Goal: Task Accomplishment & Management: Manage account settings

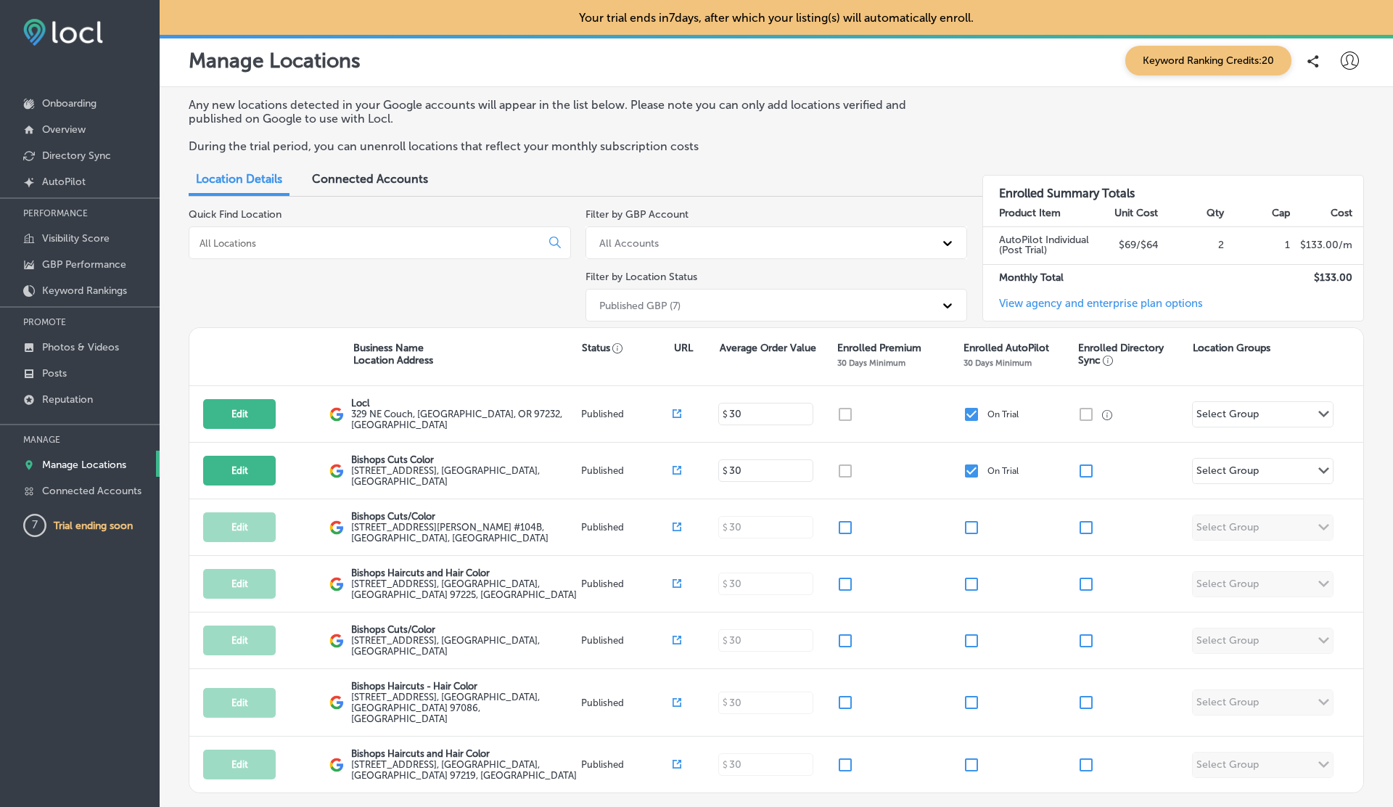
click at [1351, 62] on icon at bounding box center [1350, 61] width 18 height 18
click at [1301, 191] on p "Log Out" at bounding box center [1318, 186] width 44 height 17
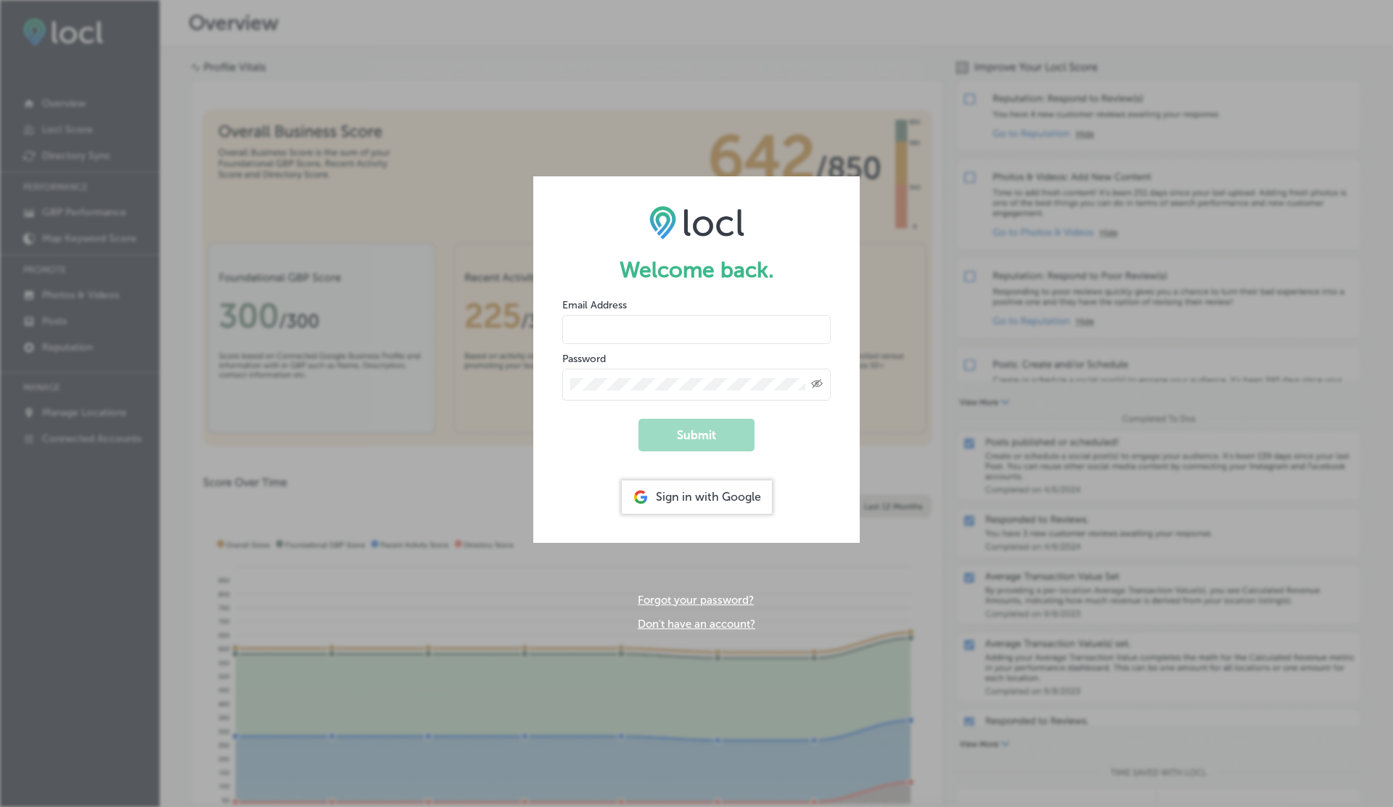
click at [717, 623] on link "Don't have an account?" at bounding box center [697, 623] width 118 height 13
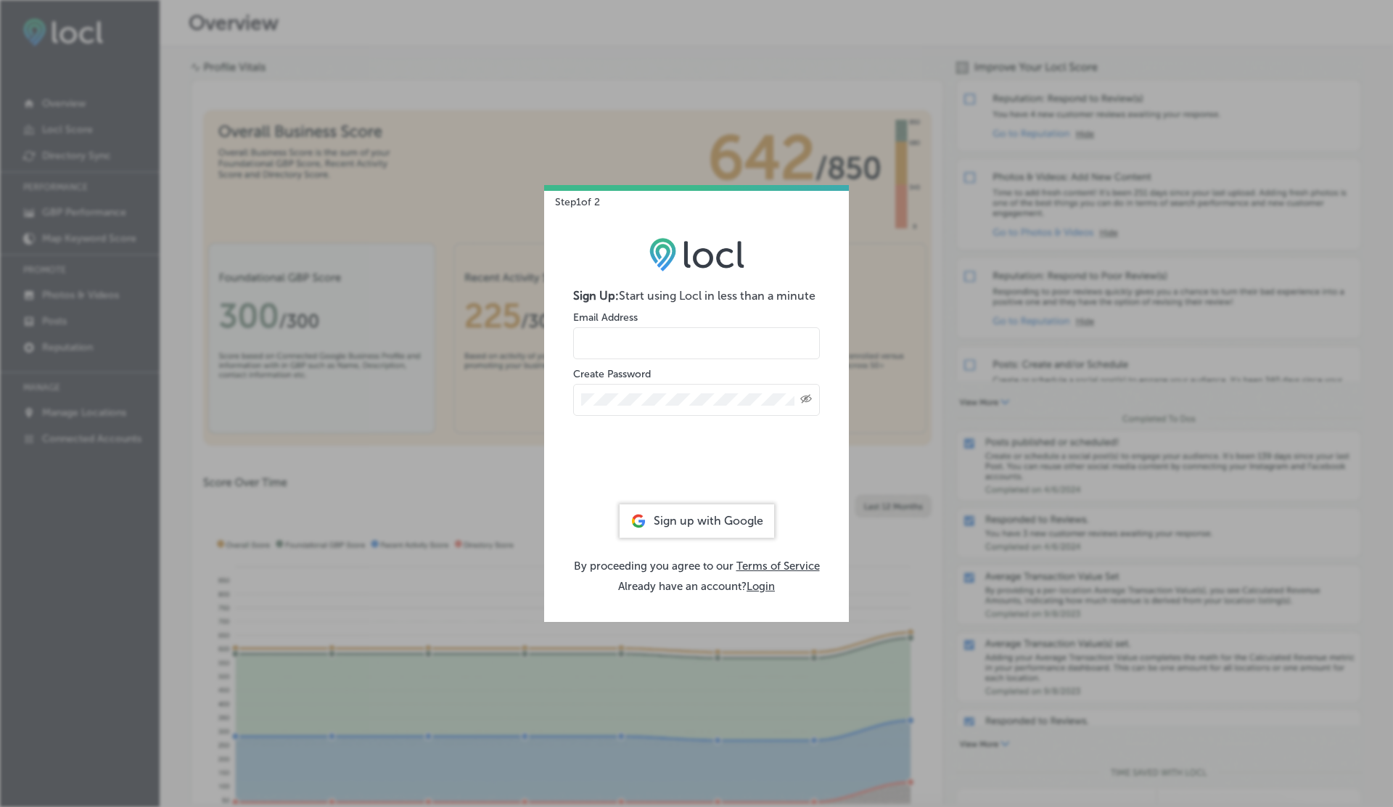
click at [624, 340] on input "email" at bounding box center [696, 343] width 247 height 32
type input "vasilikigreece69+testyfyap01@gmail.com"
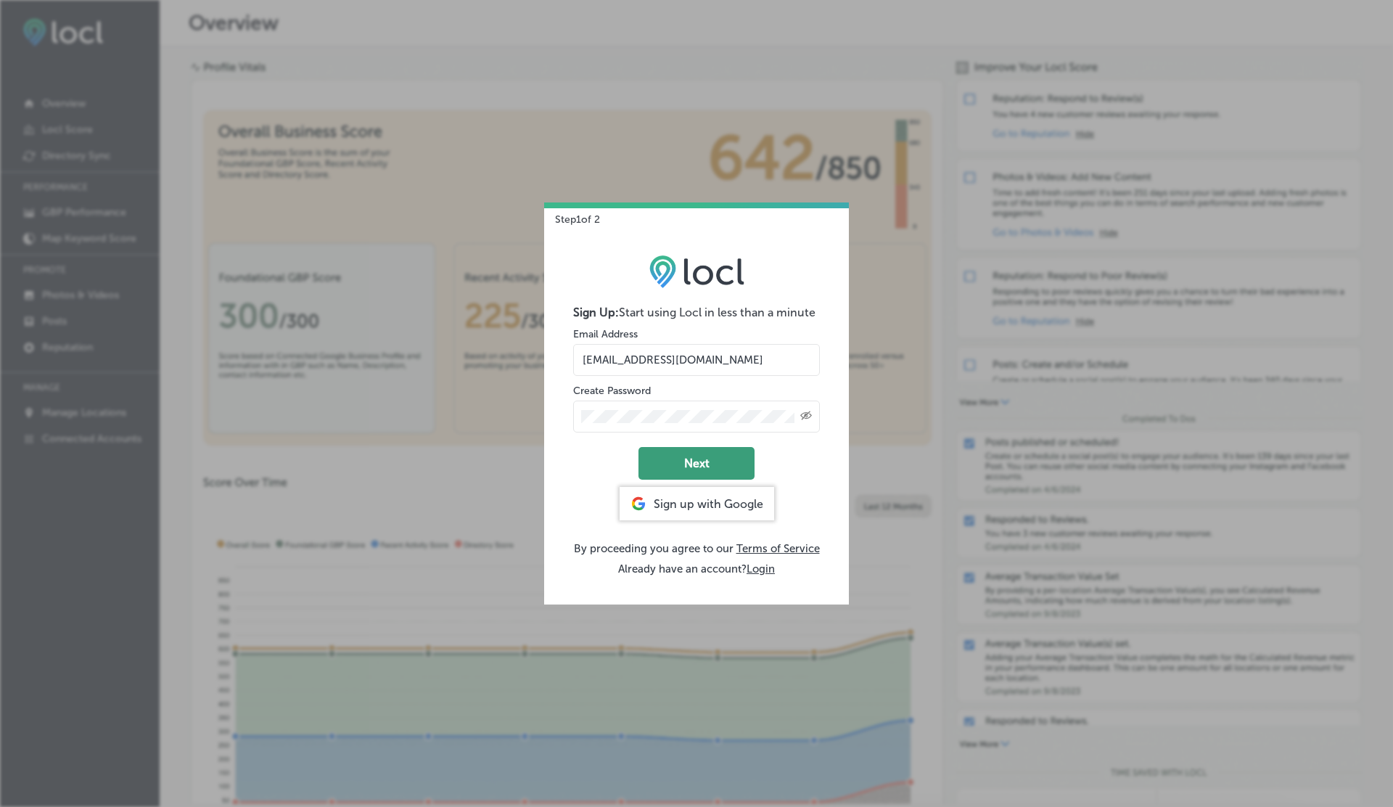
click at [682, 469] on button "Next" at bounding box center [696, 463] width 116 height 33
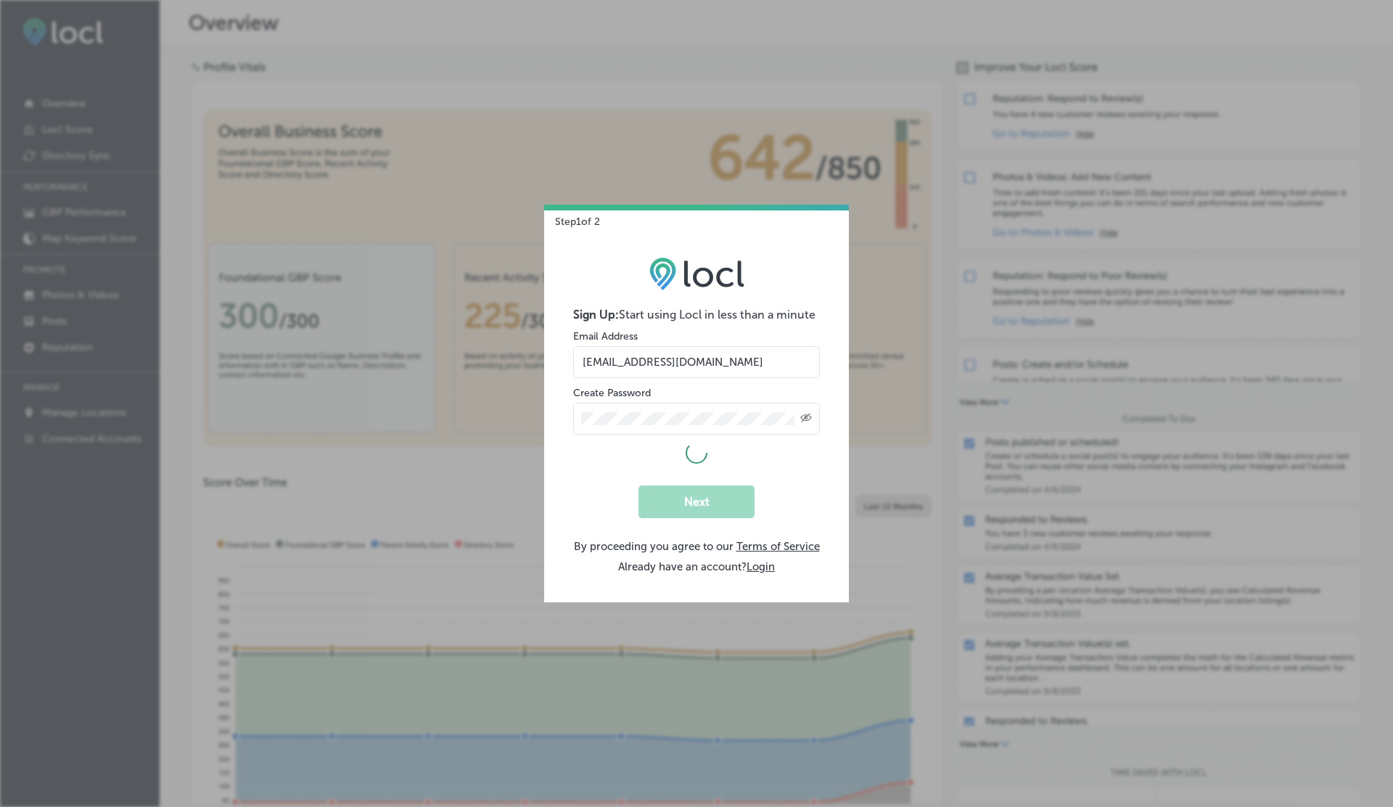
select select "US"
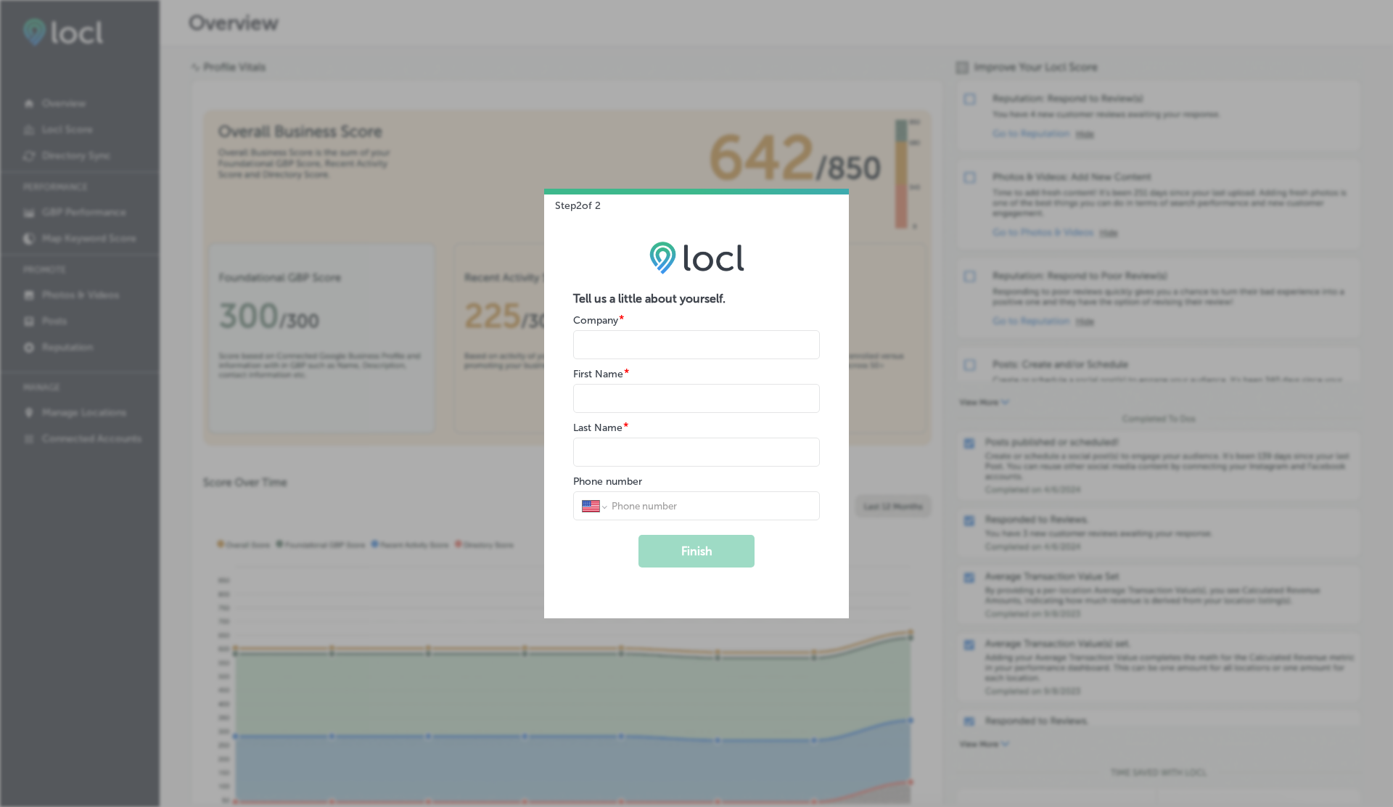
click at [608, 352] on input "name" at bounding box center [696, 344] width 247 height 29
type input "V"
type input "G"
click at [638, 535] on button "Finish" at bounding box center [696, 551] width 116 height 33
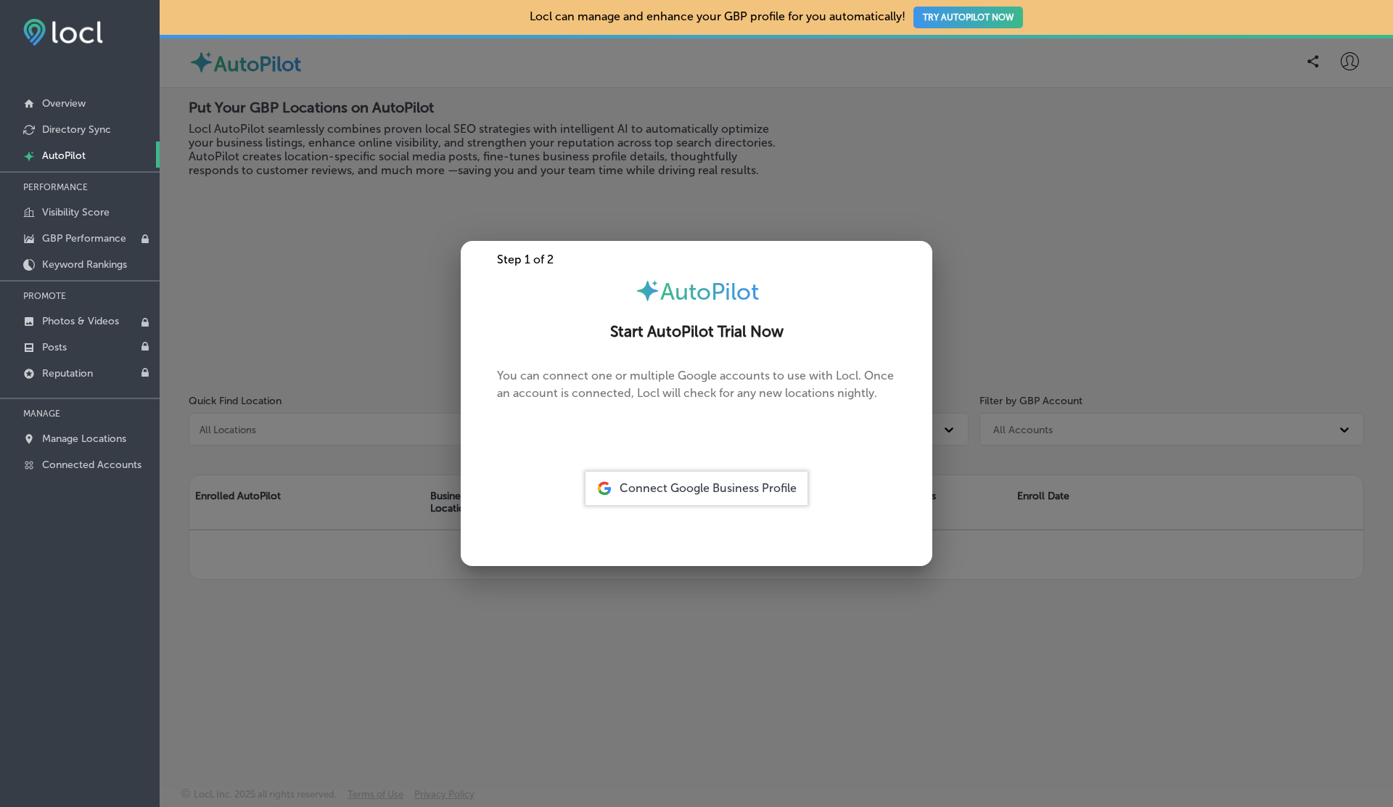
click at [343, 423] on div at bounding box center [696, 403] width 1393 height 807
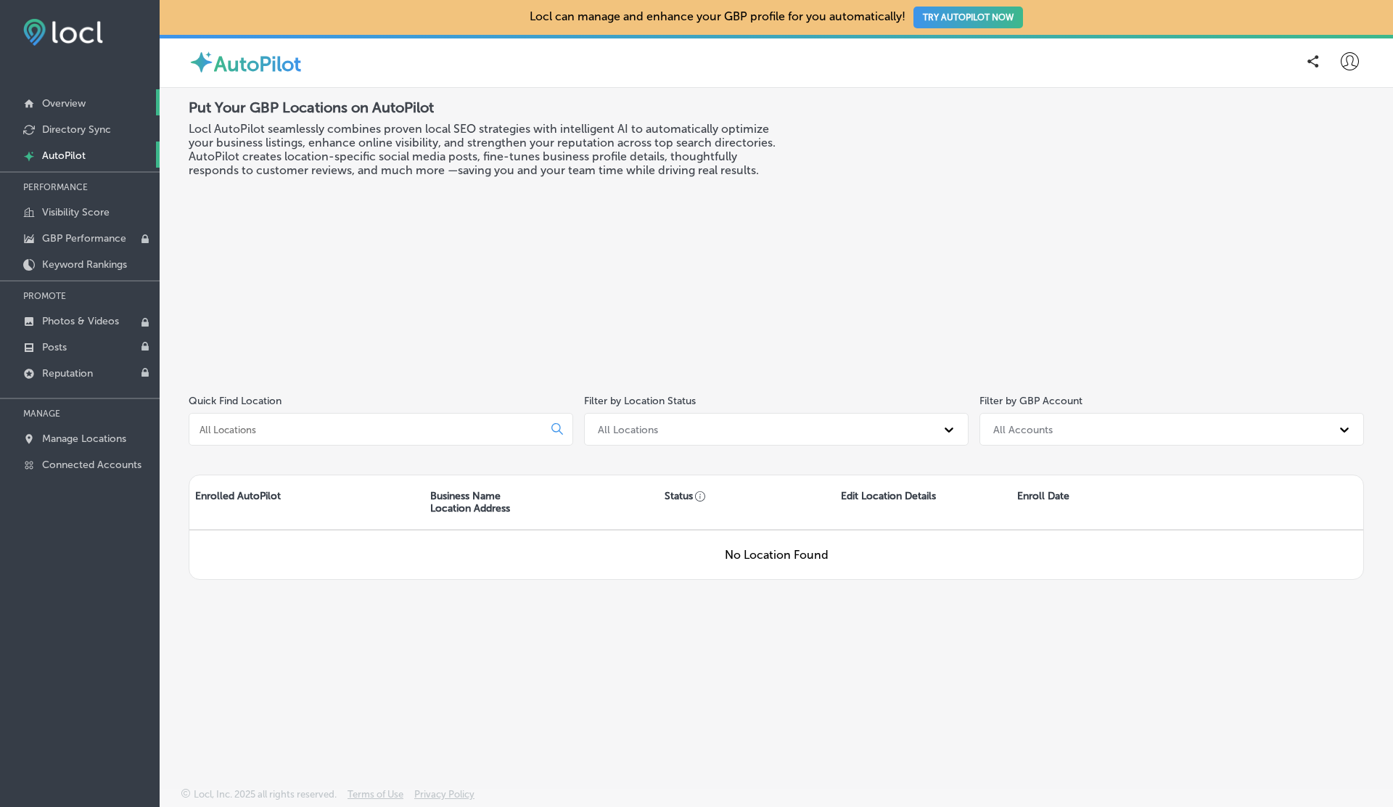
click at [59, 113] on link "Overview" at bounding box center [80, 102] width 160 height 26
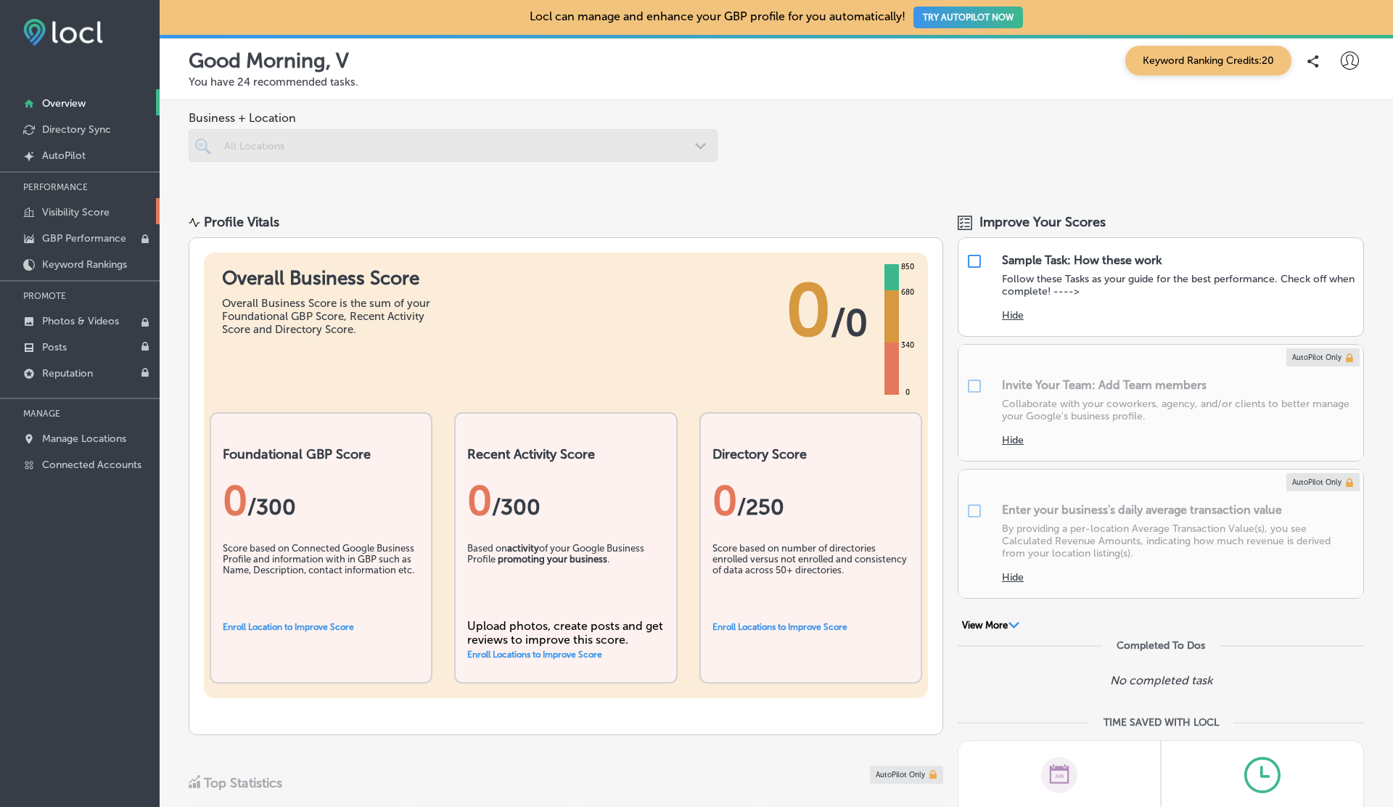
click at [83, 212] on p "Visibility Score" at bounding box center [75, 212] width 67 height 12
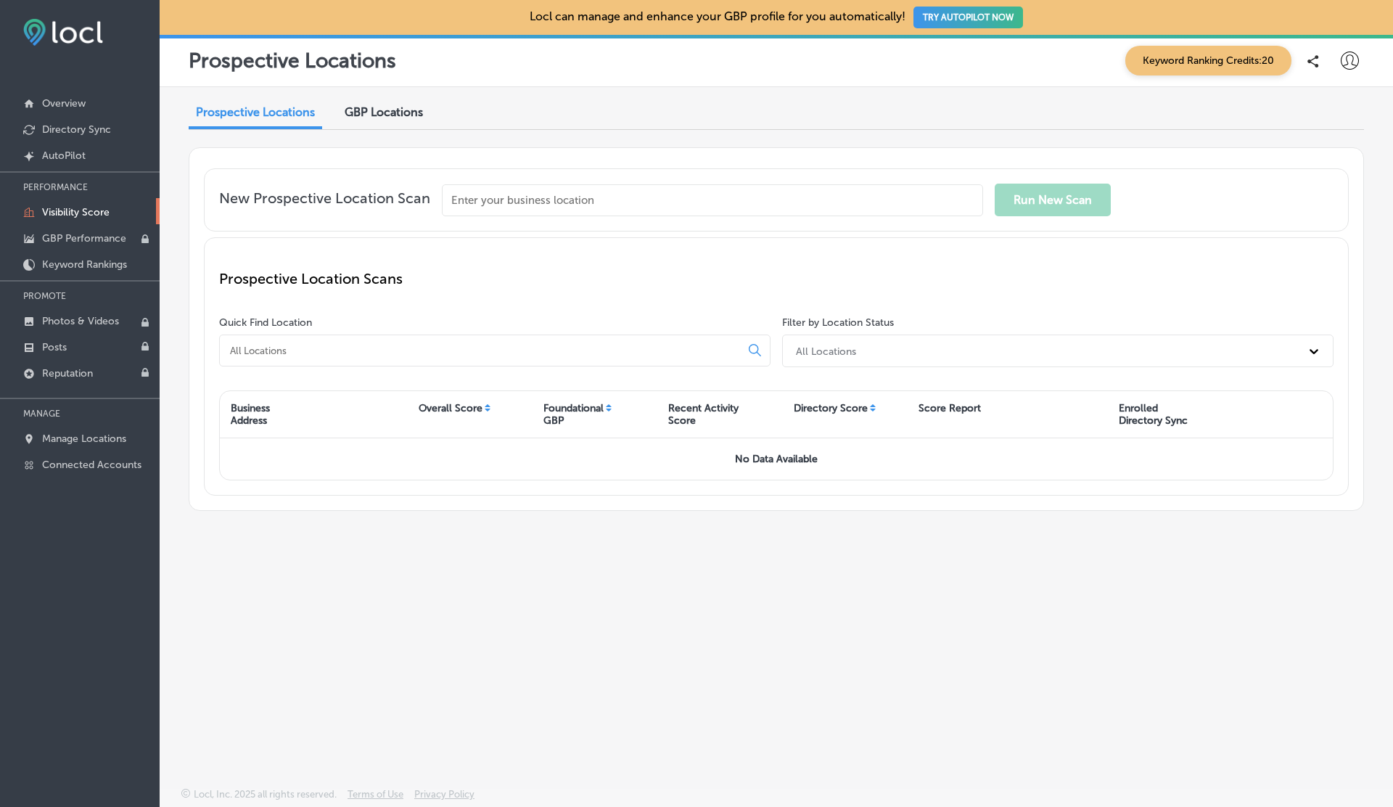
click at [532, 207] on input "text" at bounding box center [712, 200] width 541 height 32
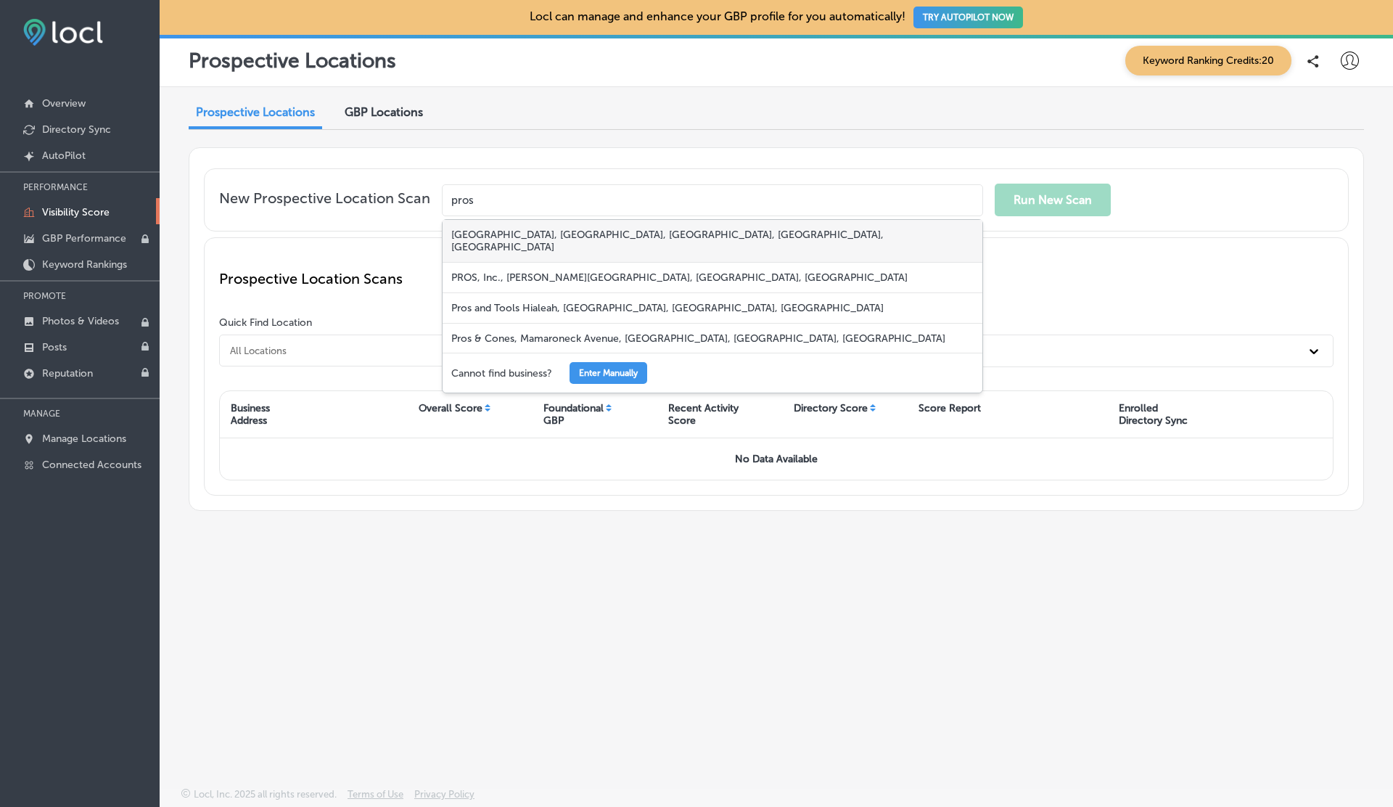
click at [634, 239] on div "Pros Golf Centre, Green Mountain Road East, Stoney Creek, ON, Canada" at bounding box center [712, 241] width 540 height 43
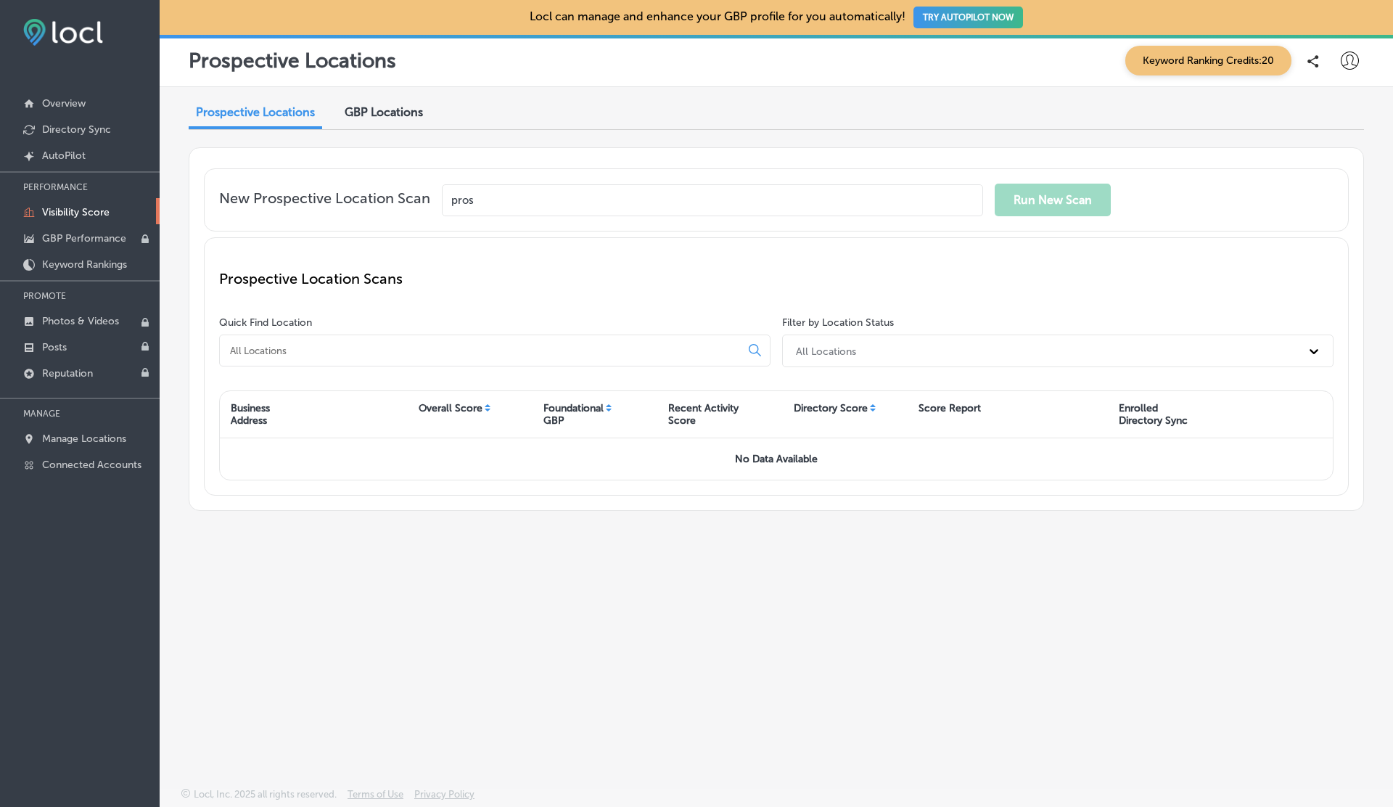
type input "Pros Golf Centre, Green Mountain Road East, Stoney Creek, ON, Canada"
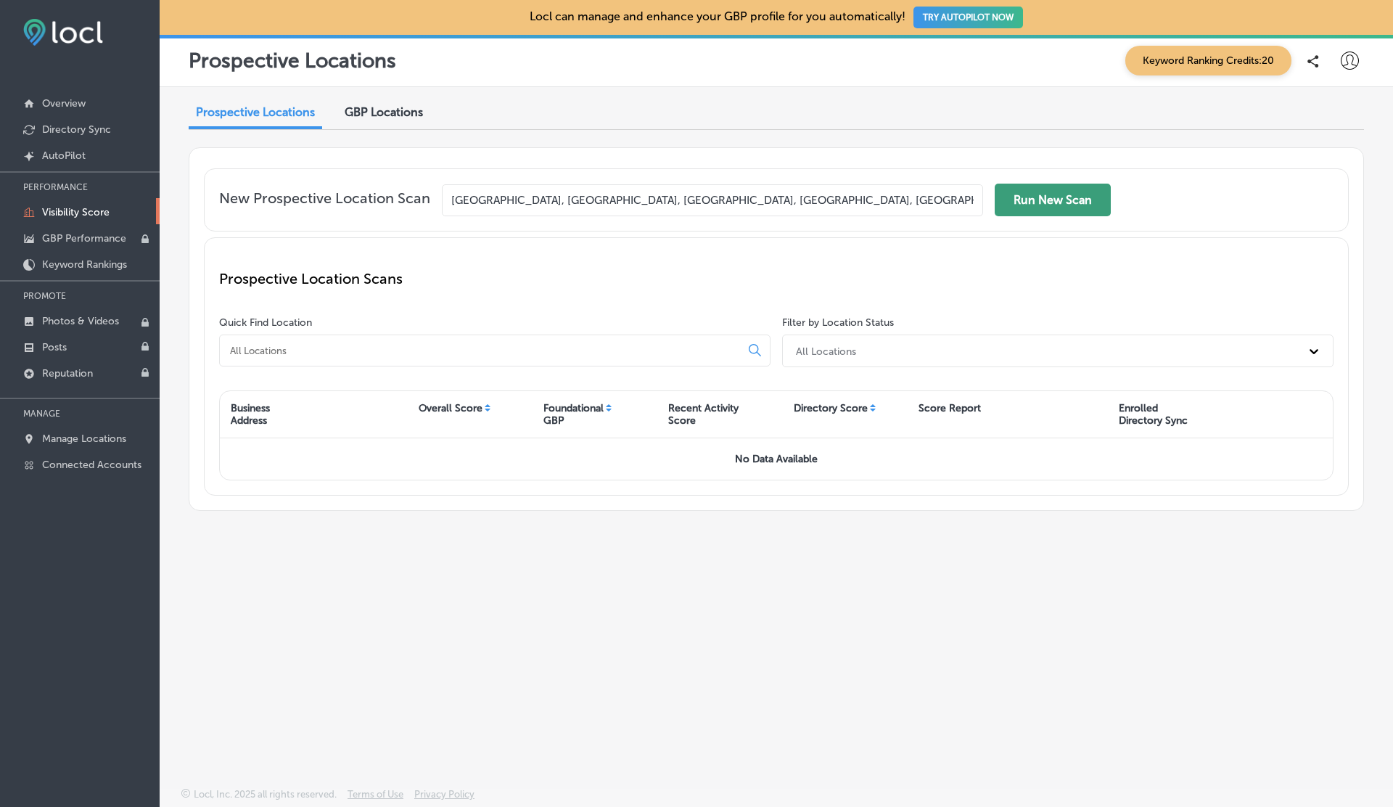
click at [1037, 191] on button "Run New Scan" at bounding box center [1053, 200] width 116 height 33
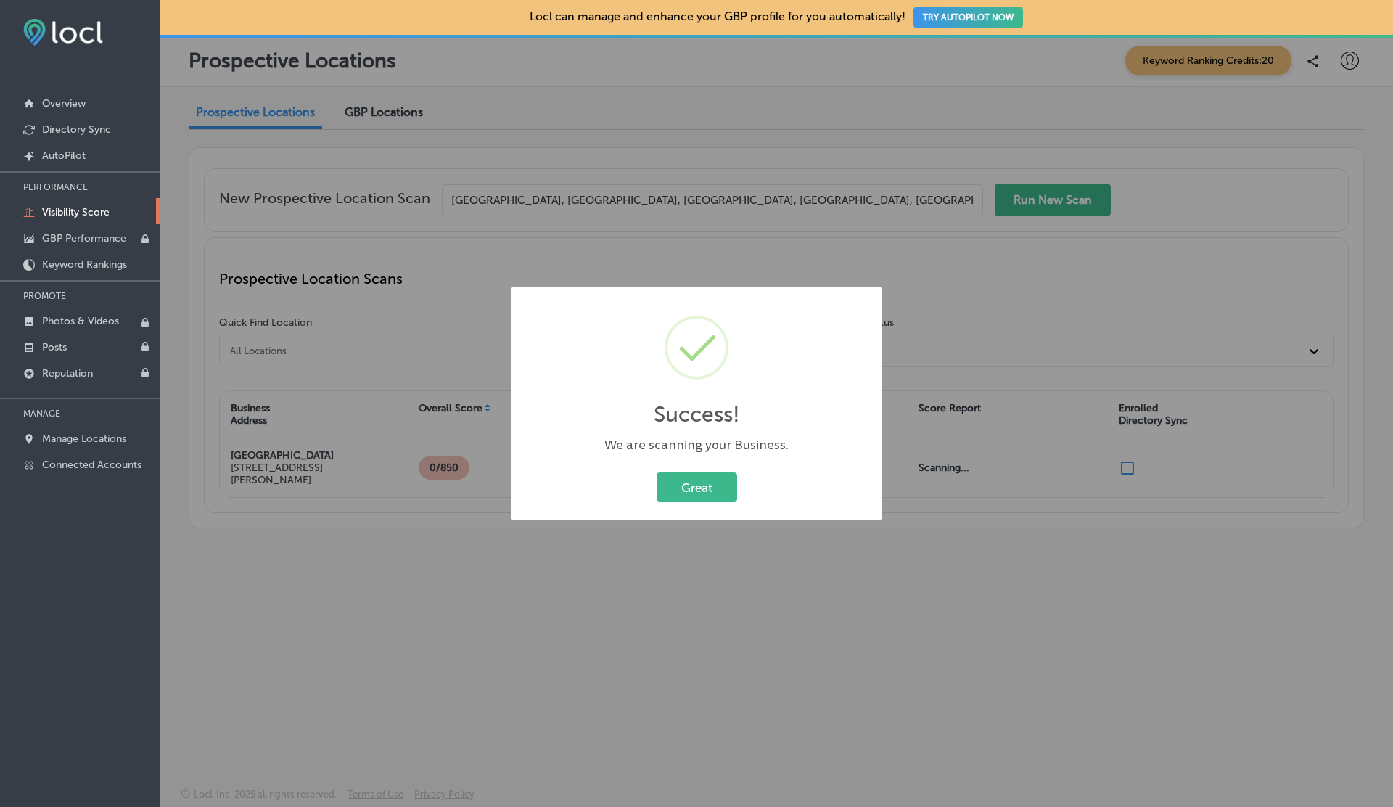
click at [656, 472] on button "Great" at bounding box center [696, 487] width 81 height 30
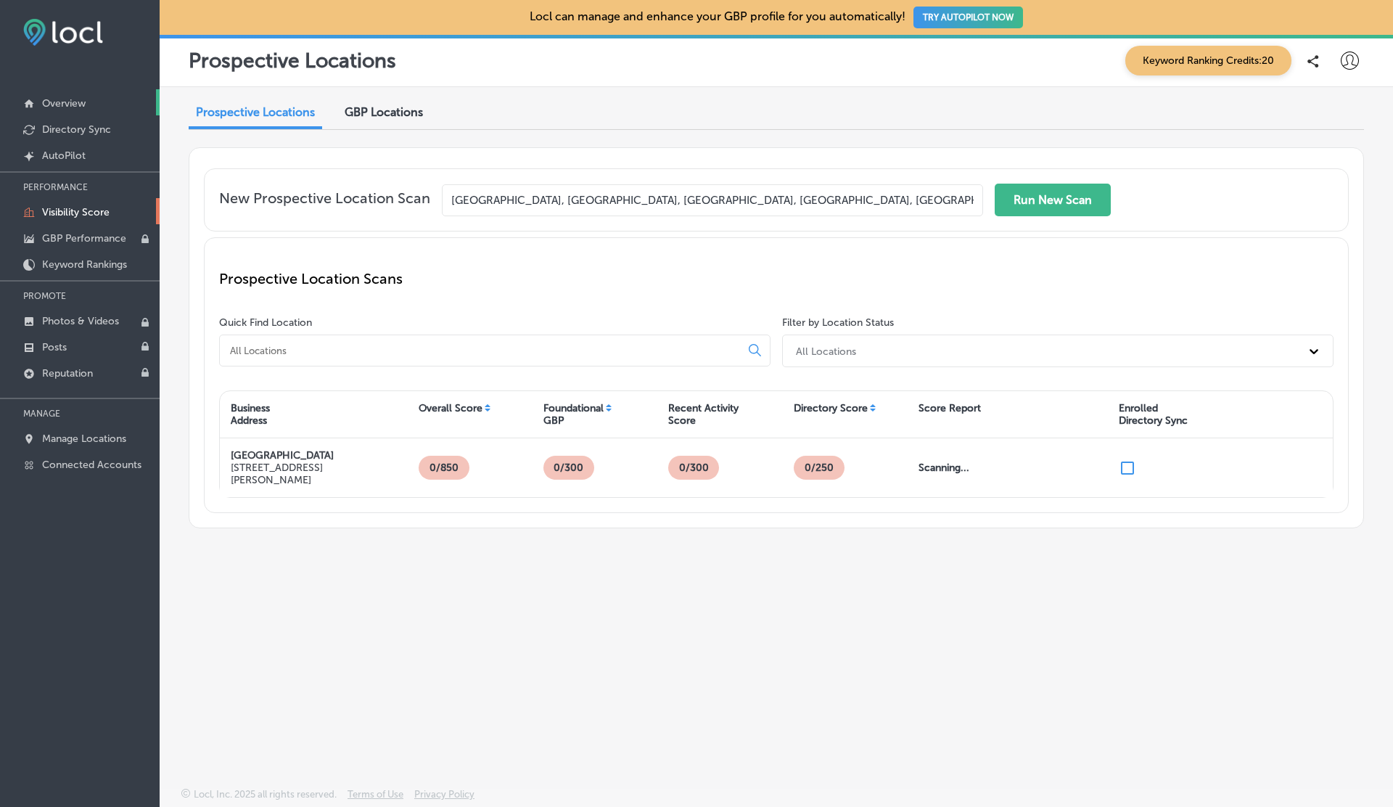
click at [91, 99] on link "Overview" at bounding box center [80, 102] width 160 height 26
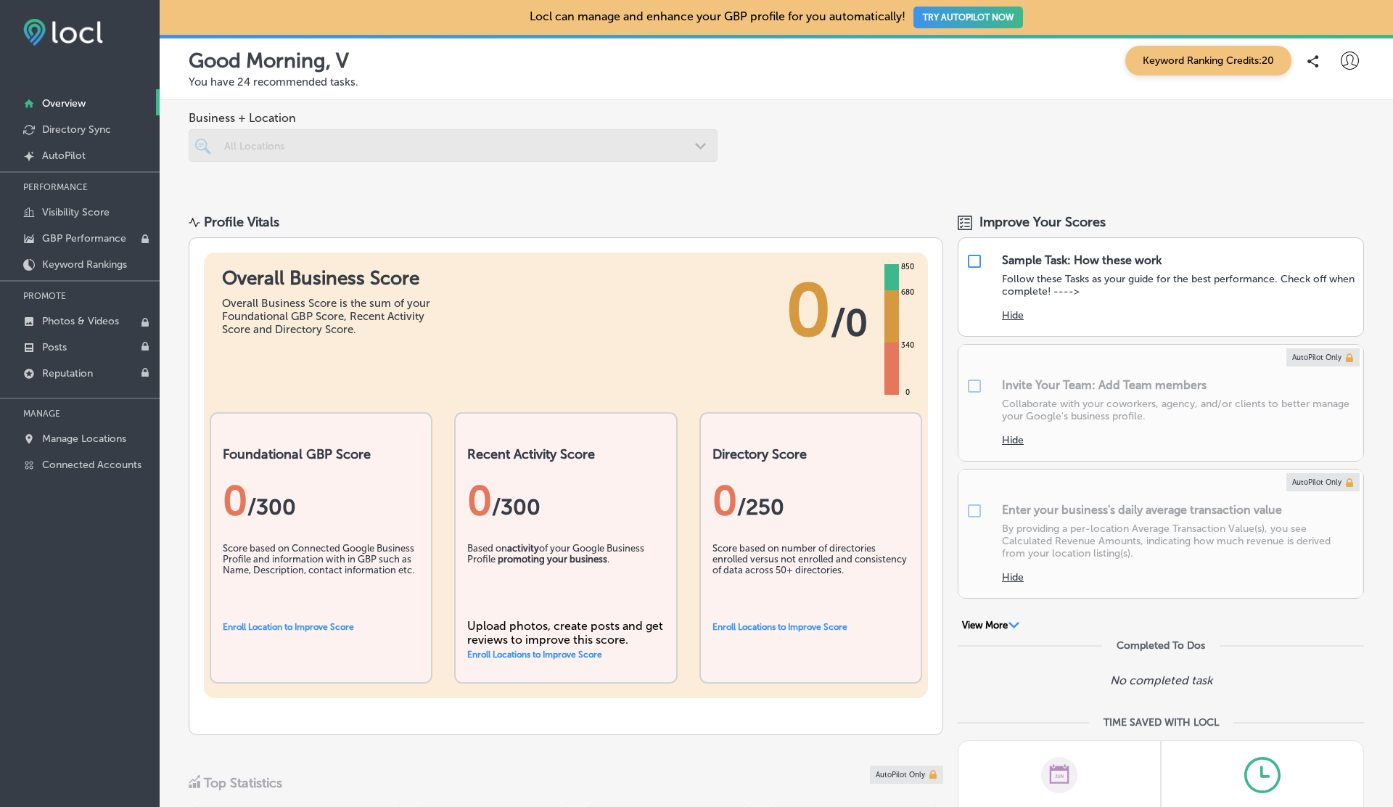
click at [532, 149] on div at bounding box center [453, 145] width 529 height 33
click at [55, 100] on p "Overview" at bounding box center [64, 103] width 44 height 12
click at [78, 212] on p "Visibility Score" at bounding box center [75, 212] width 67 height 12
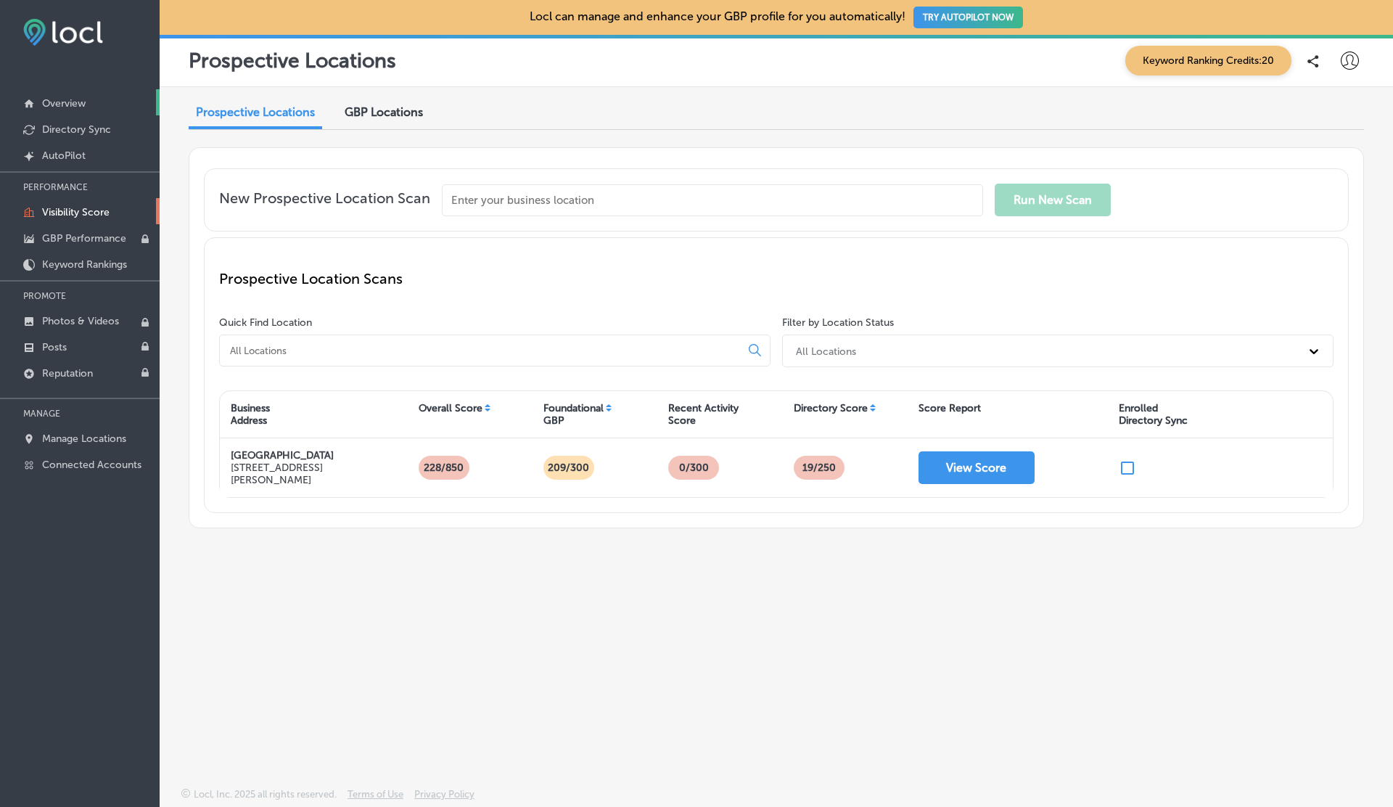
click at [67, 109] on p "Overview" at bounding box center [64, 103] width 44 height 12
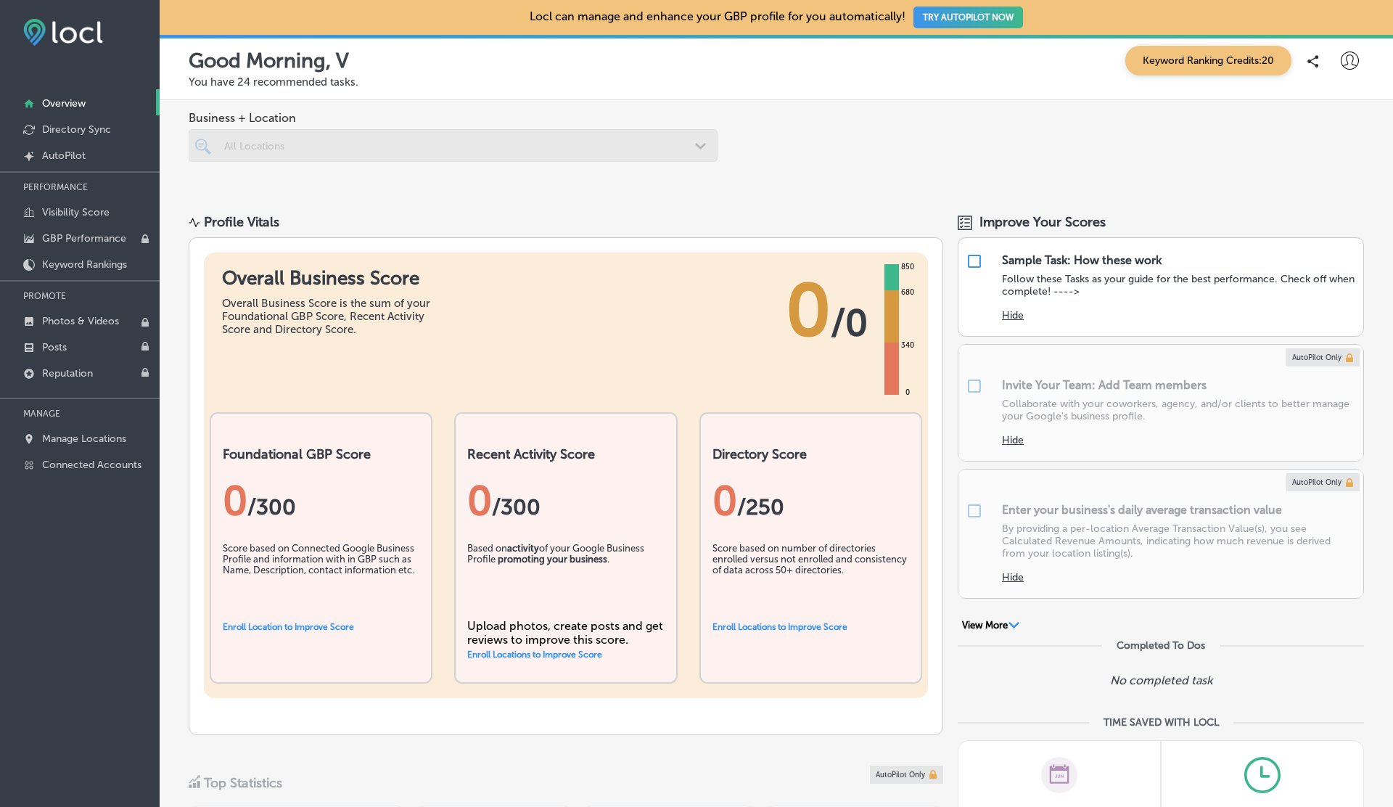
click at [385, 133] on div at bounding box center [453, 145] width 529 height 33
click at [80, 440] on p "Manage Locations" at bounding box center [84, 438] width 84 height 12
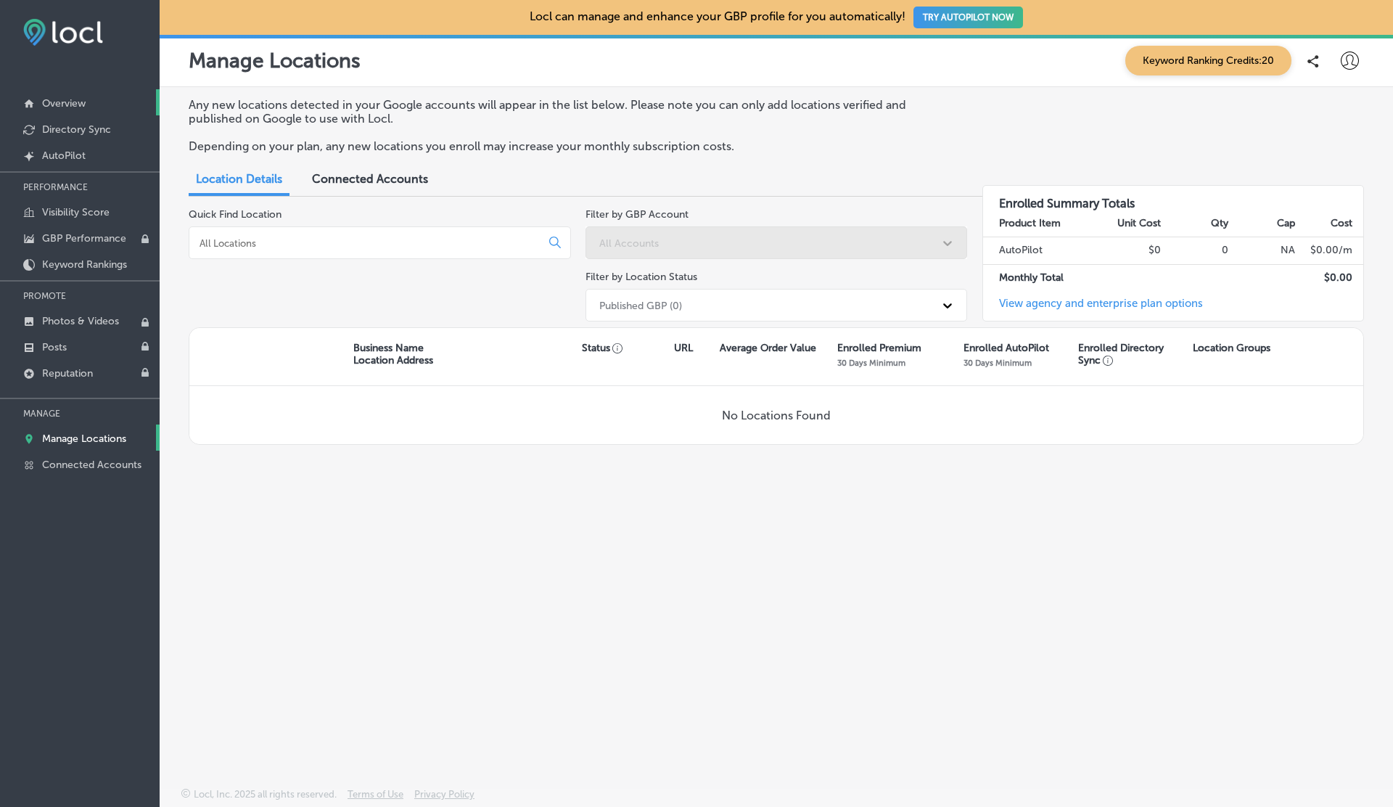
click at [67, 103] on p "Overview" at bounding box center [64, 103] width 44 height 12
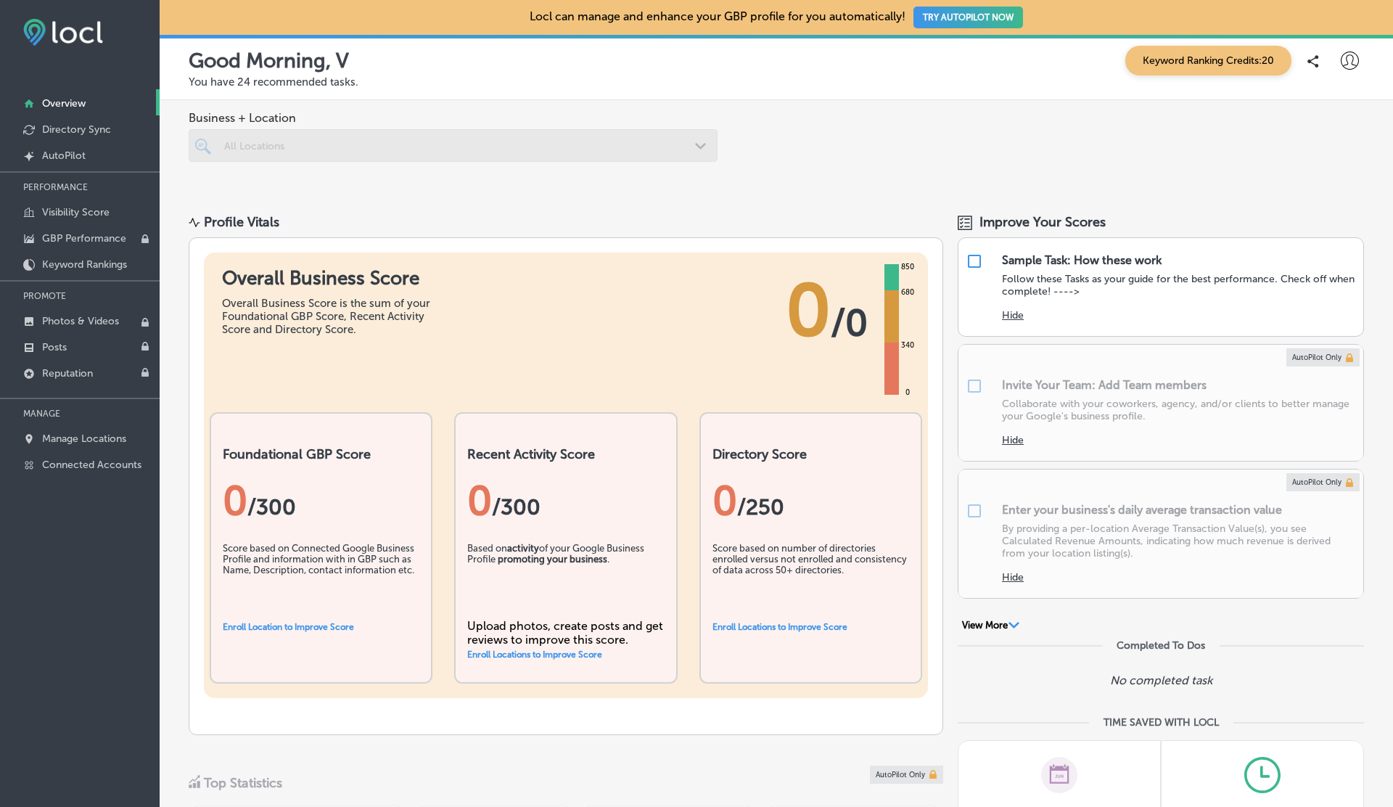
click at [511, 153] on div at bounding box center [453, 145] width 529 height 33
click at [556, 654] on link "Enroll Locations to Improve Score" at bounding box center [534, 654] width 135 height 10
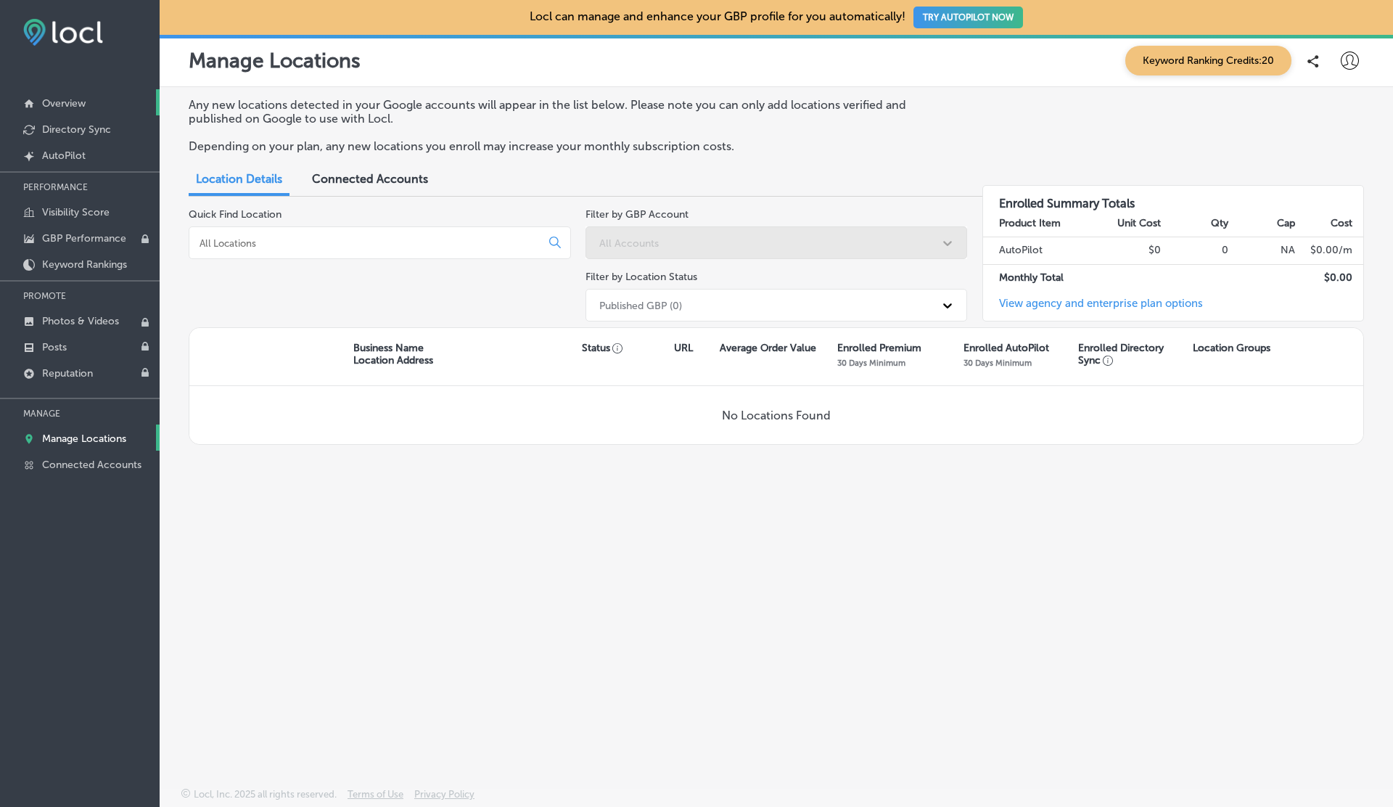
click at [58, 104] on p "Overview" at bounding box center [64, 103] width 44 height 12
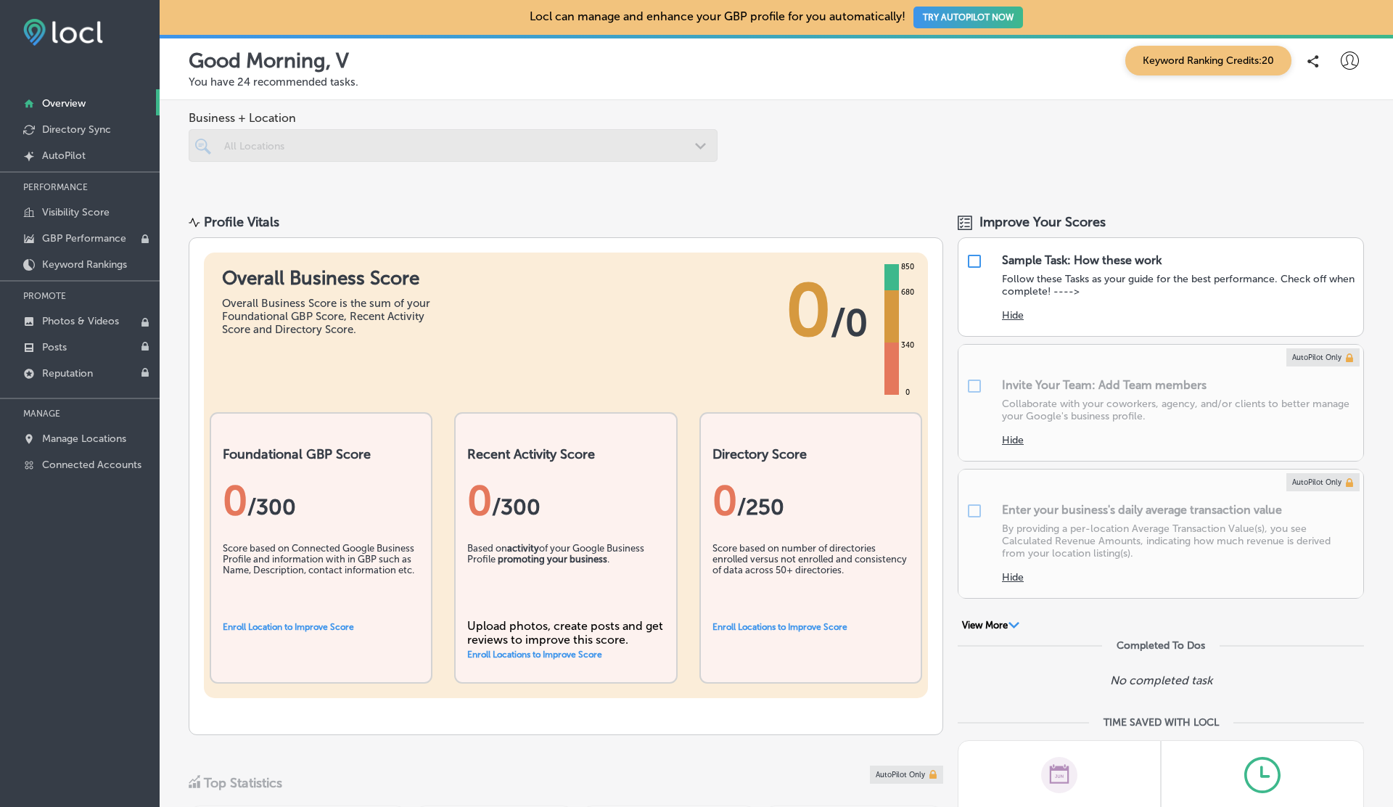
click at [488, 143] on div at bounding box center [453, 145] width 529 height 33
click at [981, 14] on button "TRY AUTOPILOT NOW" at bounding box center [968, 18] width 110 height 22
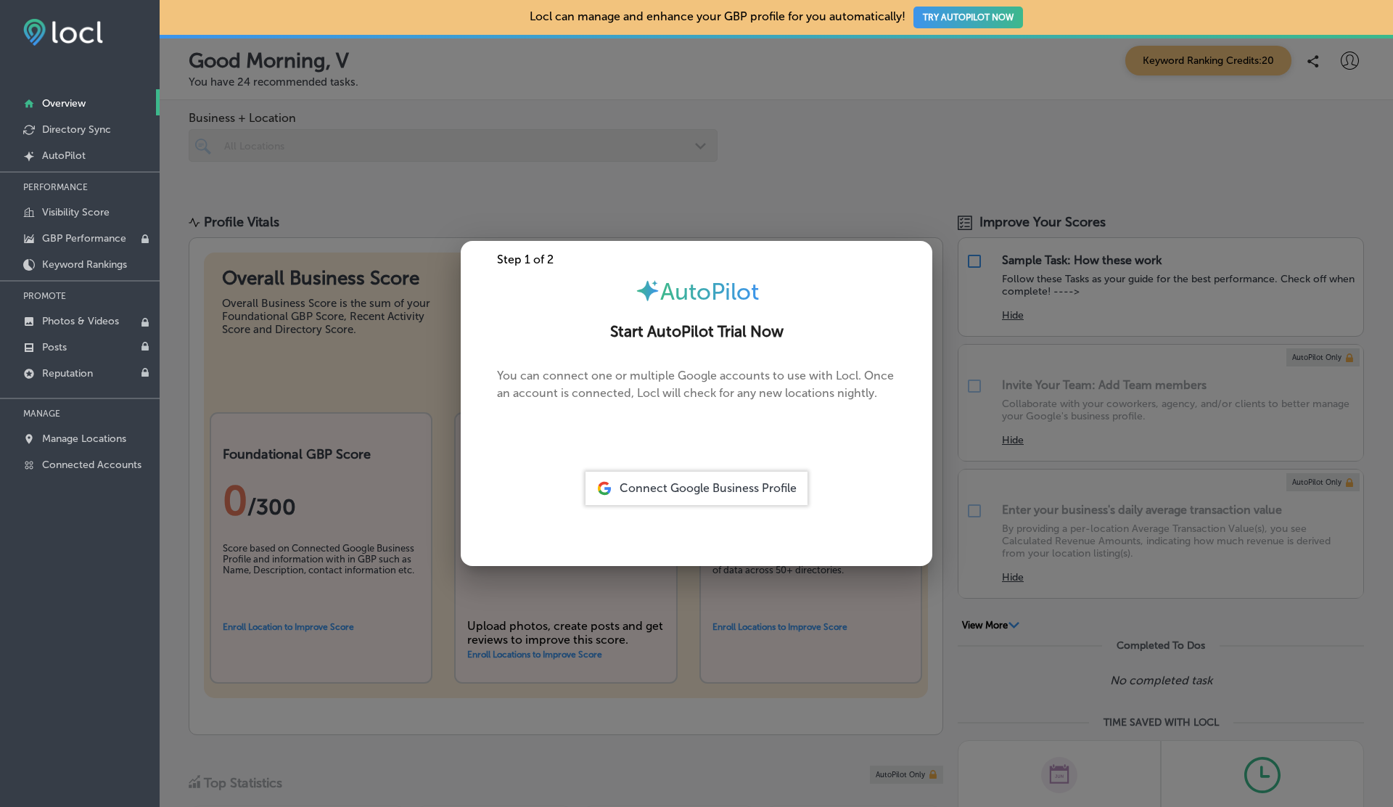
click at [662, 485] on span "Connect Google Business Profile" at bounding box center [707, 488] width 177 height 14
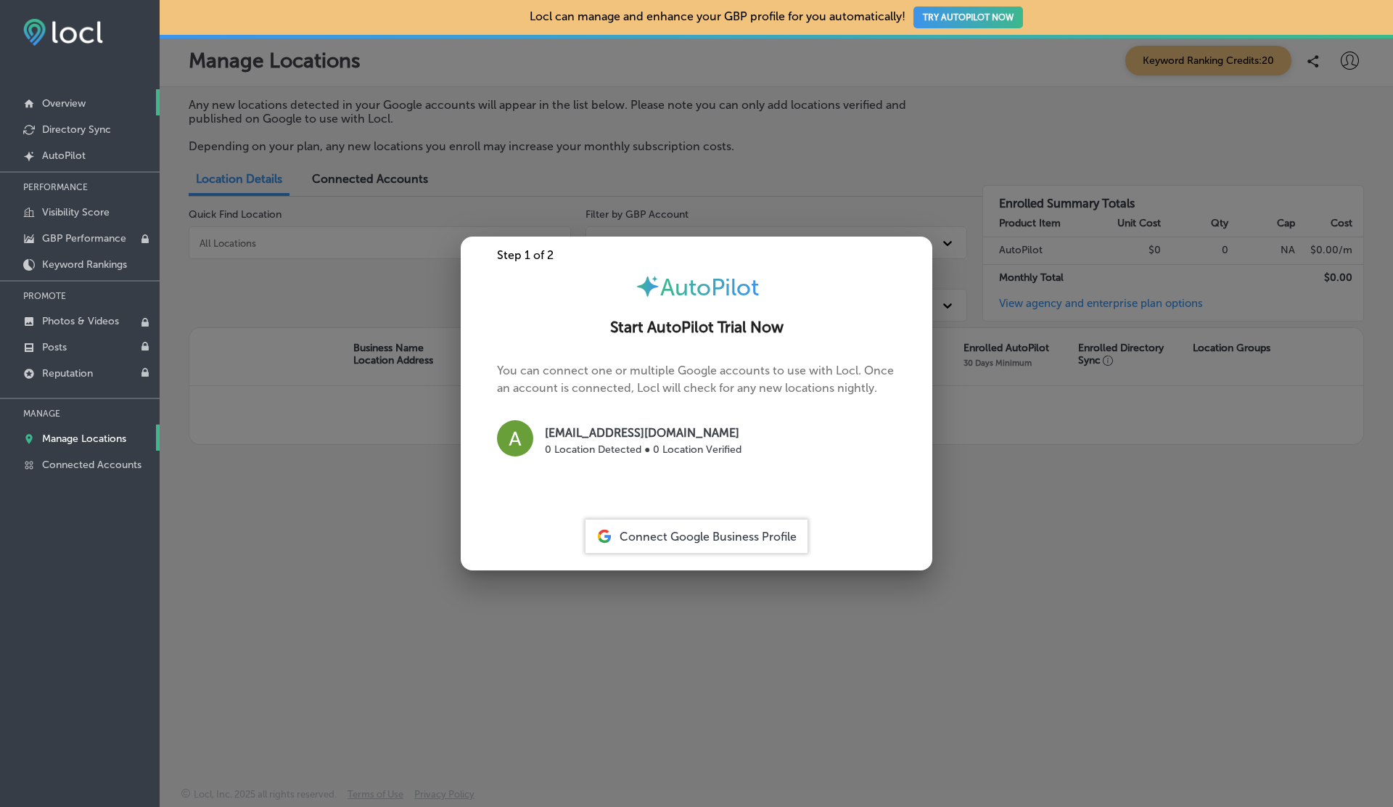
click at [73, 102] on p "Overview" at bounding box center [64, 103] width 44 height 12
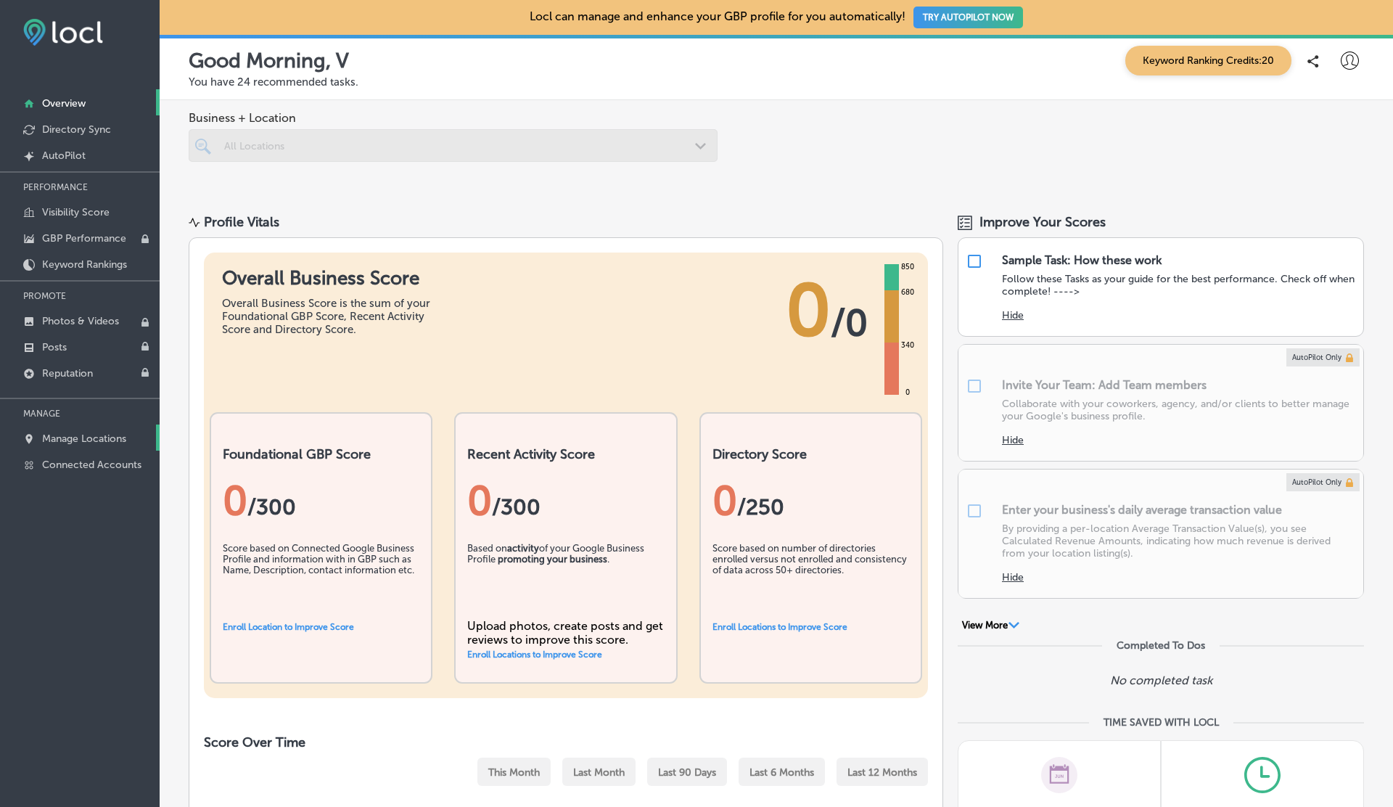
click at [49, 429] on link "Manage Locations" at bounding box center [80, 437] width 160 height 26
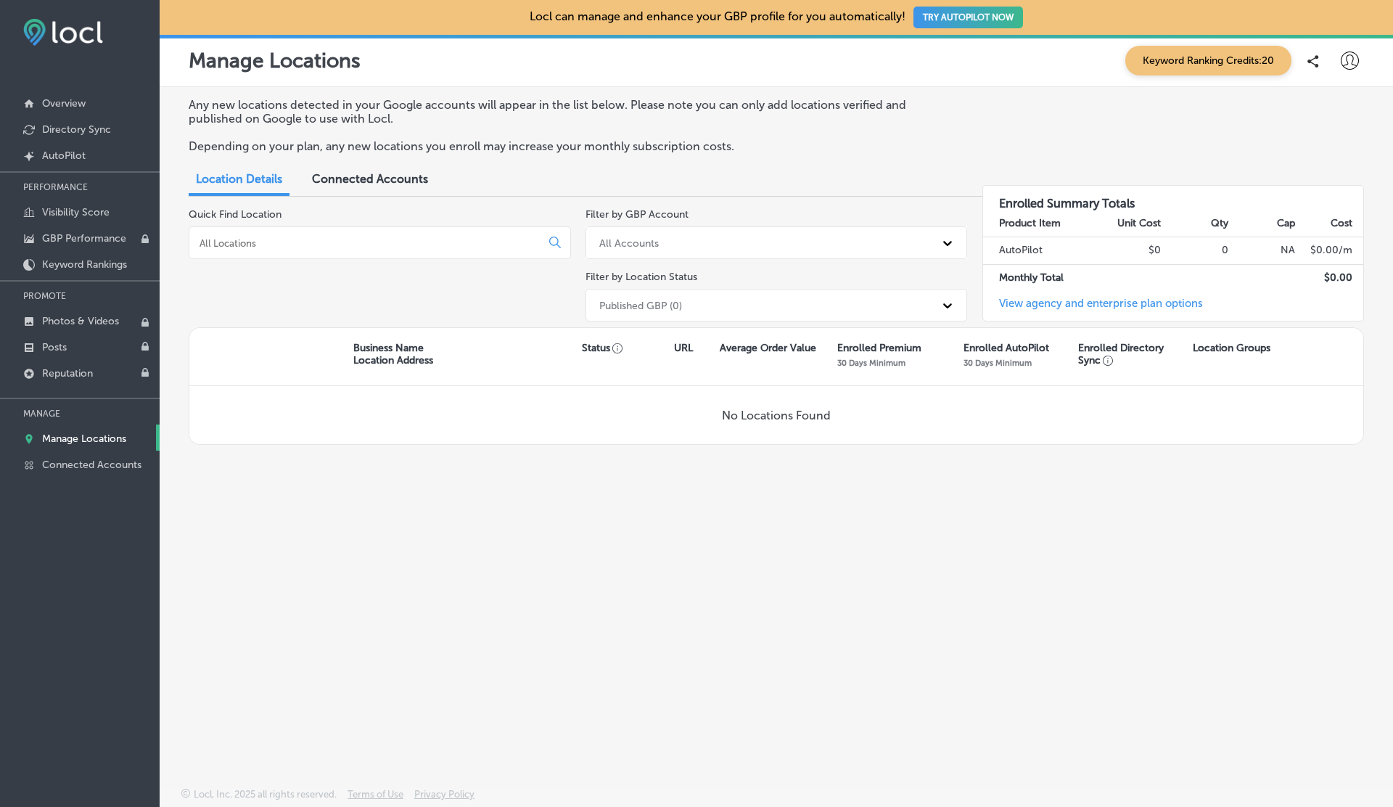
click at [429, 178] on div "Connected Accounts" at bounding box center [370, 180] width 138 height 31
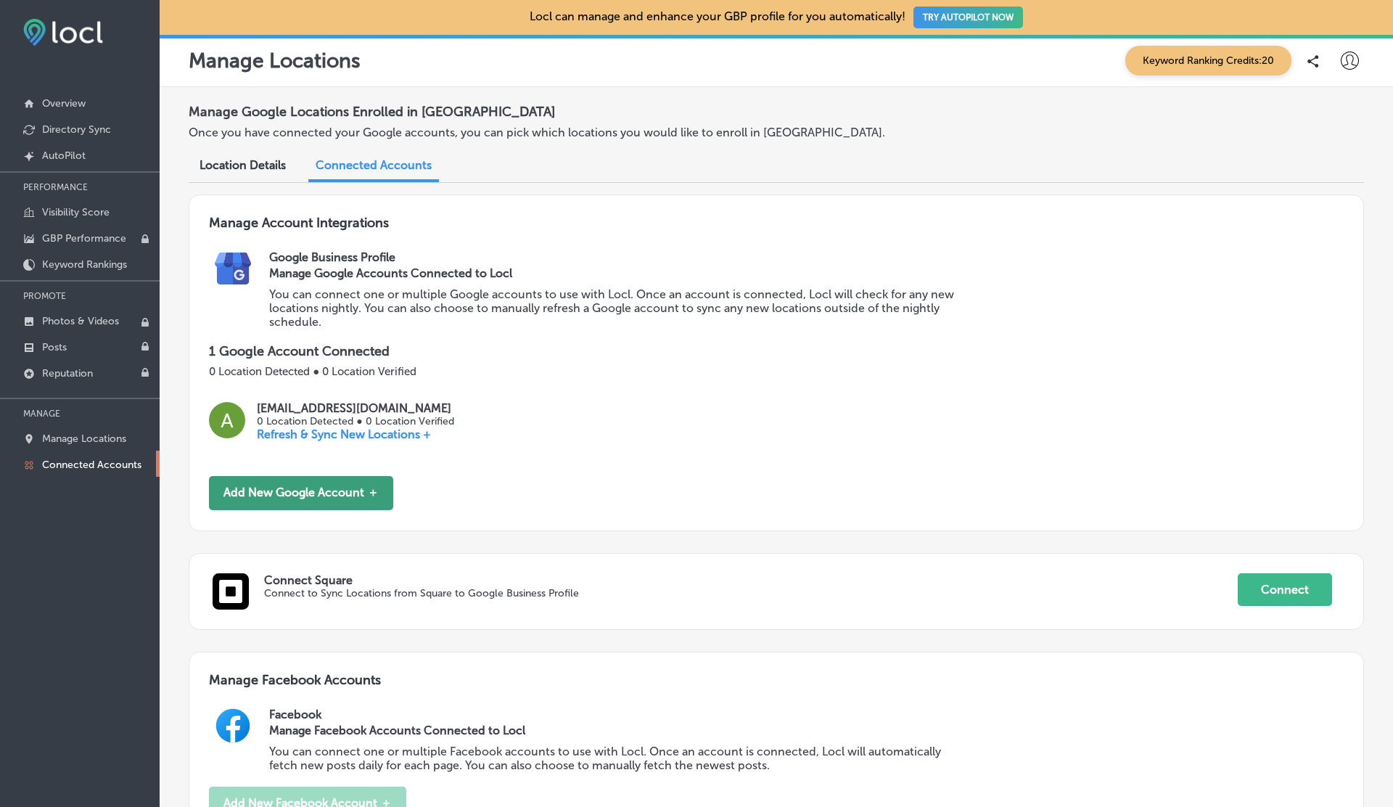
click at [334, 481] on button "Add New Google Account ＋" at bounding box center [301, 493] width 184 height 34
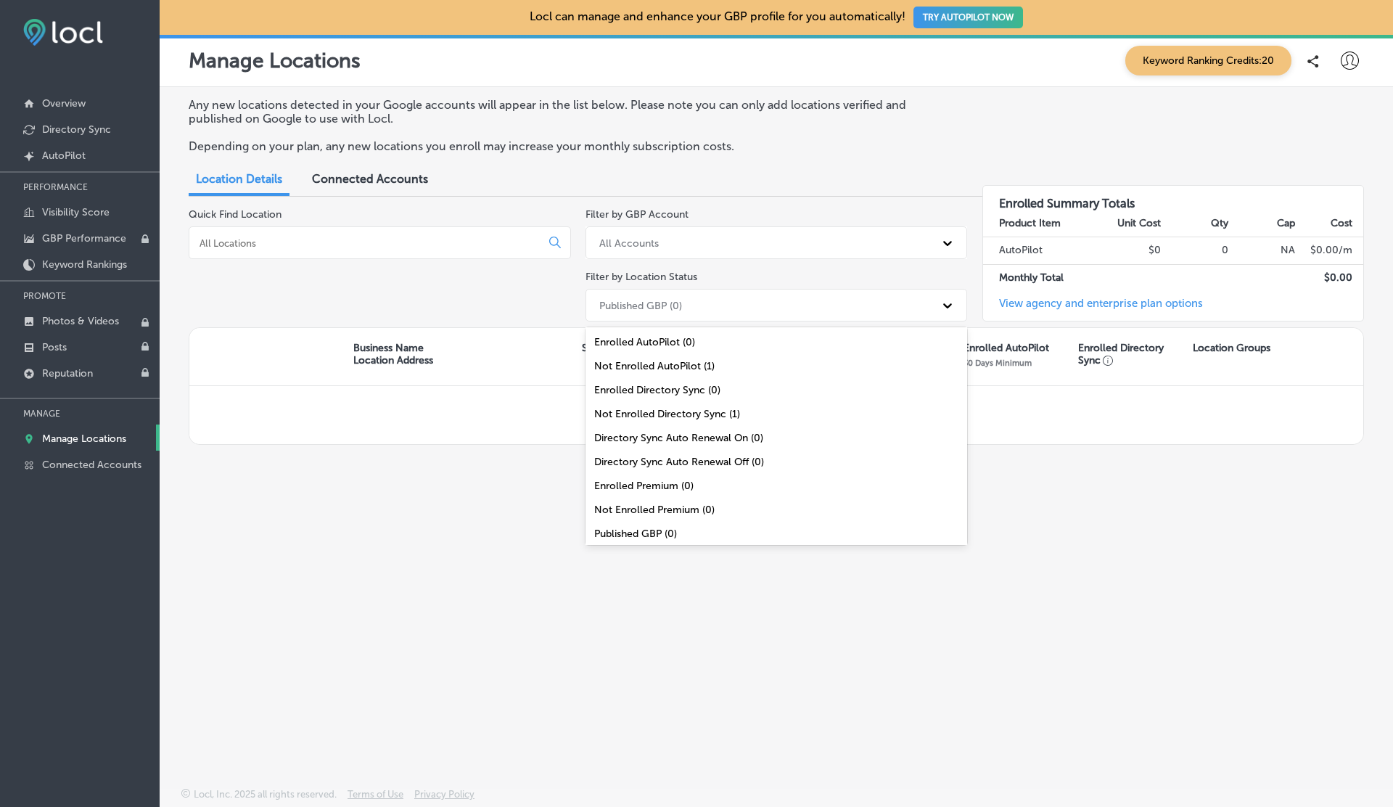
click at [705, 306] on div "Published GBP (0)" at bounding box center [763, 305] width 343 height 24
click at [642, 358] on div "Not Enrolled AutoPilot (1)" at bounding box center [776, 366] width 382 height 24
click at [700, 293] on div "Not Enrolled AutoPilot (1)" at bounding box center [763, 305] width 343 height 24
click at [638, 532] on div "All Locations (1)" at bounding box center [776, 534] width 382 height 24
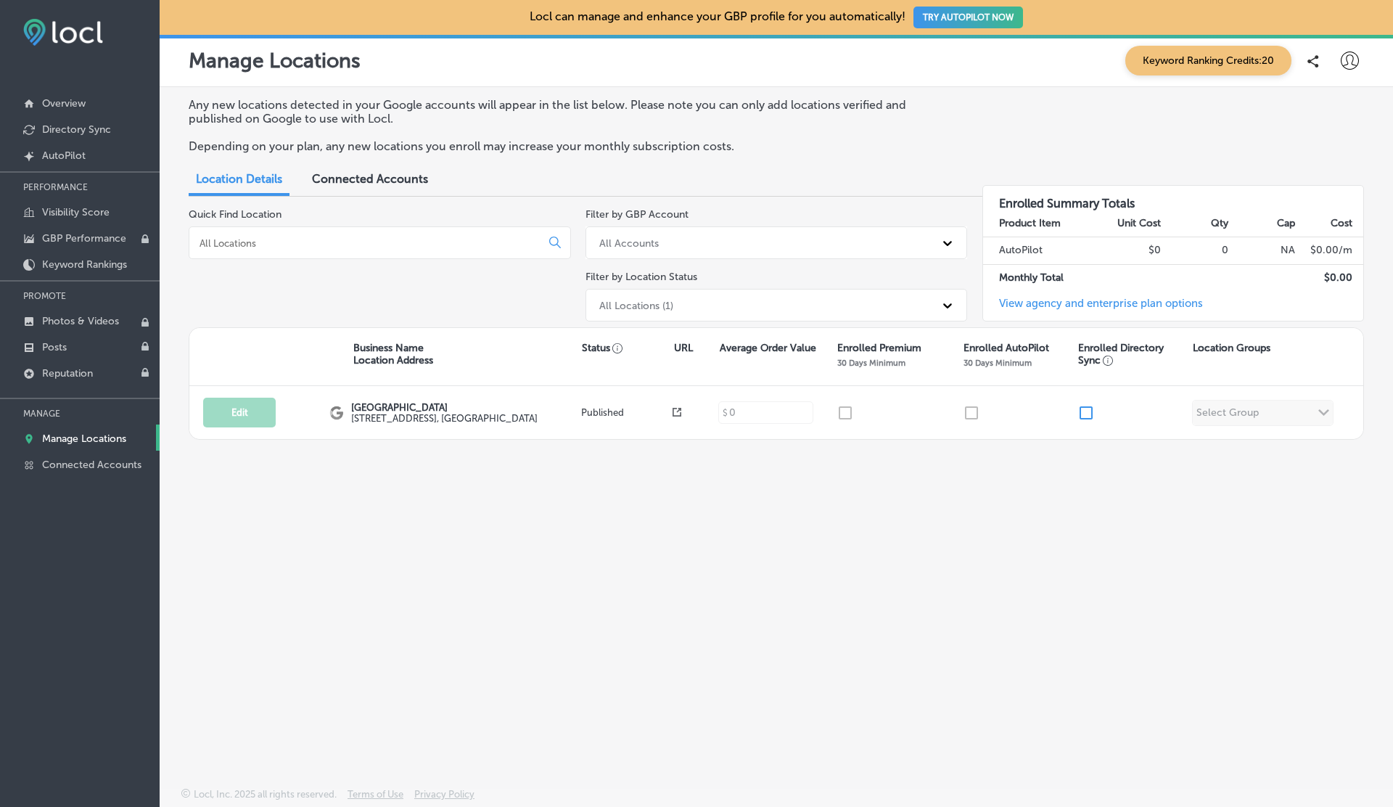
click at [696, 307] on div "All Locations (1)" at bounding box center [763, 305] width 343 height 24
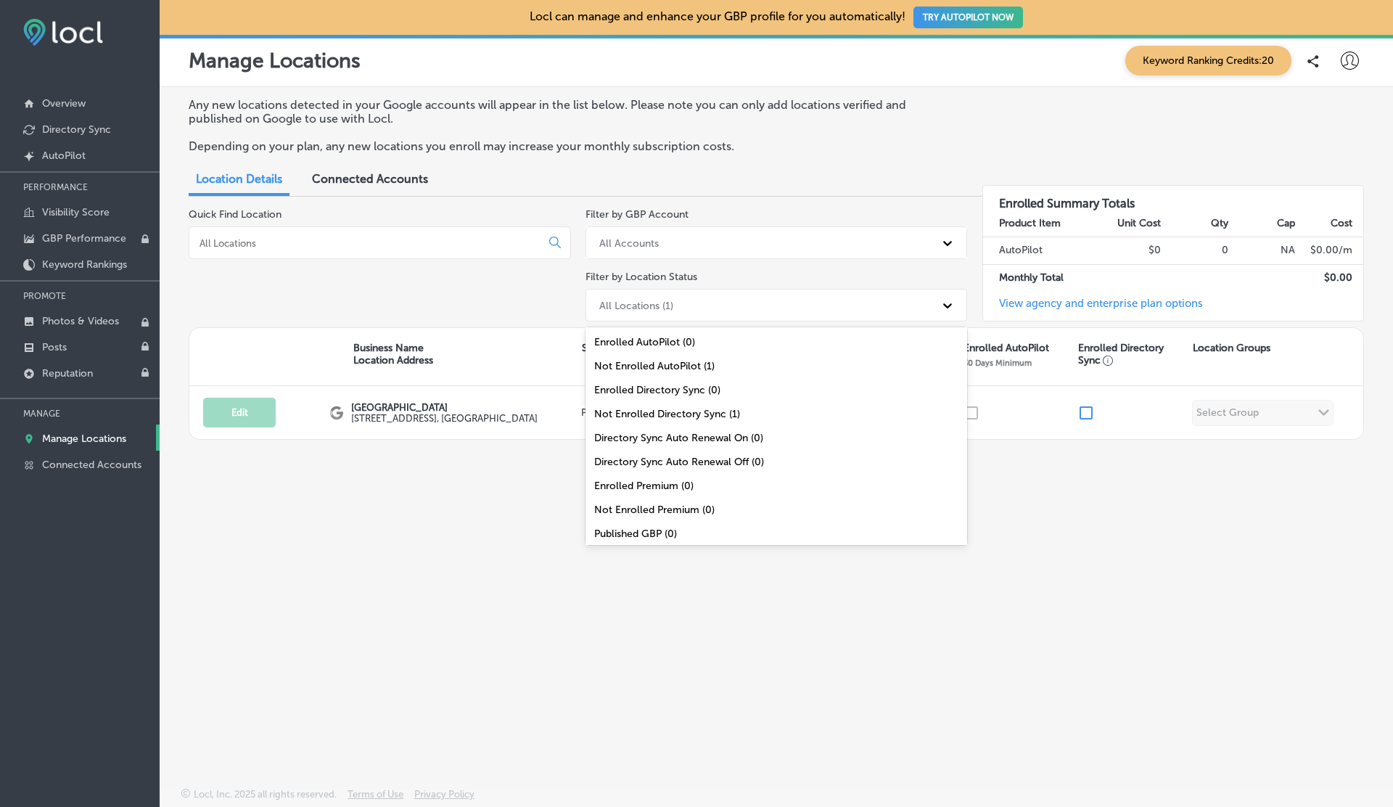
click at [635, 357] on div "Not Enrolled AutoPilot (1)" at bounding box center [776, 366] width 382 height 24
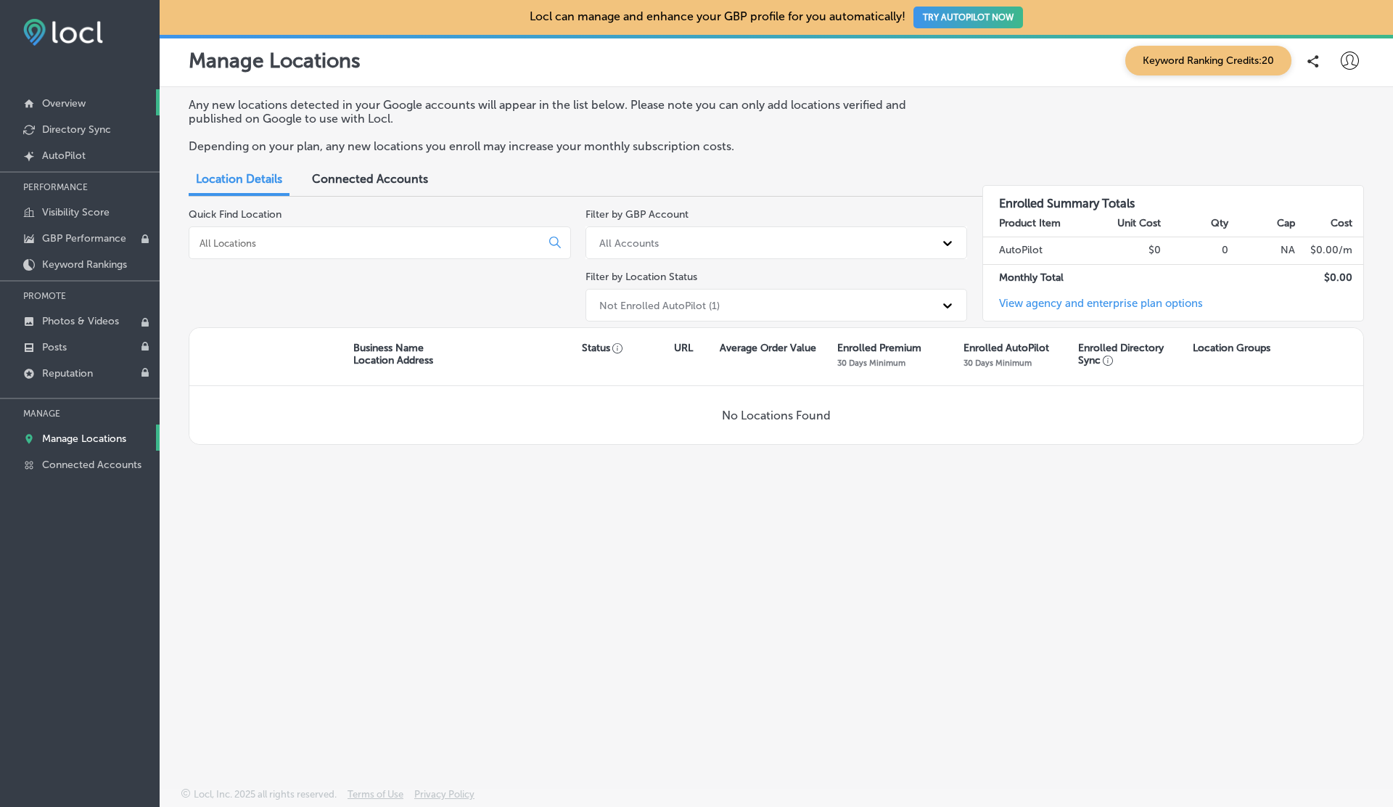
click at [66, 107] on p "Overview" at bounding box center [64, 103] width 44 height 12
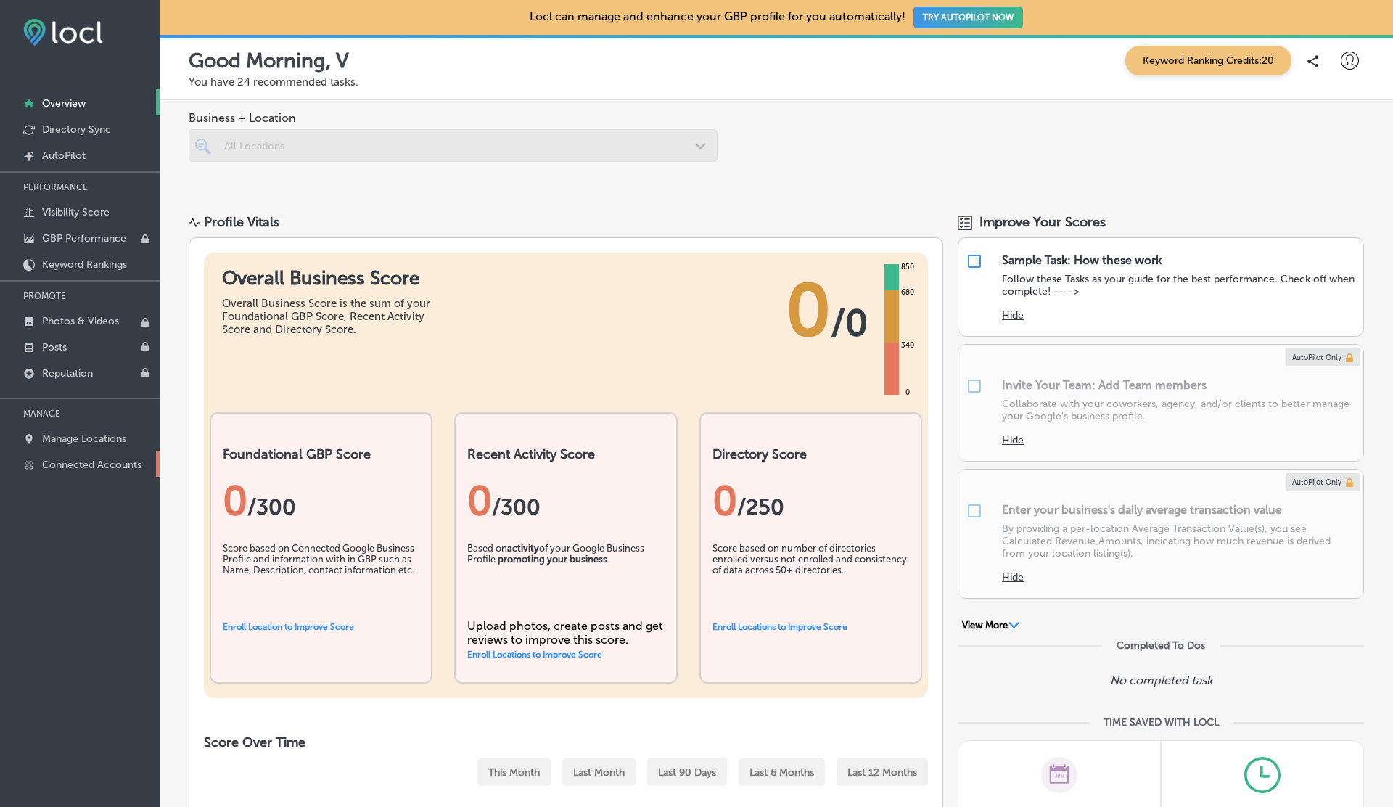
click at [69, 469] on link "Connected Accounts" at bounding box center [80, 463] width 160 height 26
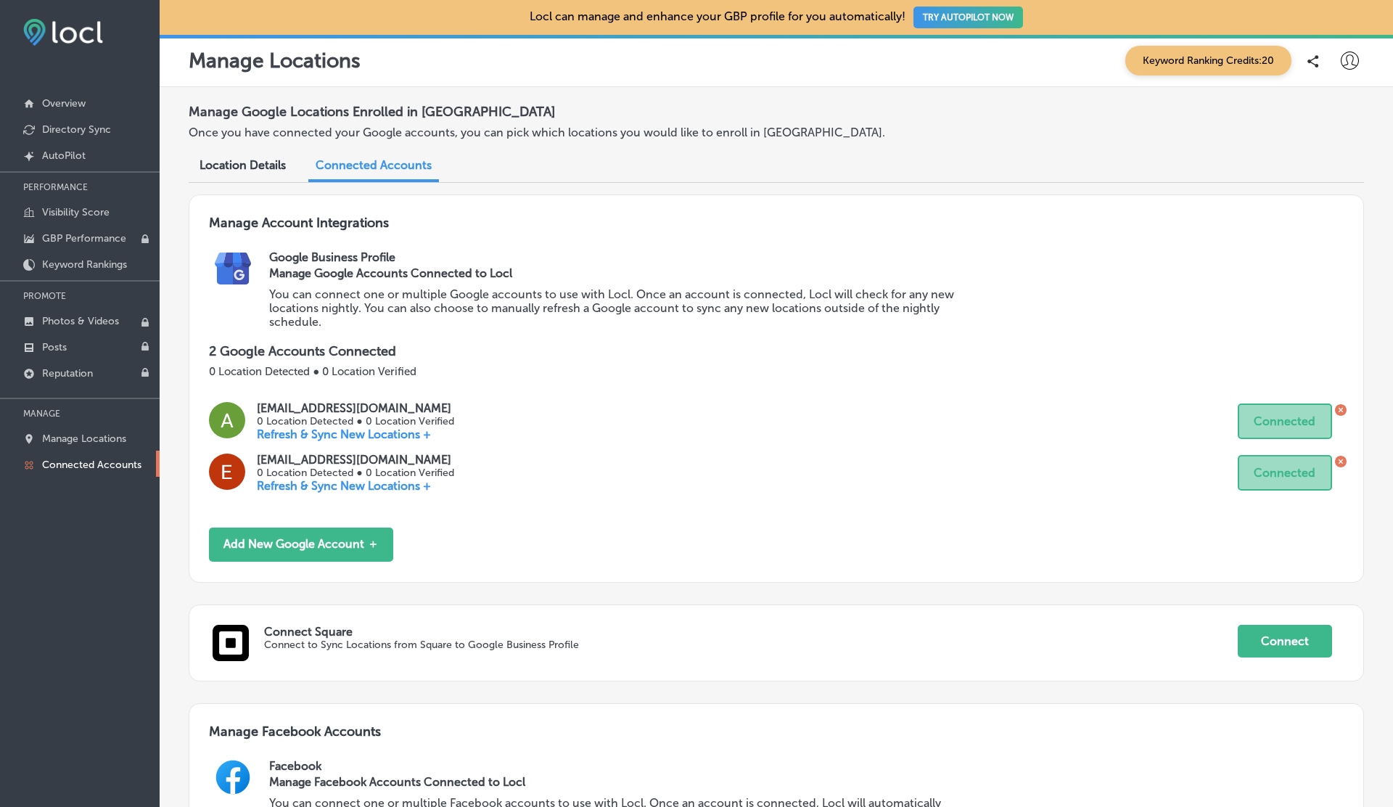
click at [1339, 408] on icon at bounding box center [1340, 410] width 4 height 4
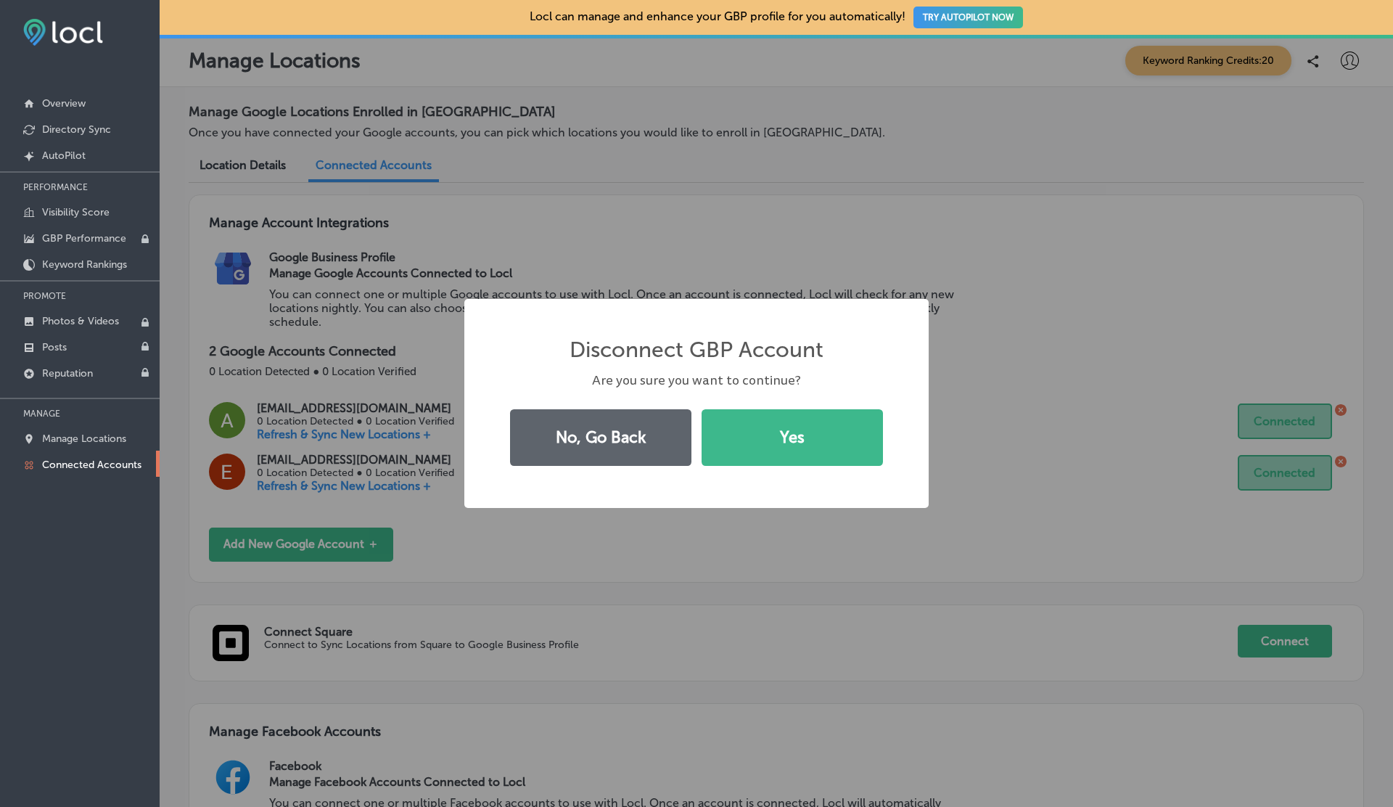
click at [1106, 258] on div "Disconnect GBP Account × Are you sure you want to continue? No, Go Back Yes" at bounding box center [696, 403] width 1393 height 807
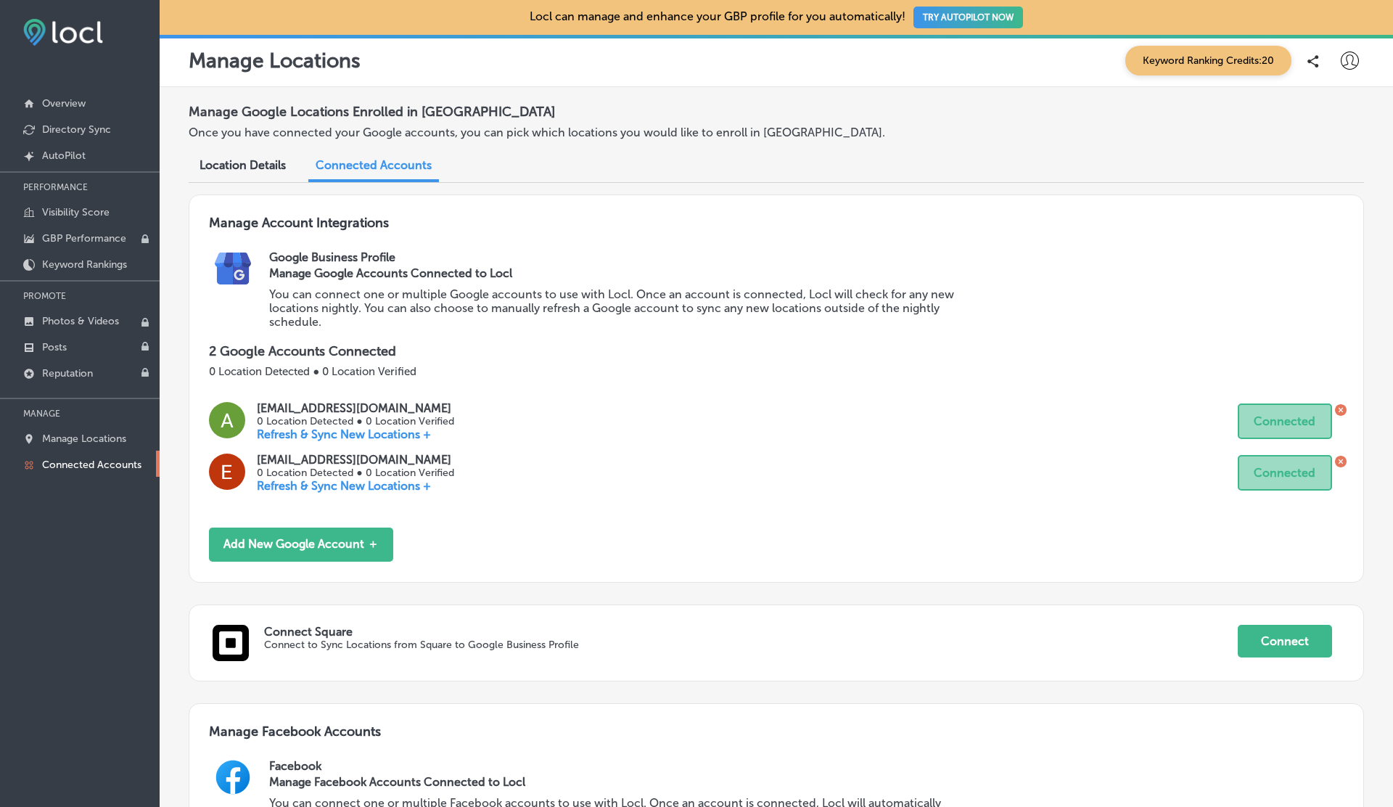
click at [1338, 408] on icon at bounding box center [1340, 410] width 4 height 4
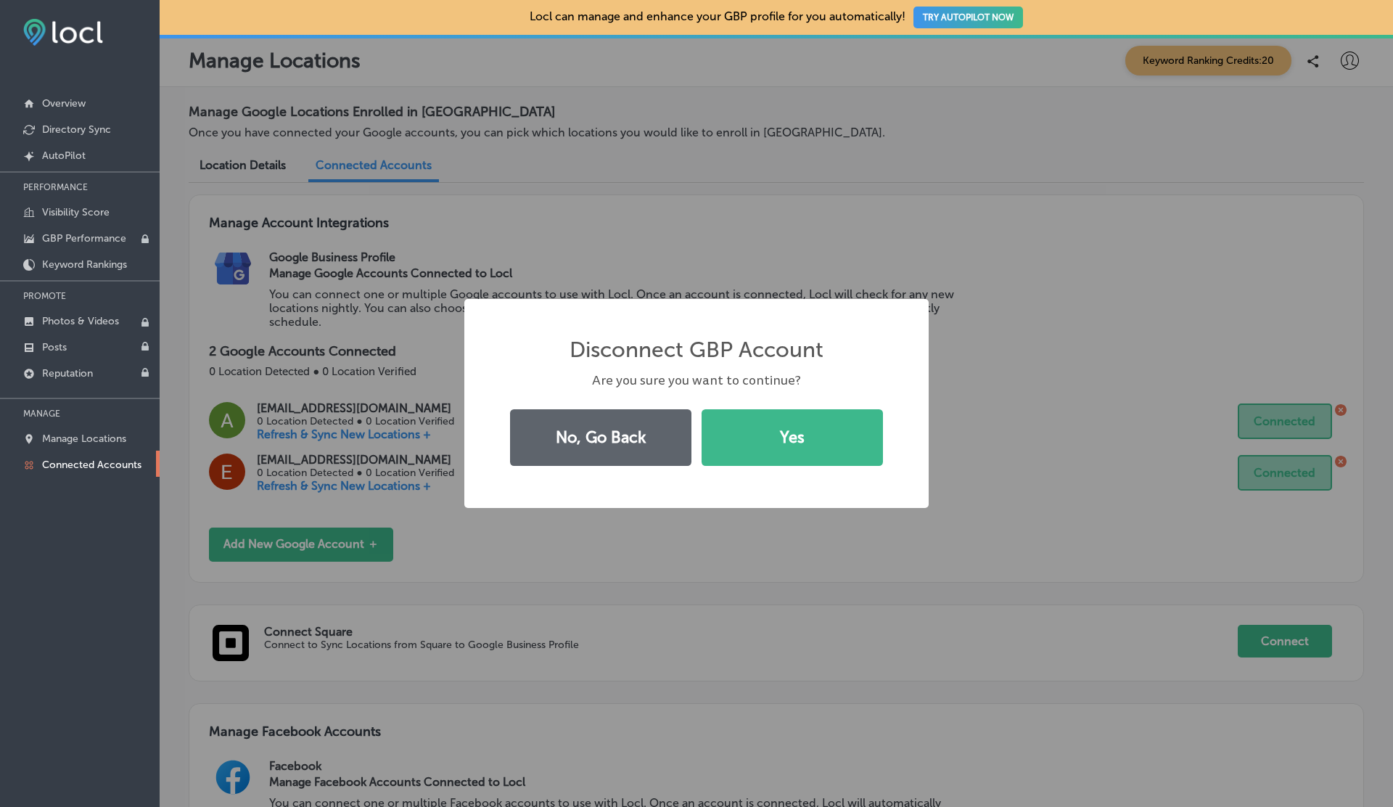
click at [701, 409] on button "Yes" at bounding box center [791, 437] width 181 height 57
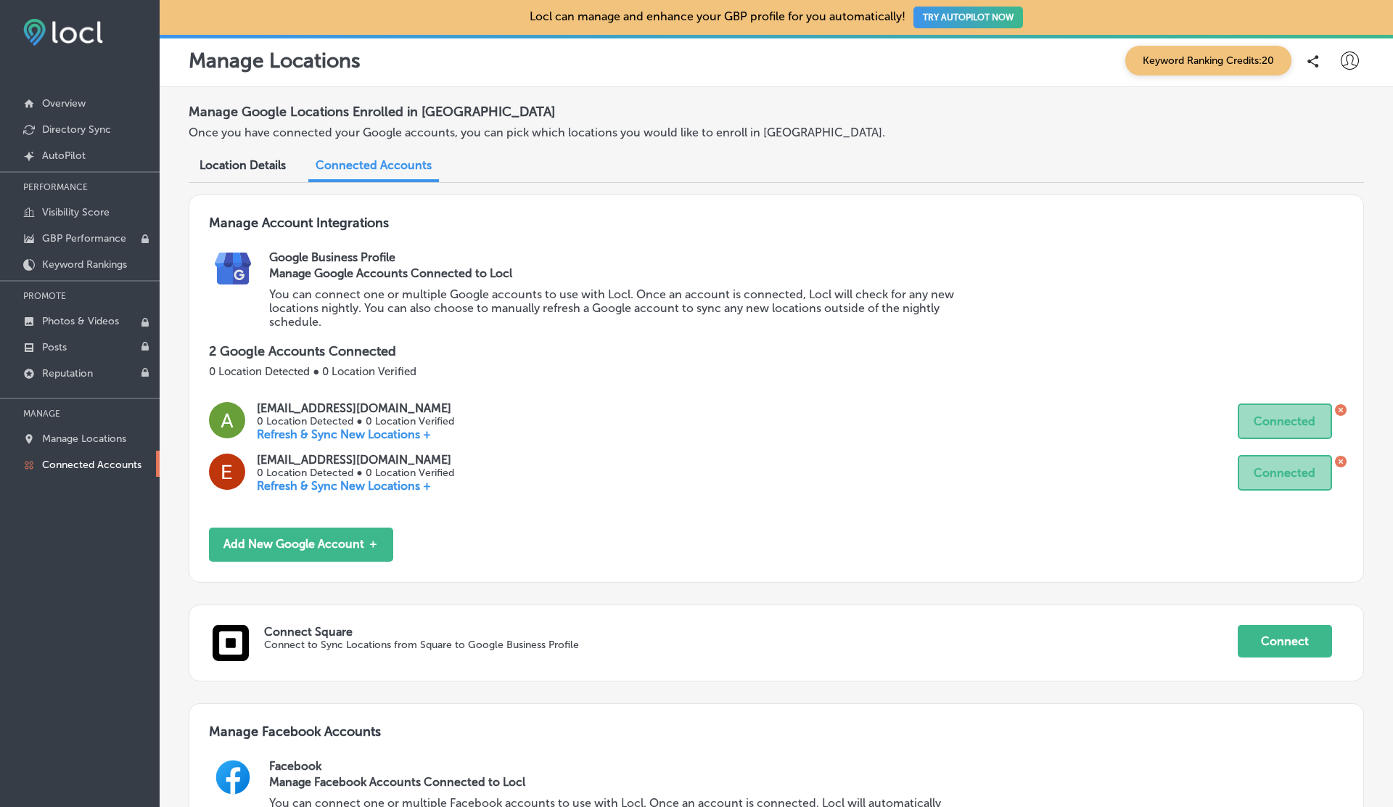
click at [1341, 459] on icon at bounding box center [1340, 461] width 4 height 4
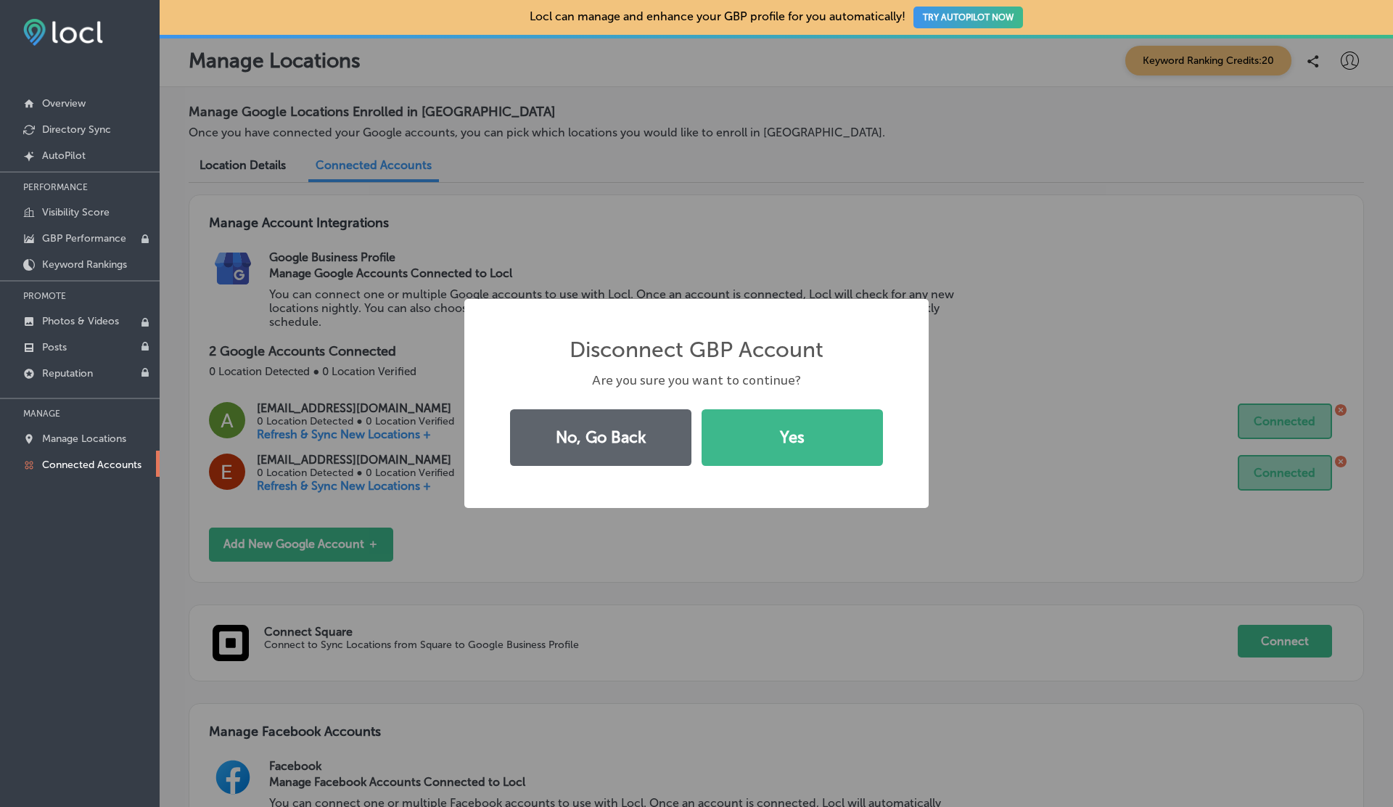
click at [701, 409] on button "Yes" at bounding box center [791, 437] width 181 height 57
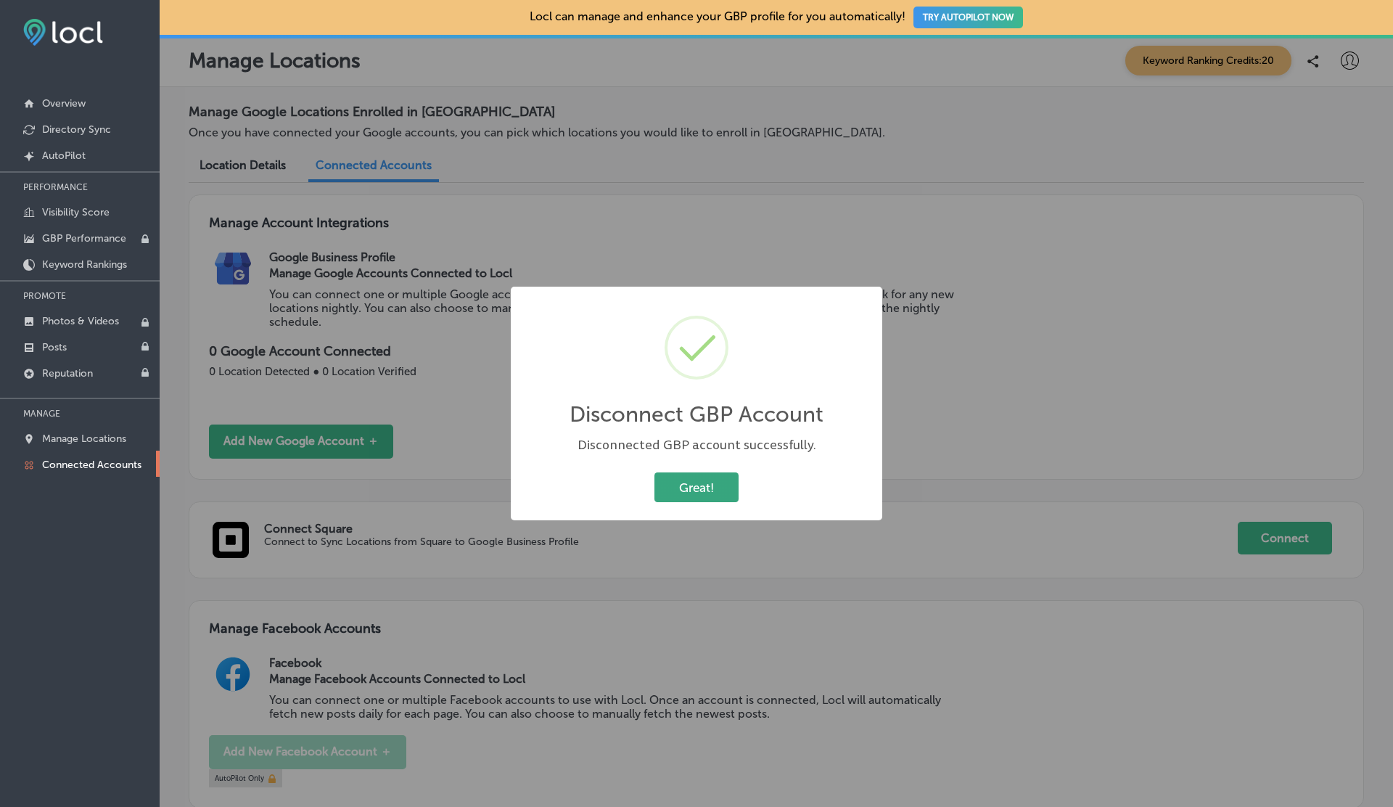
click at [693, 481] on button "Great!" at bounding box center [696, 487] width 84 height 30
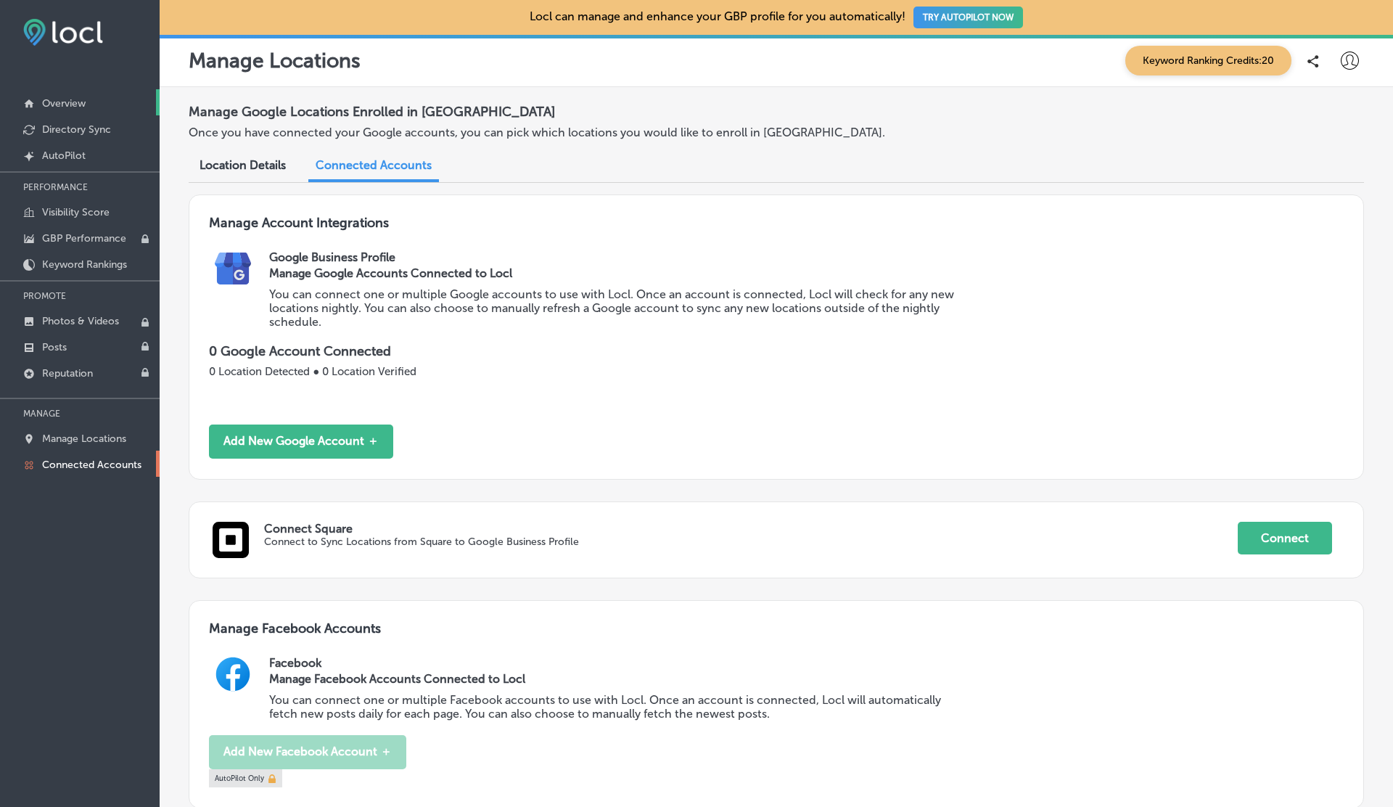
click at [75, 99] on p "Overview" at bounding box center [64, 103] width 44 height 12
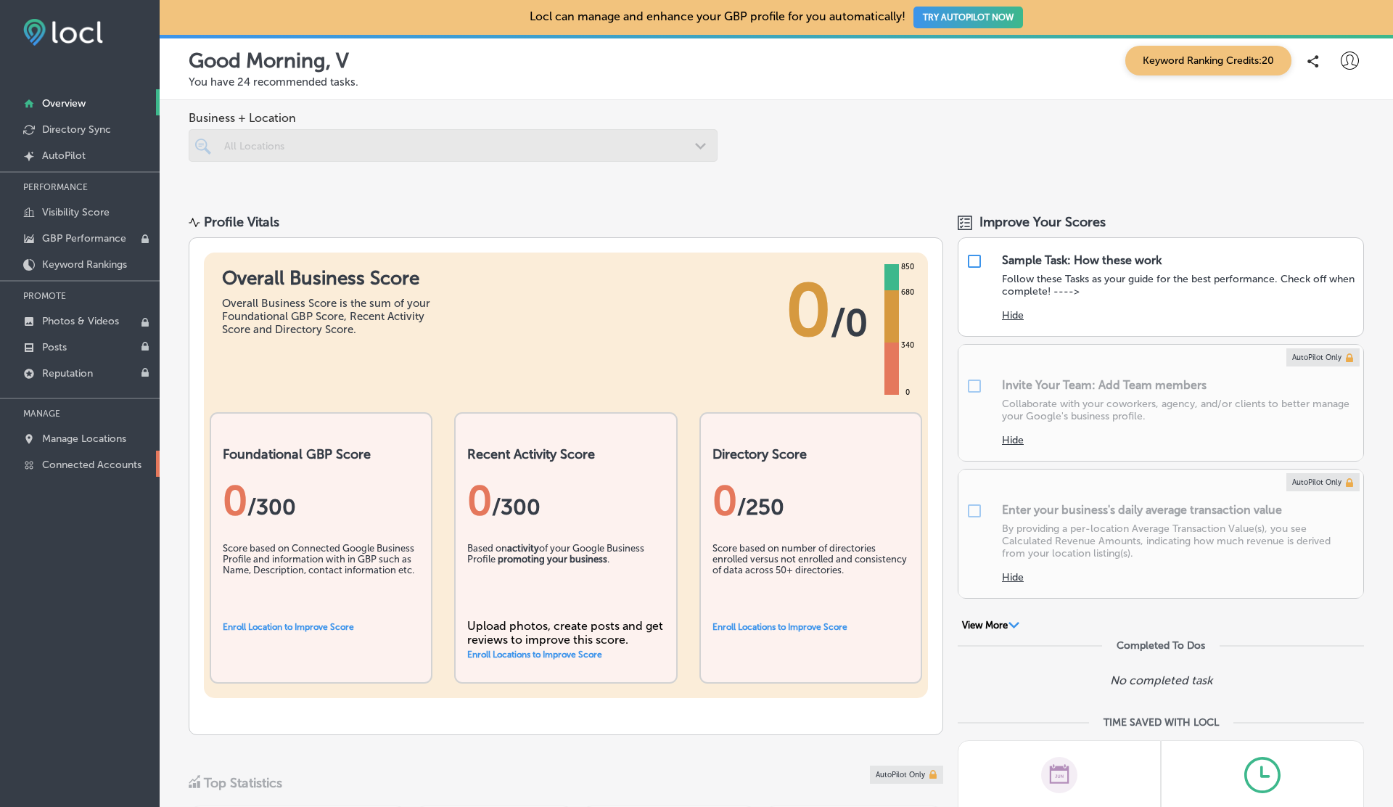
click at [67, 455] on link "Connected Accounts" at bounding box center [80, 463] width 160 height 26
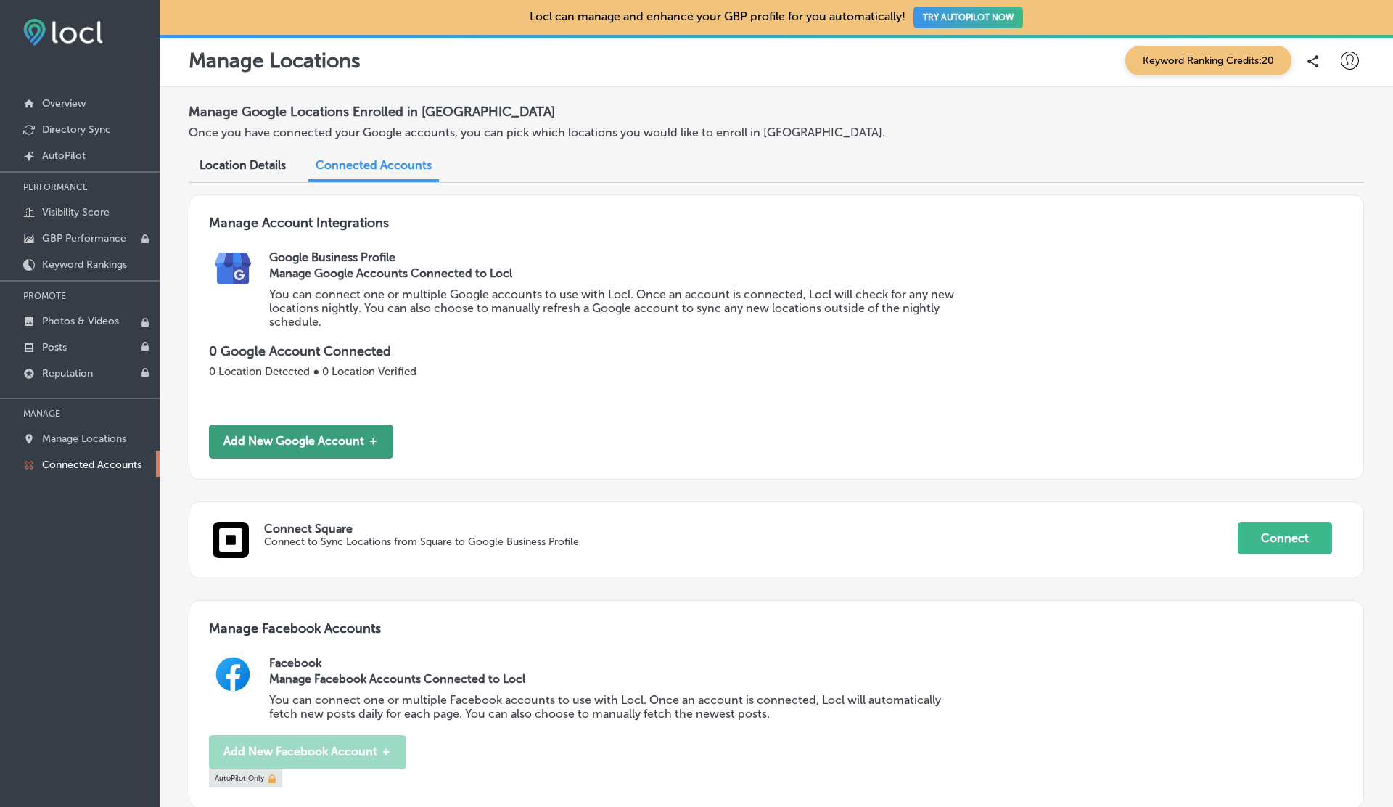
click at [343, 442] on button "Add New Google Account ＋" at bounding box center [301, 441] width 184 height 34
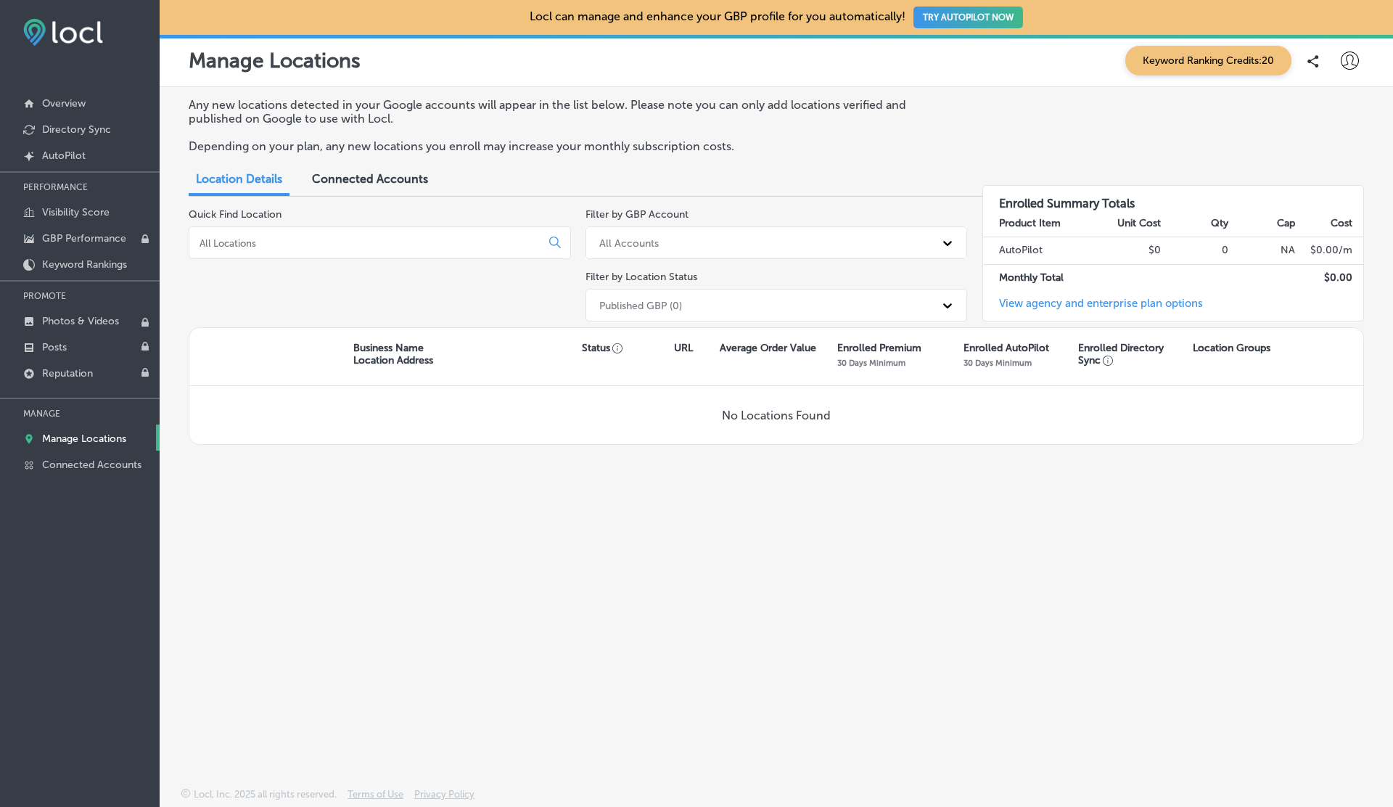
click at [715, 310] on div "Published GBP (0)" at bounding box center [763, 305] width 343 height 24
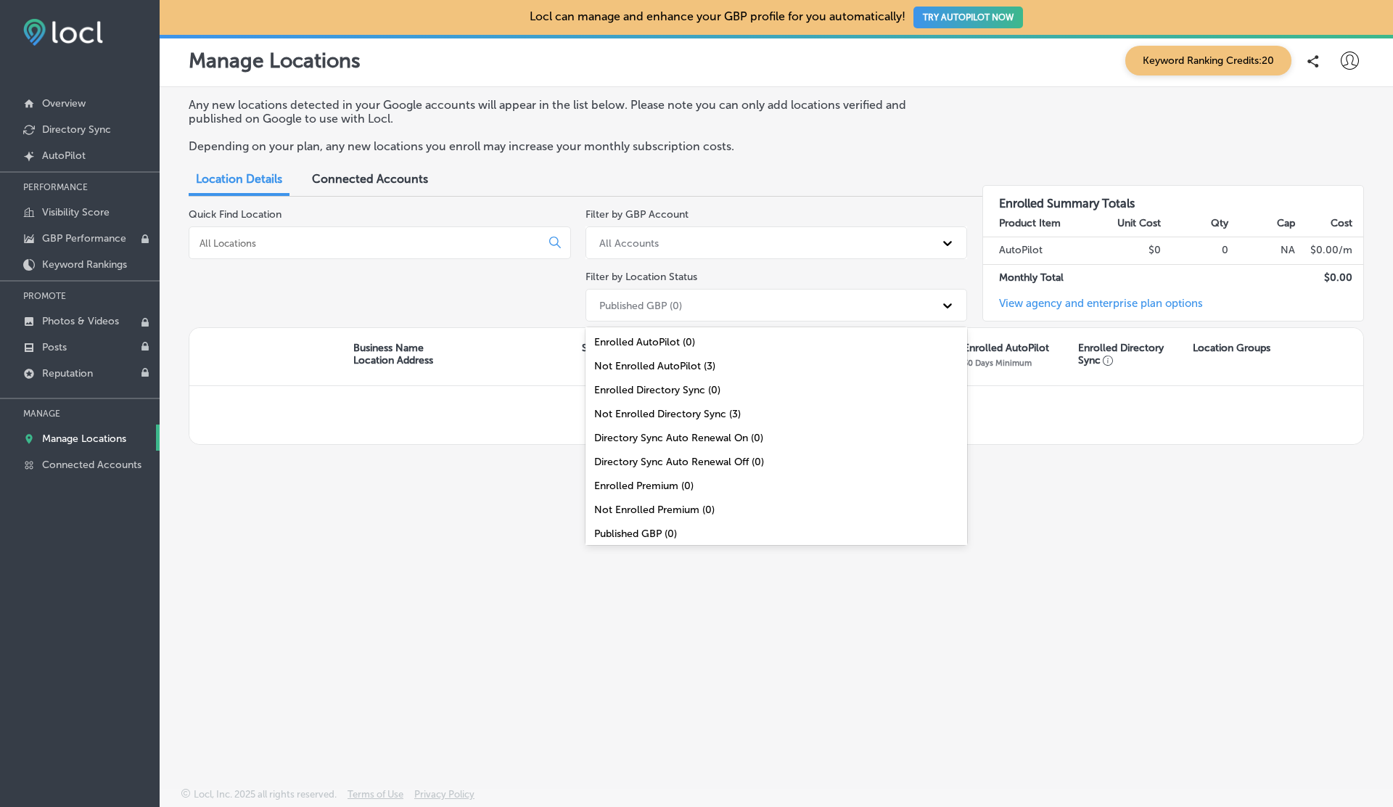
scroll to position [47, 0]
click at [640, 530] on div "All Locations (3)" at bounding box center [776, 534] width 382 height 24
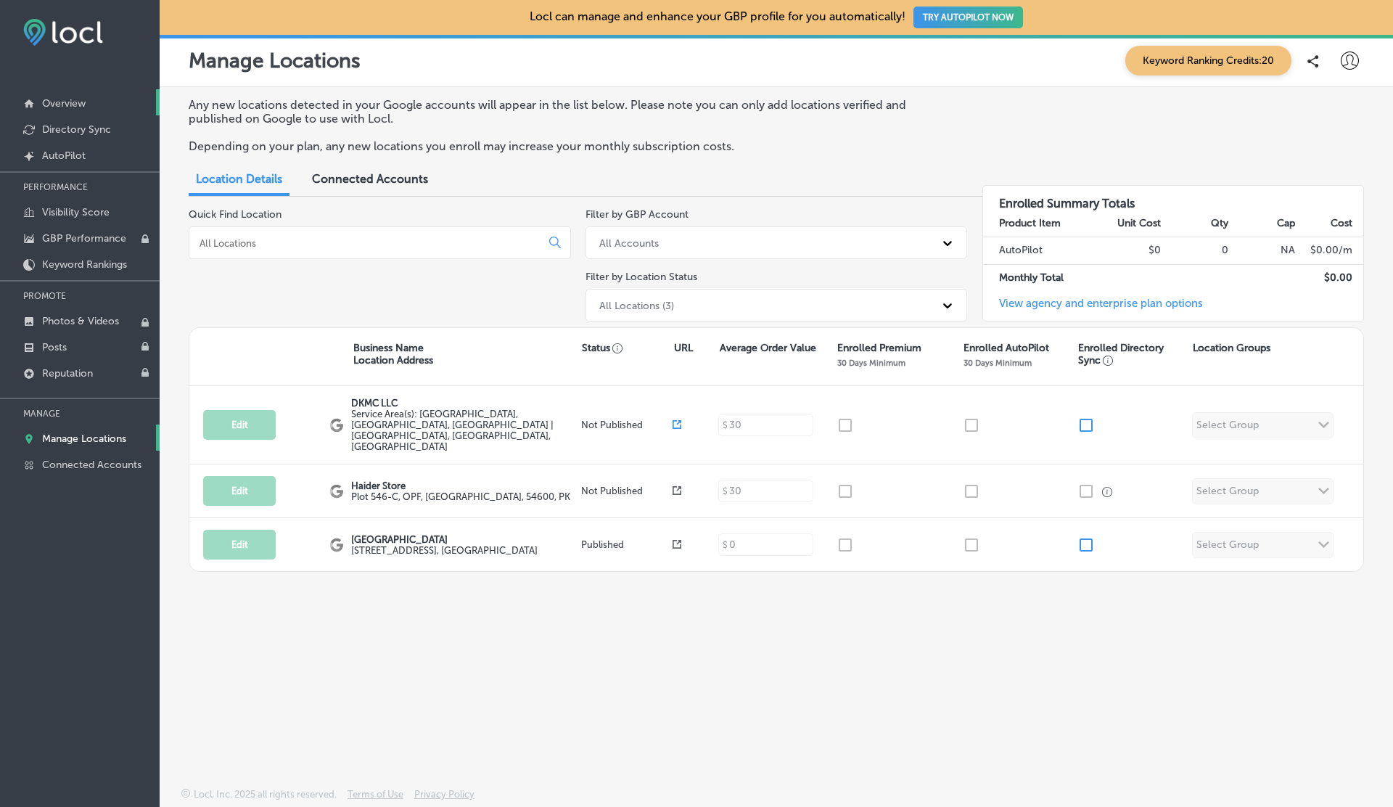
click at [65, 105] on p "Overview" at bounding box center [64, 103] width 44 height 12
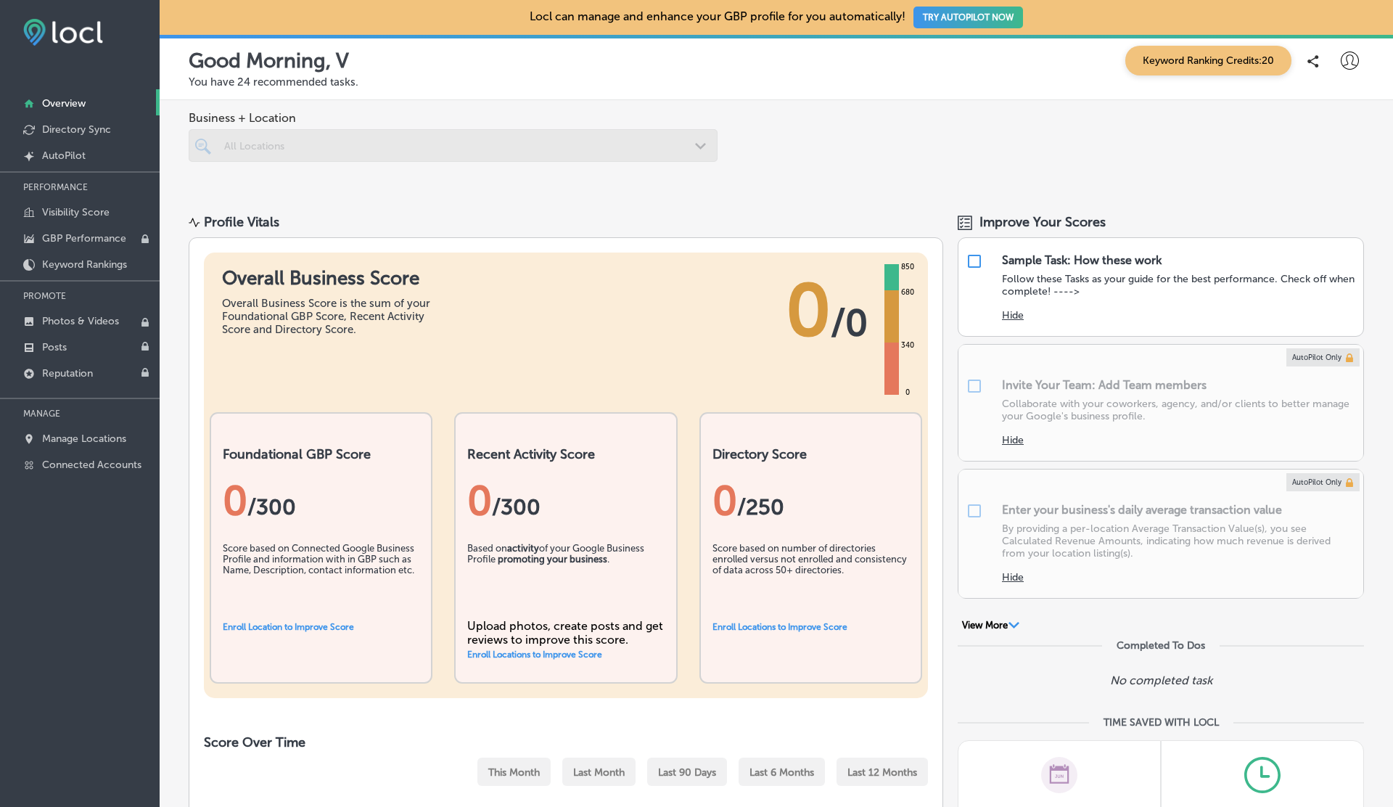
click at [490, 136] on div at bounding box center [453, 145] width 529 height 33
click at [57, 464] on p "Connected Accounts" at bounding box center [91, 464] width 99 height 12
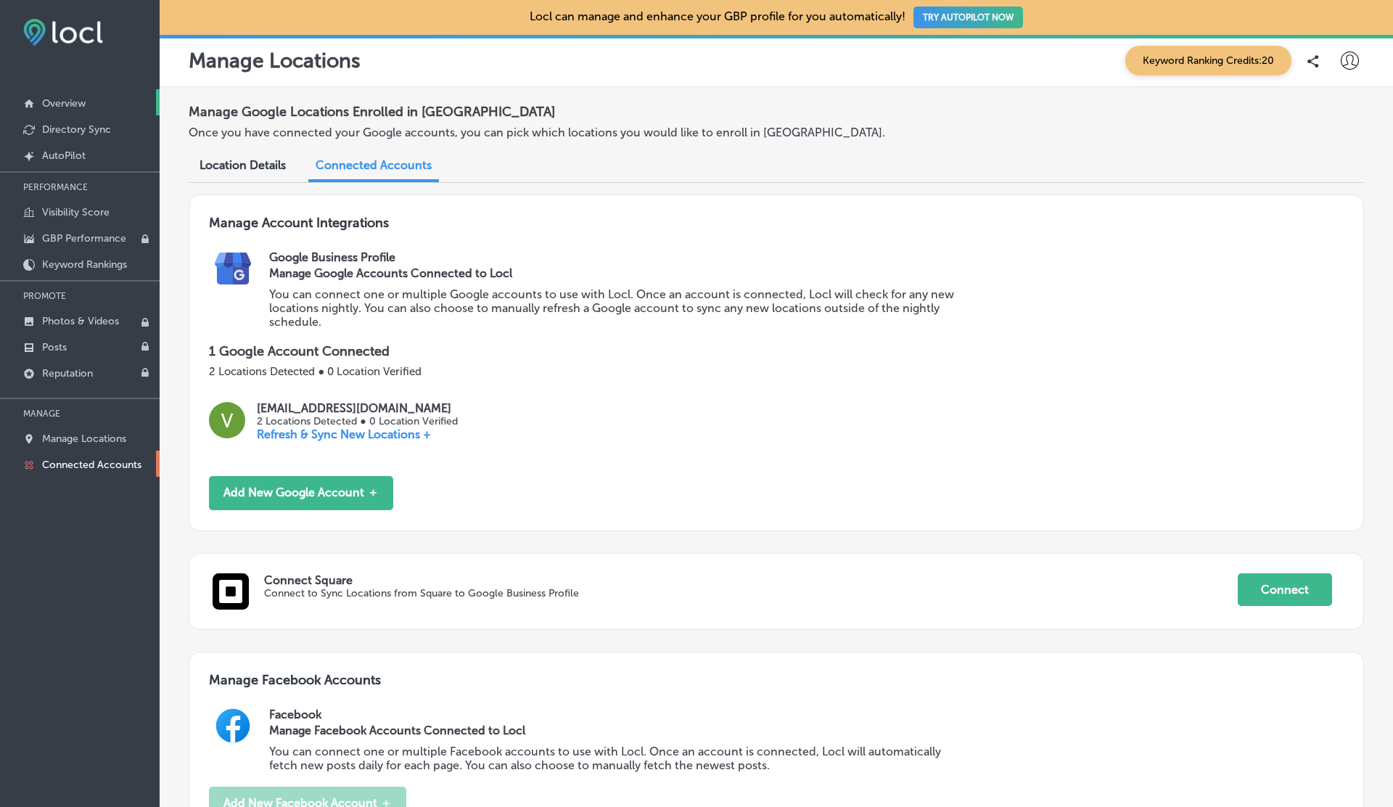
click at [56, 99] on p "Overview" at bounding box center [64, 103] width 44 height 12
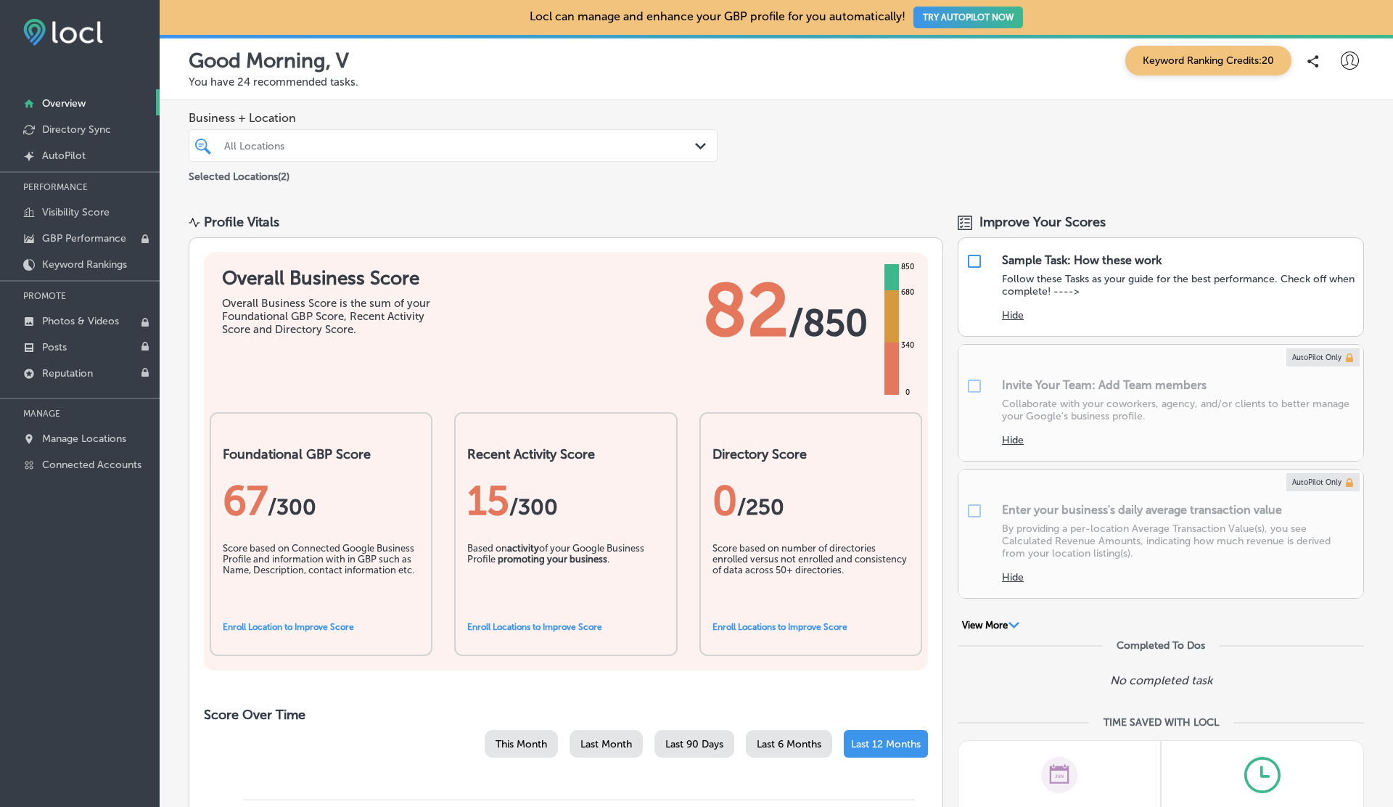
click at [429, 147] on div "All Locations" at bounding box center [460, 145] width 472 height 12
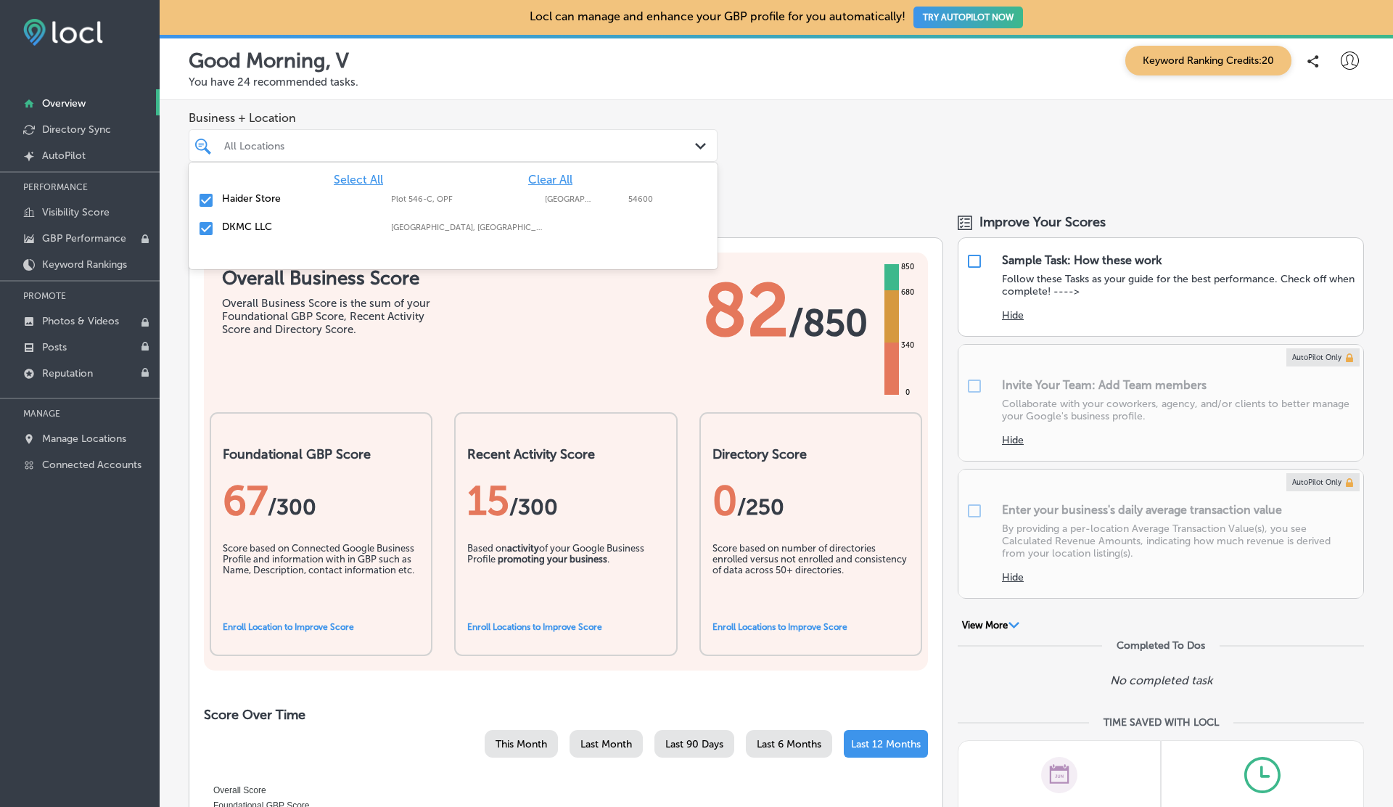
click at [429, 147] on div "All Locations" at bounding box center [460, 145] width 472 height 12
click at [430, 146] on div "All Locations" at bounding box center [460, 145] width 472 height 12
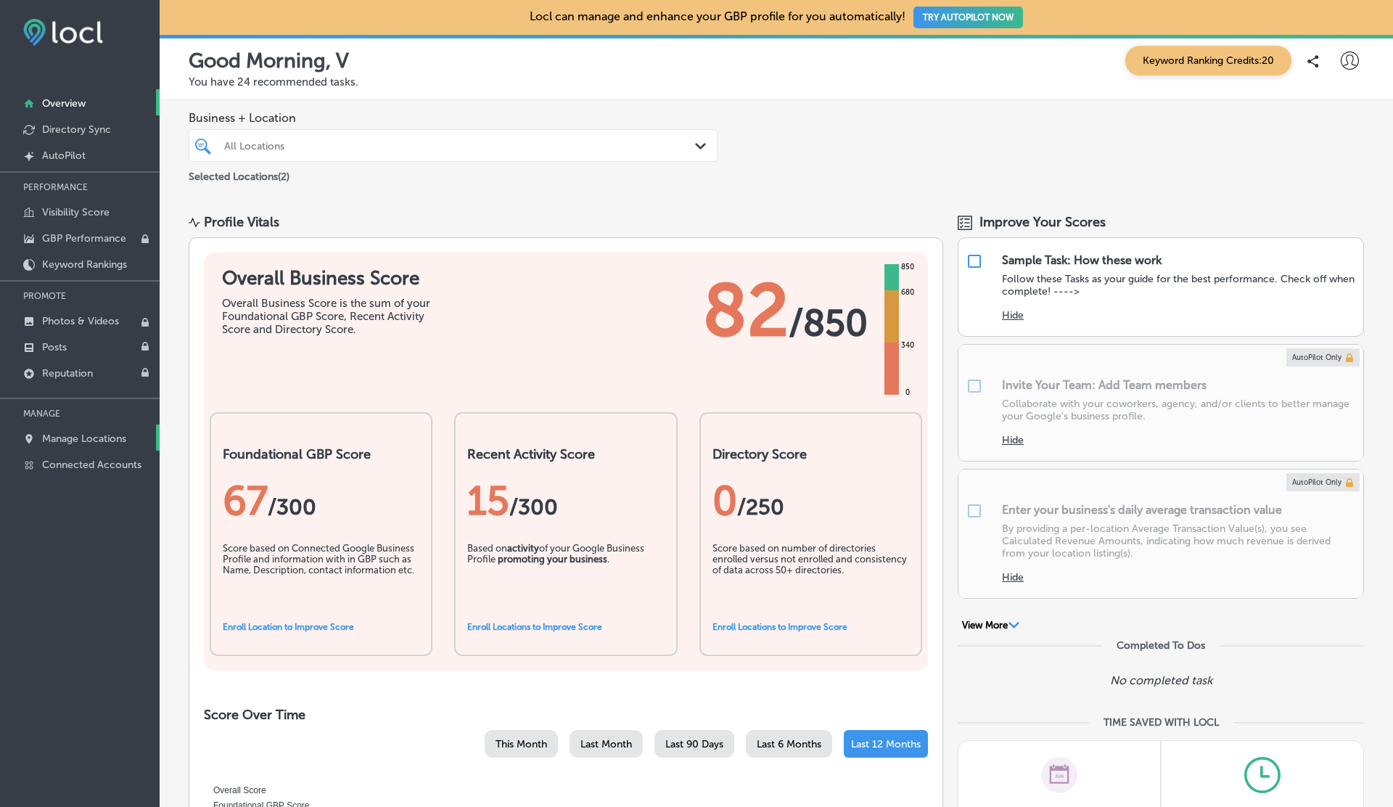
click at [81, 439] on p "Manage Locations" at bounding box center [84, 438] width 84 height 12
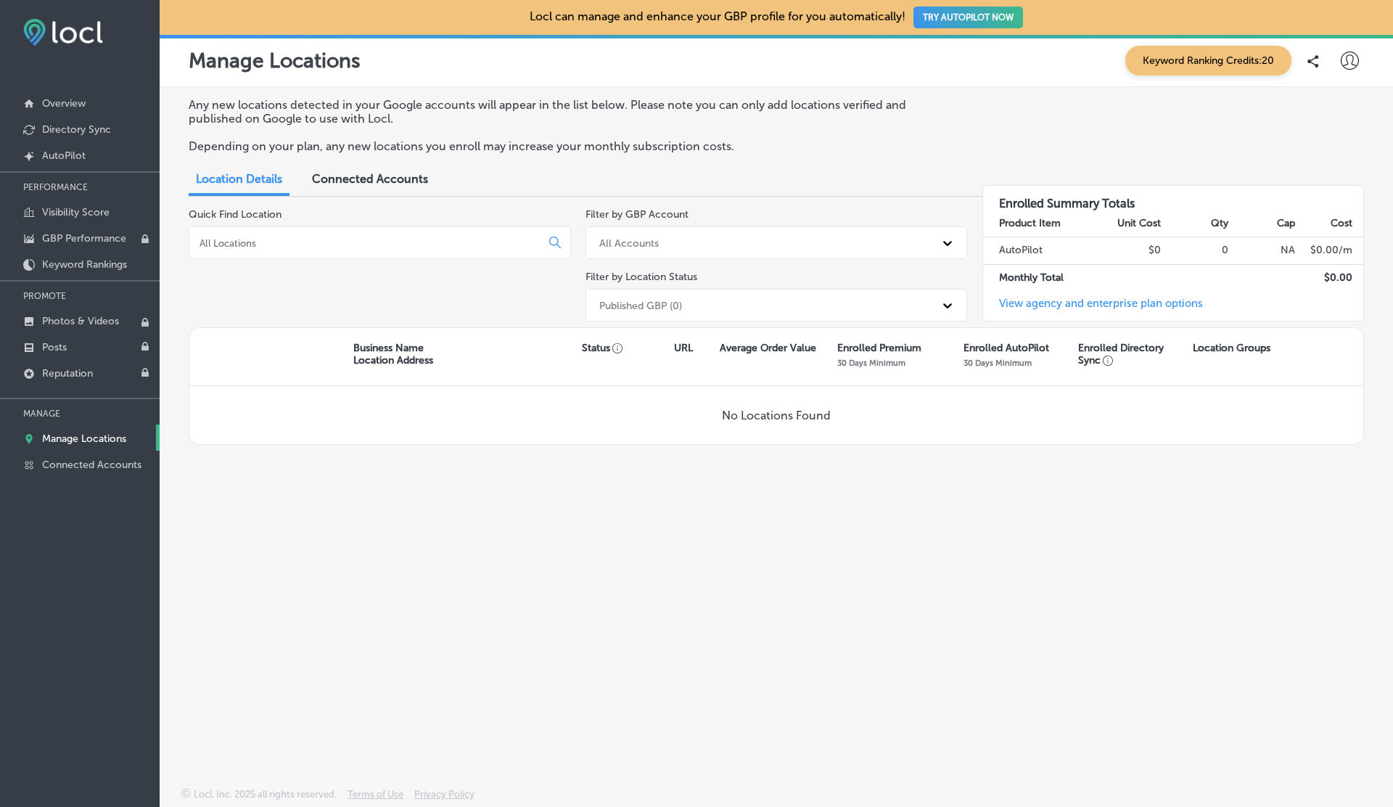
click at [362, 178] on span "Connected Accounts" at bounding box center [370, 179] width 116 height 14
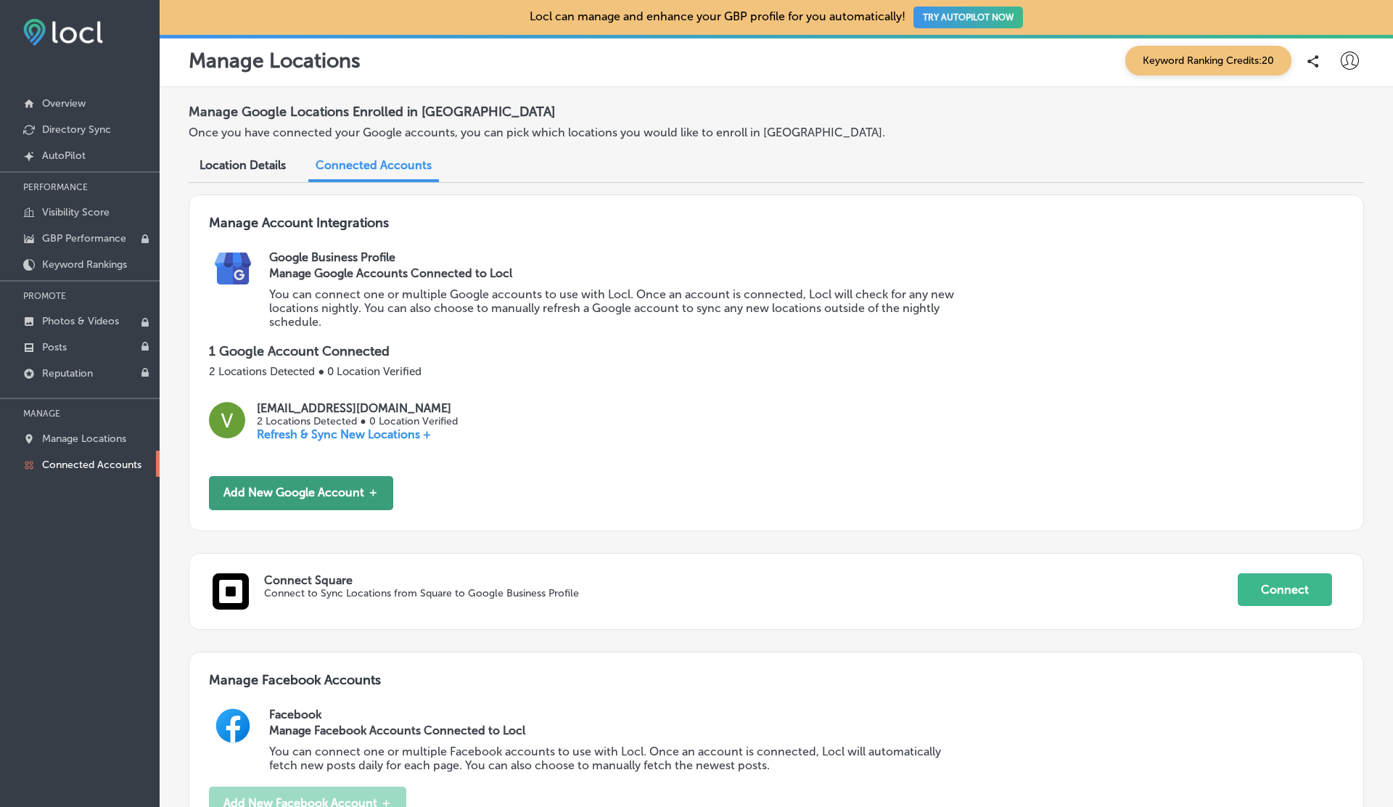
click at [321, 493] on button "Add New Google Account ＋" at bounding box center [301, 493] width 184 height 34
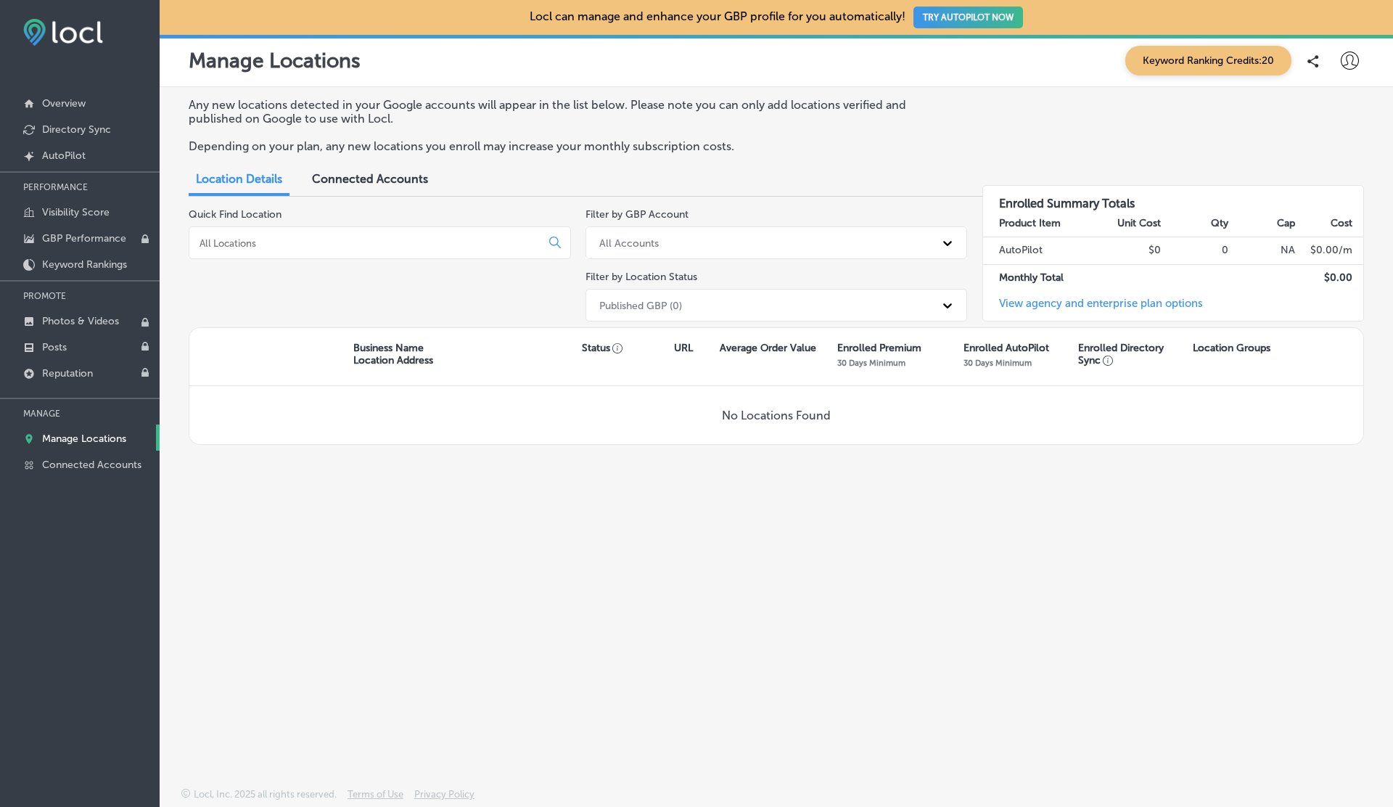
click at [635, 302] on div "Published GBP (0)" at bounding box center [640, 305] width 83 height 12
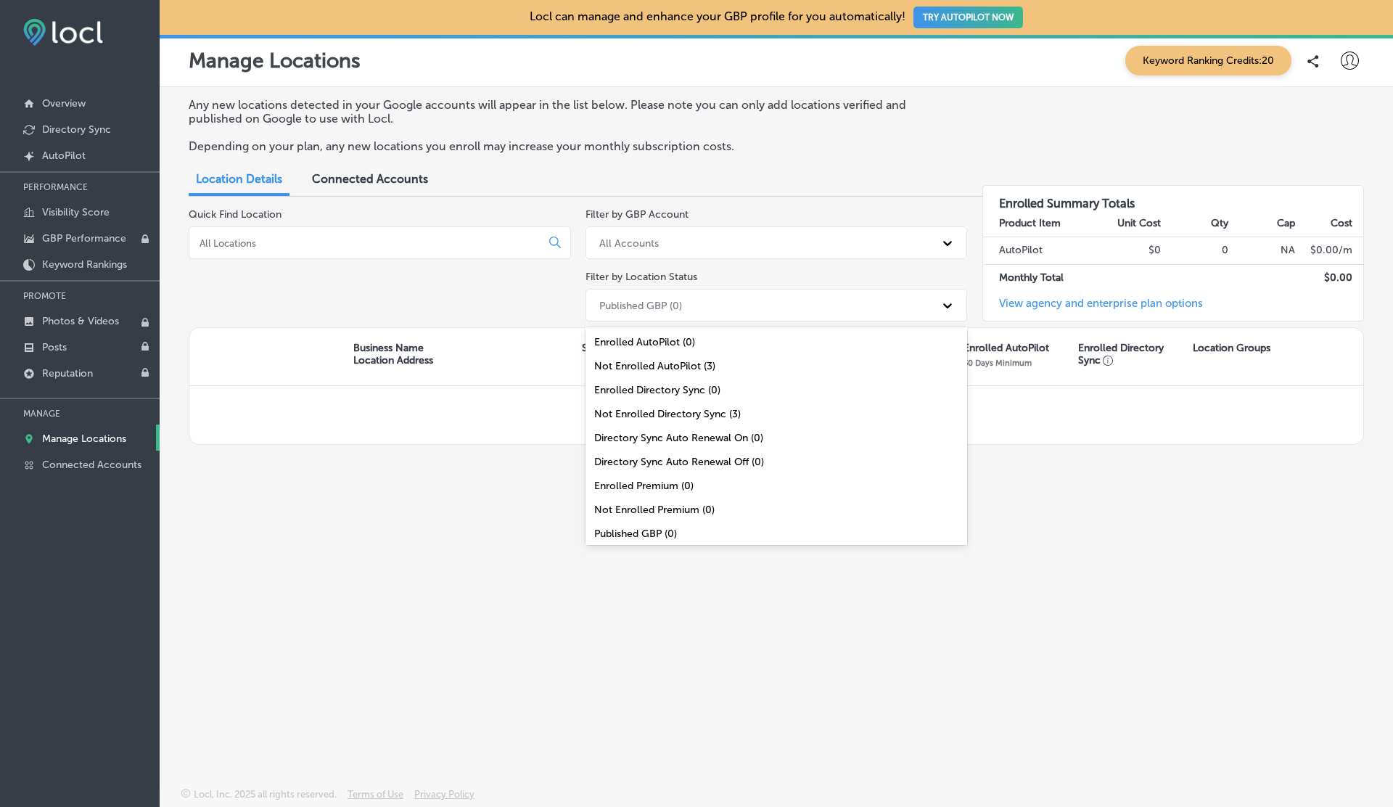
scroll to position [47, 0]
click at [642, 531] on div "All Locations (3)" at bounding box center [776, 534] width 382 height 24
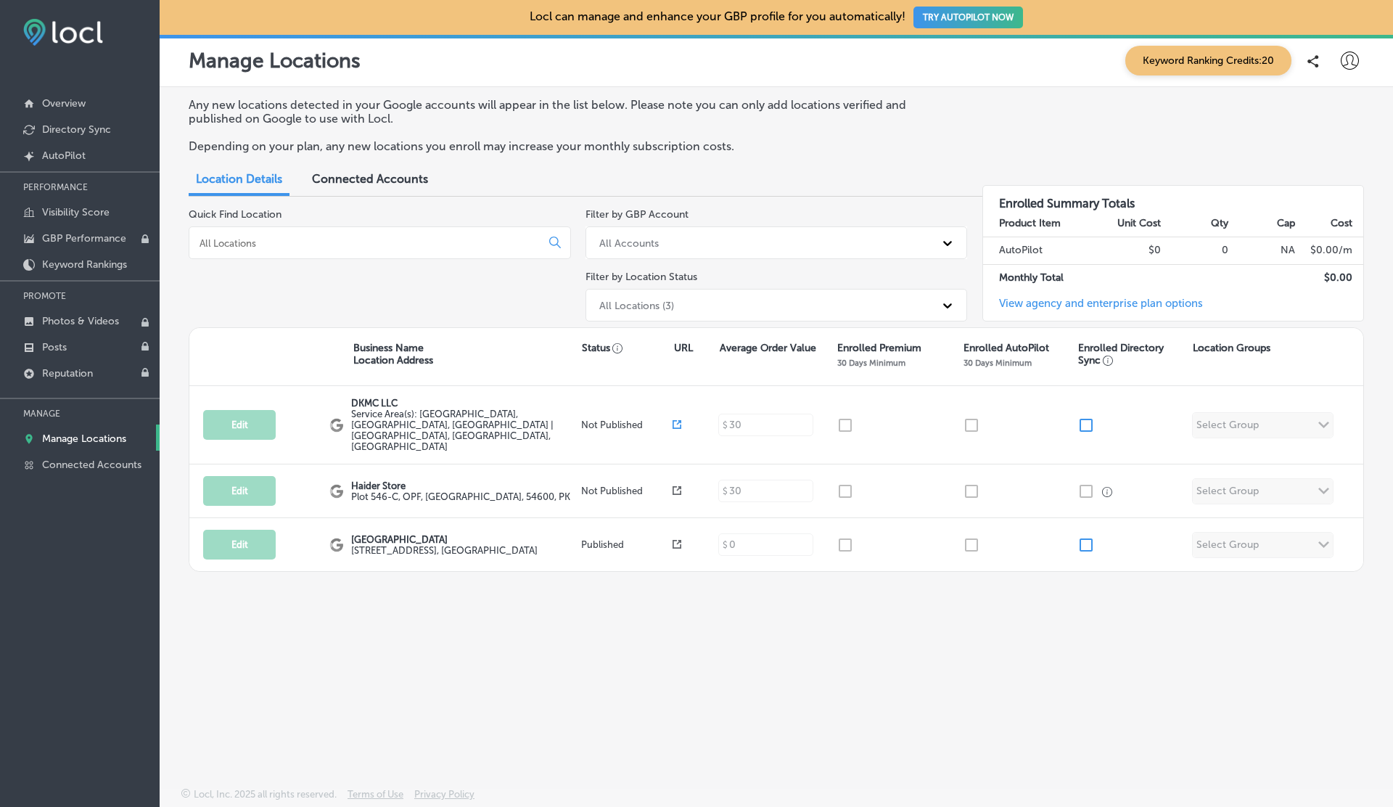
click at [358, 189] on div "Connected Accounts" at bounding box center [370, 180] width 138 height 31
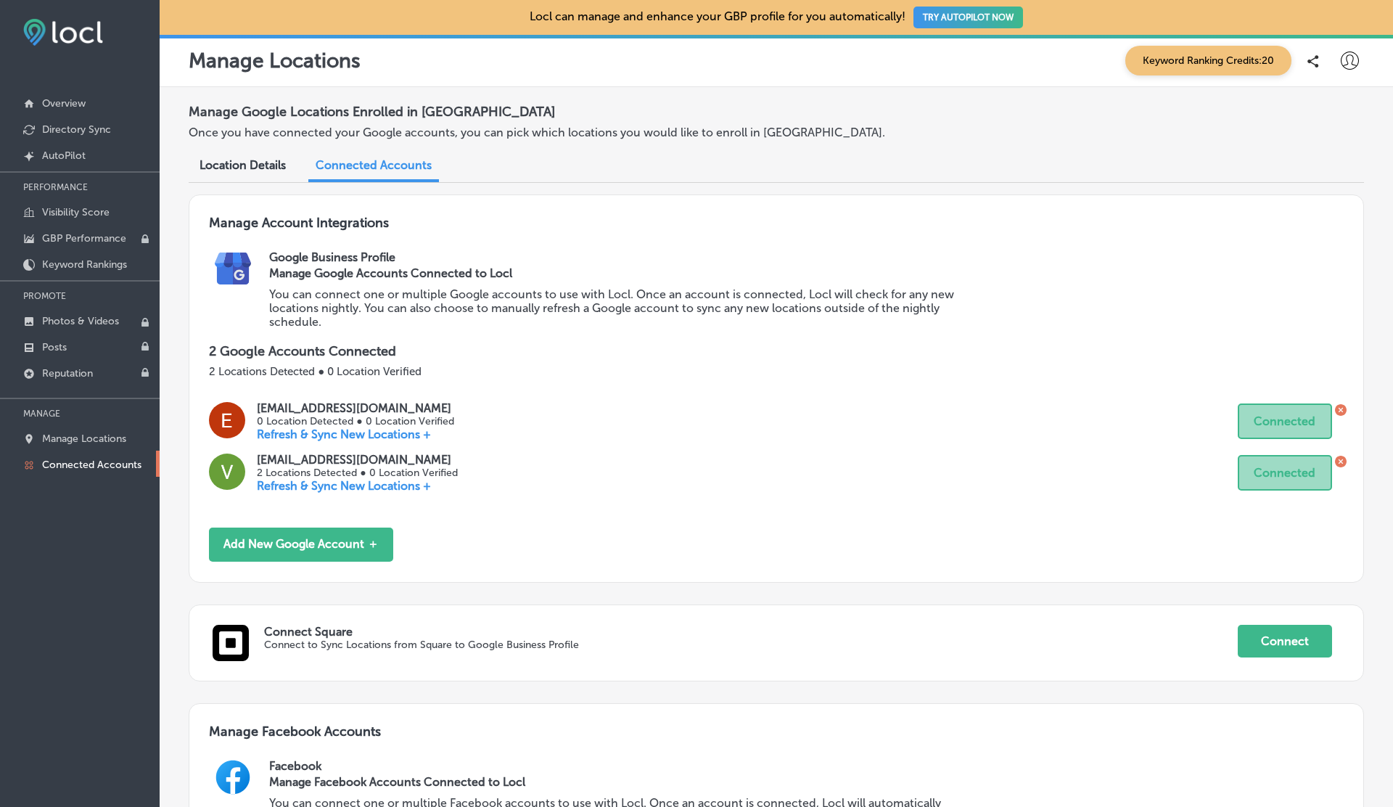
click at [1343, 408] on icon at bounding box center [1341, 410] width 12 height 12
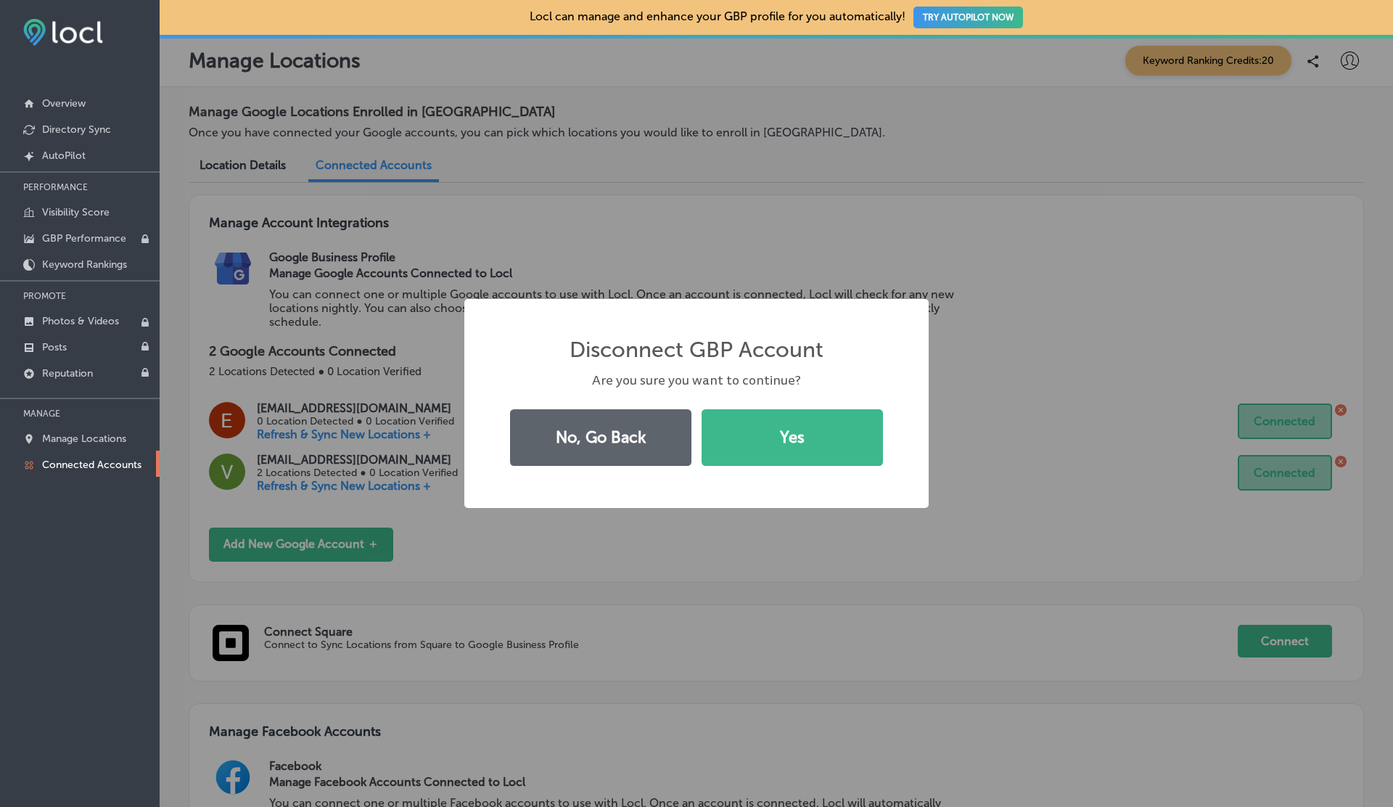
click at [701, 409] on button "Yes" at bounding box center [791, 437] width 181 height 57
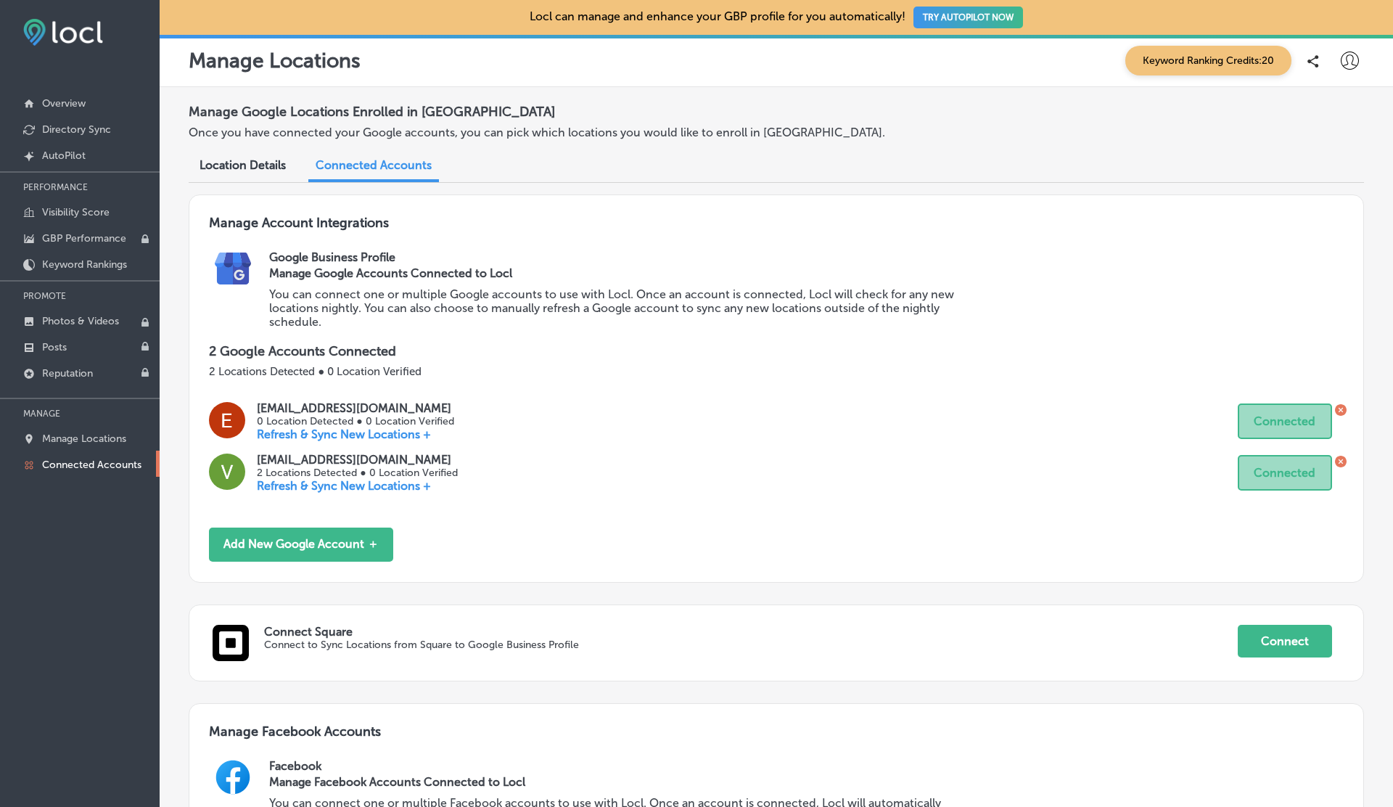
click at [1341, 459] on icon at bounding box center [1340, 461] width 4 height 4
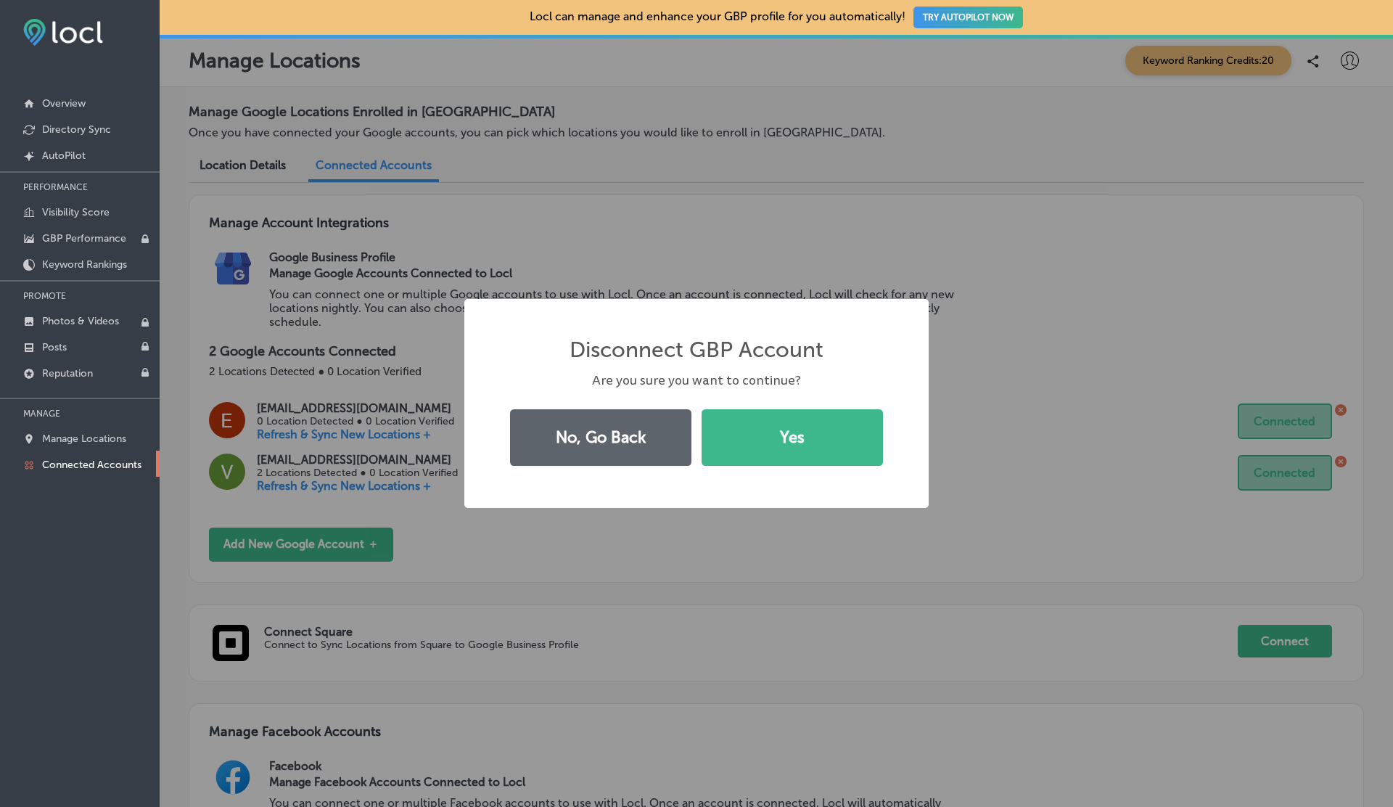
click at [701, 409] on button "Yes" at bounding box center [791, 437] width 181 height 57
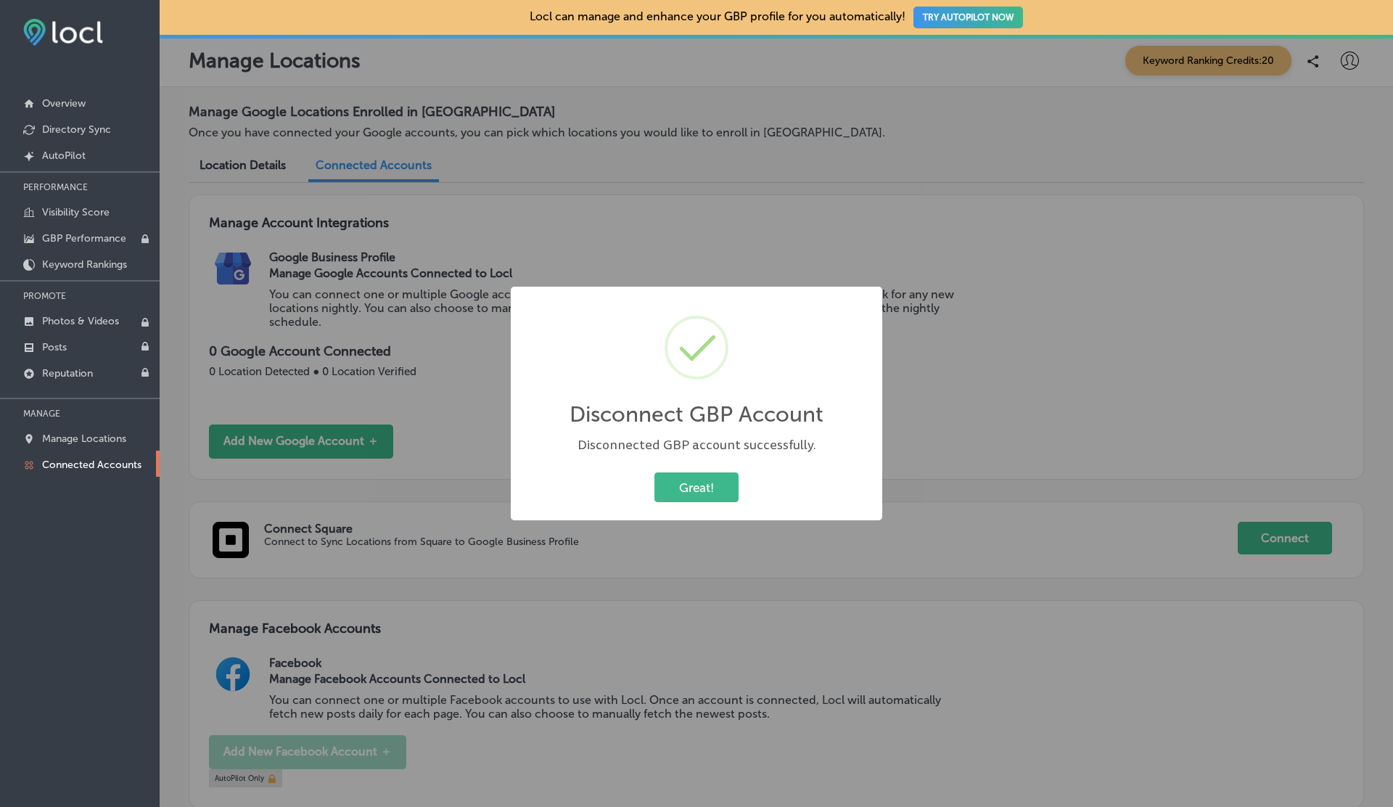
click at [654, 472] on button "Great!" at bounding box center [696, 487] width 84 height 30
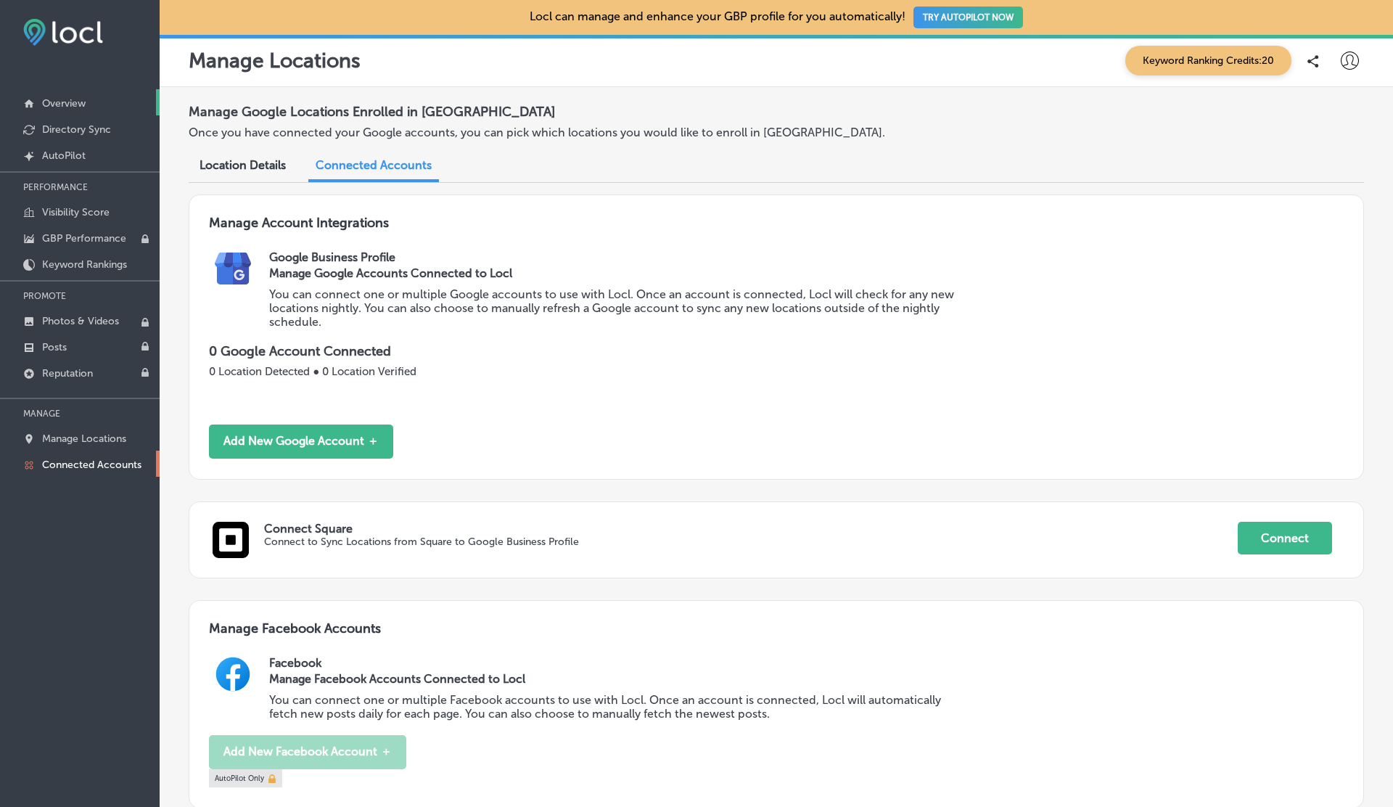
click at [70, 105] on p "Overview" at bounding box center [64, 103] width 44 height 12
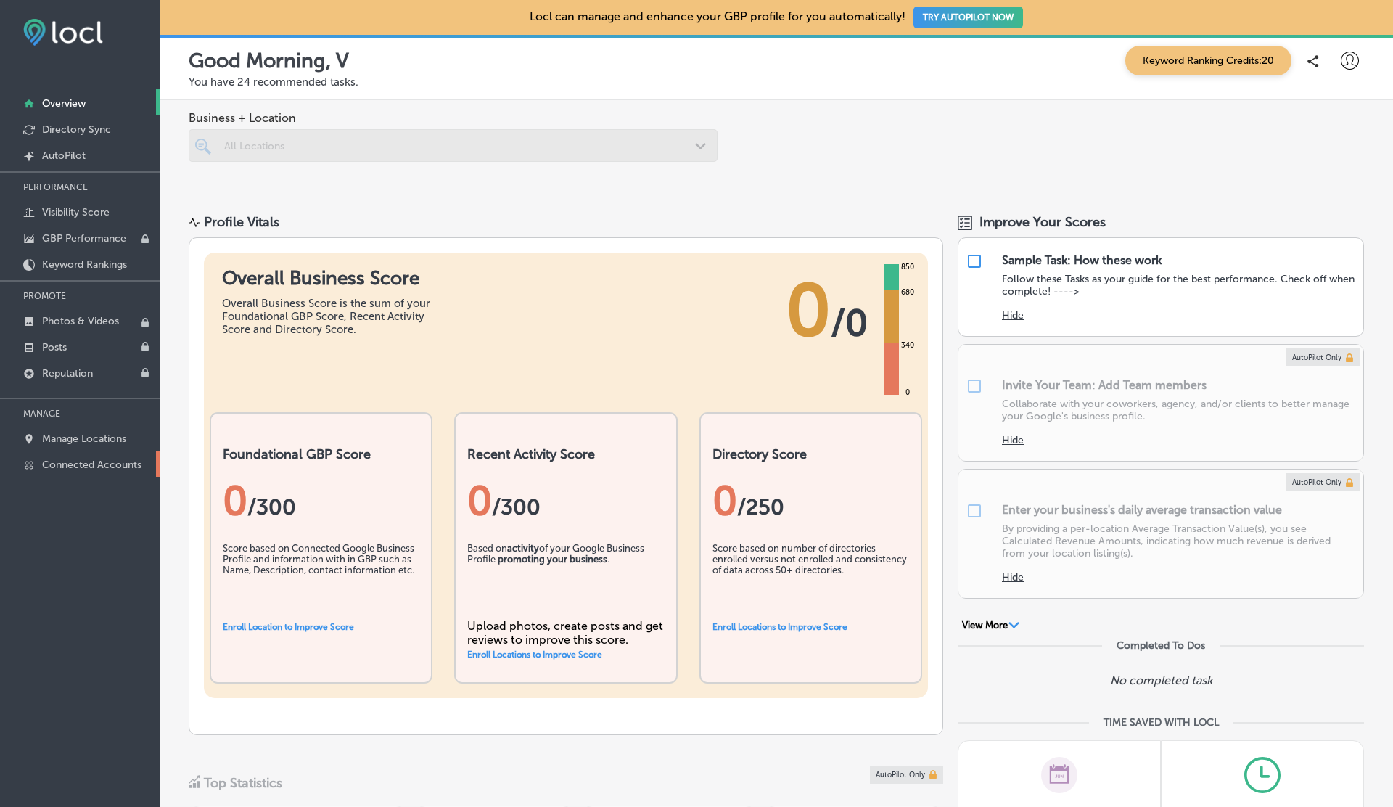
click at [80, 464] on p "Connected Accounts" at bounding box center [91, 464] width 99 height 12
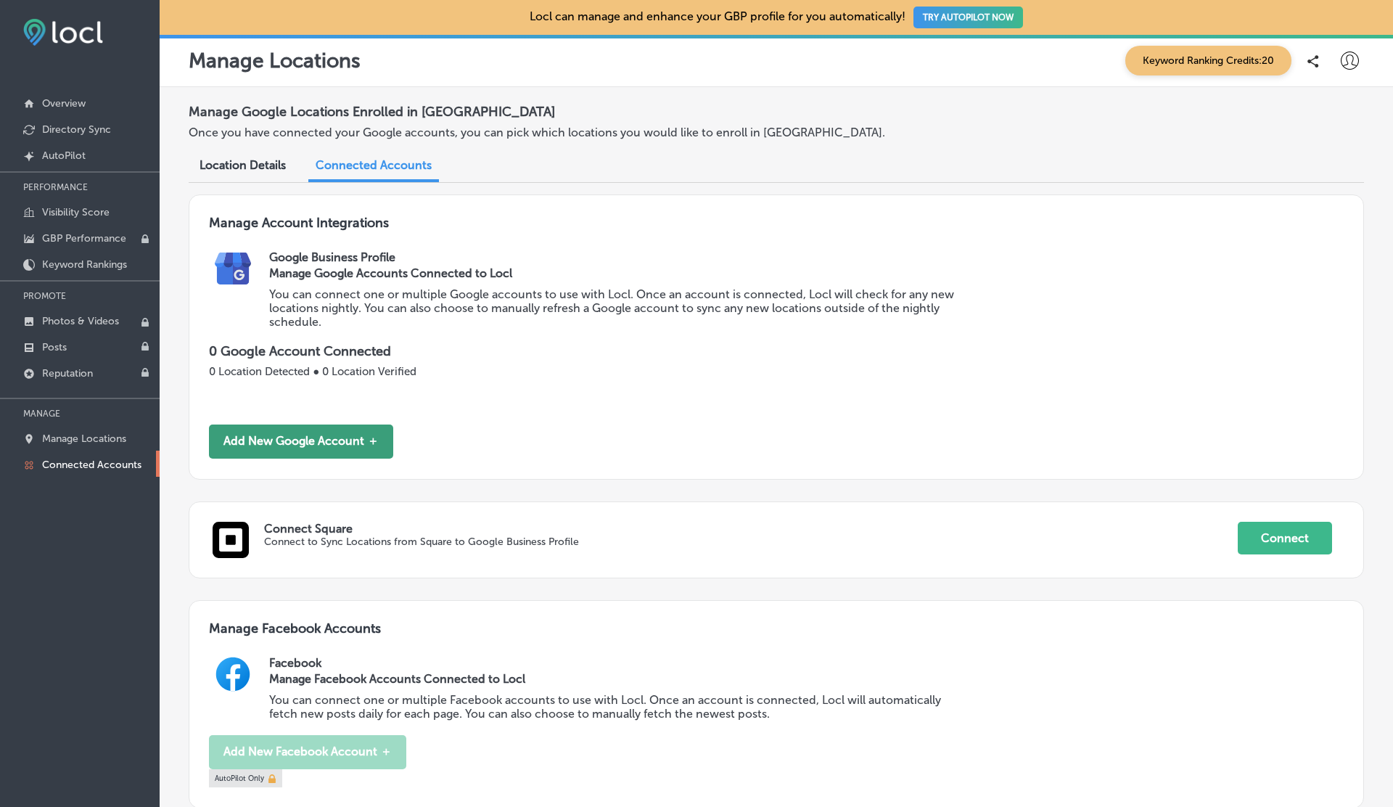
click at [302, 428] on button "Add New Google Account ＋" at bounding box center [301, 441] width 184 height 34
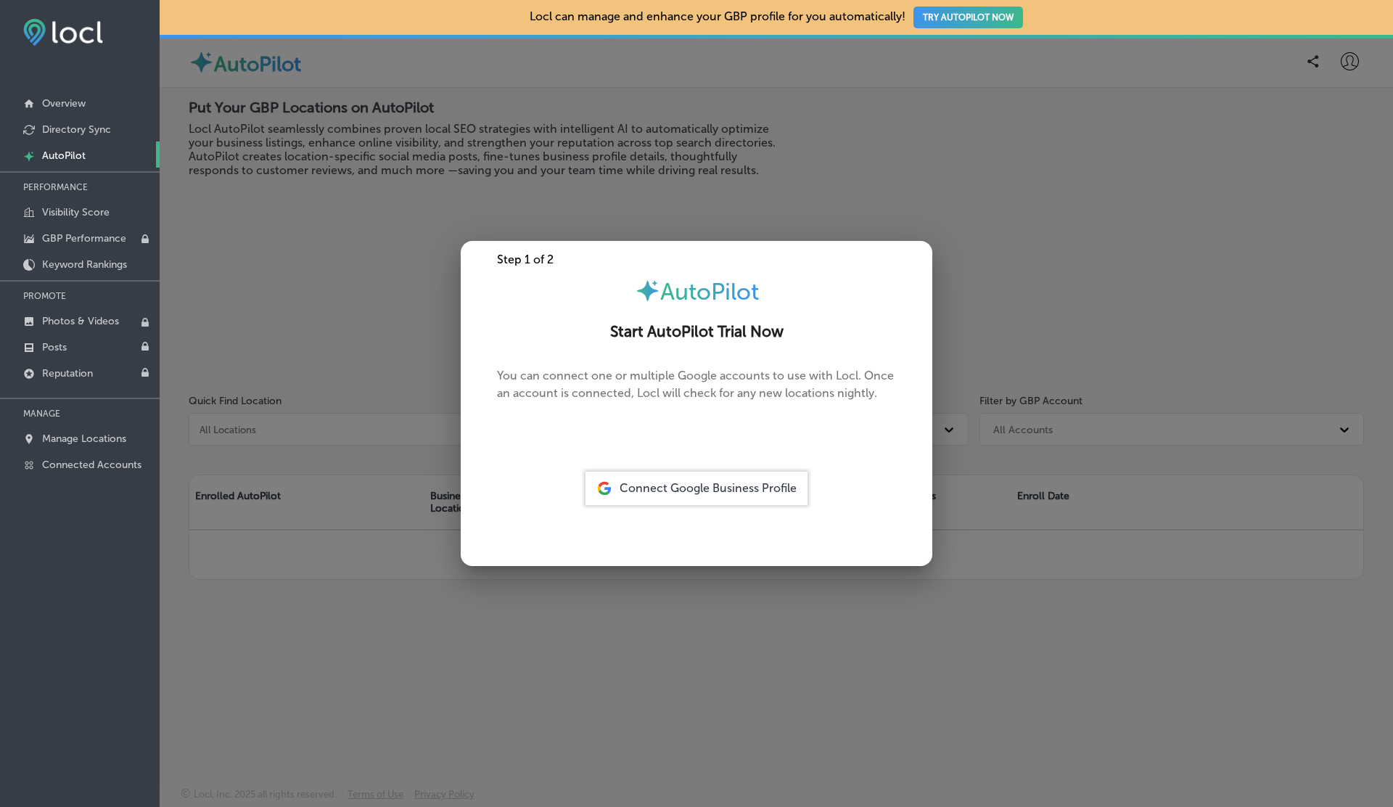
click at [1078, 290] on div at bounding box center [696, 403] width 1393 height 807
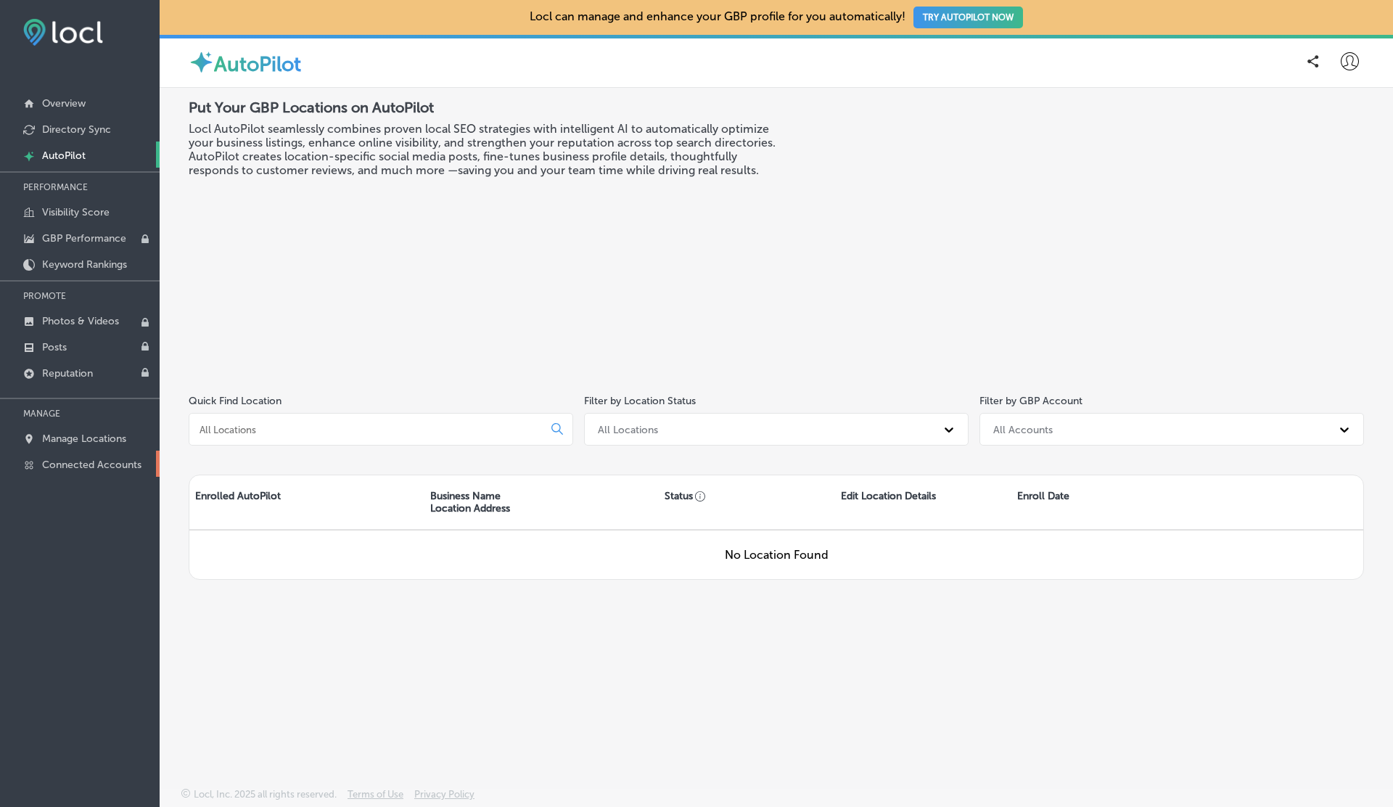
click at [116, 450] on link "Connected Accounts" at bounding box center [80, 463] width 160 height 26
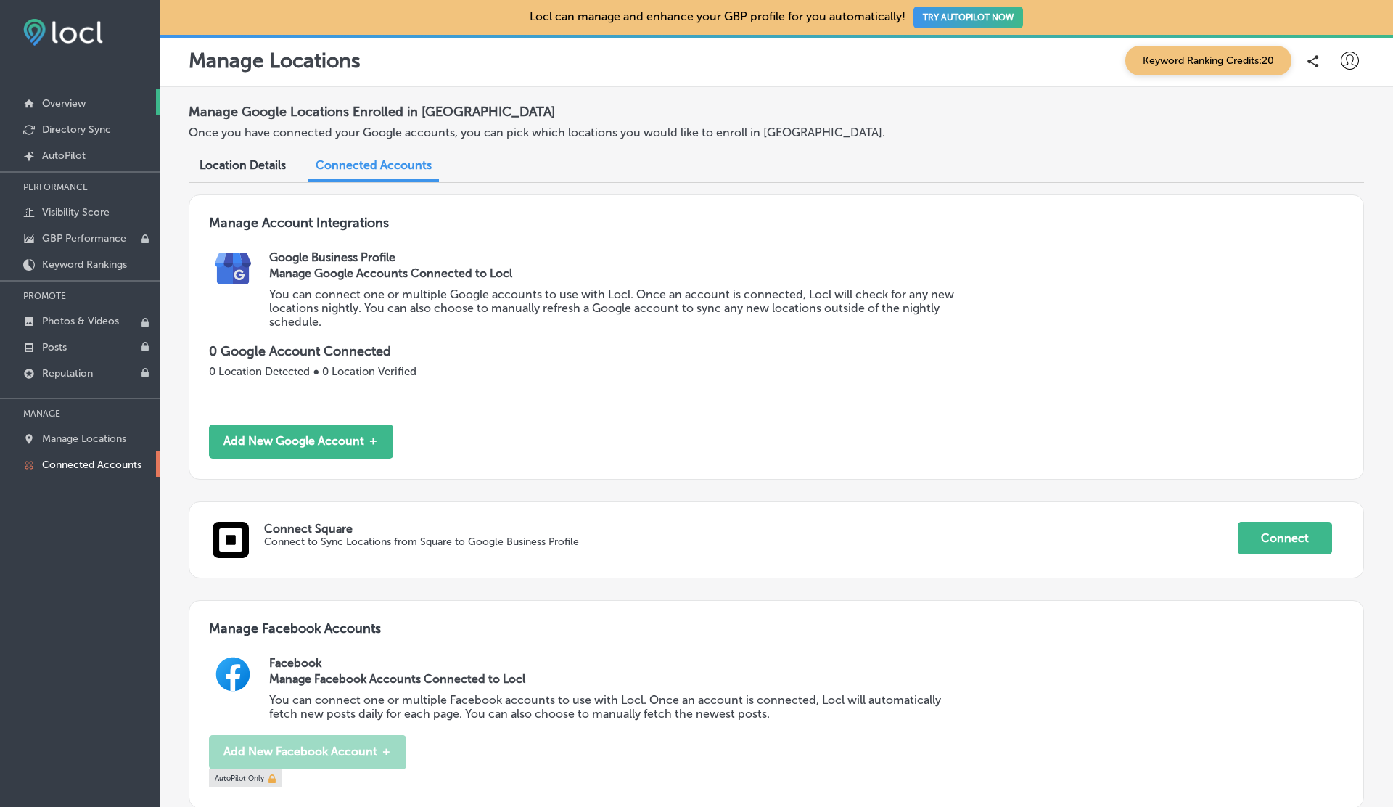
click at [78, 96] on link "Overview" at bounding box center [80, 102] width 160 height 26
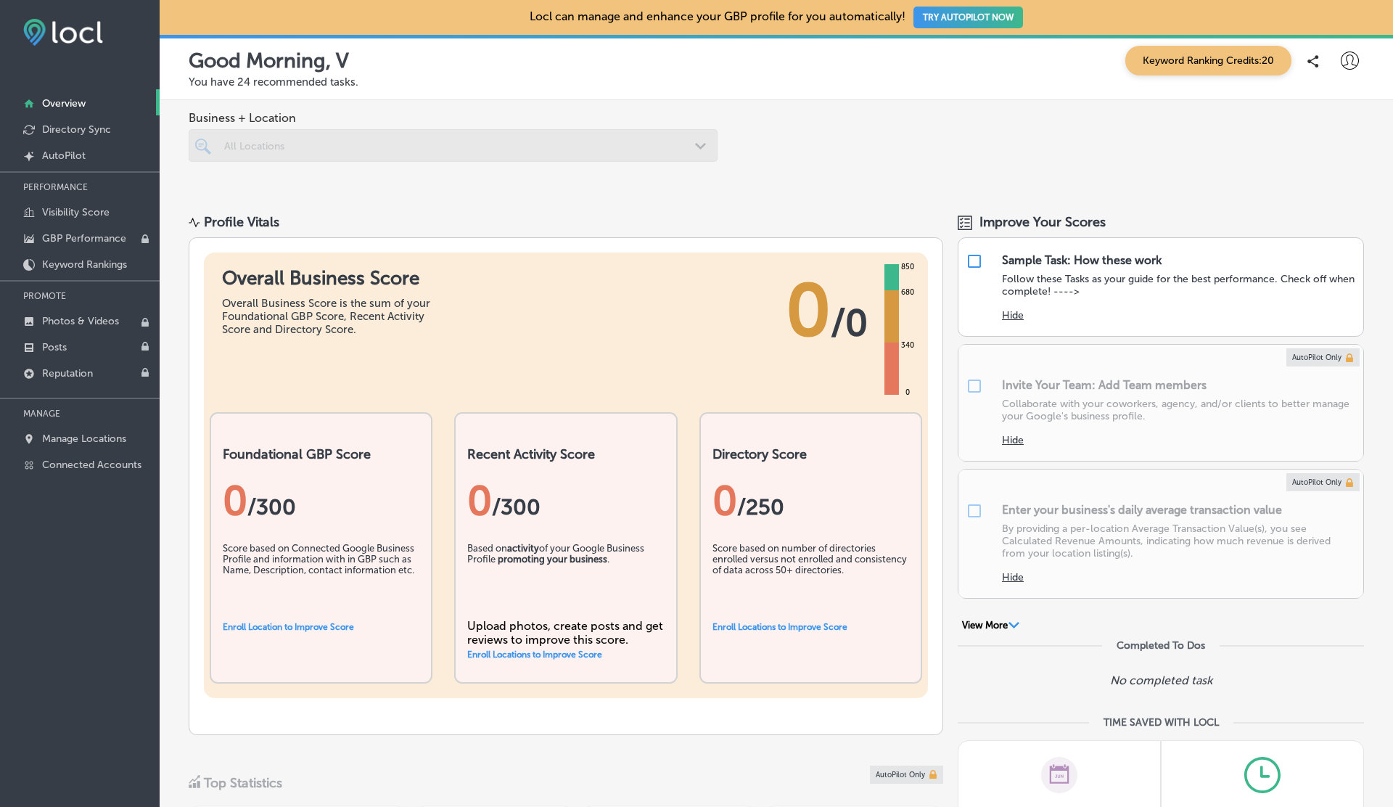
click at [379, 144] on div at bounding box center [453, 145] width 529 height 33
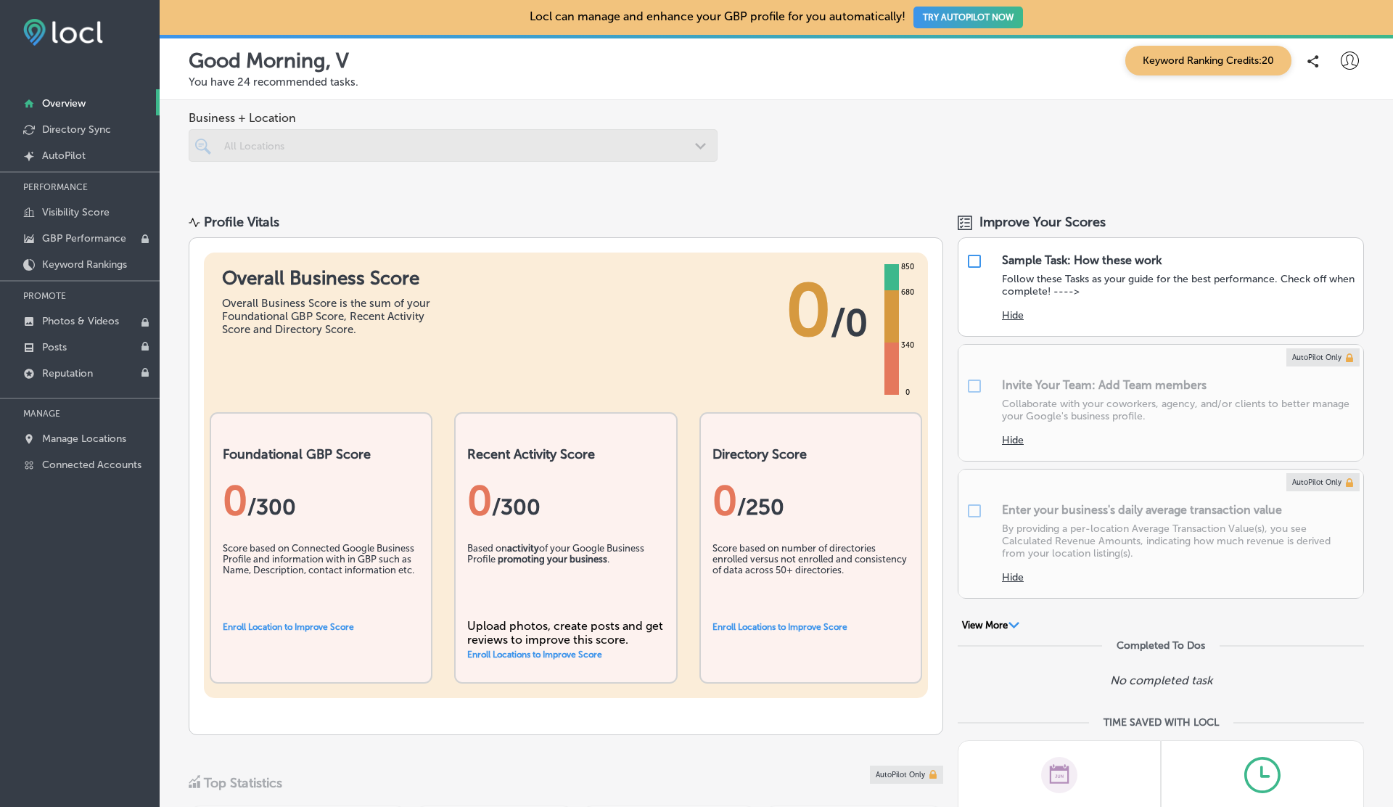
click at [379, 144] on div at bounding box center [453, 145] width 529 height 33
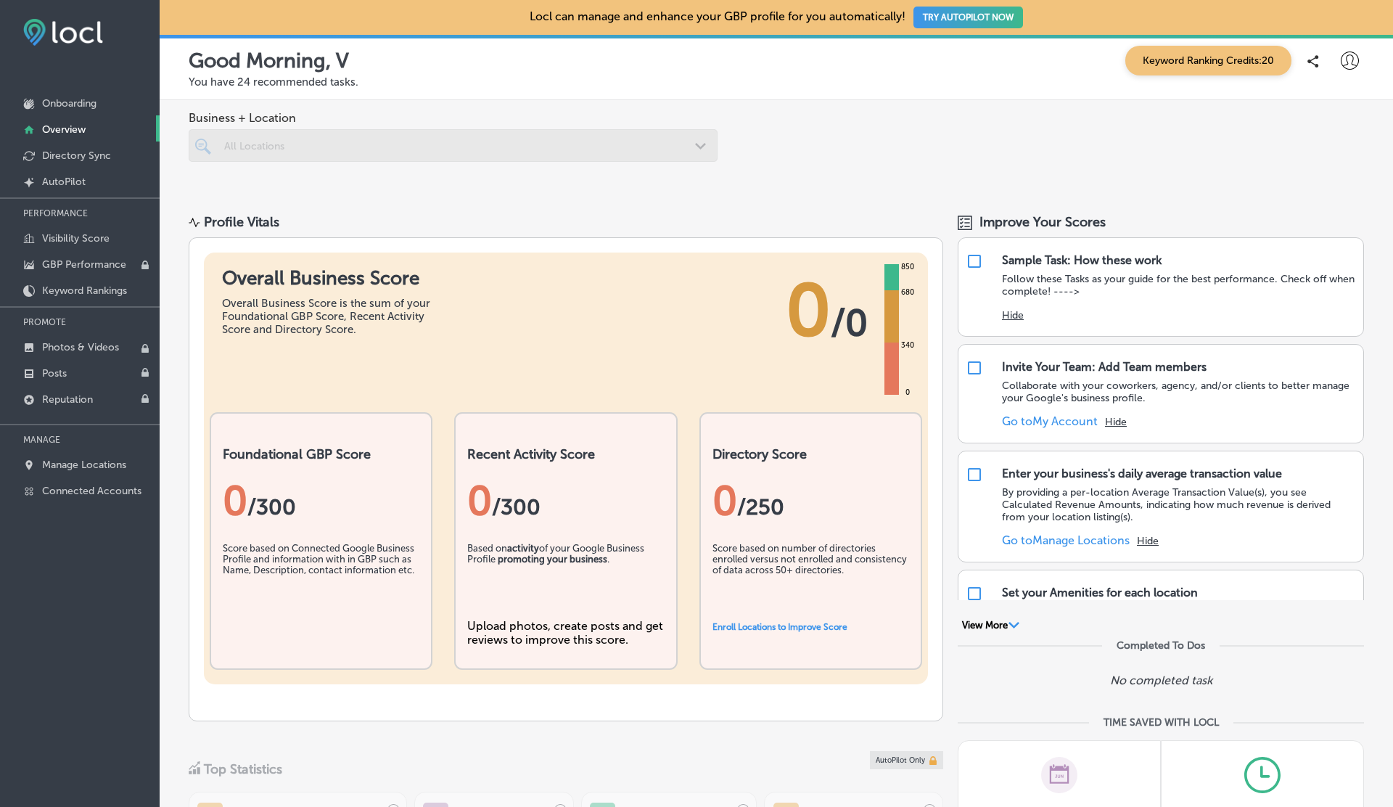
click at [800, 147] on div "Business + Location All Locations Path Created with Sketch." at bounding box center [776, 148] width 1233 height 96
click at [417, 148] on div at bounding box center [453, 145] width 529 height 33
click at [87, 490] on p "Connected Accounts" at bounding box center [91, 491] width 99 height 12
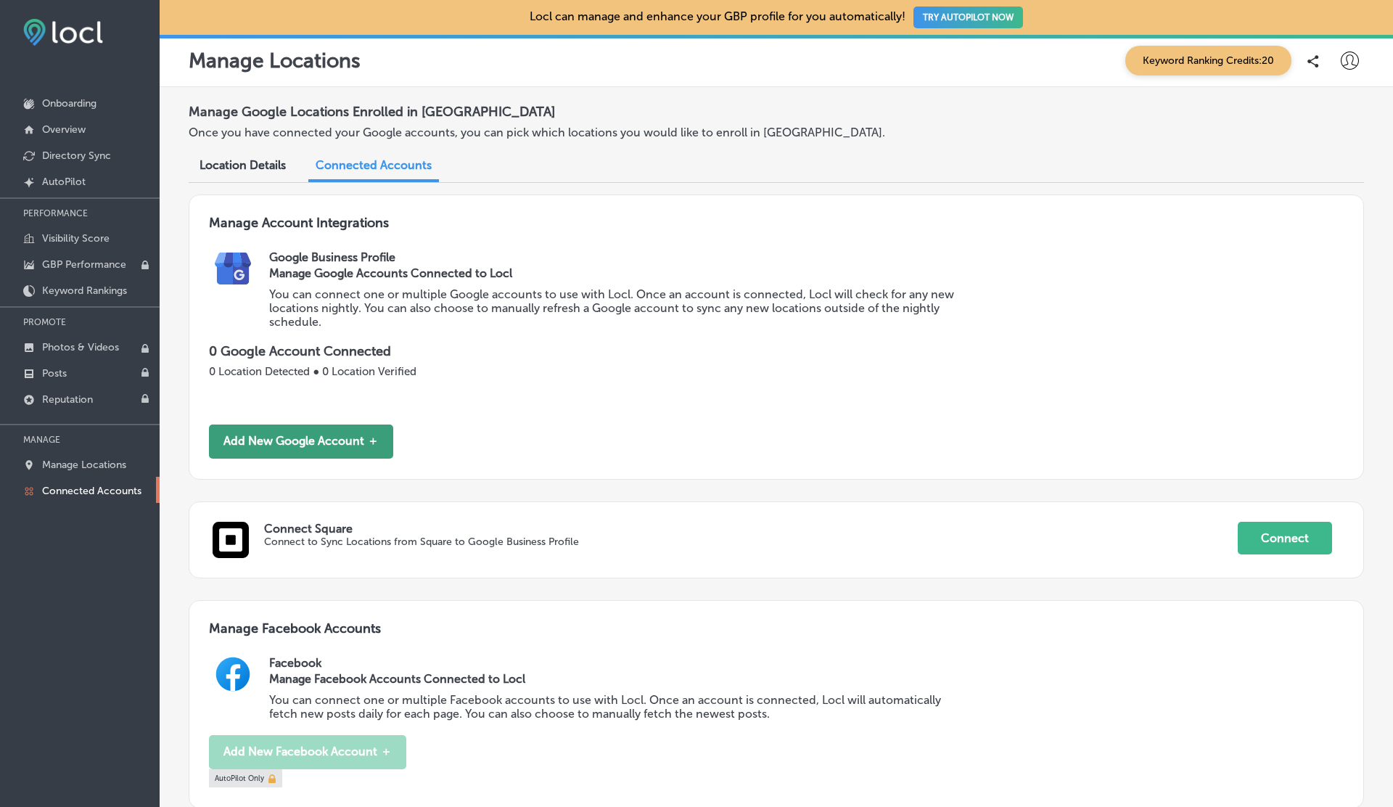
click at [296, 444] on button "Add New Google Account ＋" at bounding box center [301, 441] width 184 height 34
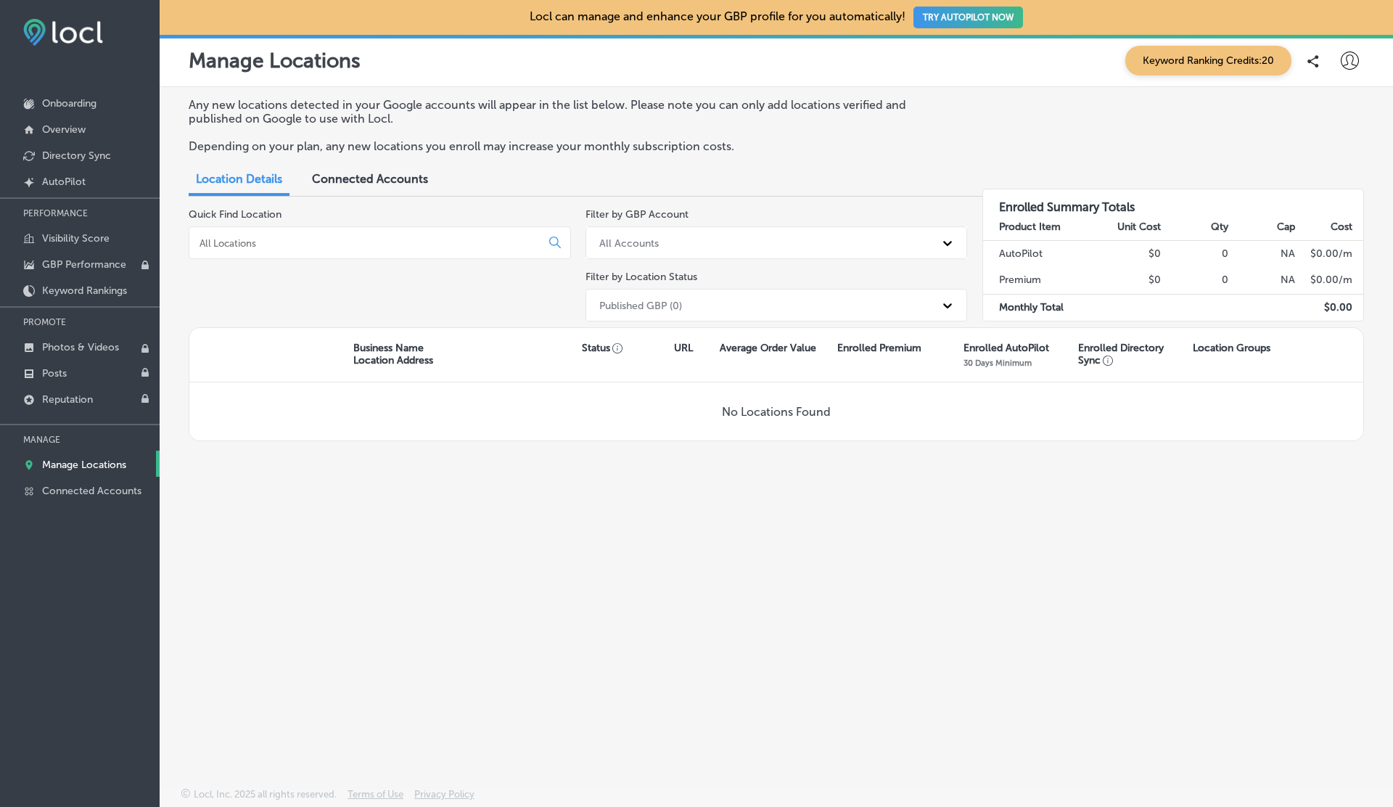
click at [701, 284] on div "Filter by Location Status Published GBP (0)" at bounding box center [776, 296] width 382 height 51
click at [701, 289] on div "Published GBP (0)" at bounding box center [776, 305] width 382 height 33
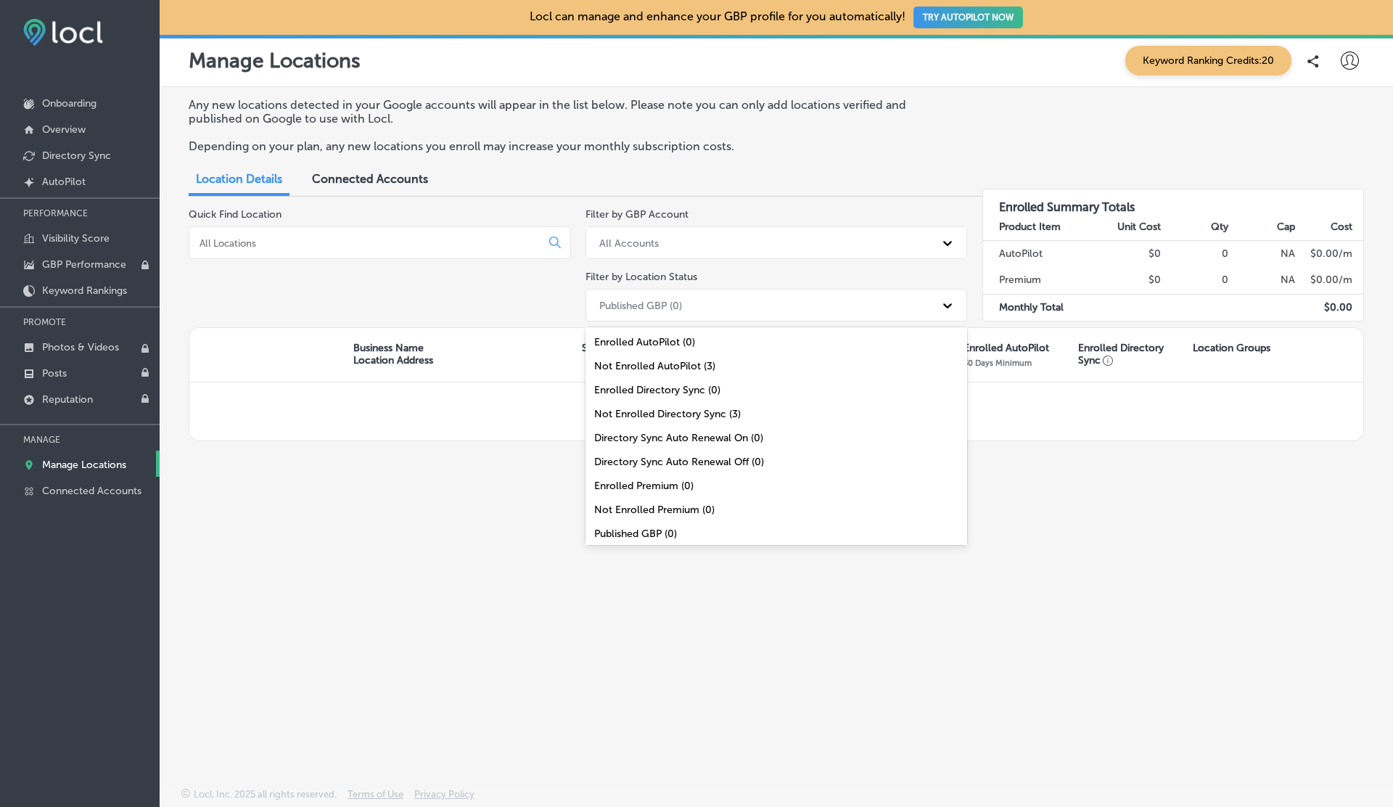
scroll to position [47, 0]
click at [625, 530] on div "All Locations (3)" at bounding box center [776, 534] width 382 height 24
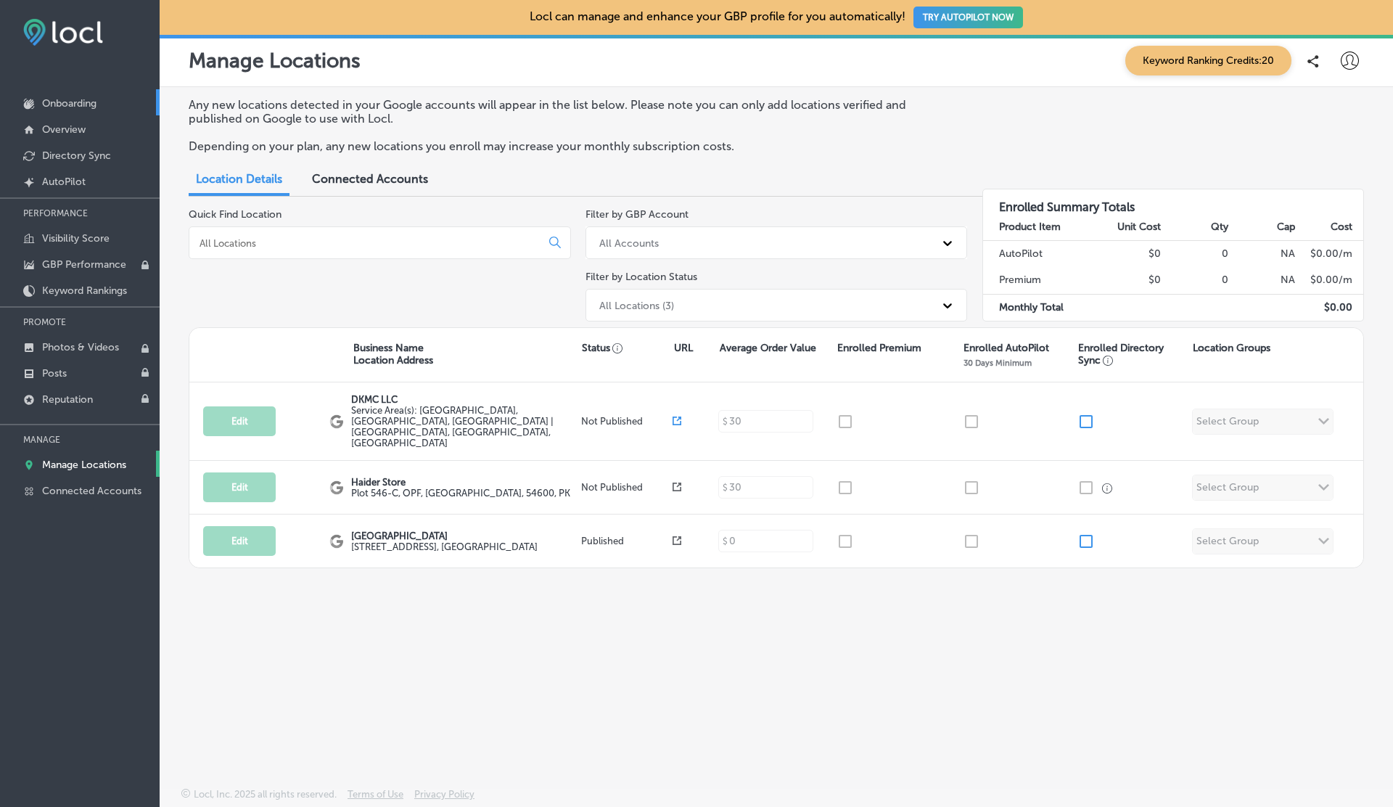
click at [54, 99] on p "Onboarding" at bounding box center [69, 103] width 54 height 12
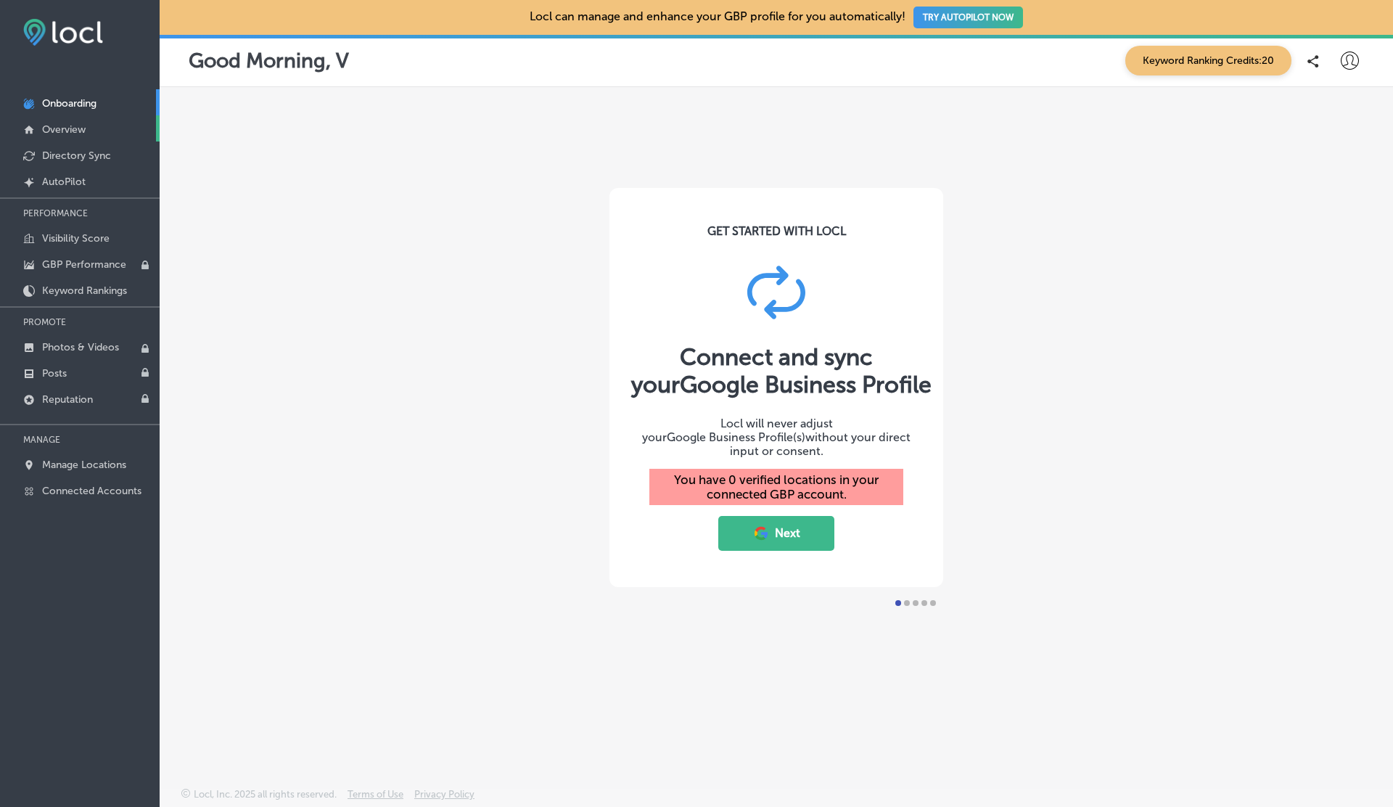
click at [54, 131] on p "Overview" at bounding box center [64, 129] width 44 height 12
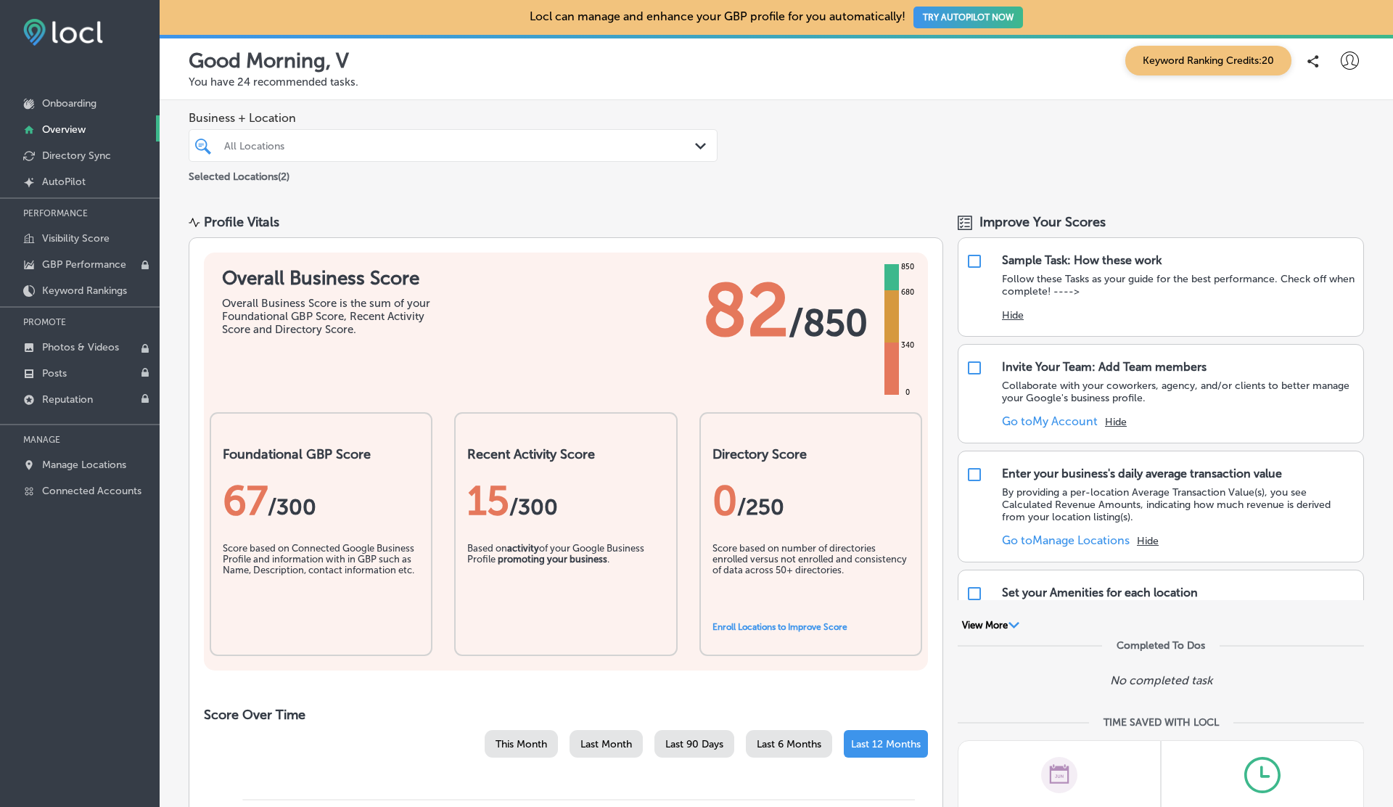
click at [420, 155] on div "All Locations" at bounding box center [453, 145] width 472 height 22
click at [73, 461] on p "Manage Locations" at bounding box center [84, 464] width 84 height 12
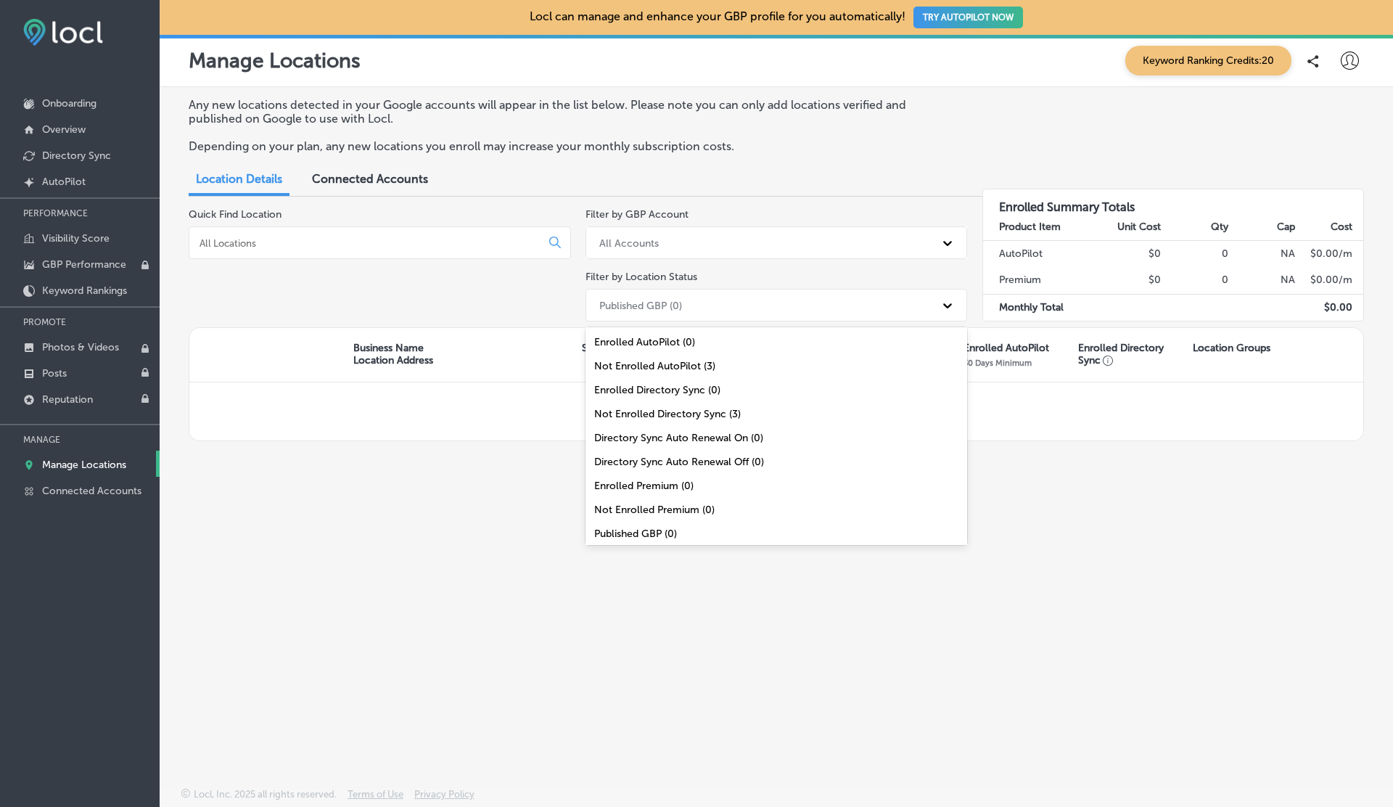
click at [711, 298] on div "Published GBP (0)" at bounding box center [763, 305] width 343 height 24
click at [630, 530] on div "All Locations (3)" at bounding box center [776, 534] width 382 height 24
click at [643, 309] on div "Published GBP (0)" at bounding box center [640, 305] width 83 height 12
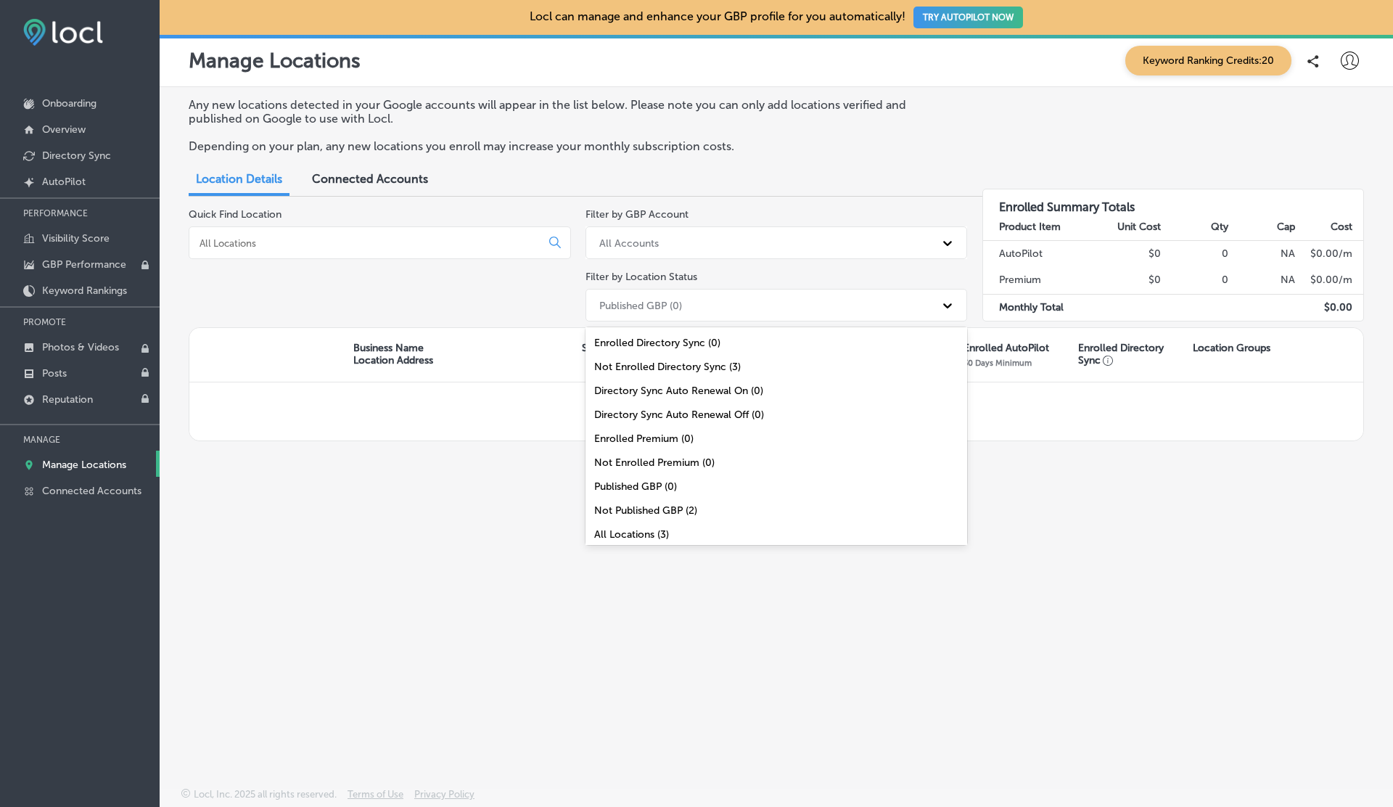
click at [638, 530] on div "All Locations (3)" at bounding box center [776, 534] width 382 height 24
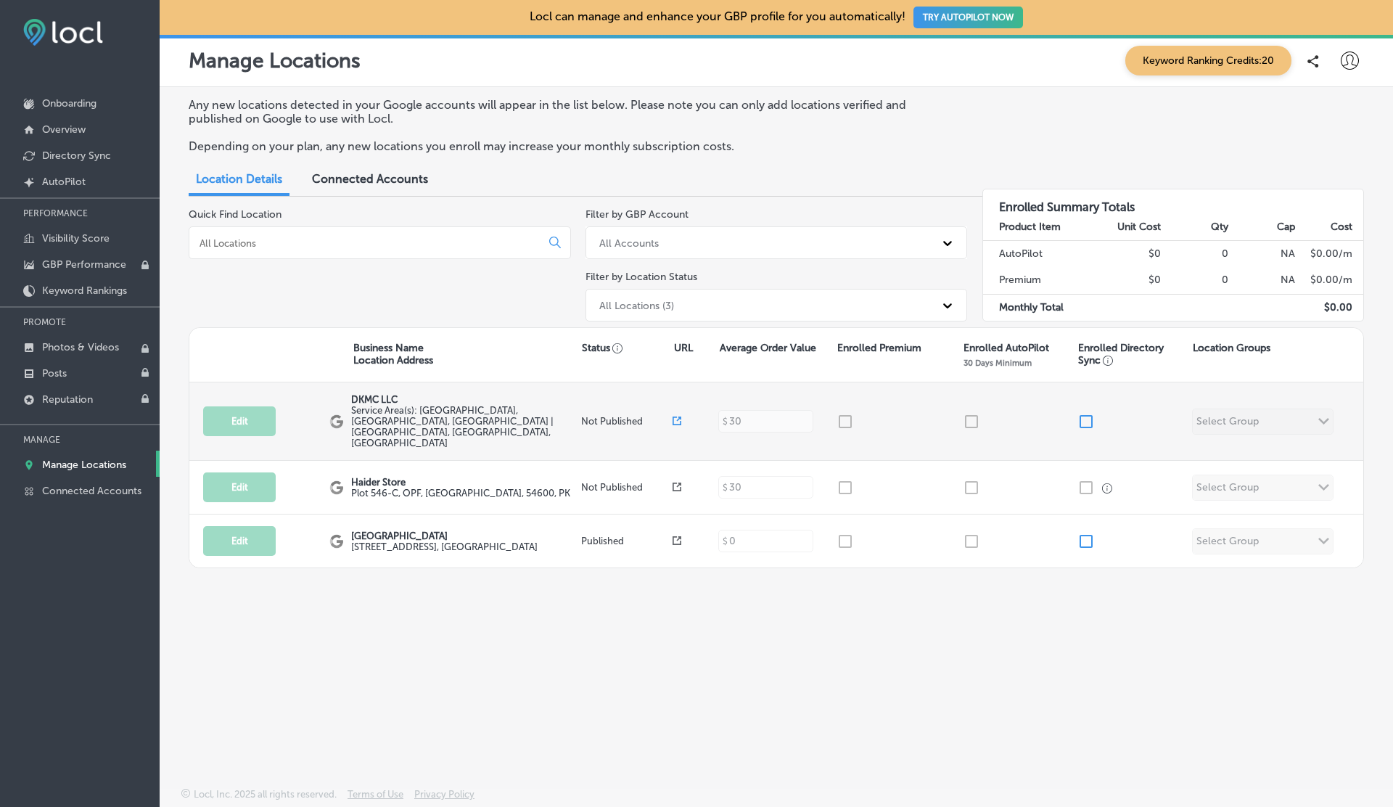
click at [1082, 413] on input "checkbox" at bounding box center [1085, 421] width 17 height 17
checkbox input "true"
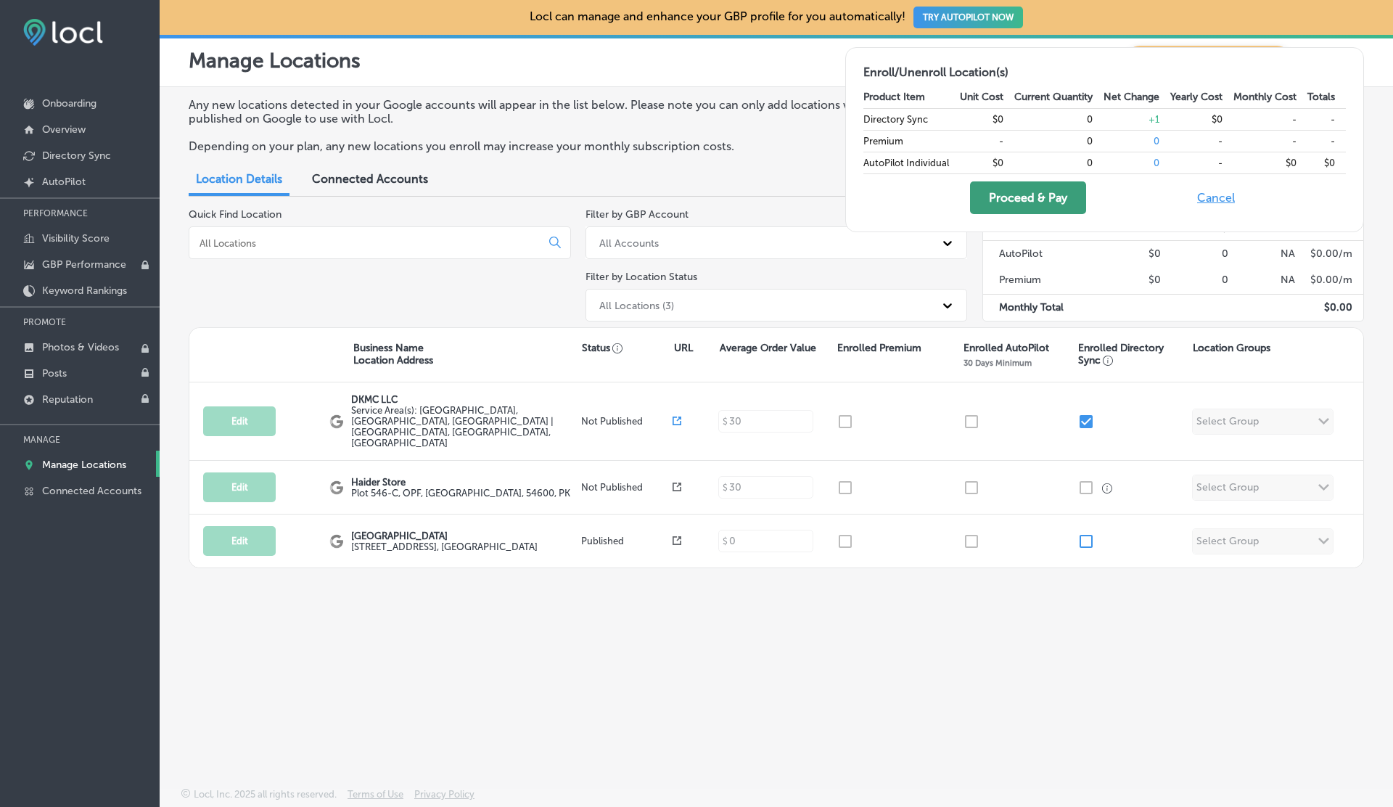
click at [1051, 207] on button "Proceed & Pay" at bounding box center [1028, 197] width 116 height 33
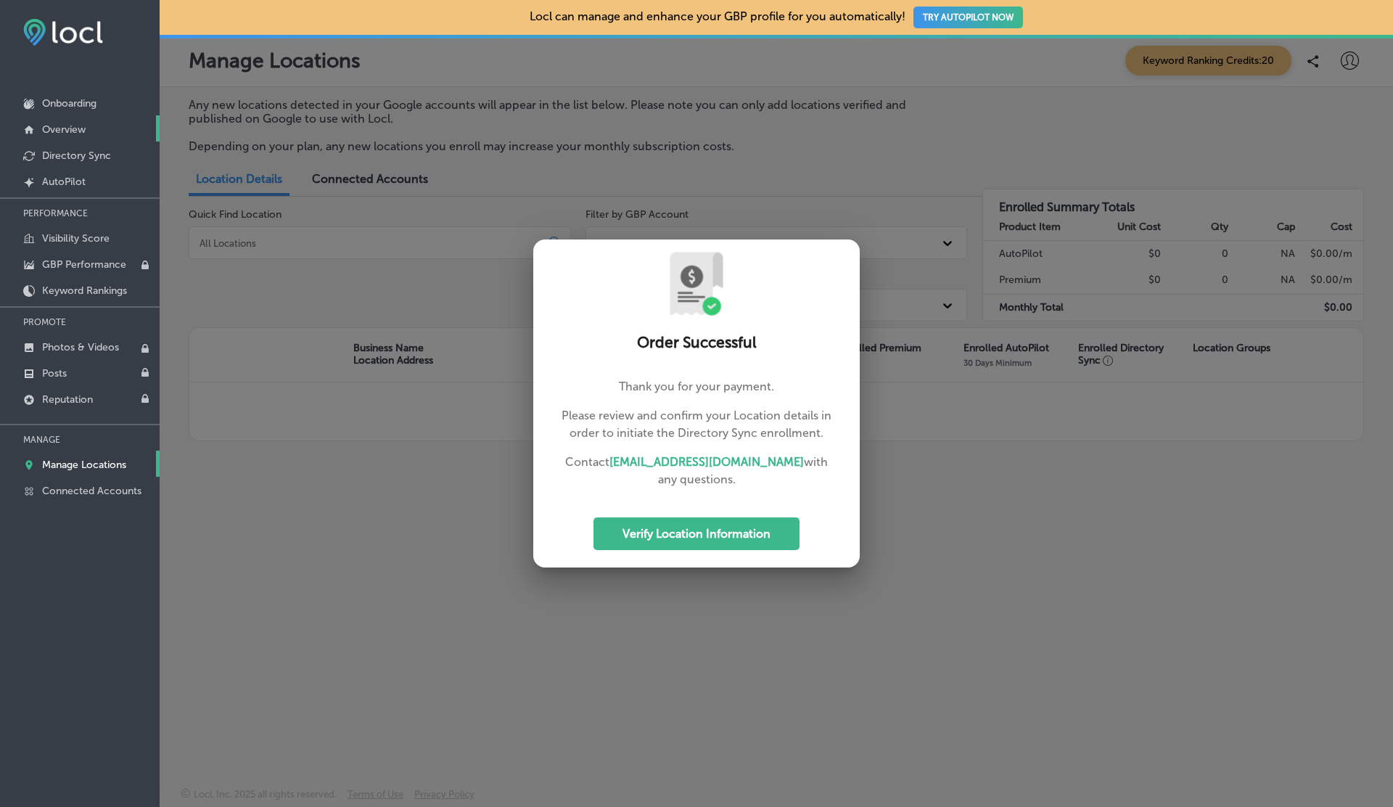
click at [76, 131] on p "Overview" at bounding box center [64, 129] width 44 height 12
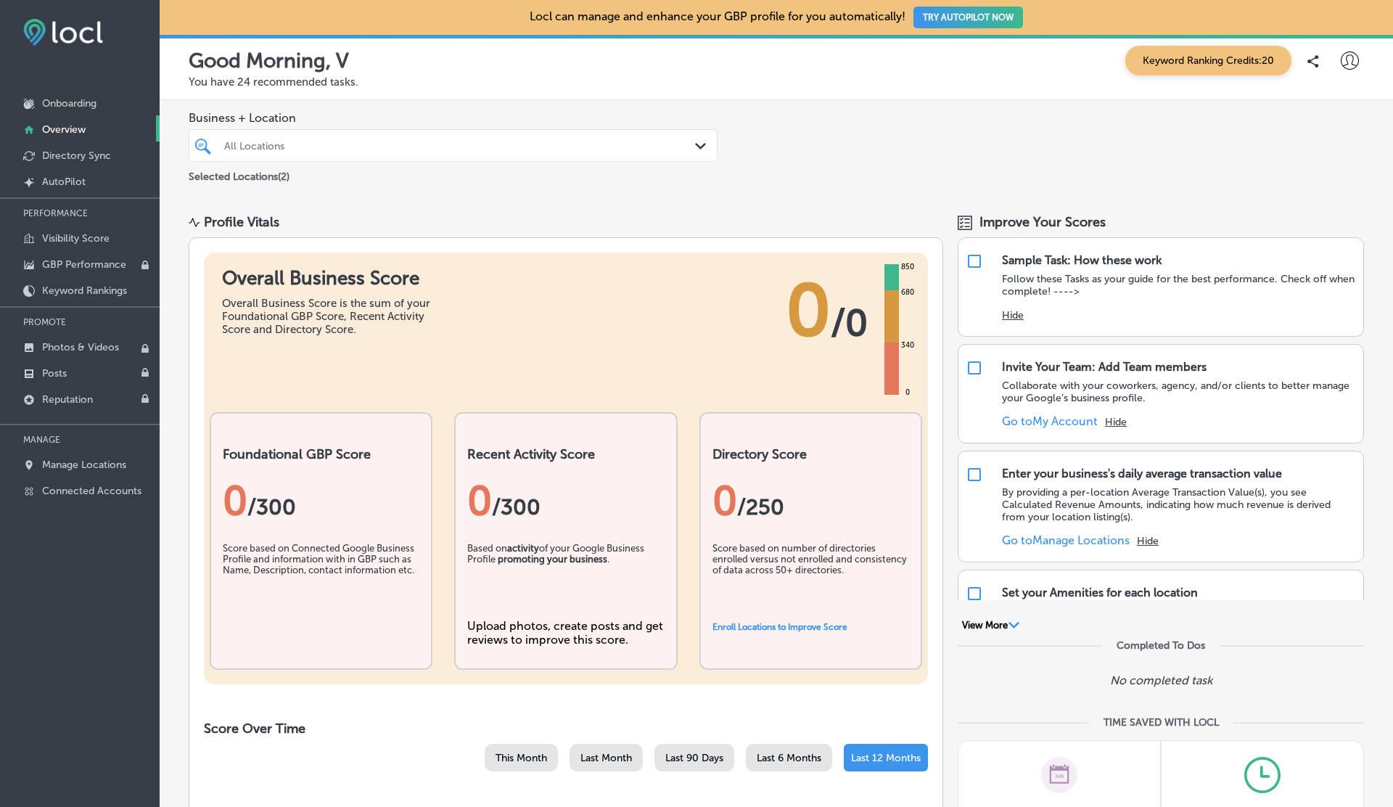
click at [382, 142] on div "All Locations" at bounding box center [460, 145] width 472 height 12
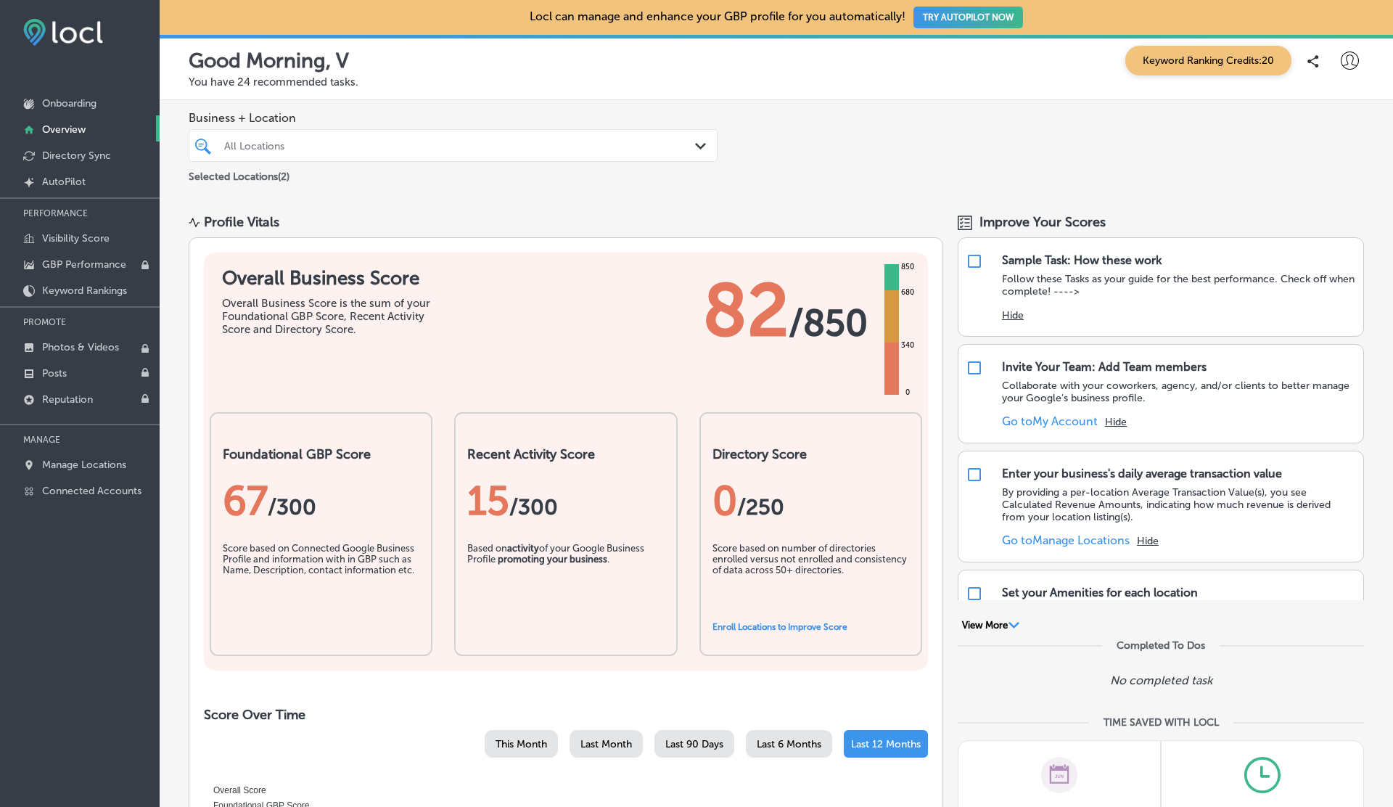
click at [356, 144] on div "All Locations" at bounding box center [460, 145] width 472 height 12
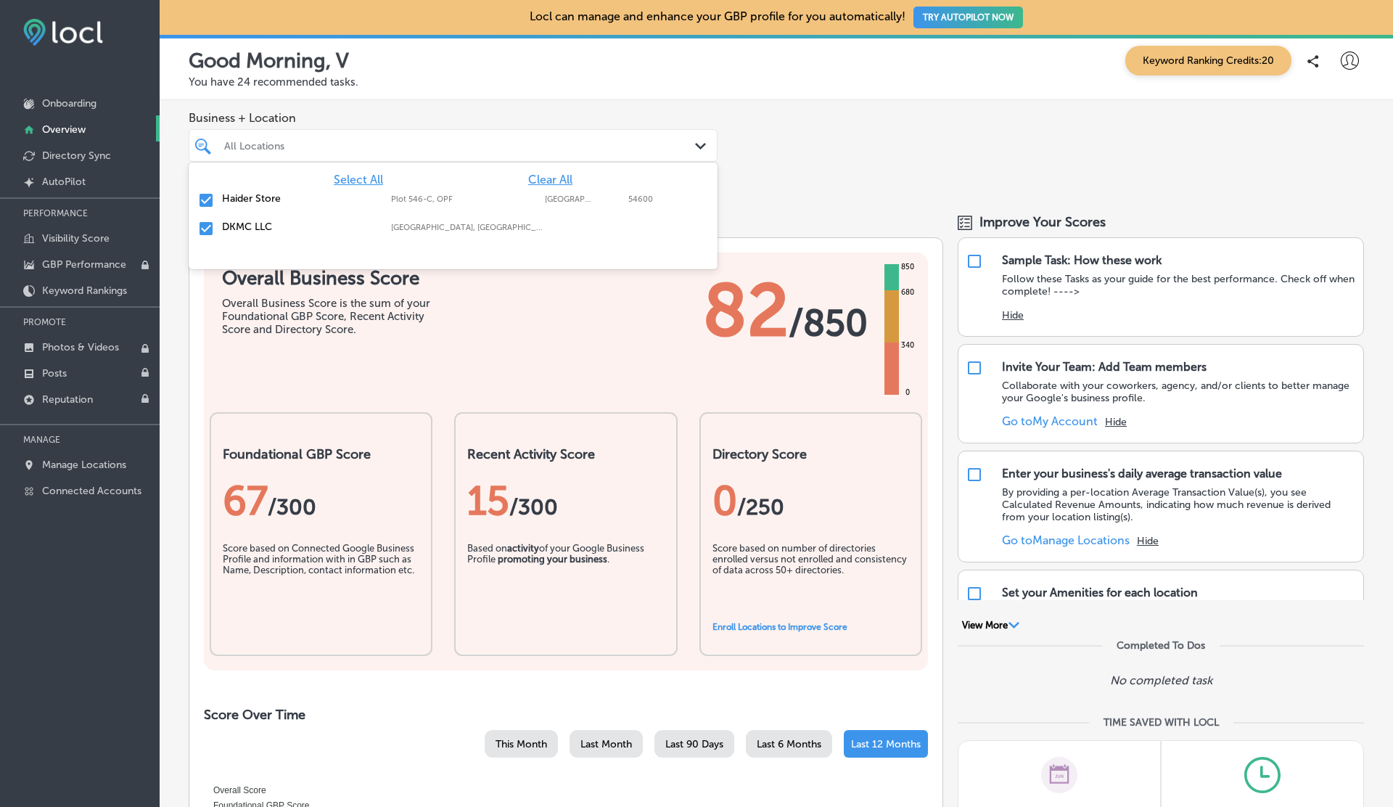
click at [356, 144] on div "All Locations" at bounding box center [460, 145] width 472 height 12
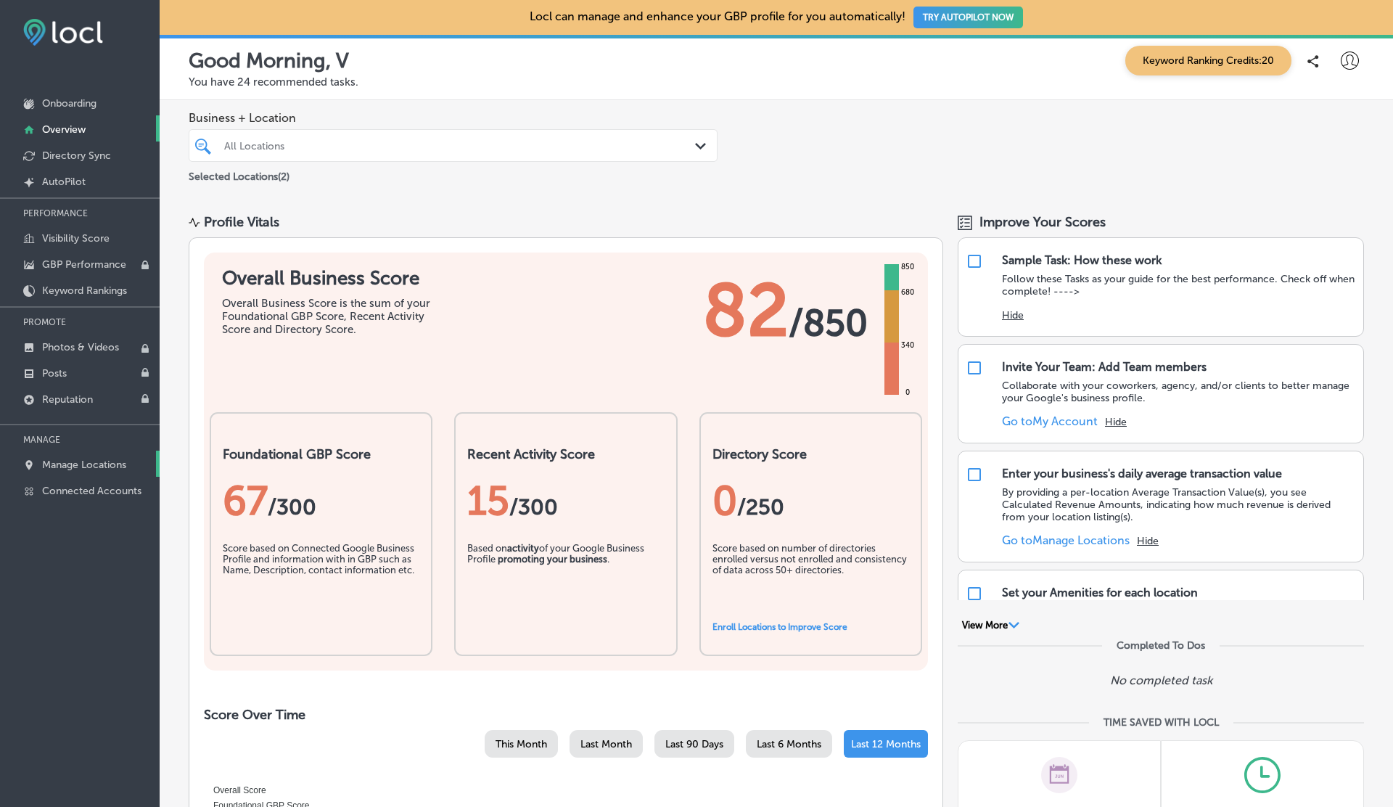
click at [80, 465] on p "Manage Locations" at bounding box center [84, 464] width 84 height 12
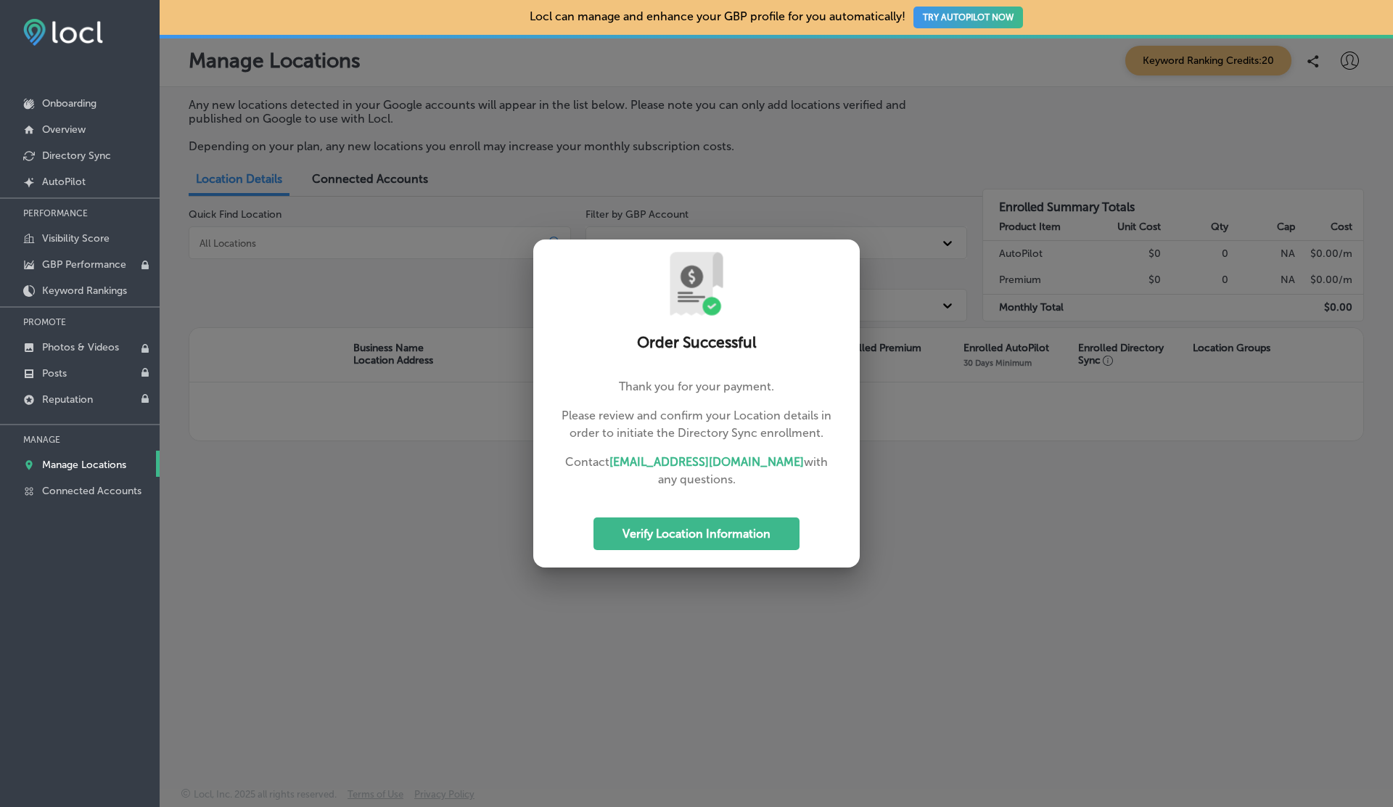
click at [376, 546] on div at bounding box center [696, 403] width 1393 height 807
click at [70, 140] on link "Overview" at bounding box center [80, 128] width 160 height 26
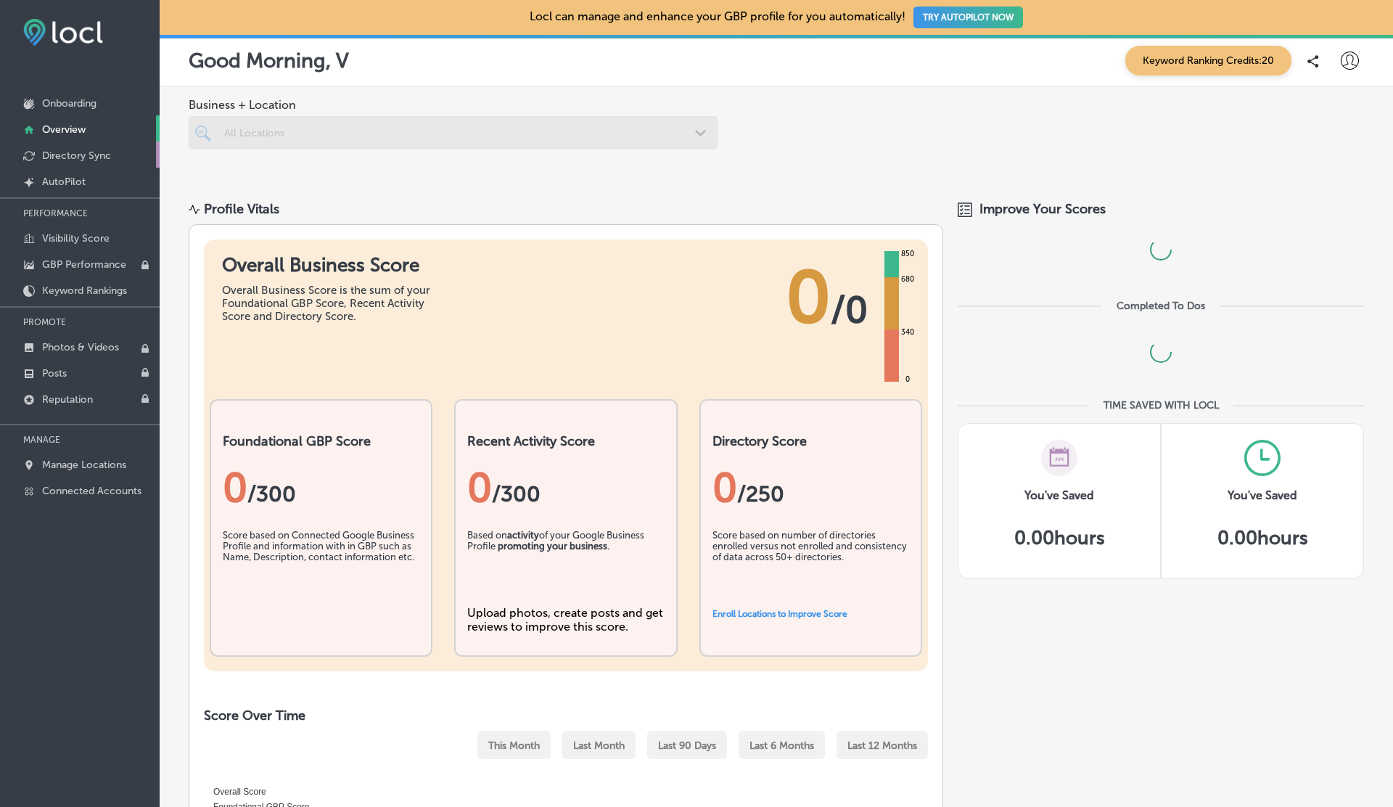
click at [63, 160] on p "Directory Sync" at bounding box center [76, 155] width 69 height 12
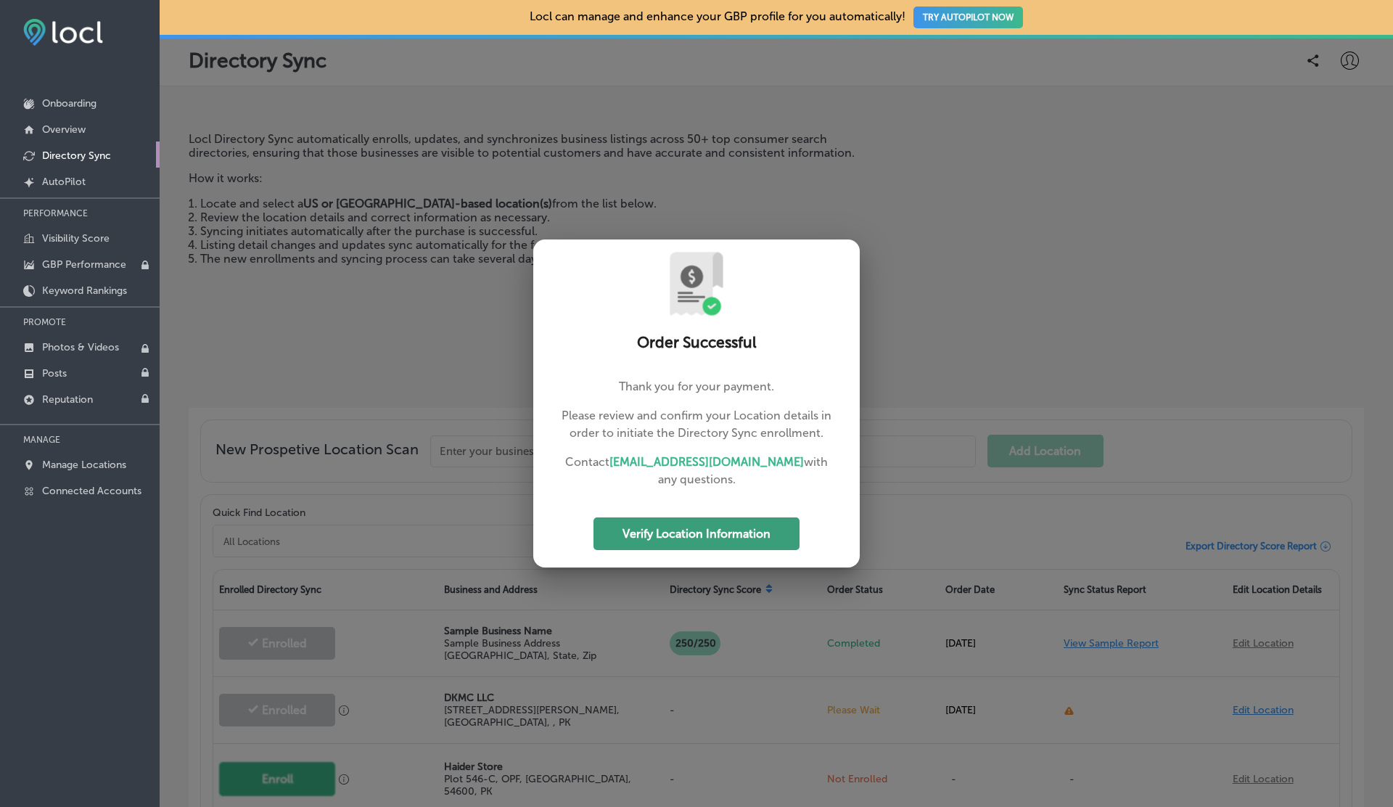
click at [743, 517] on button "Verify Location Information" at bounding box center [696, 533] width 206 height 33
select select "US"
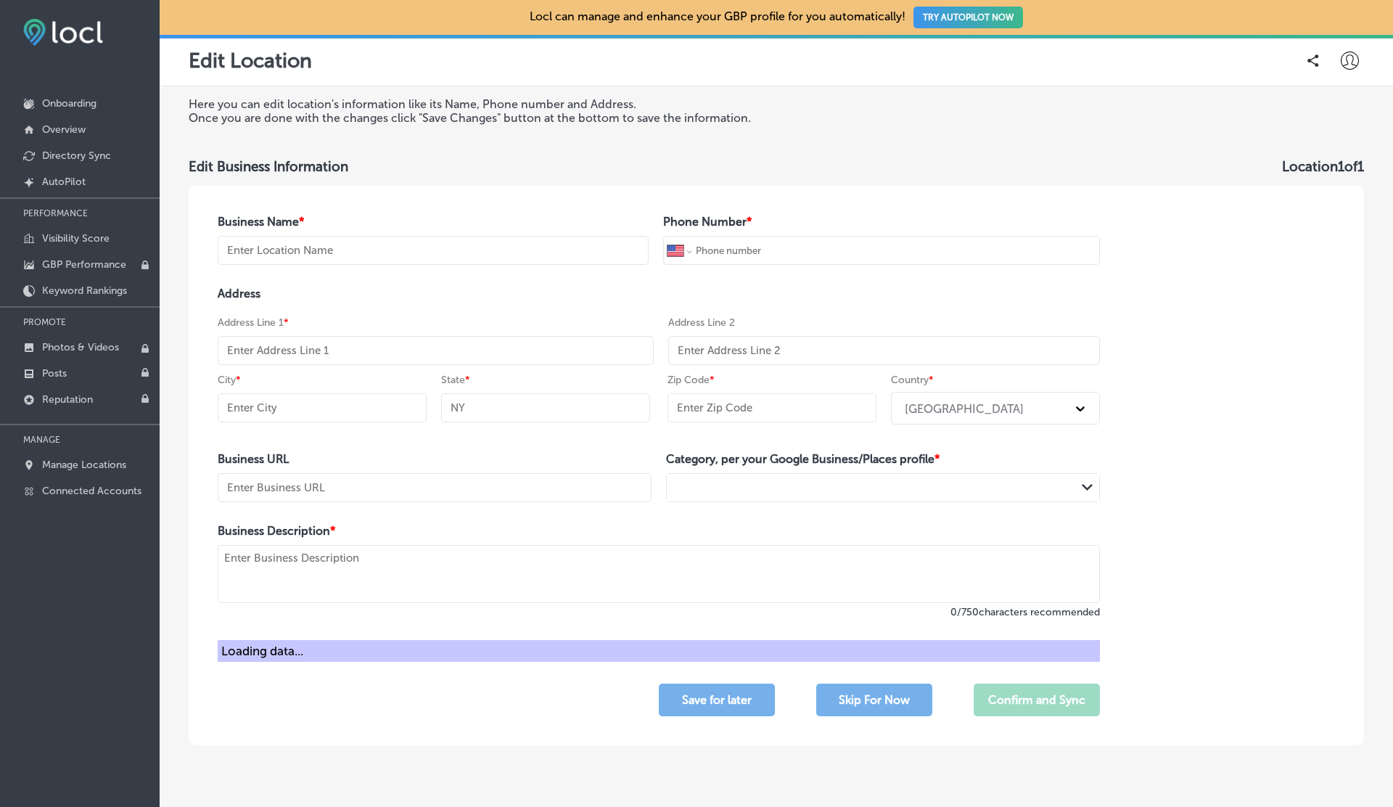
type input "DKMC LLC"
type input "+1 303 817 7732"
type input "39, Block Q Phase 2 Johar Town, Lahore, Punjab 54782, Pakistan"
type input "Lahore"
type textarea "Now the Description is same for all three locations on both mediums"
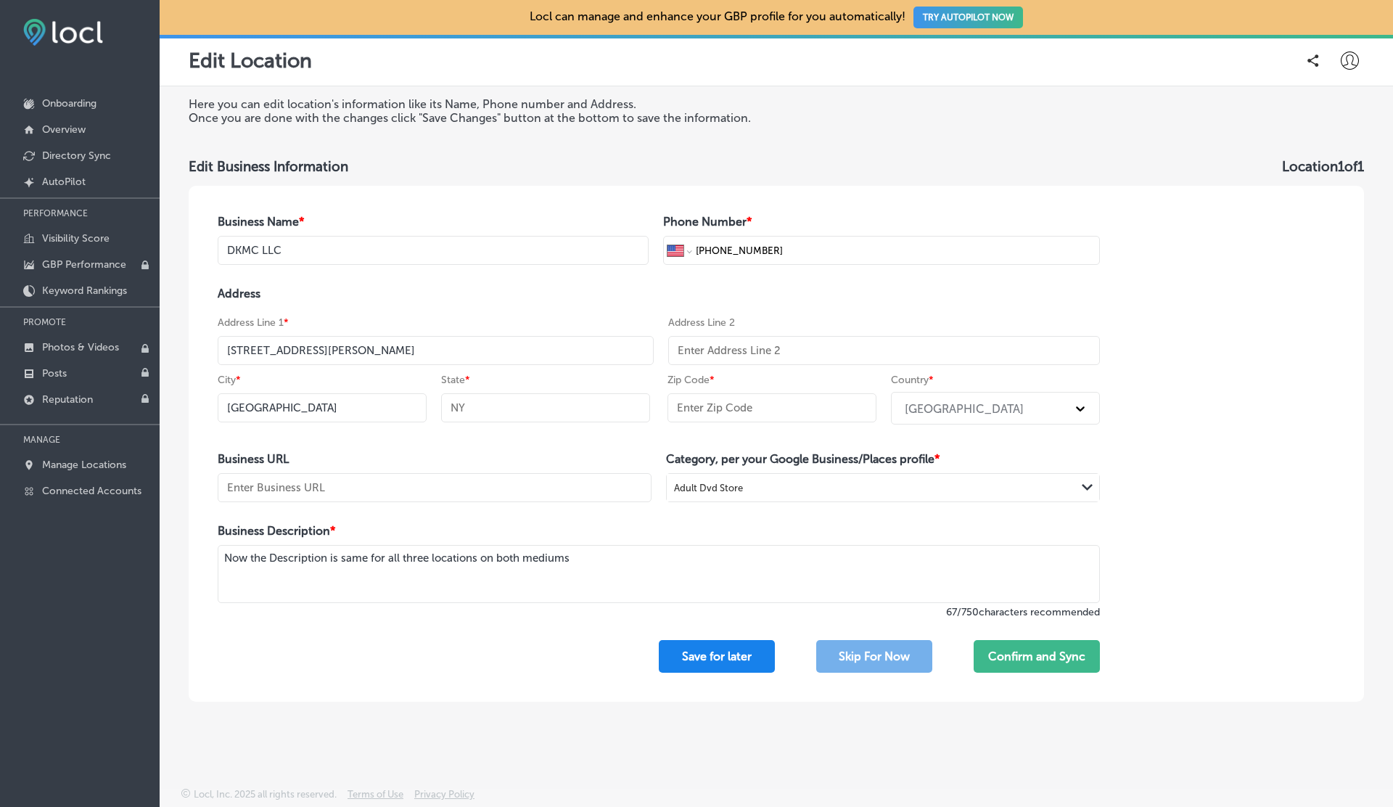
click at [714, 654] on button "Save for later" at bounding box center [717, 656] width 116 height 33
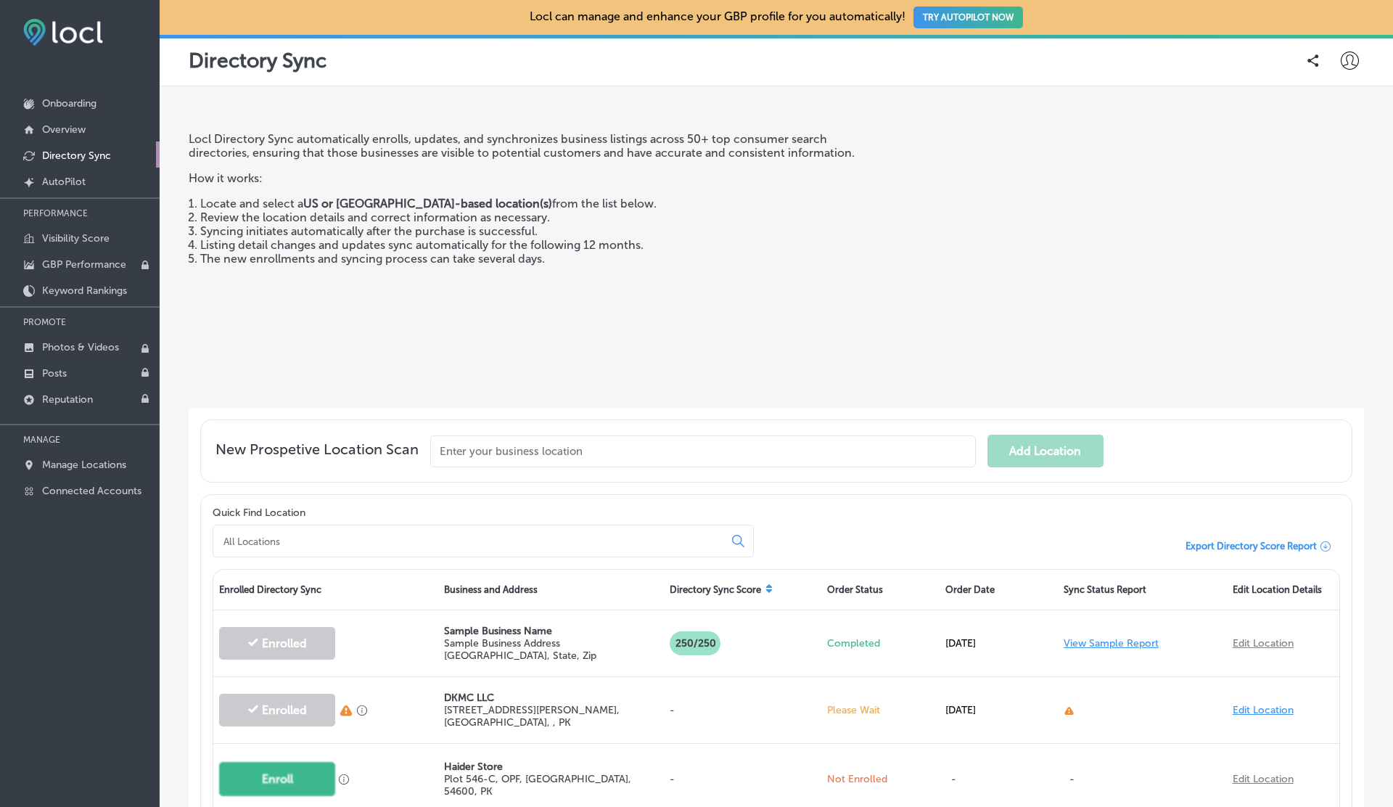
click at [1357, 56] on icon at bounding box center [1350, 61] width 18 height 18
click at [1319, 99] on li "My Account" at bounding box center [1323, 112] width 100 height 33
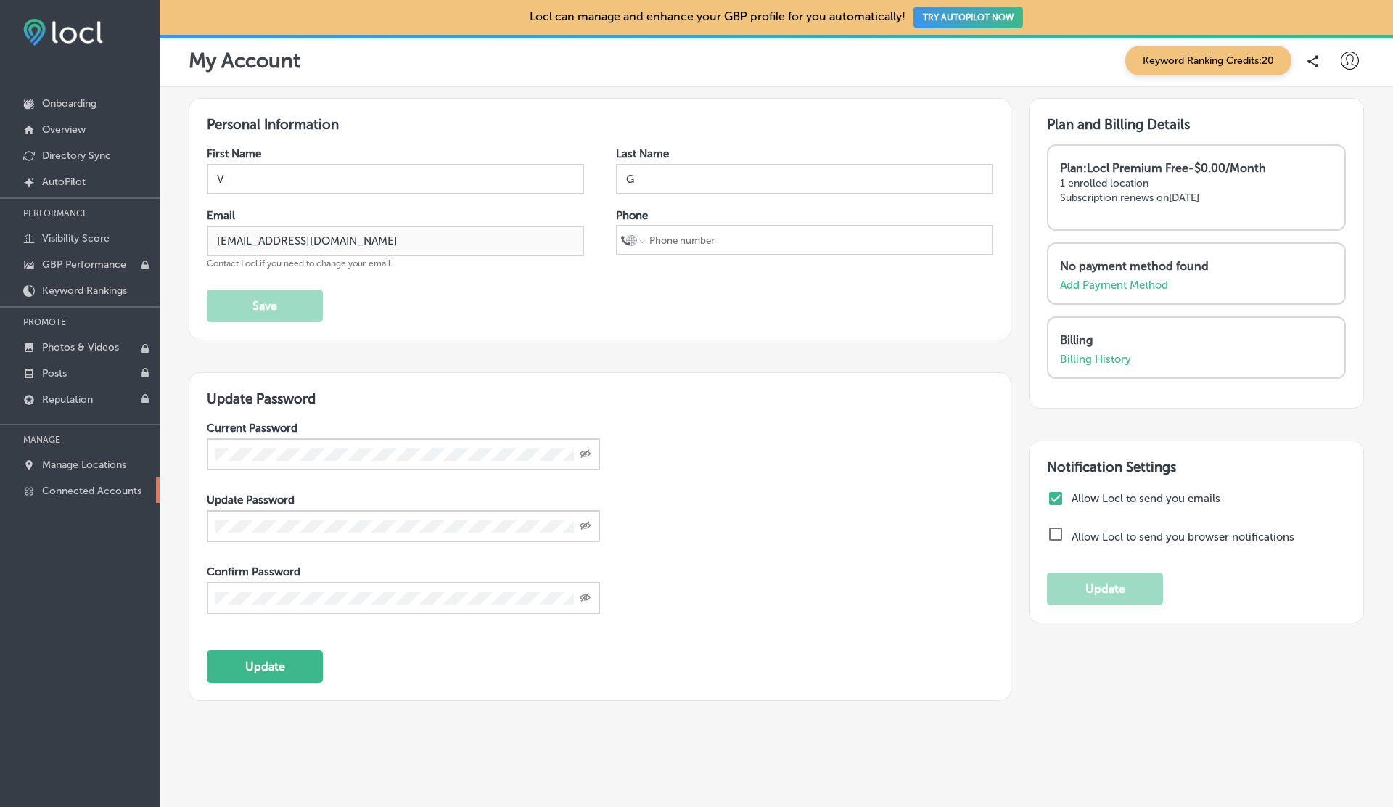
click at [120, 485] on p "Connected Accounts" at bounding box center [91, 491] width 99 height 12
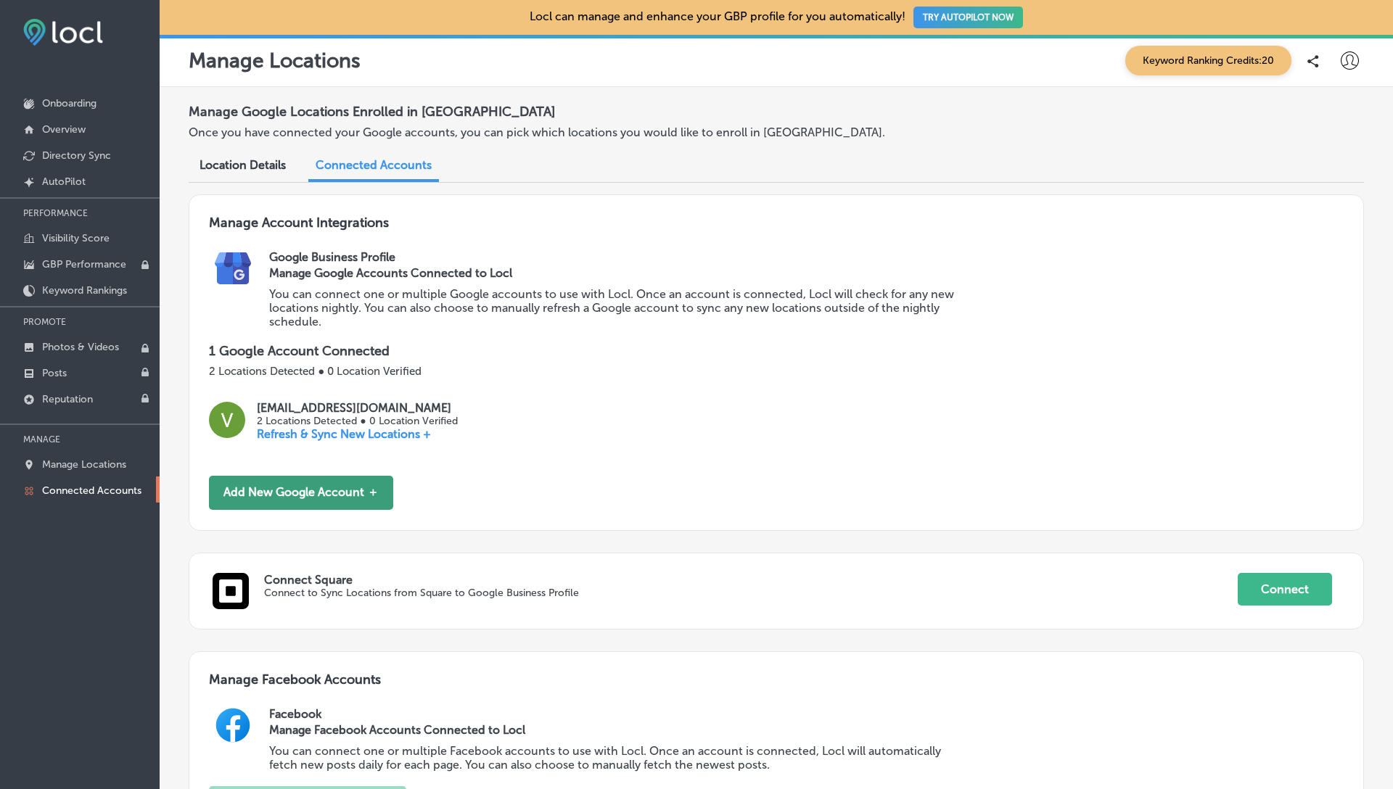
click at [323, 493] on button "Add New Google Account ＋" at bounding box center [301, 493] width 184 height 34
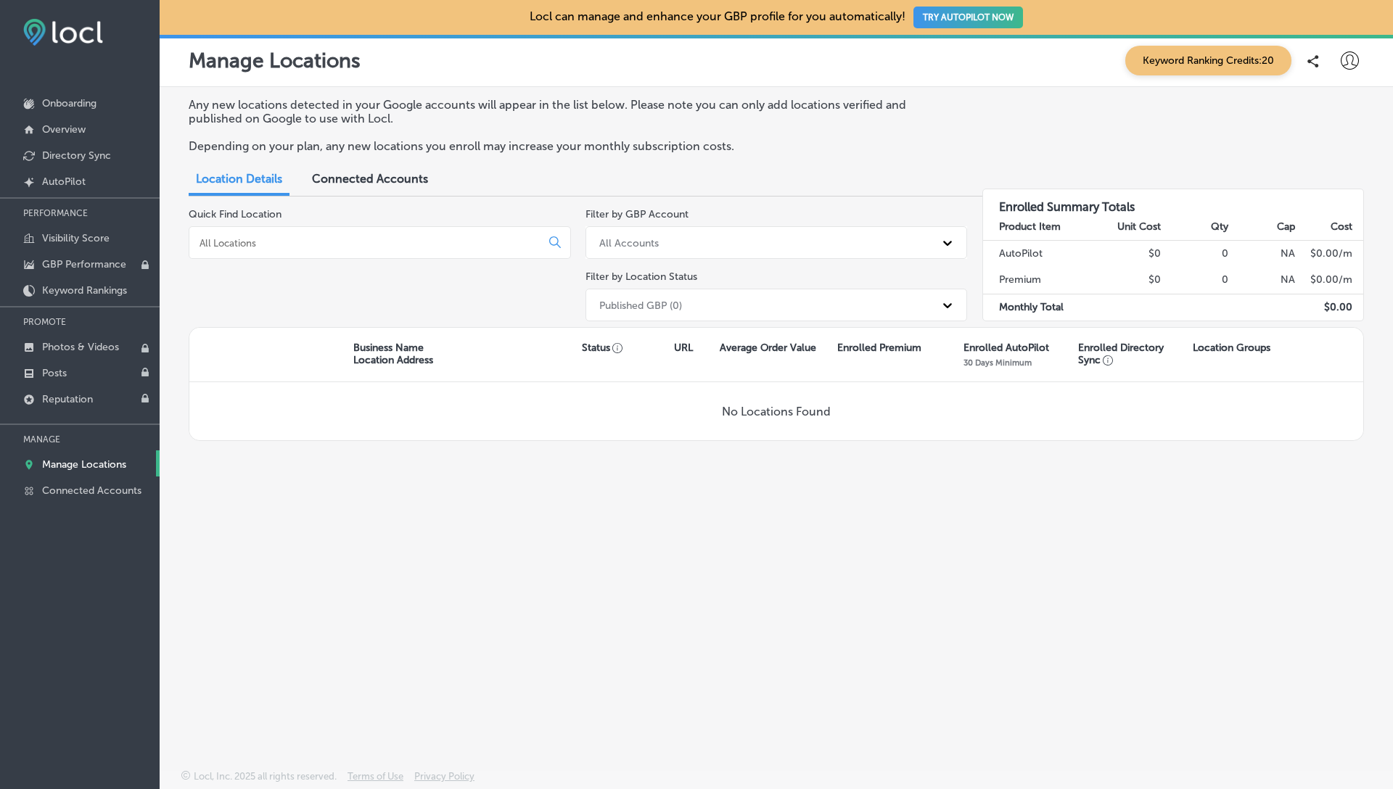
click at [378, 182] on span "Connected Accounts" at bounding box center [370, 179] width 116 height 14
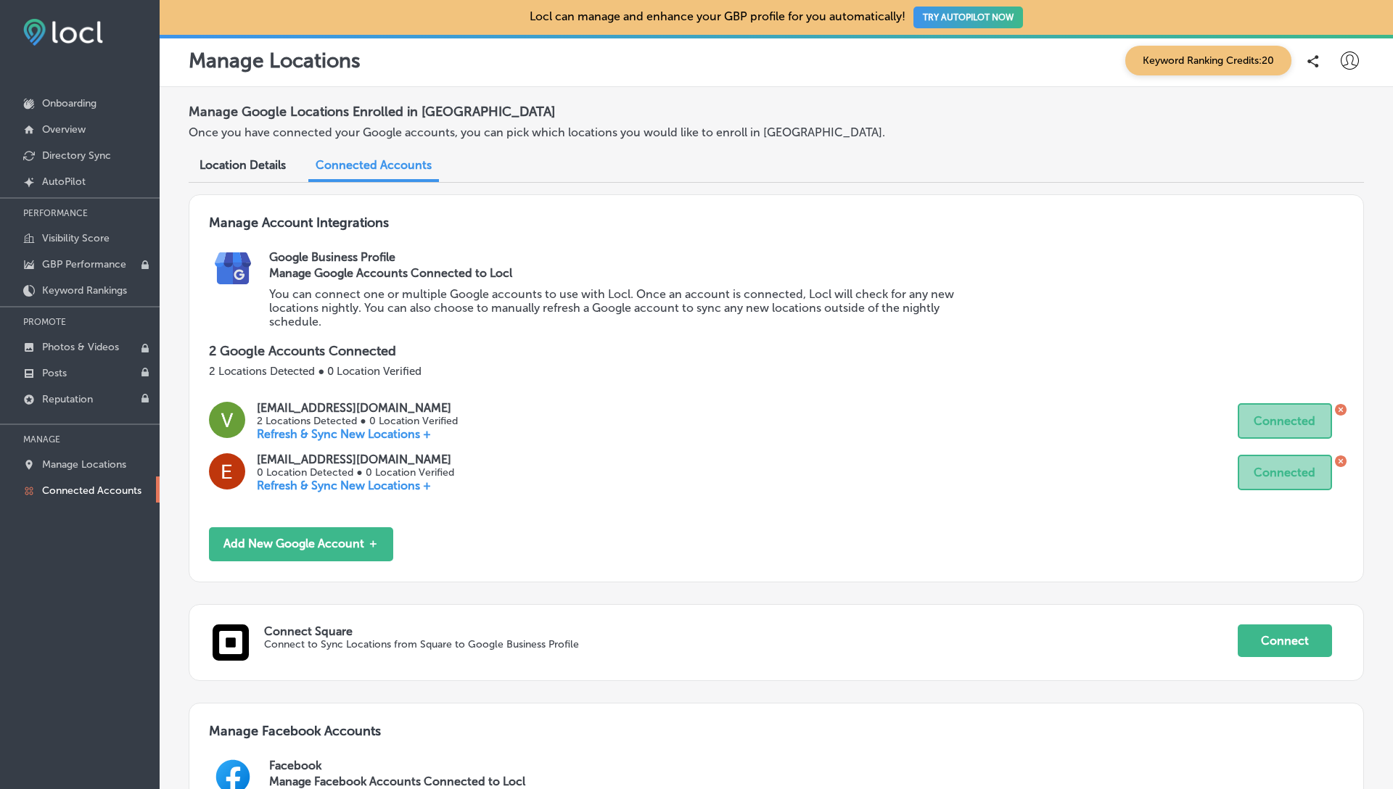
click at [1339, 406] on icon at bounding box center [1341, 410] width 12 height 12
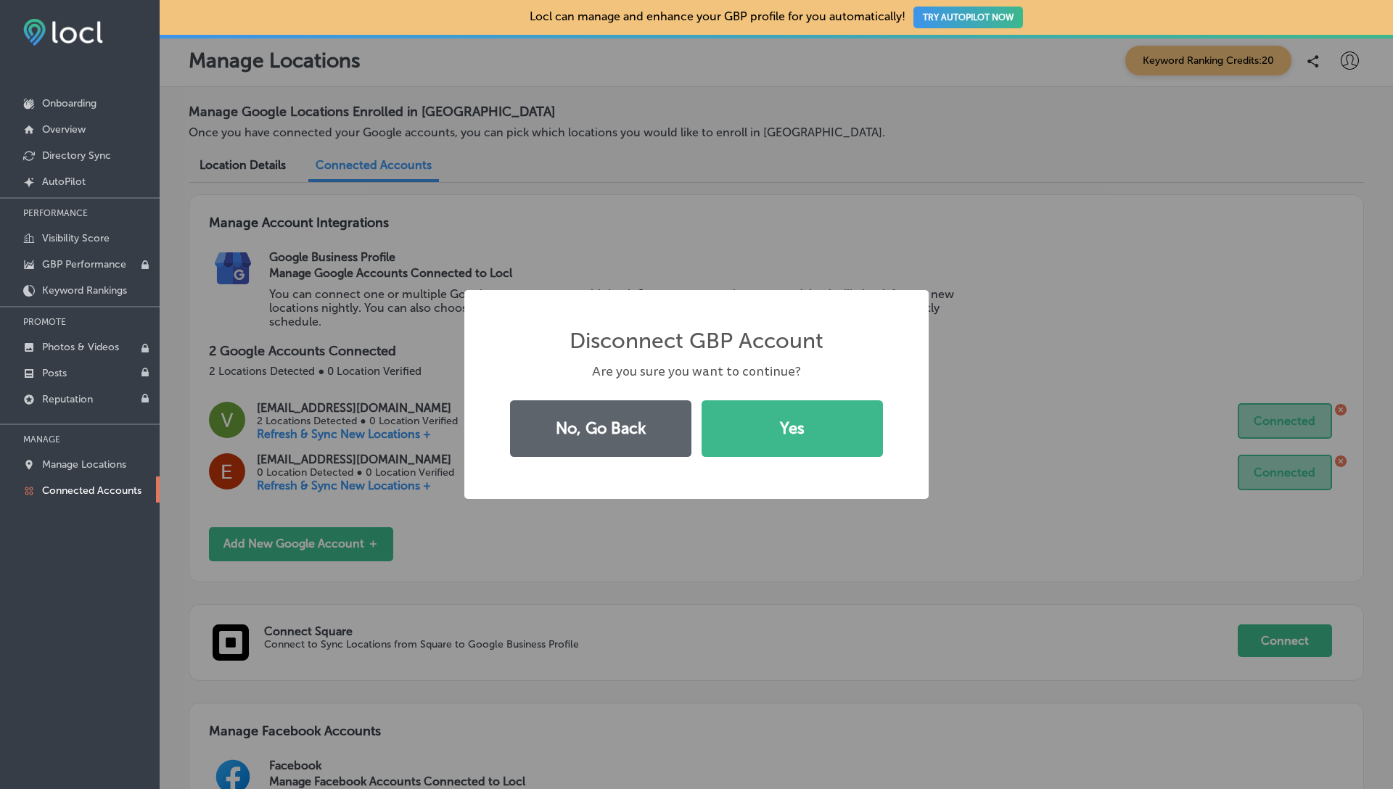
click at [701, 400] on button "Yes" at bounding box center [791, 428] width 181 height 57
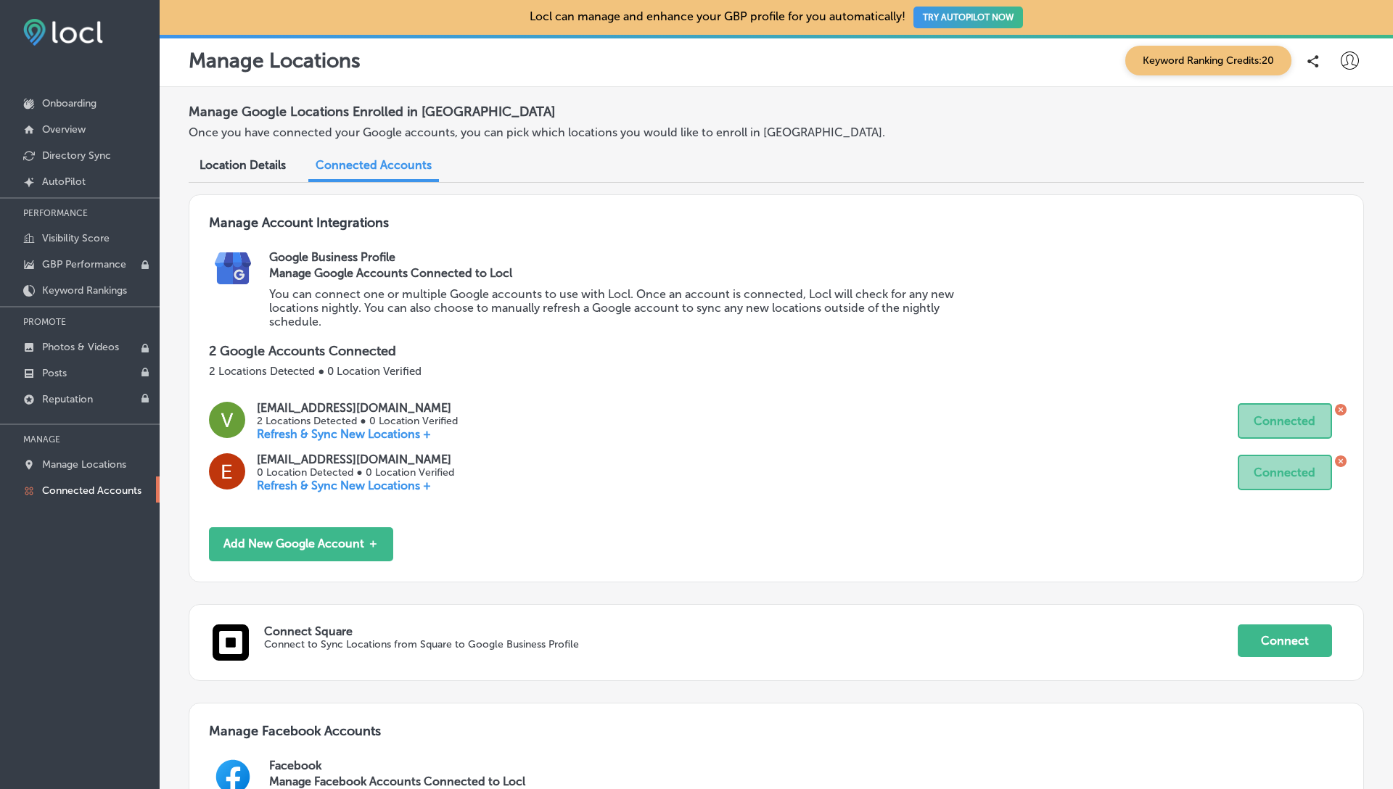
click at [1340, 460] on icon at bounding box center [1340, 461] width 4 height 4
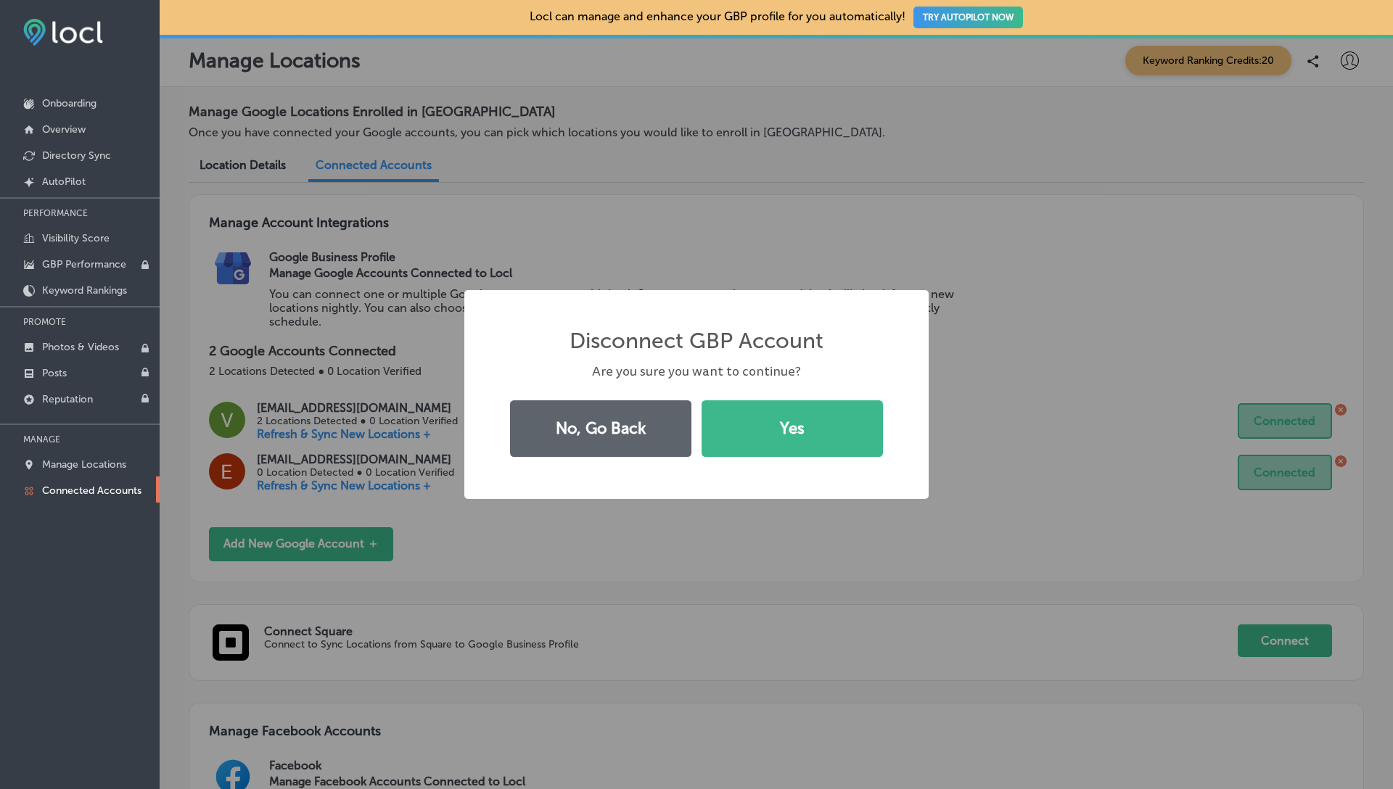
click at [701, 400] on button "Yes" at bounding box center [791, 428] width 181 height 57
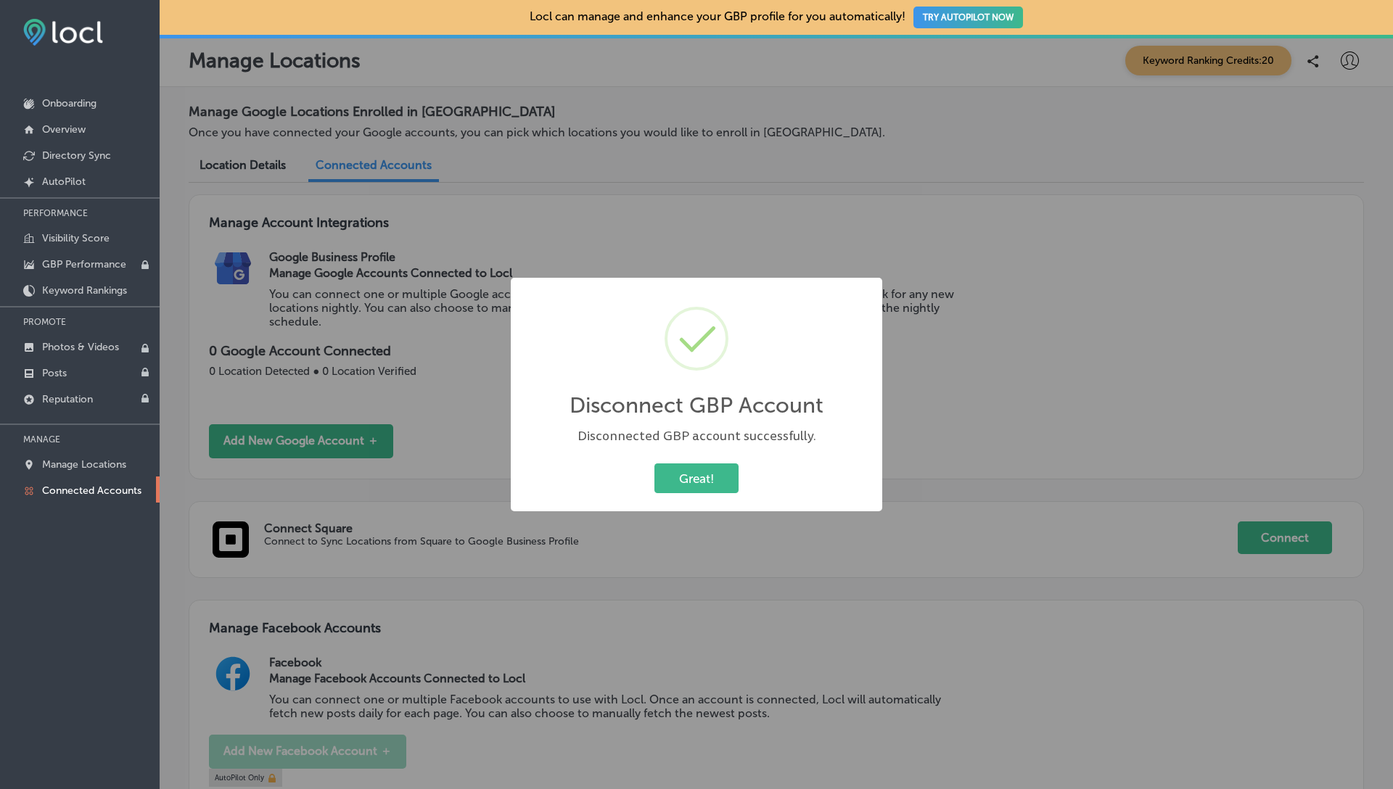
click at [654, 464] on button "Great!" at bounding box center [696, 479] width 84 height 30
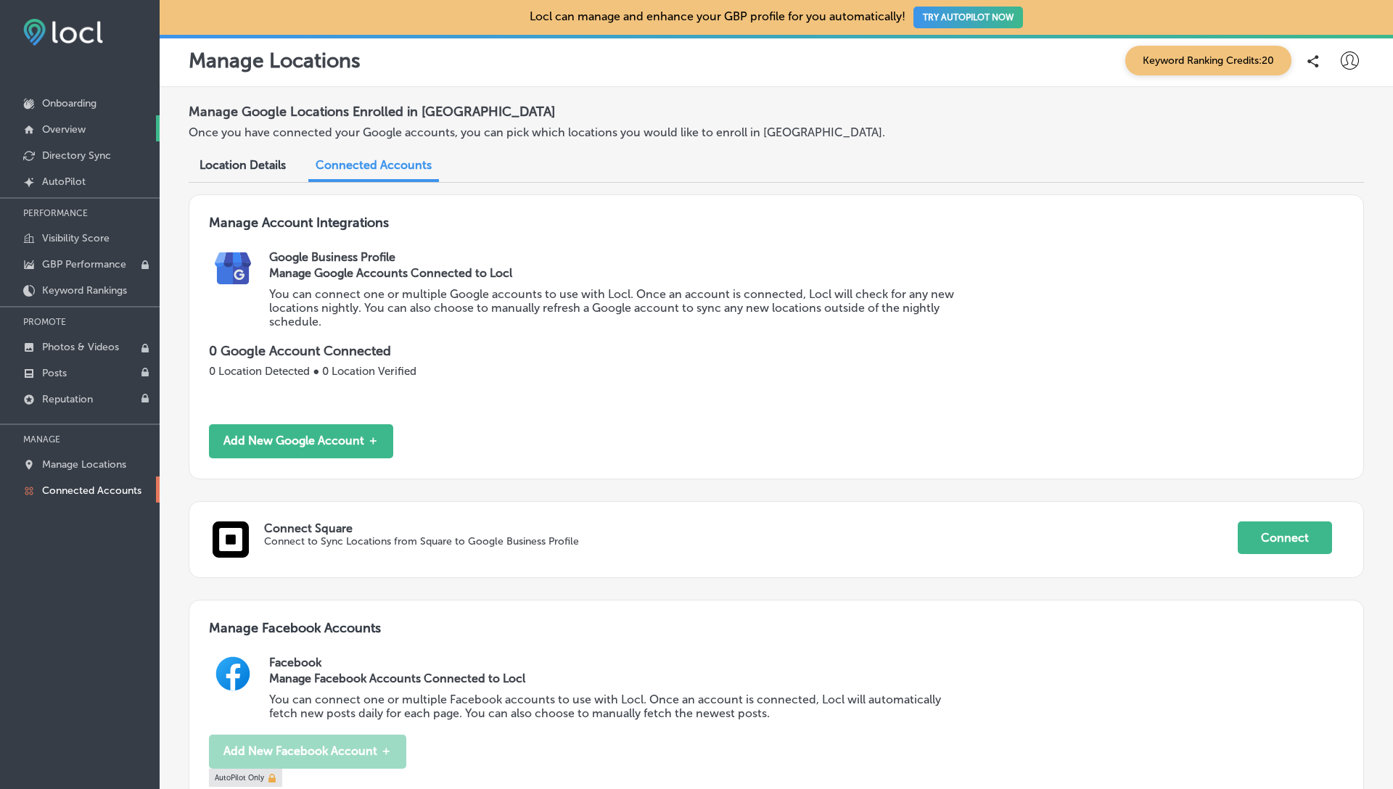
click at [81, 128] on p "Overview" at bounding box center [64, 129] width 44 height 12
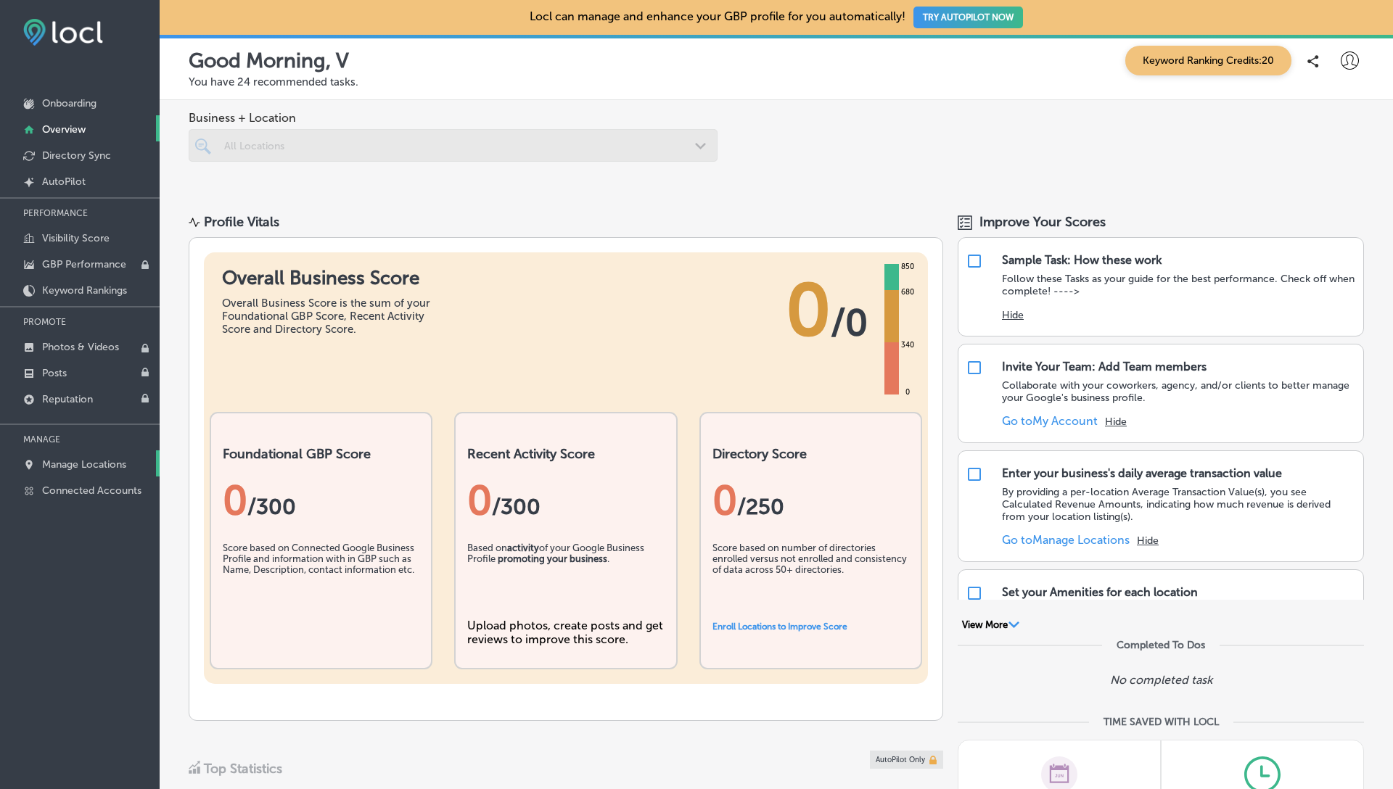
click at [70, 472] on link "Manage Locations" at bounding box center [80, 463] width 160 height 26
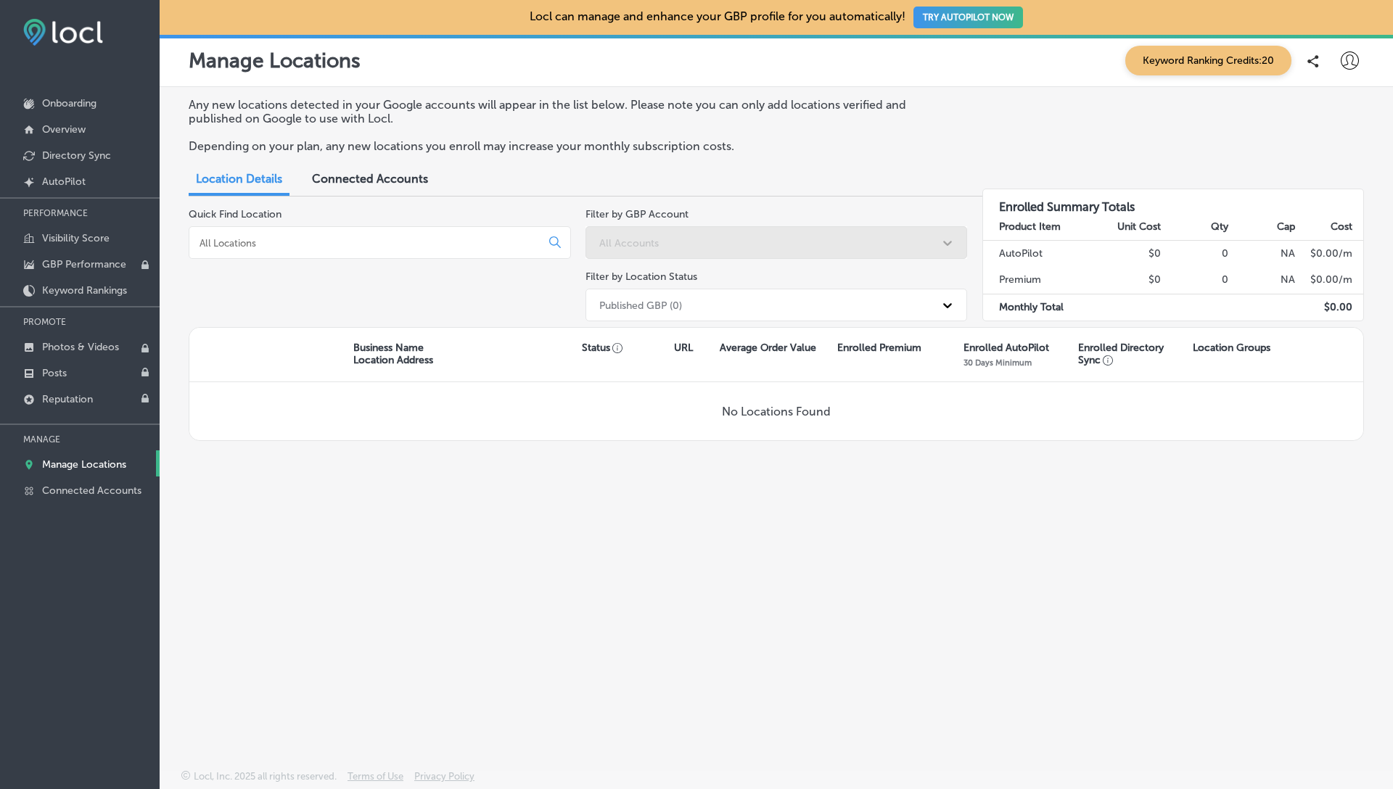
click at [688, 308] on div "Published GBP (0)" at bounding box center [763, 305] width 343 height 24
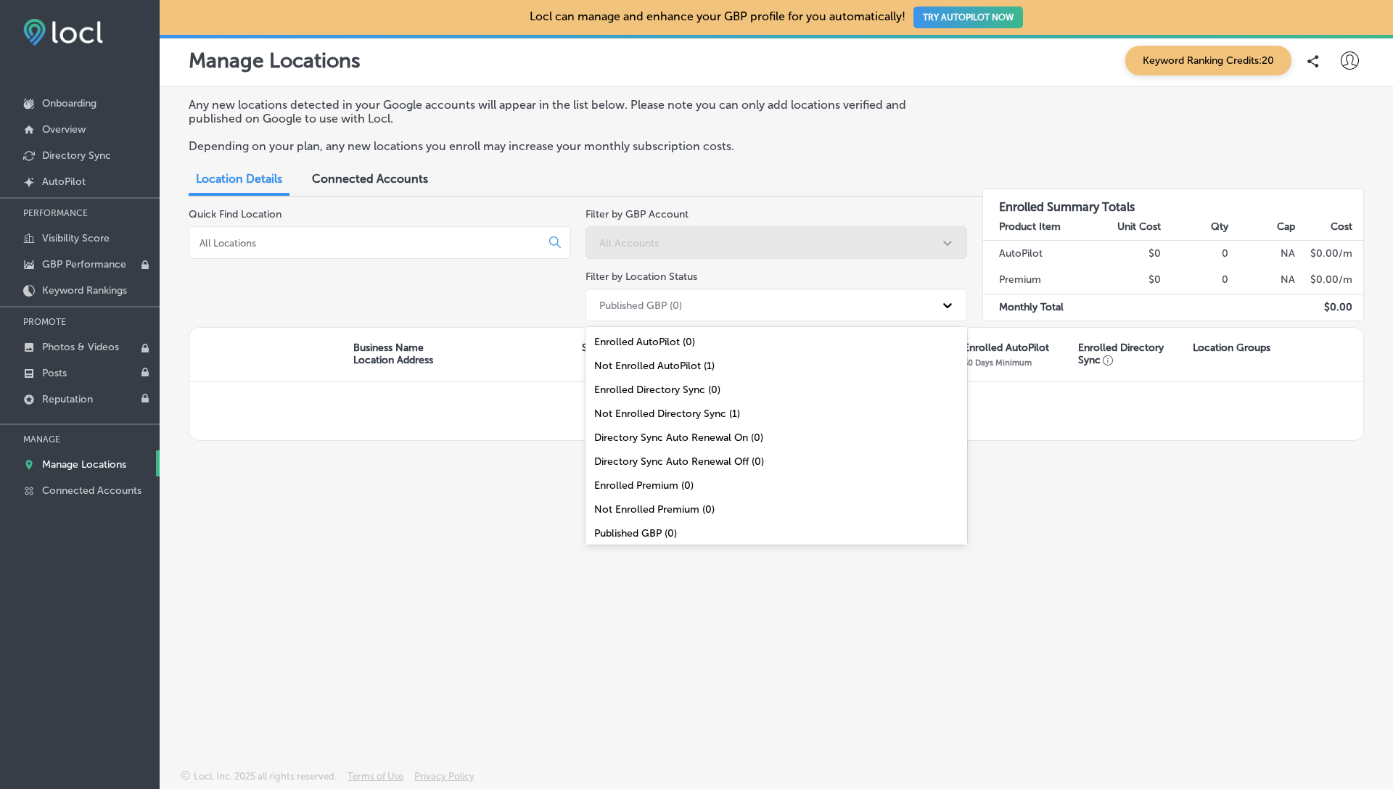
scroll to position [47, 0]
click at [658, 529] on div "All Locations (1)" at bounding box center [776, 534] width 382 height 24
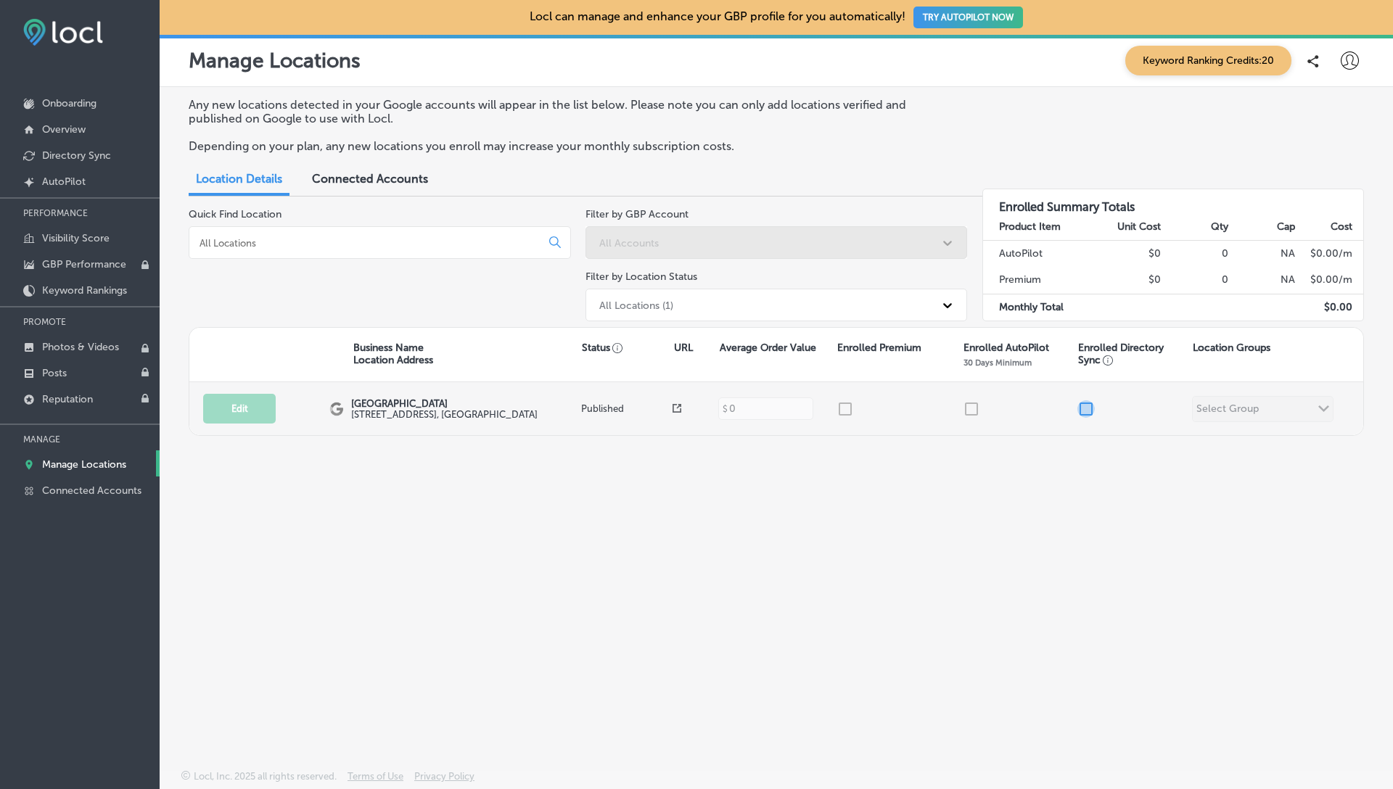
click at [1090, 408] on input "checkbox" at bounding box center [1085, 408] width 17 height 17
checkbox input "true"
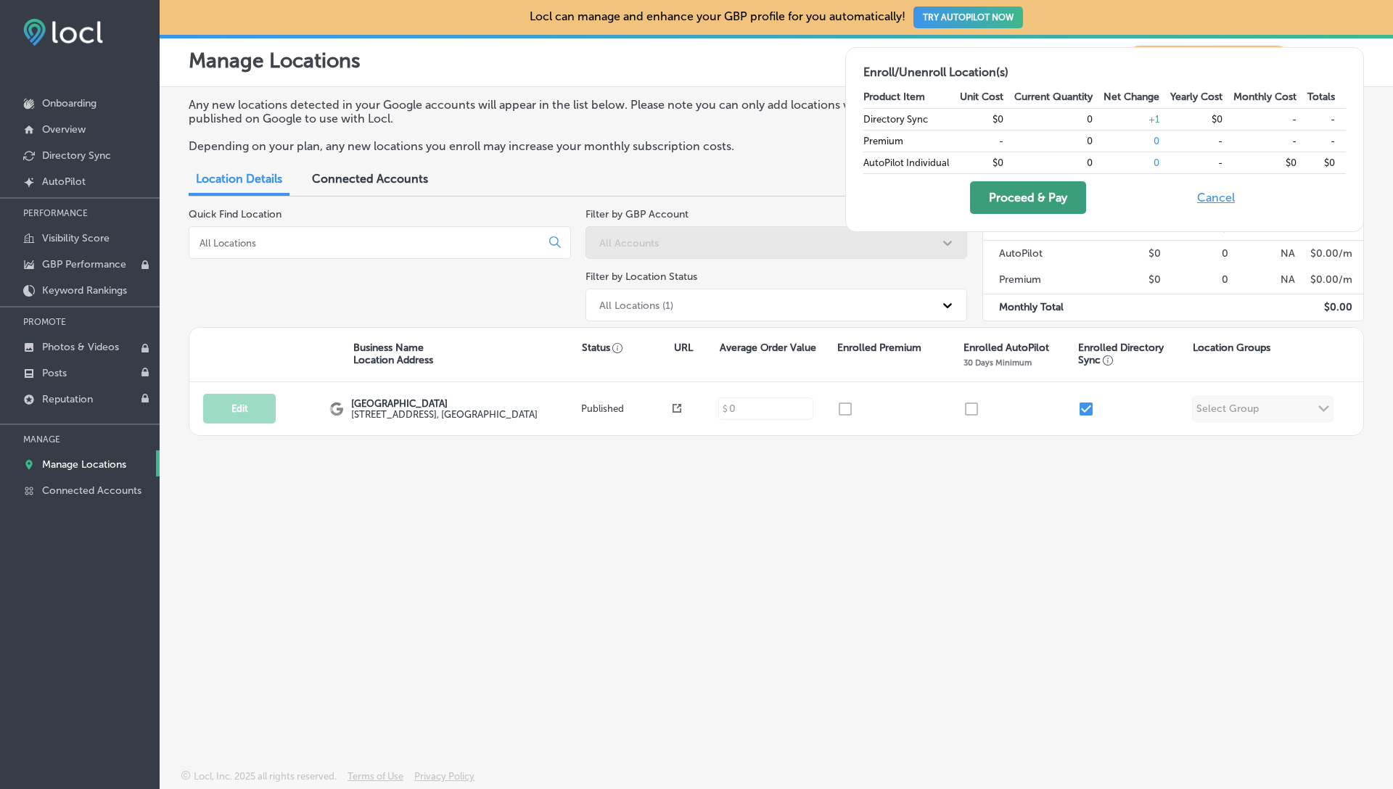
click at [1042, 197] on button "Proceed & Pay" at bounding box center [1028, 197] width 116 height 33
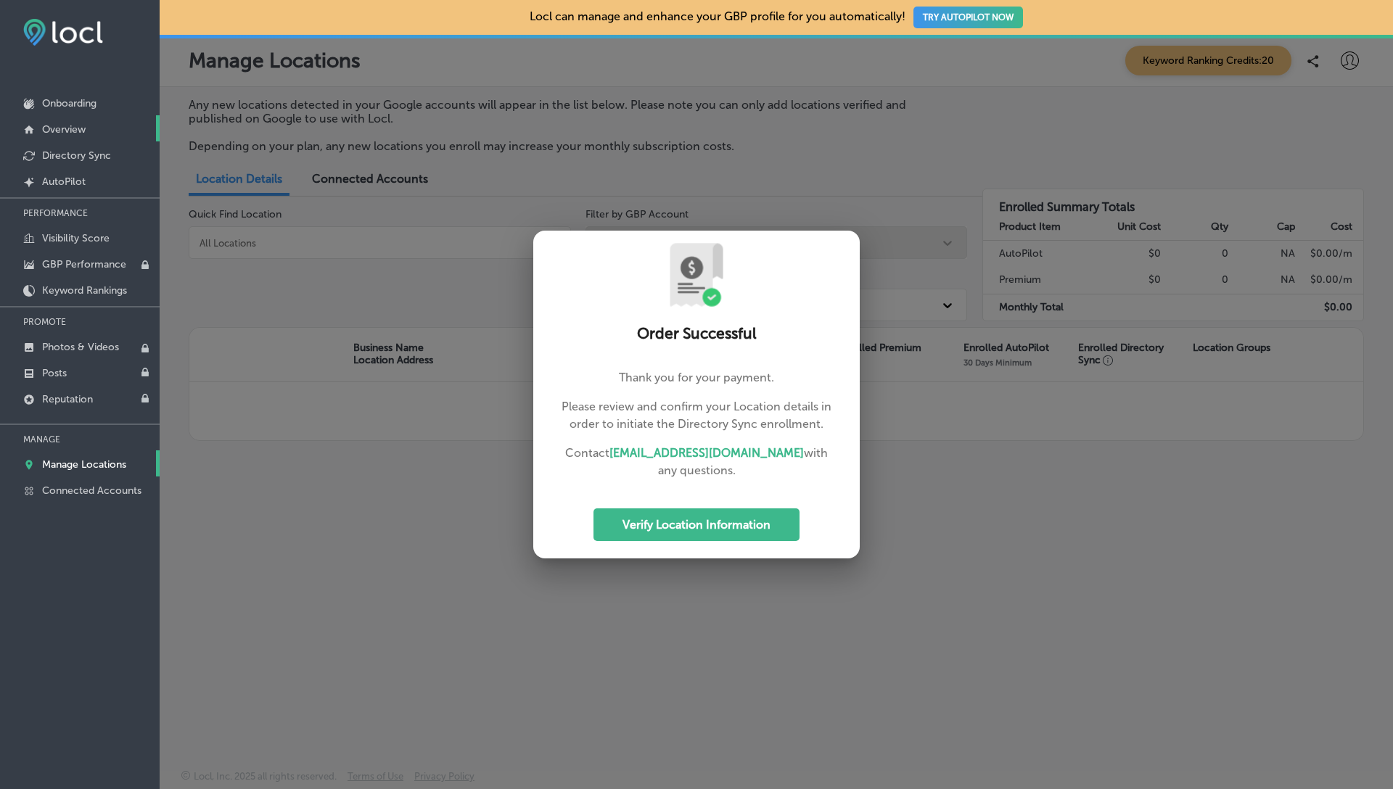
click at [88, 123] on link "Overview" at bounding box center [80, 128] width 160 height 26
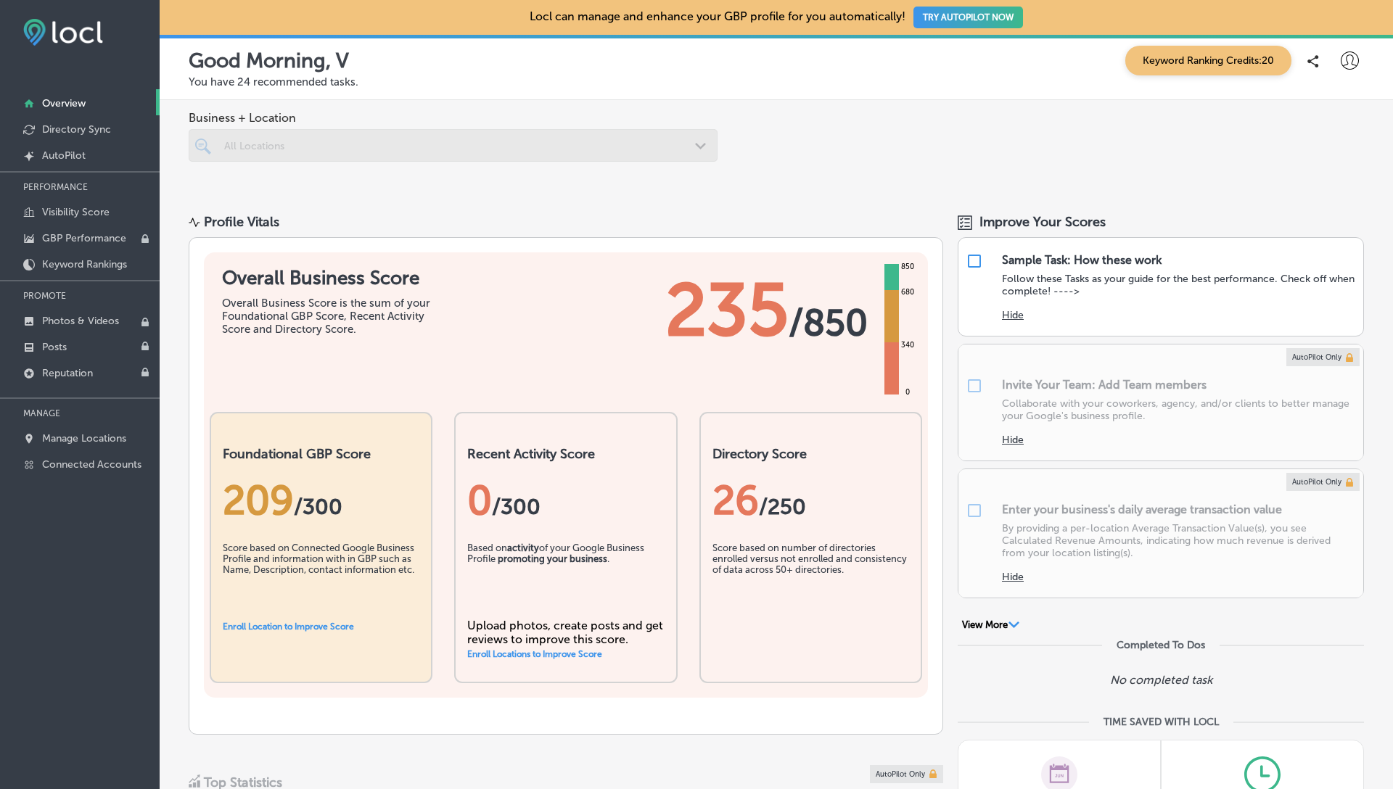
click at [509, 151] on div at bounding box center [453, 145] width 529 height 33
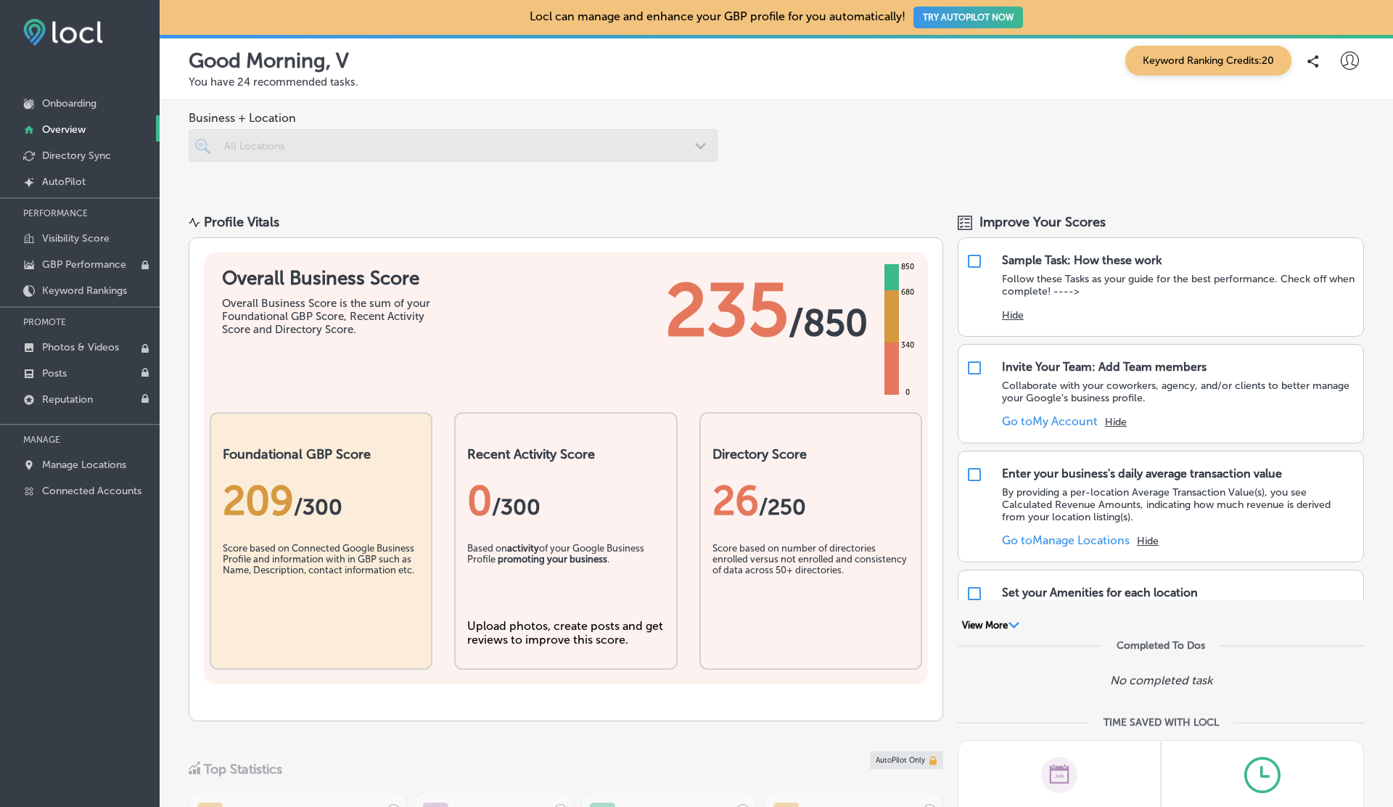
click at [472, 158] on div at bounding box center [453, 145] width 529 height 33
click at [80, 159] on p "Directory Sync" at bounding box center [76, 155] width 69 height 12
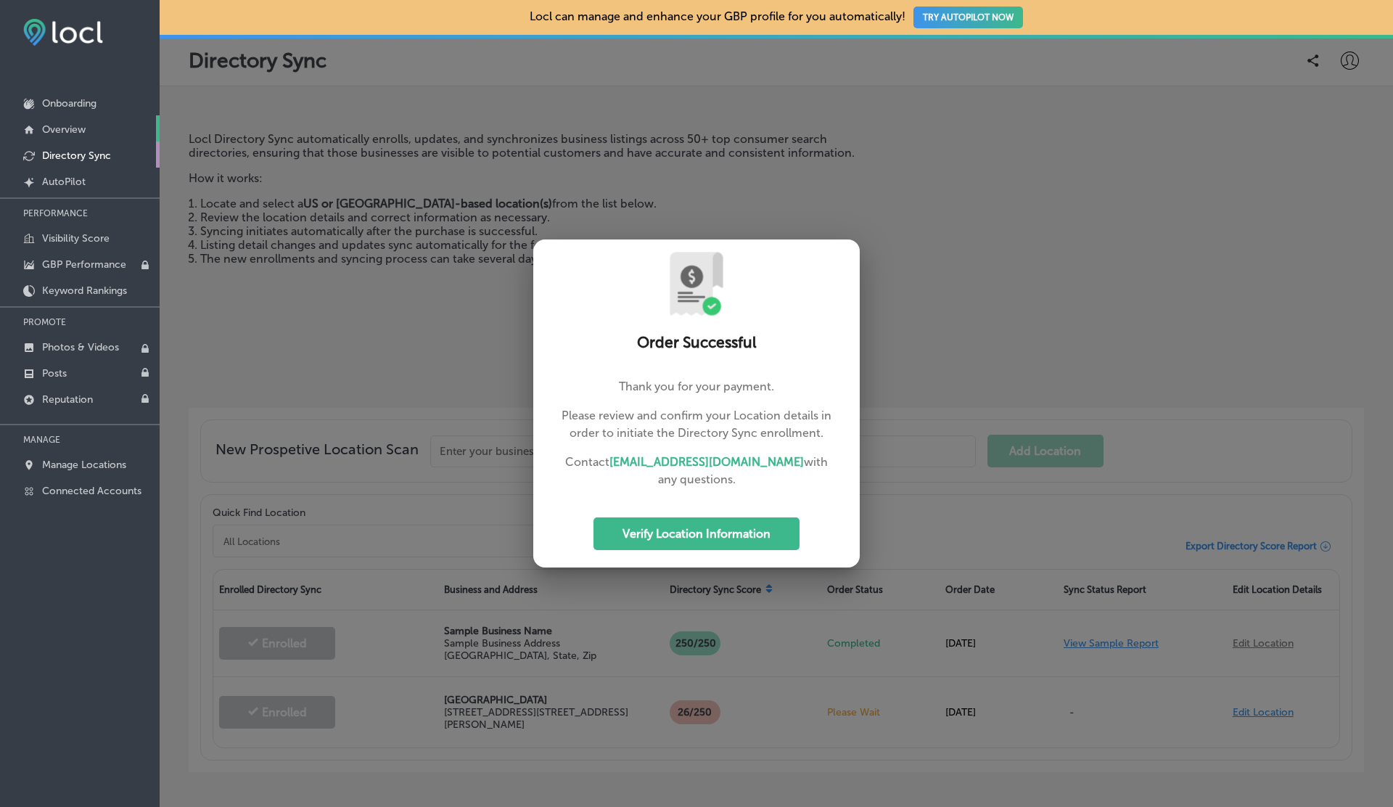
click at [84, 136] on link "Overview" at bounding box center [80, 128] width 160 height 26
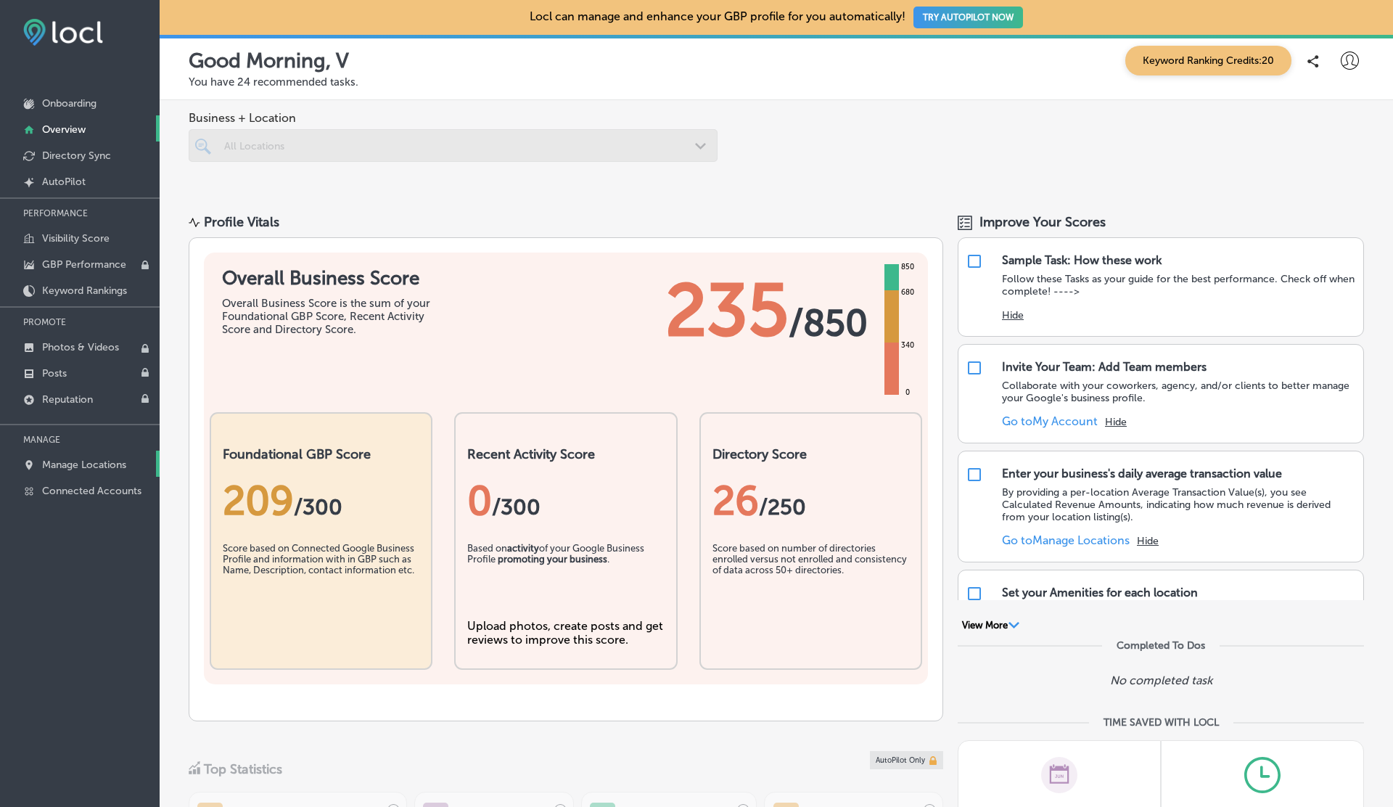
click at [109, 467] on p "Manage Locations" at bounding box center [84, 464] width 84 height 12
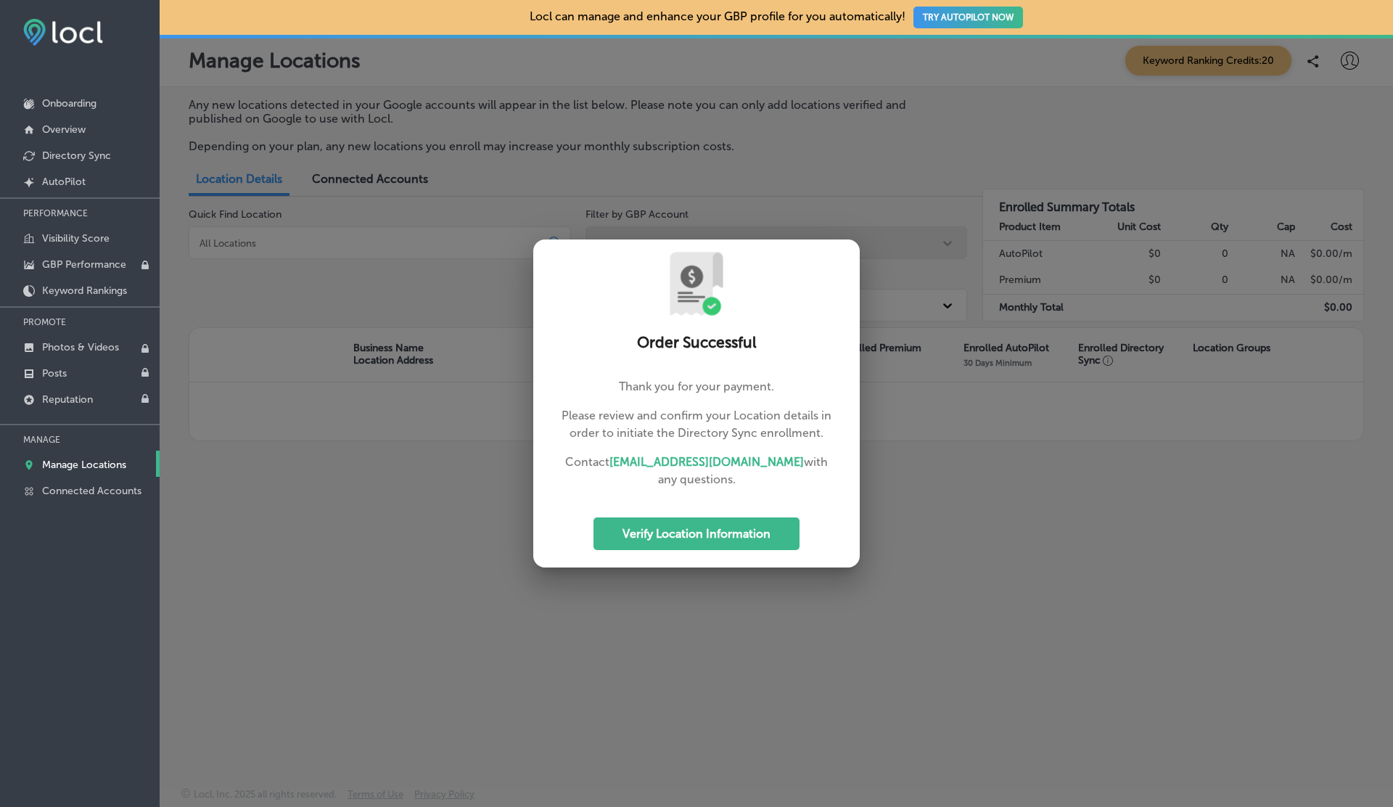
click at [371, 176] on div at bounding box center [696, 403] width 1393 height 807
click at [89, 477] on link "Connected Accounts" at bounding box center [80, 490] width 160 height 26
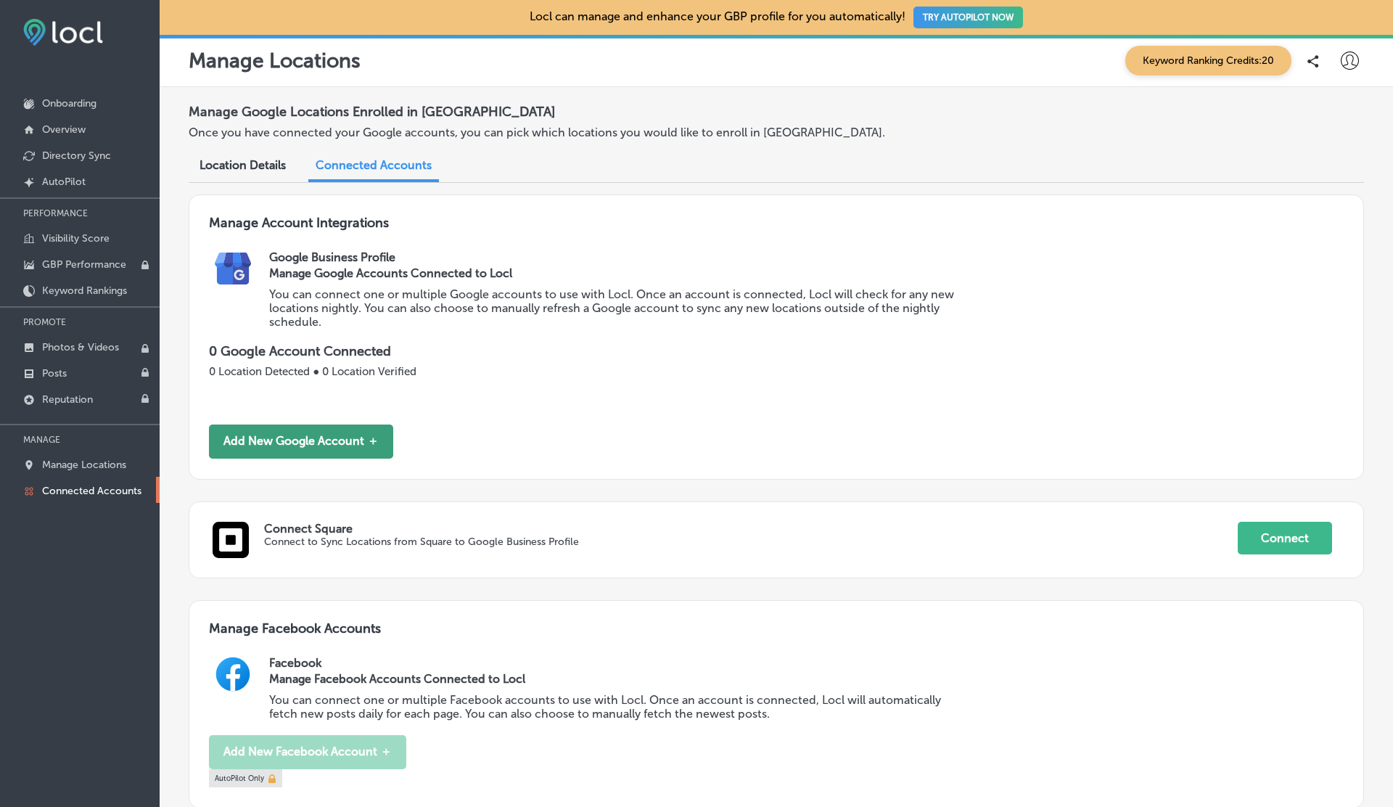
click at [326, 431] on button "Add New Google Account ＋" at bounding box center [301, 441] width 184 height 34
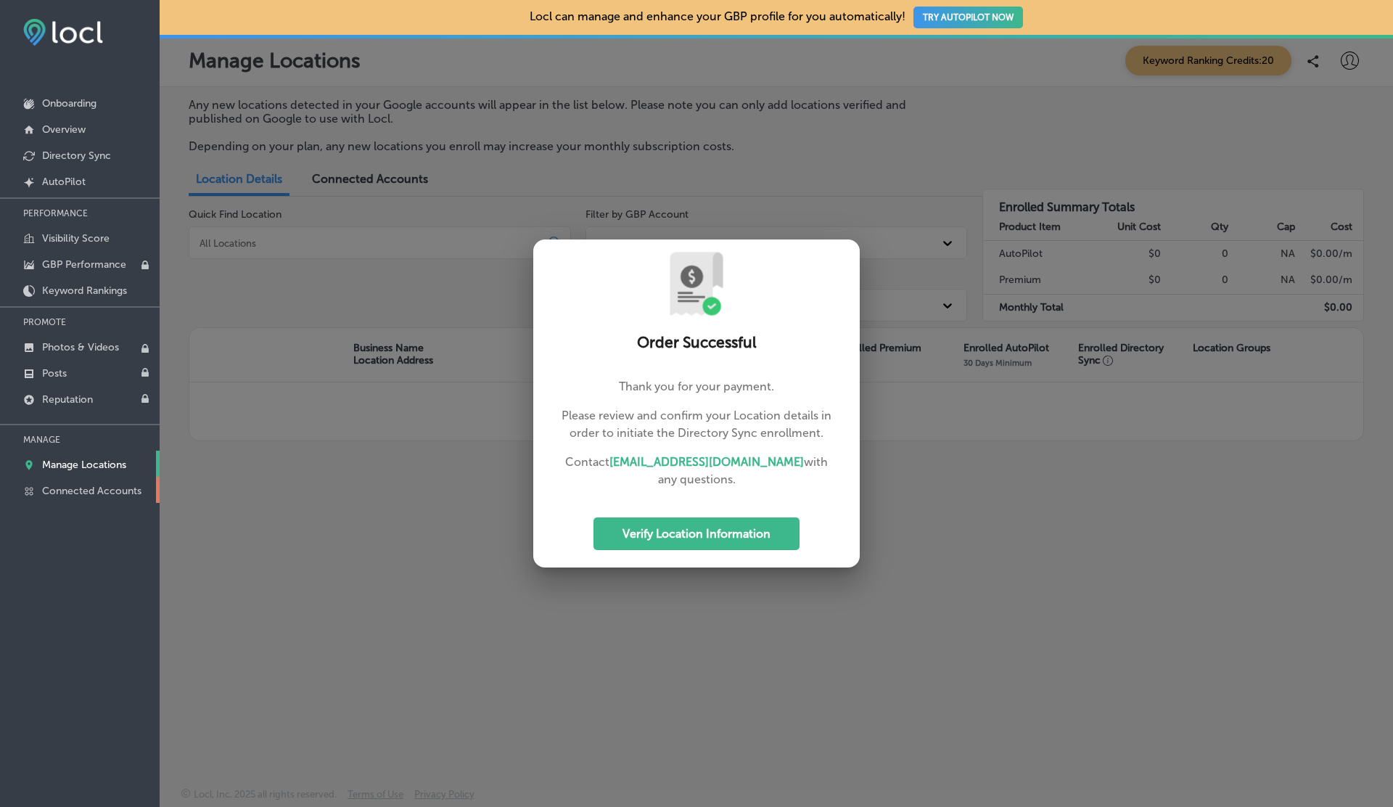
click at [88, 481] on link "Connected Accounts" at bounding box center [80, 490] width 160 height 26
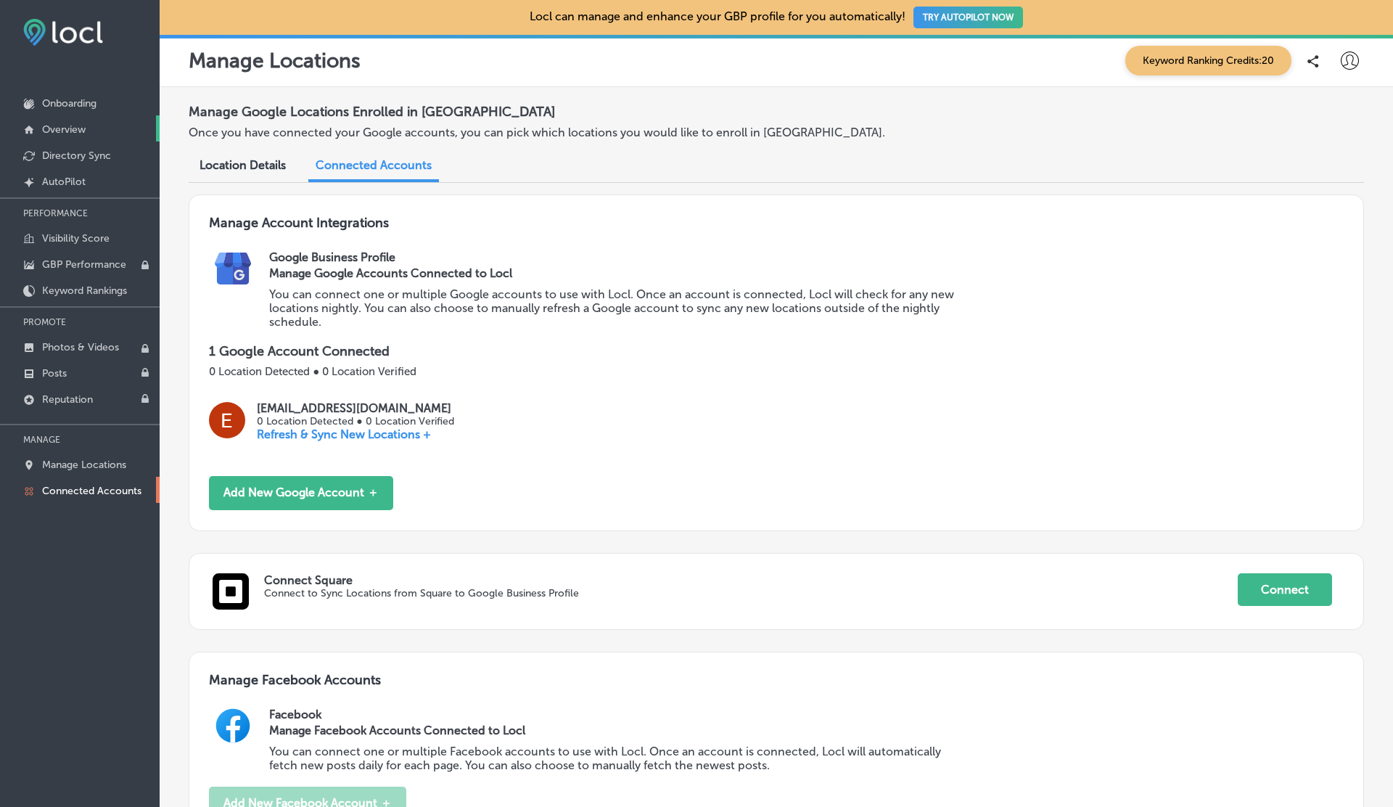
click at [76, 136] on link "Overview" at bounding box center [80, 128] width 160 height 26
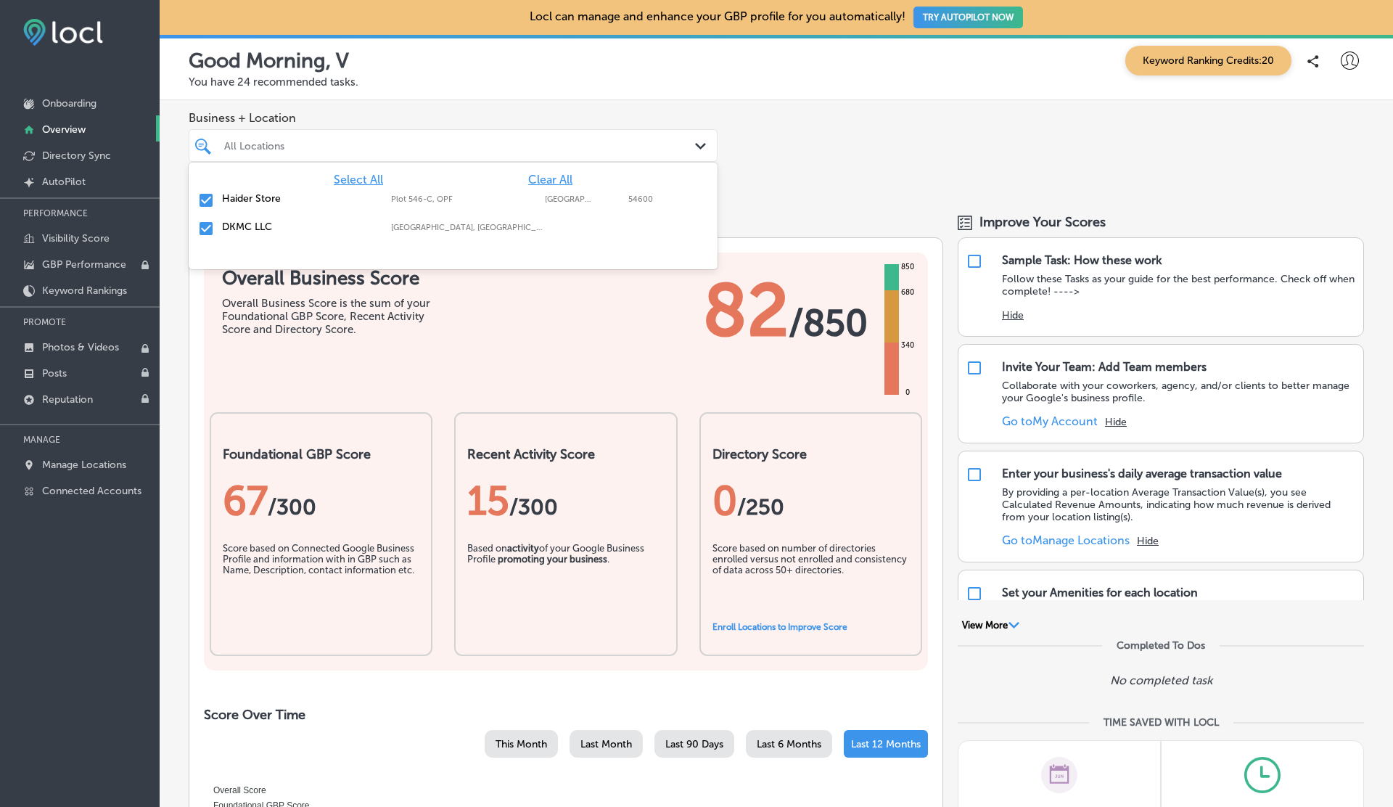
click at [448, 137] on div at bounding box center [430, 146] width 415 height 20
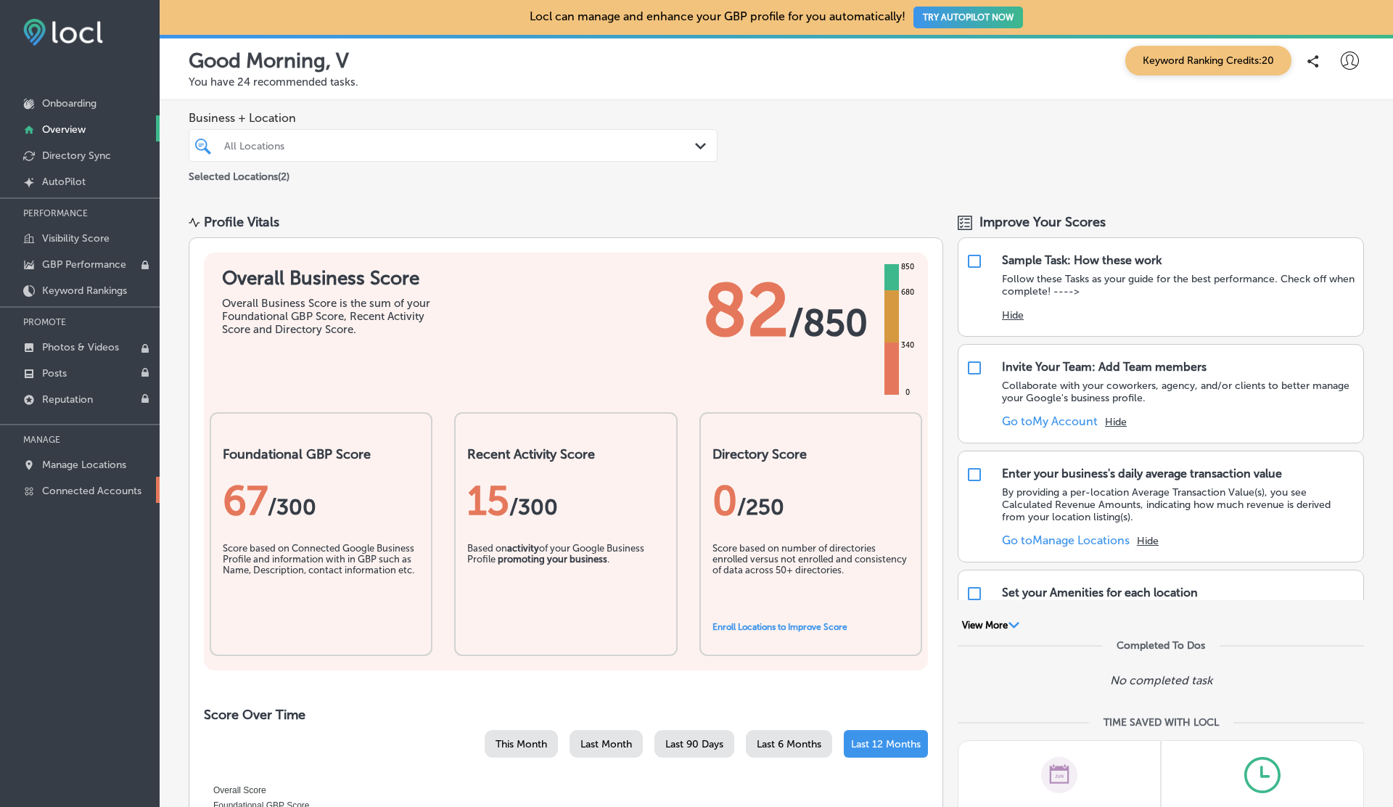
click at [65, 490] on p "Connected Accounts" at bounding box center [91, 491] width 99 height 12
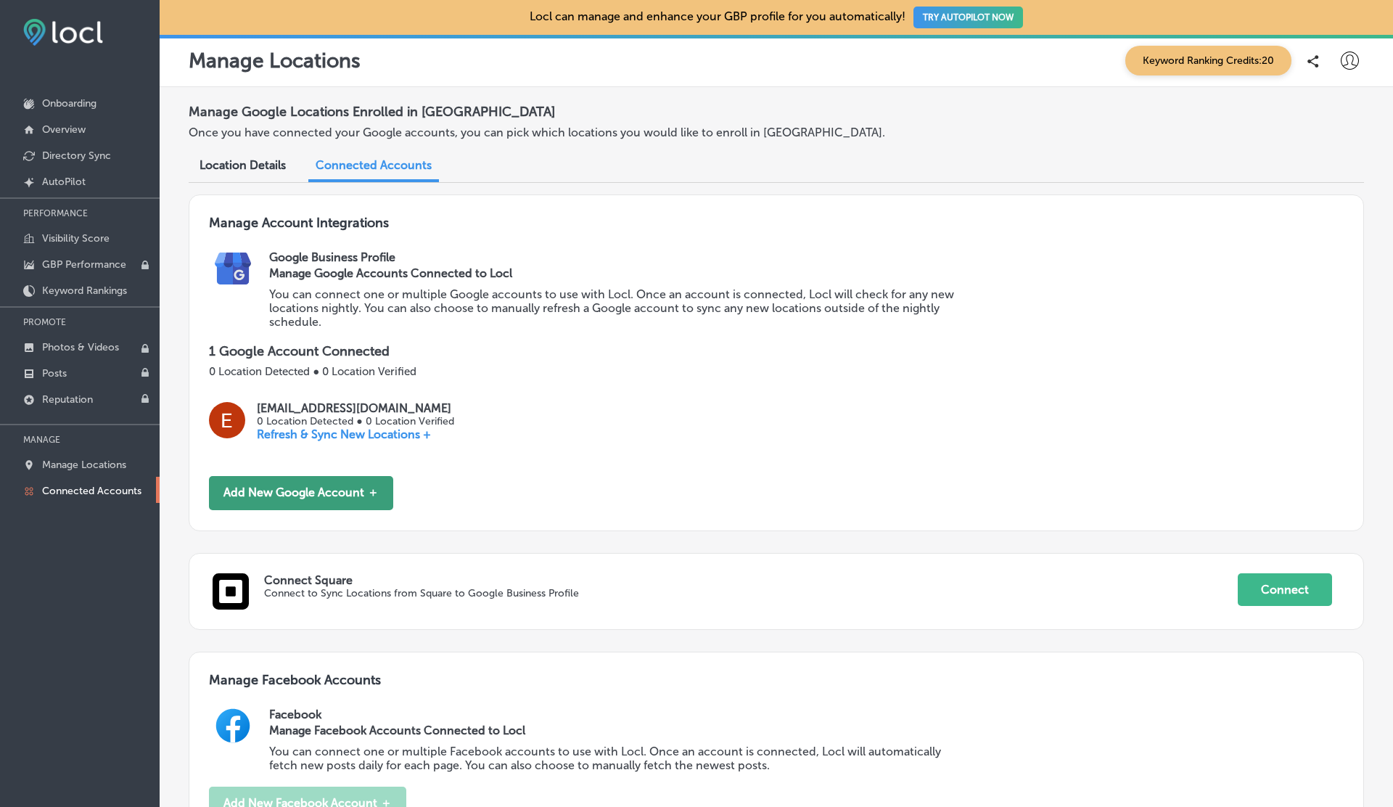
click at [303, 490] on button "Add New Google Account ＋" at bounding box center [301, 493] width 184 height 34
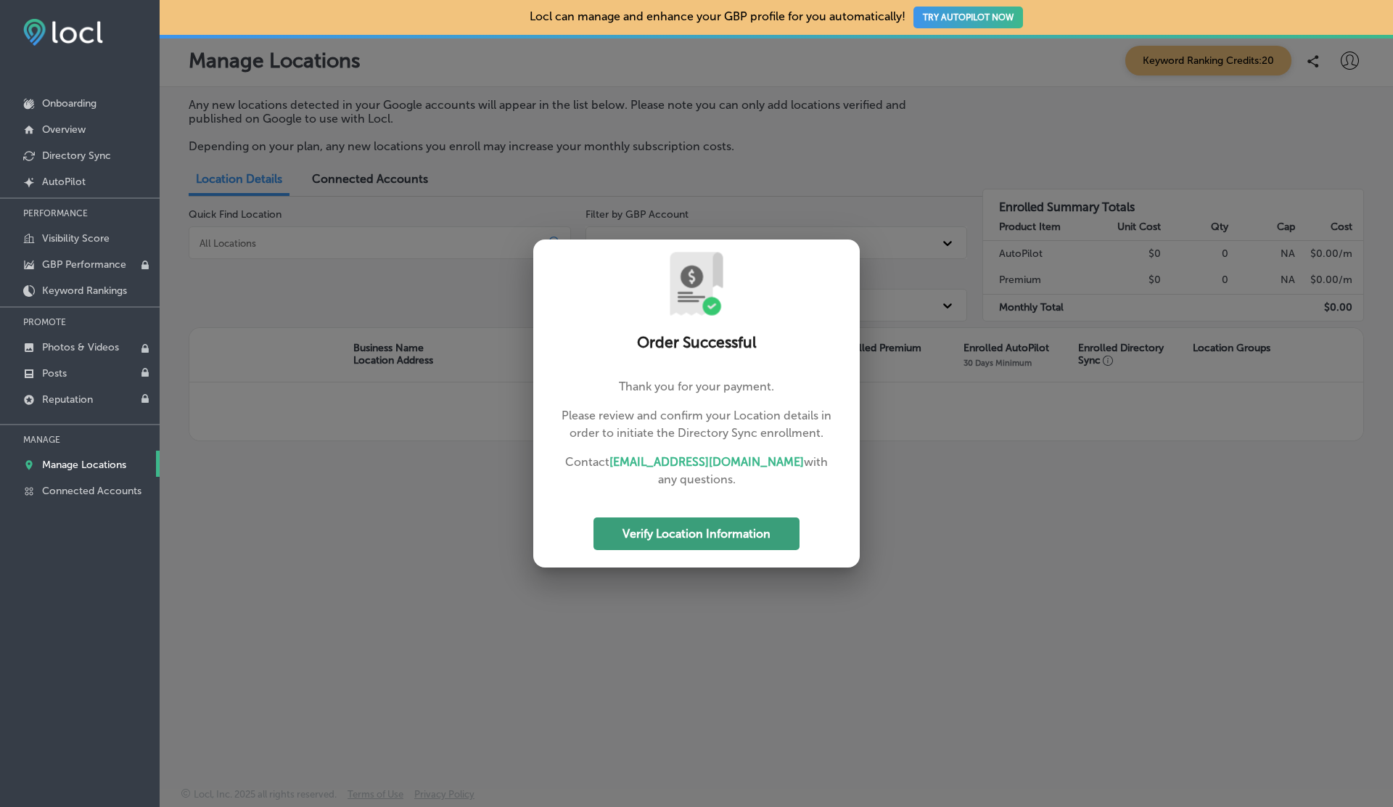
click at [642, 528] on button "Verify Location Information" at bounding box center [696, 533] width 206 height 33
select select "US"
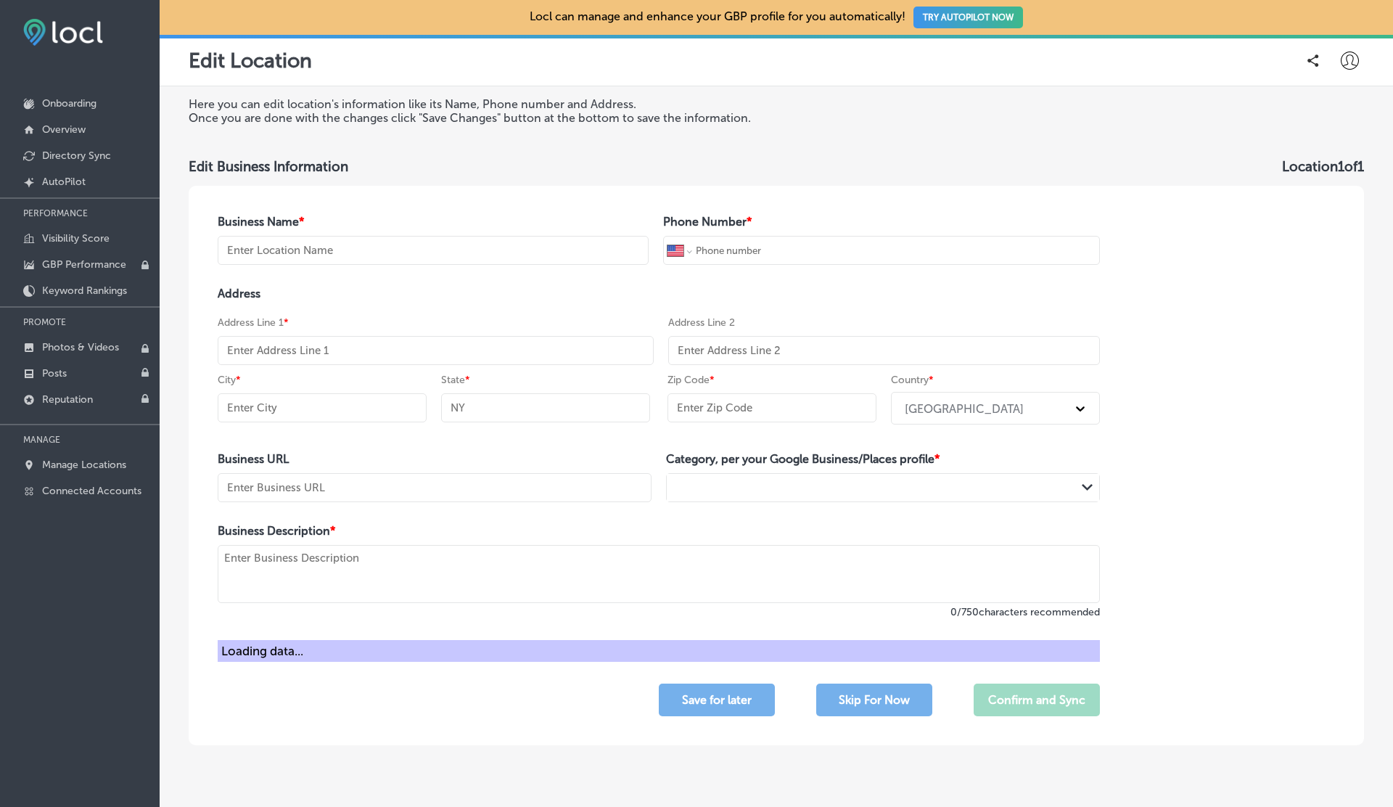
type input "[GEOGRAPHIC_DATA]"
select select "CA"
type input "+1 905 664 6644"
type input "22, Green Mountain Road East"
type input "Hamilton"
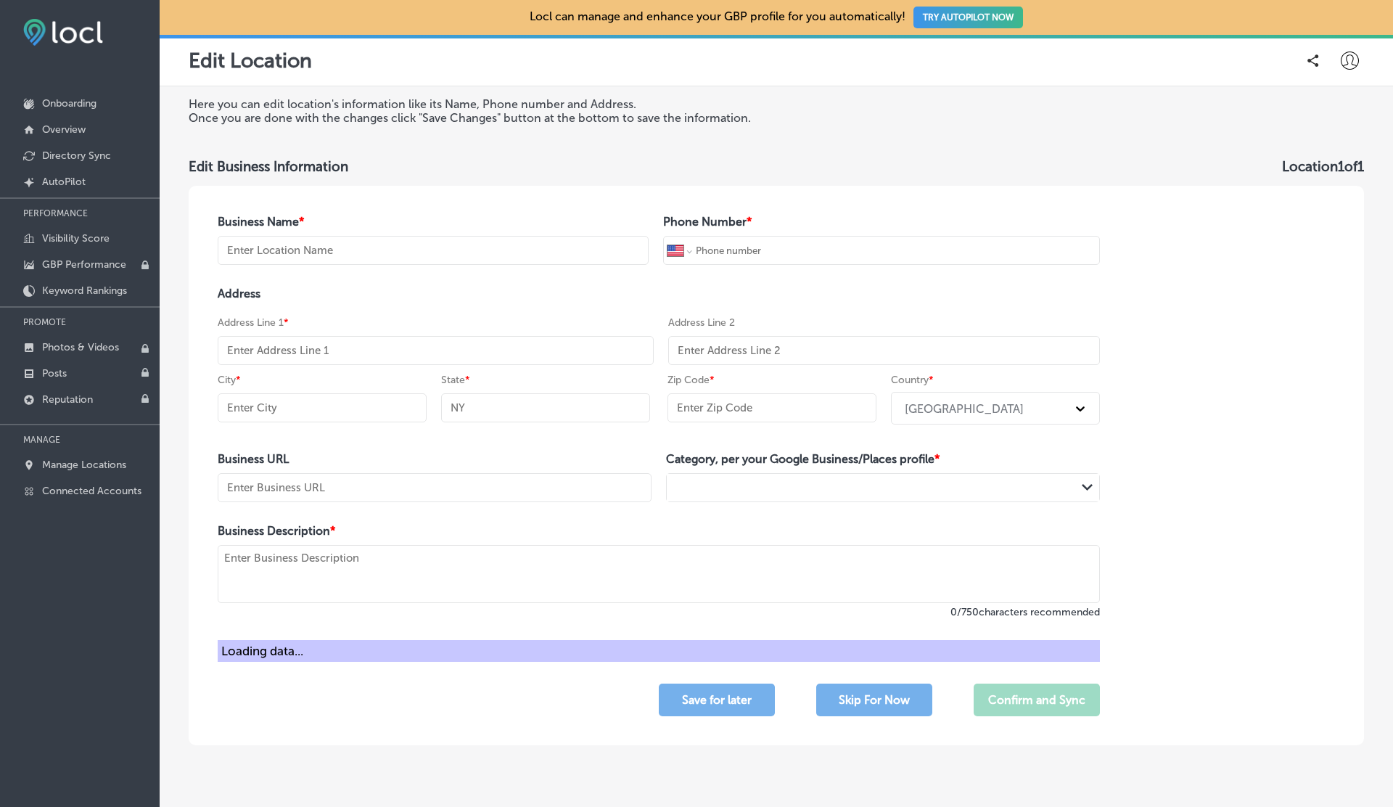
type input "ON"
type input "L8J 2W4"
type input "https://www.prosgolfcentre.com/"
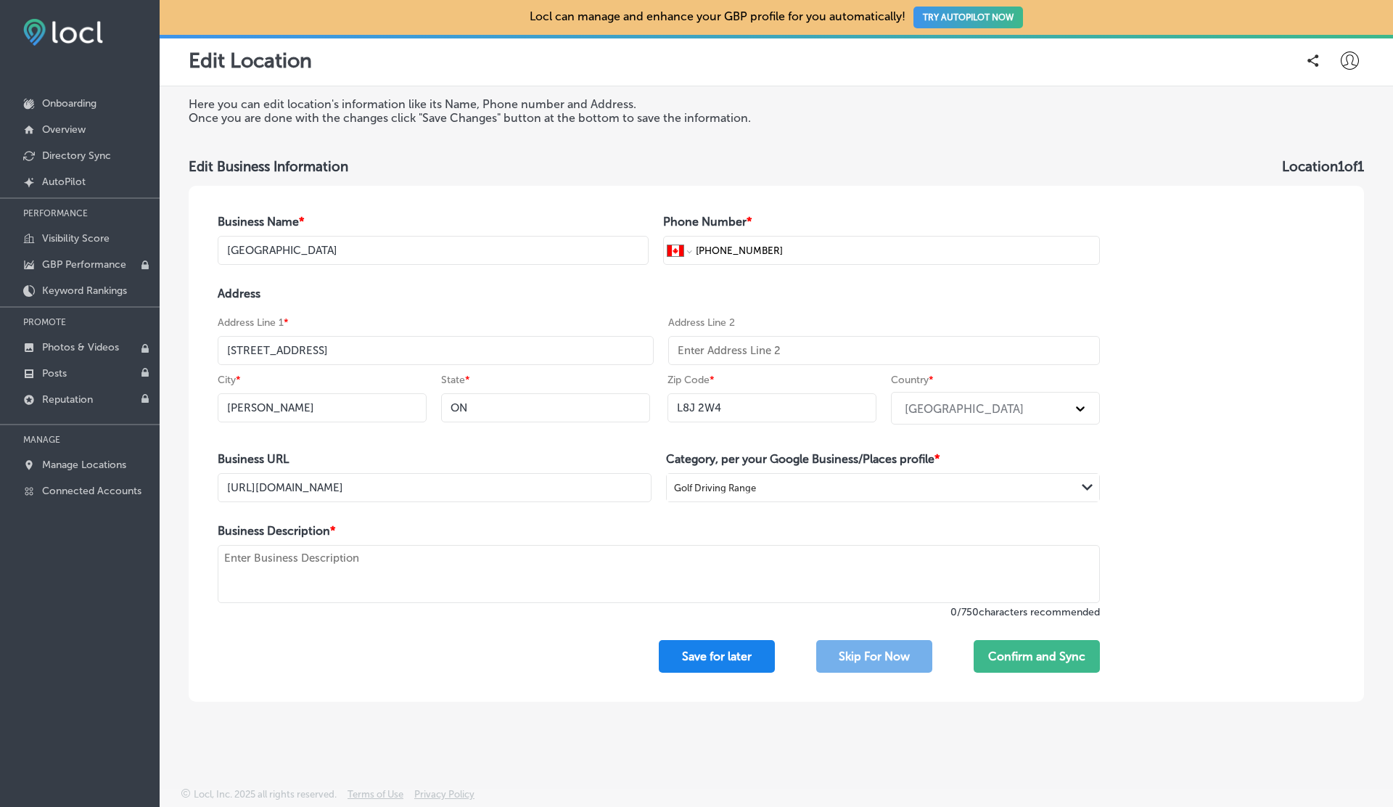
click at [709, 655] on button "Save for later" at bounding box center [717, 656] width 116 height 33
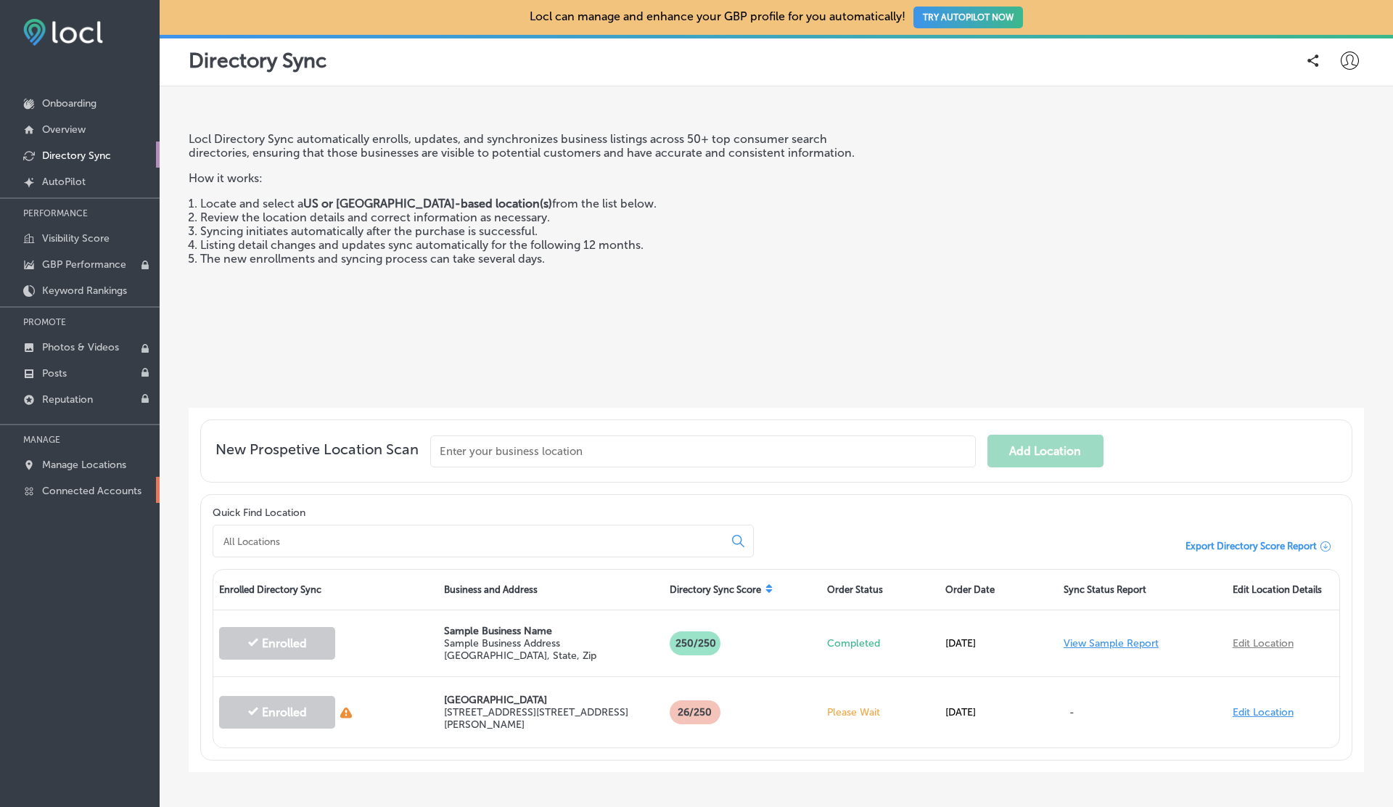
click at [92, 492] on p "Connected Accounts" at bounding box center [91, 491] width 99 height 12
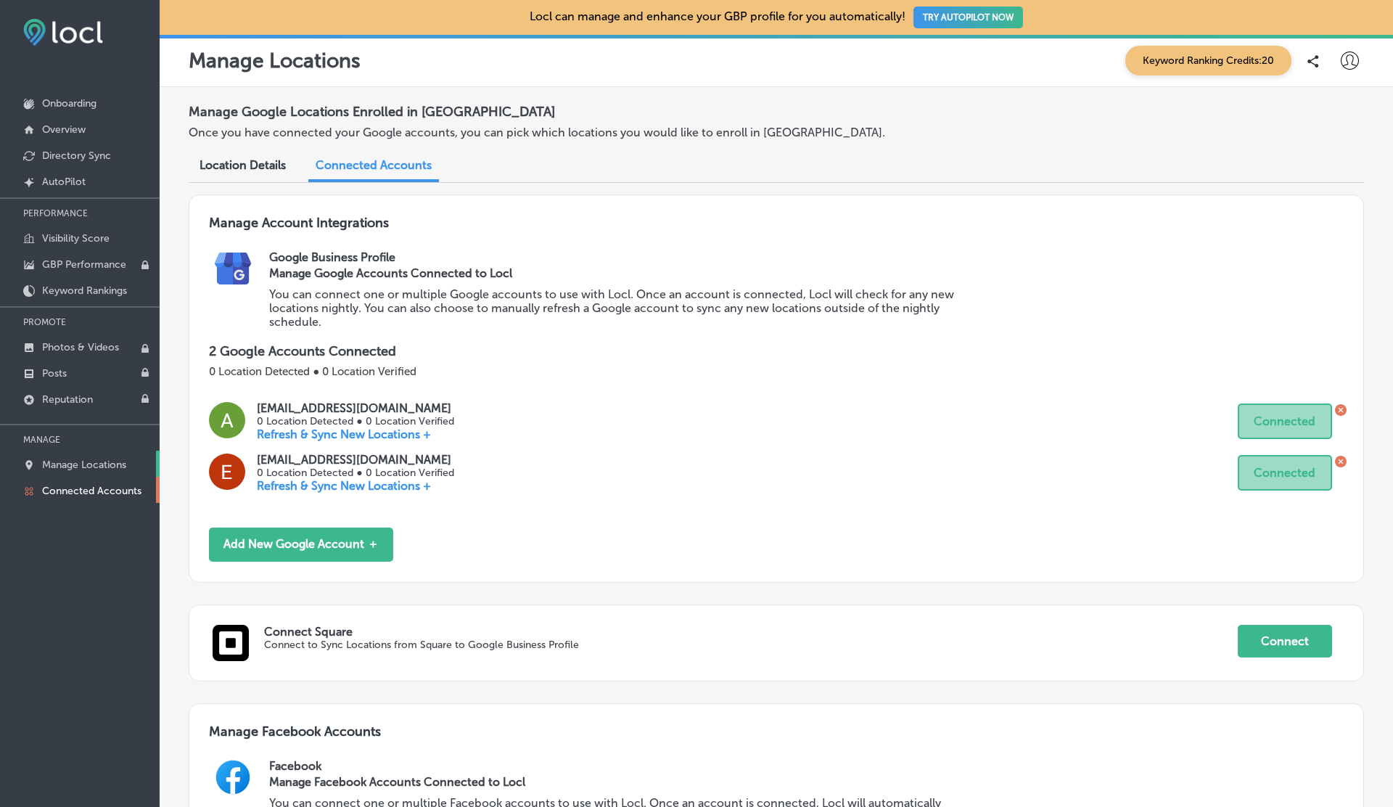
click at [81, 463] on p "Manage Locations" at bounding box center [84, 464] width 84 height 12
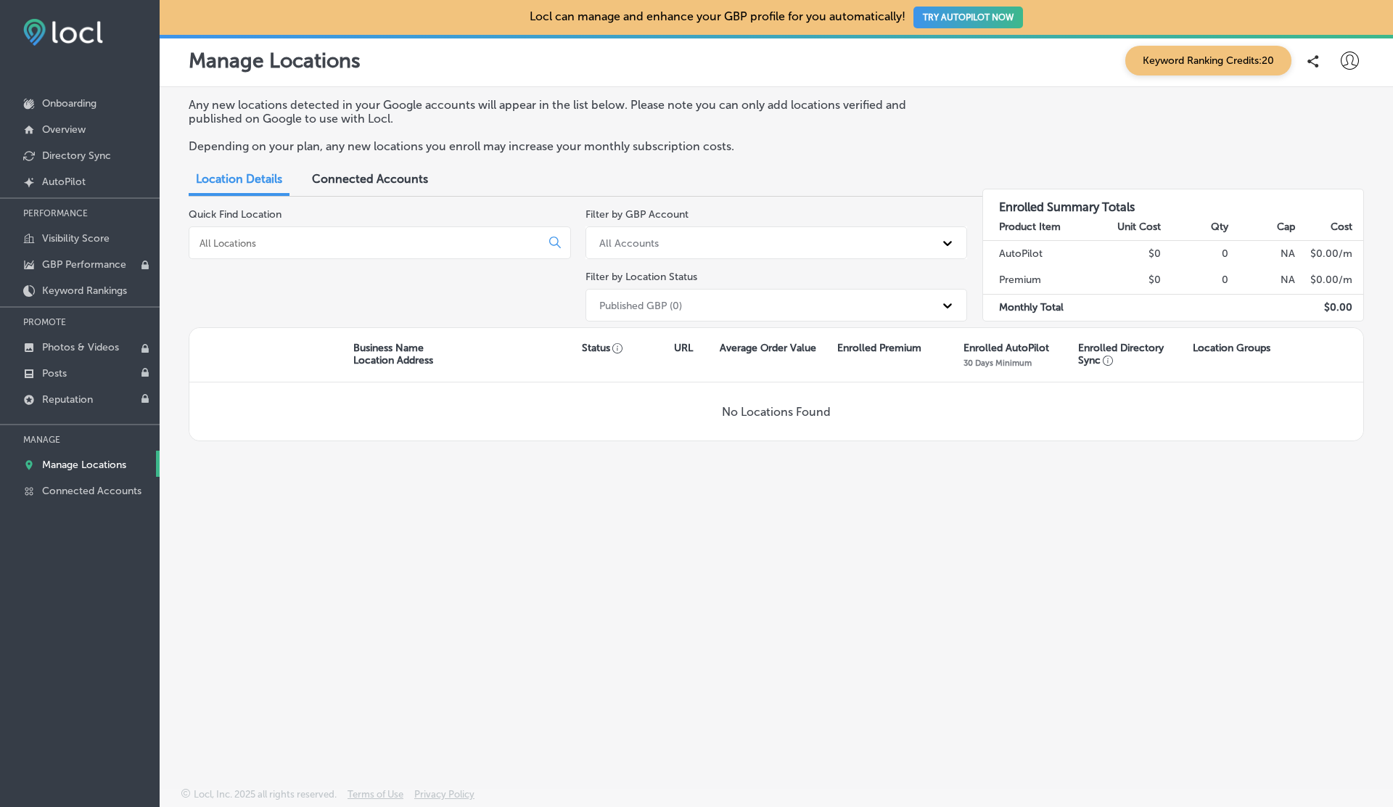
click at [686, 304] on div "Published GBP (0)" at bounding box center [763, 305] width 343 height 24
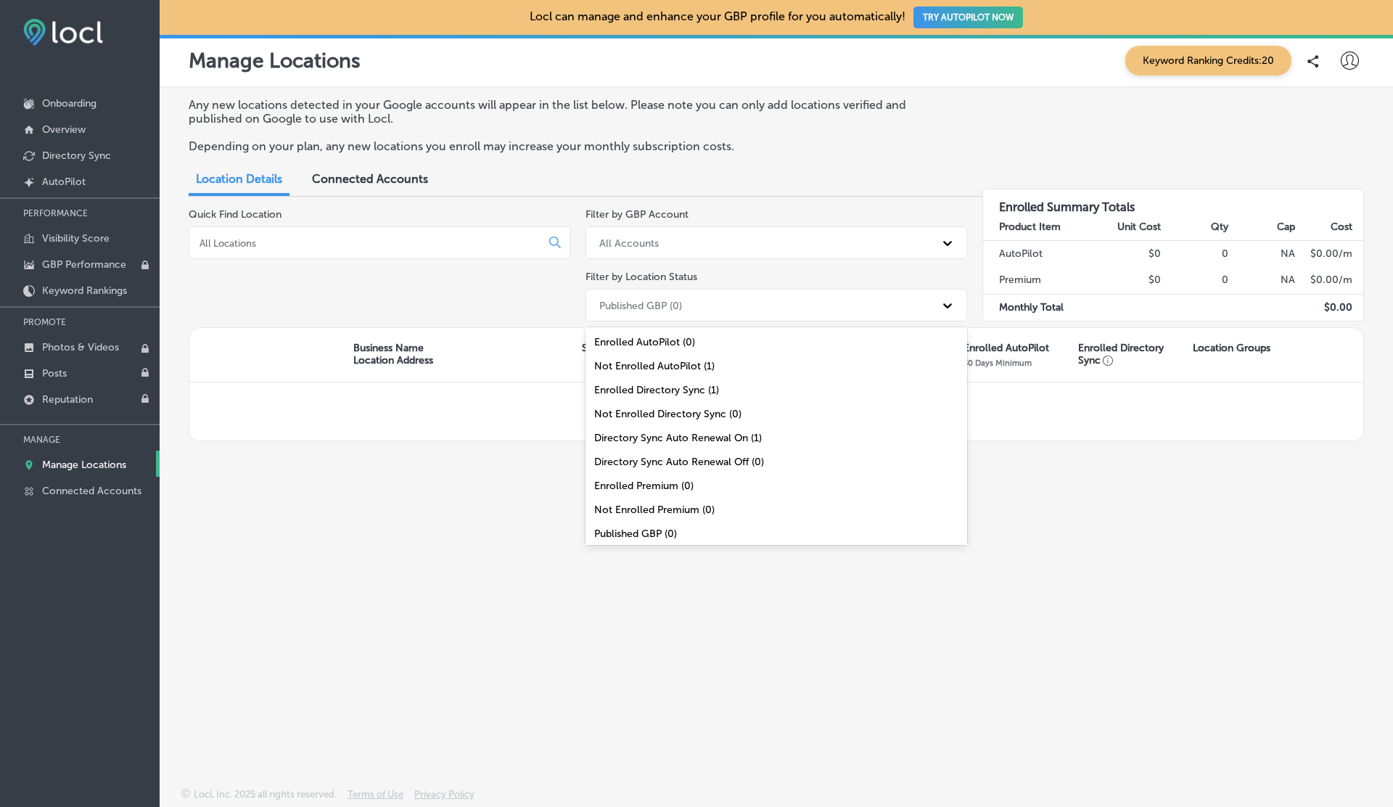
click at [664, 238] on div "All Accounts" at bounding box center [763, 243] width 343 height 24
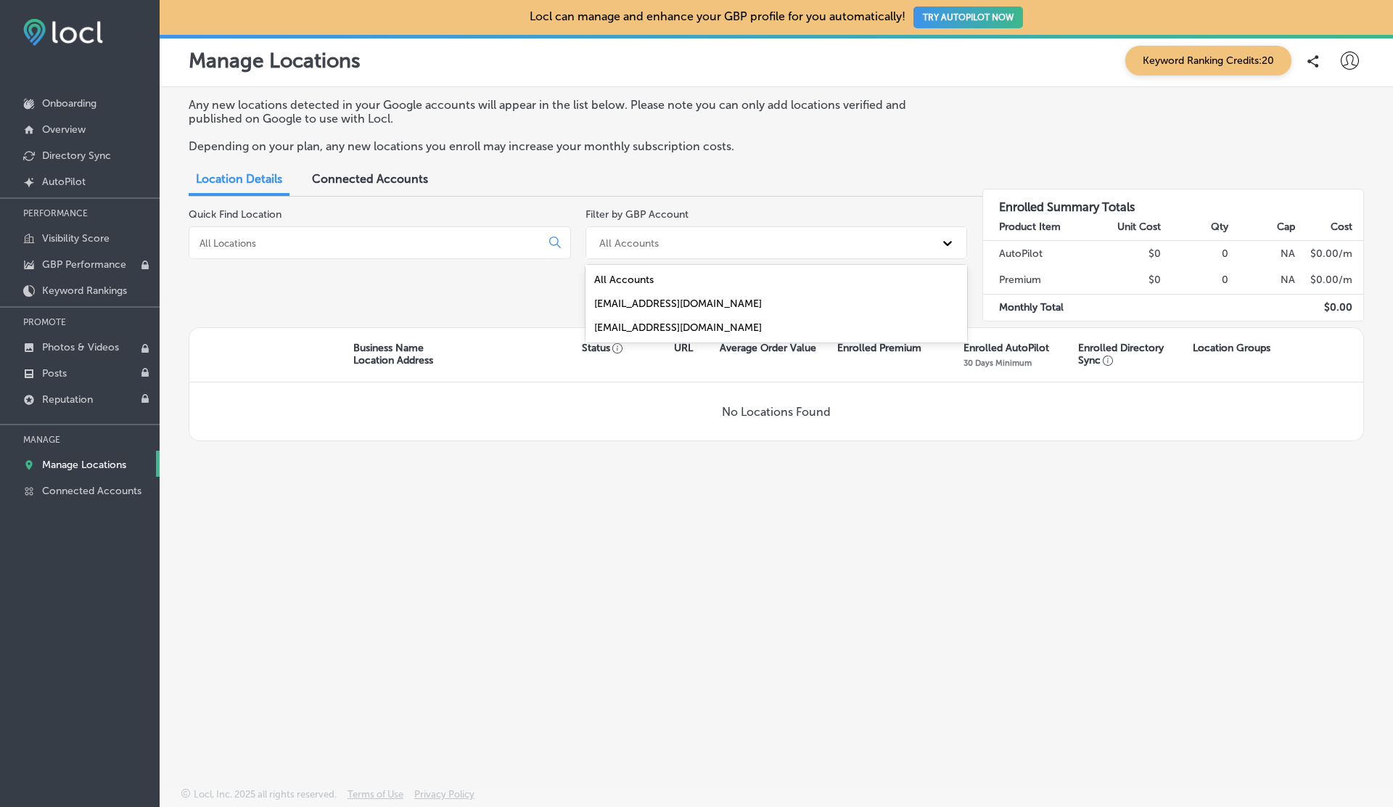
click at [614, 305] on div "[EMAIL_ADDRESS][DOMAIN_NAME]" at bounding box center [776, 304] width 382 height 24
click at [664, 240] on div "[EMAIL_ADDRESS][DOMAIN_NAME]" at bounding box center [683, 242] width 168 height 12
click at [641, 324] on div "[EMAIL_ADDRESS][DOMAIN_NAME]" at bounding box center [776, 328] width 382 height 24
click at [646, 242] on div "[EMAIL_ADDRESS][DOMAIN_NAME]" at bounding box center [683, 242] width 168 height 12
click at [519, 309] on div "Quick Find Location" at bounding box center [380, 267] width 382 height 119
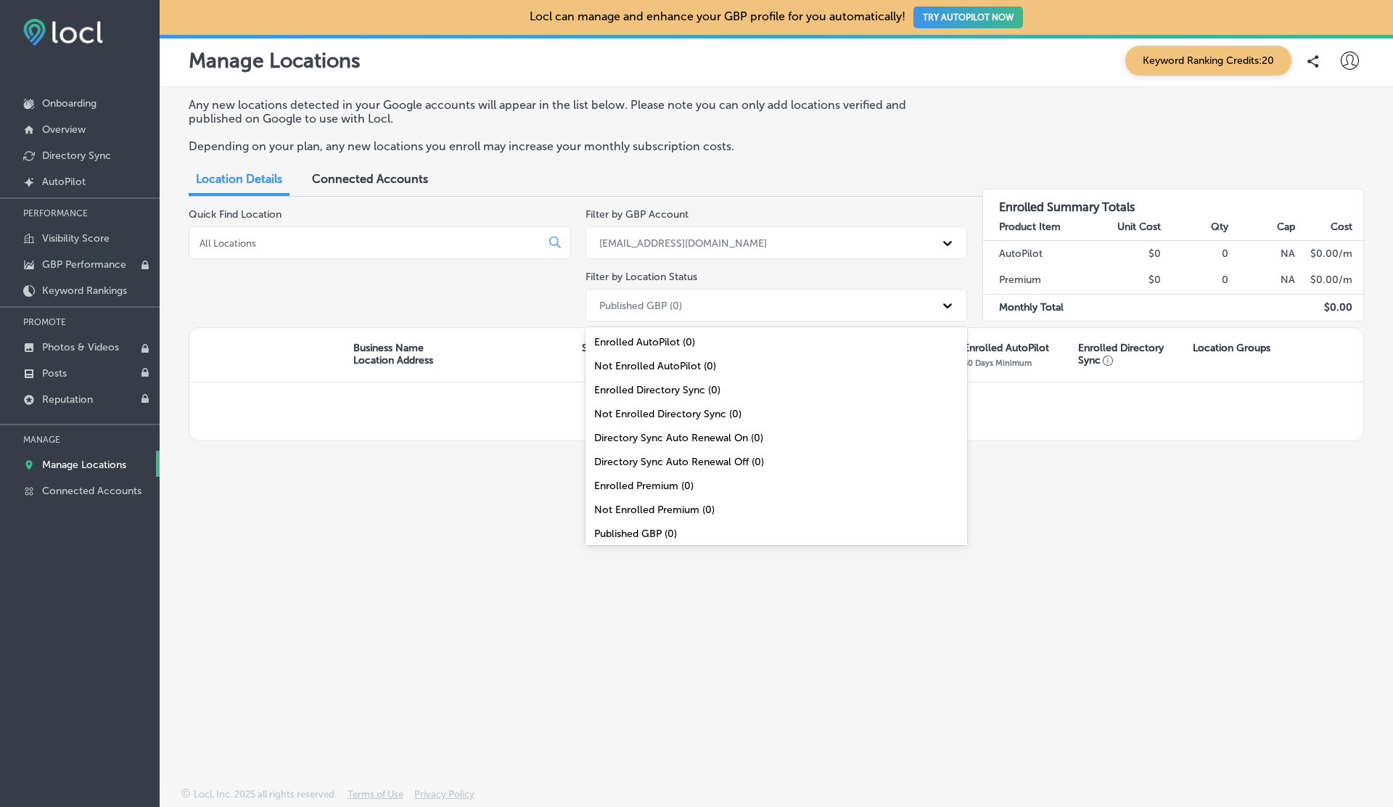
click at [625, 302] on div "Published GBP (0)" at bounding box center [640, 305] width 83 height 12
click at [621, 526] on div "All Locations (0)" at bounding box center [776, 534] width 382 height 24
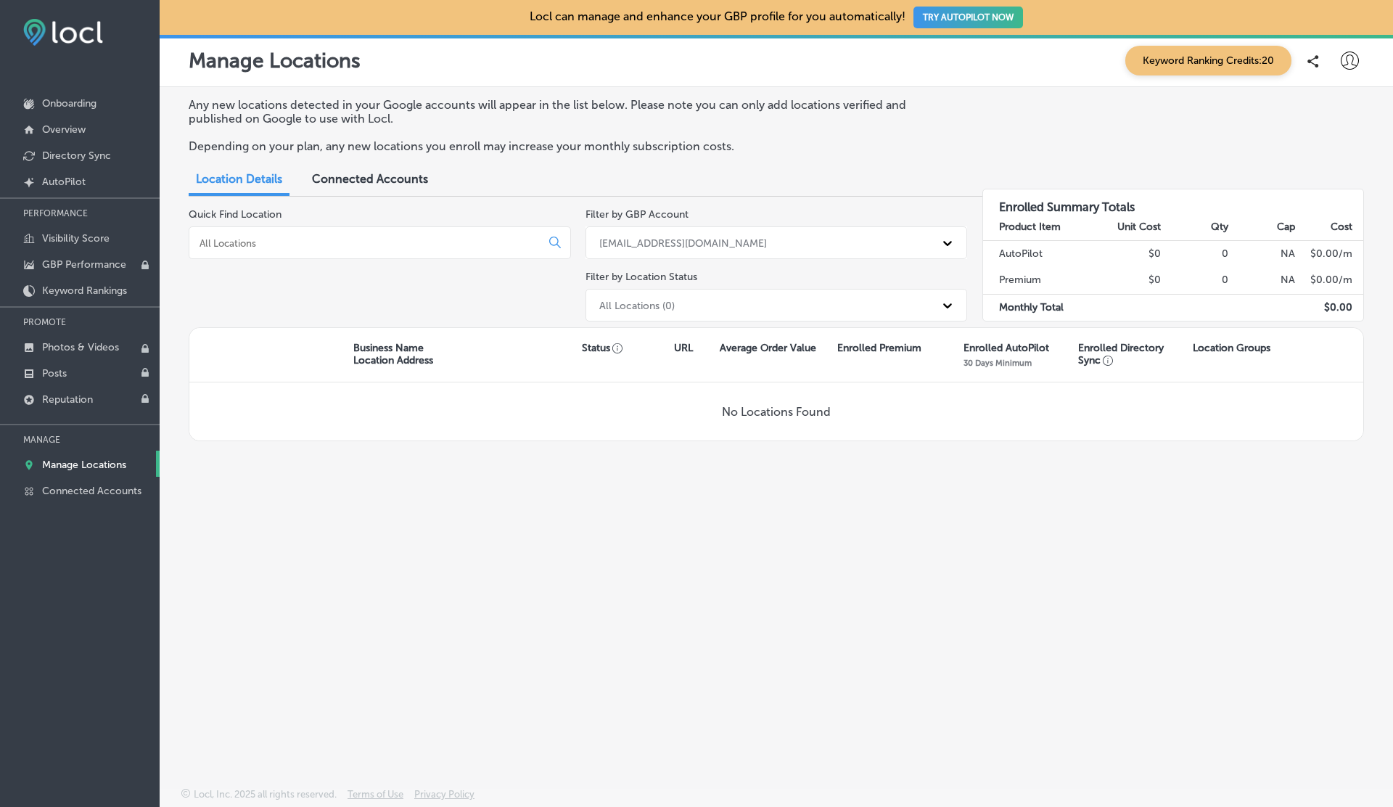
click at [634, 245] on div "esketchers.gmb@gmail.com" at bounding box center [683, 242] width 168 height 12
click at [623, 302] on div "annie69danner@gmail.com" at bounding box center [776, 304] width 382 height 24
click at [59, 131] on p "Overview" at bounding box center [64, 129] width 44 height 12
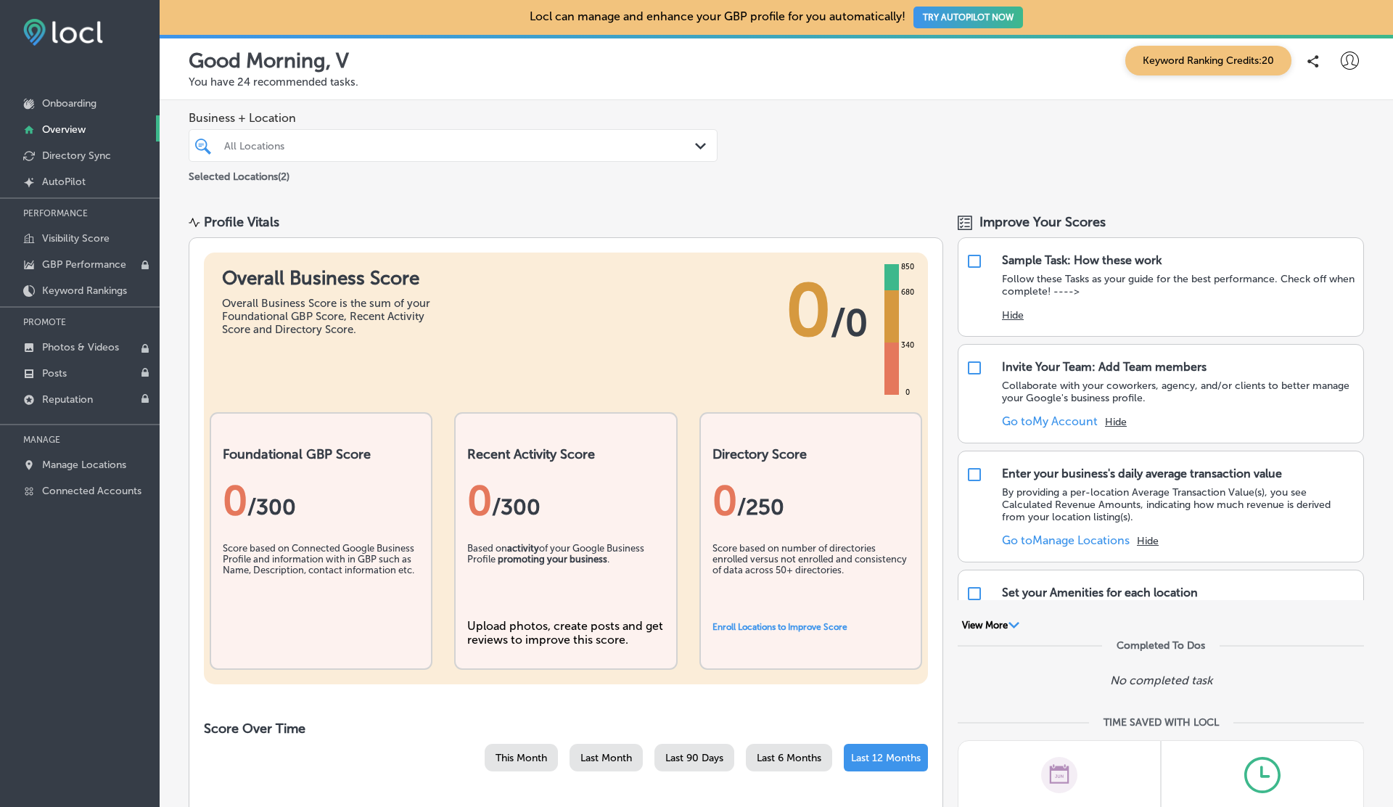
click at [321, 149] on div "All Locations" at bounding box center [460, 145] width 472 height 12
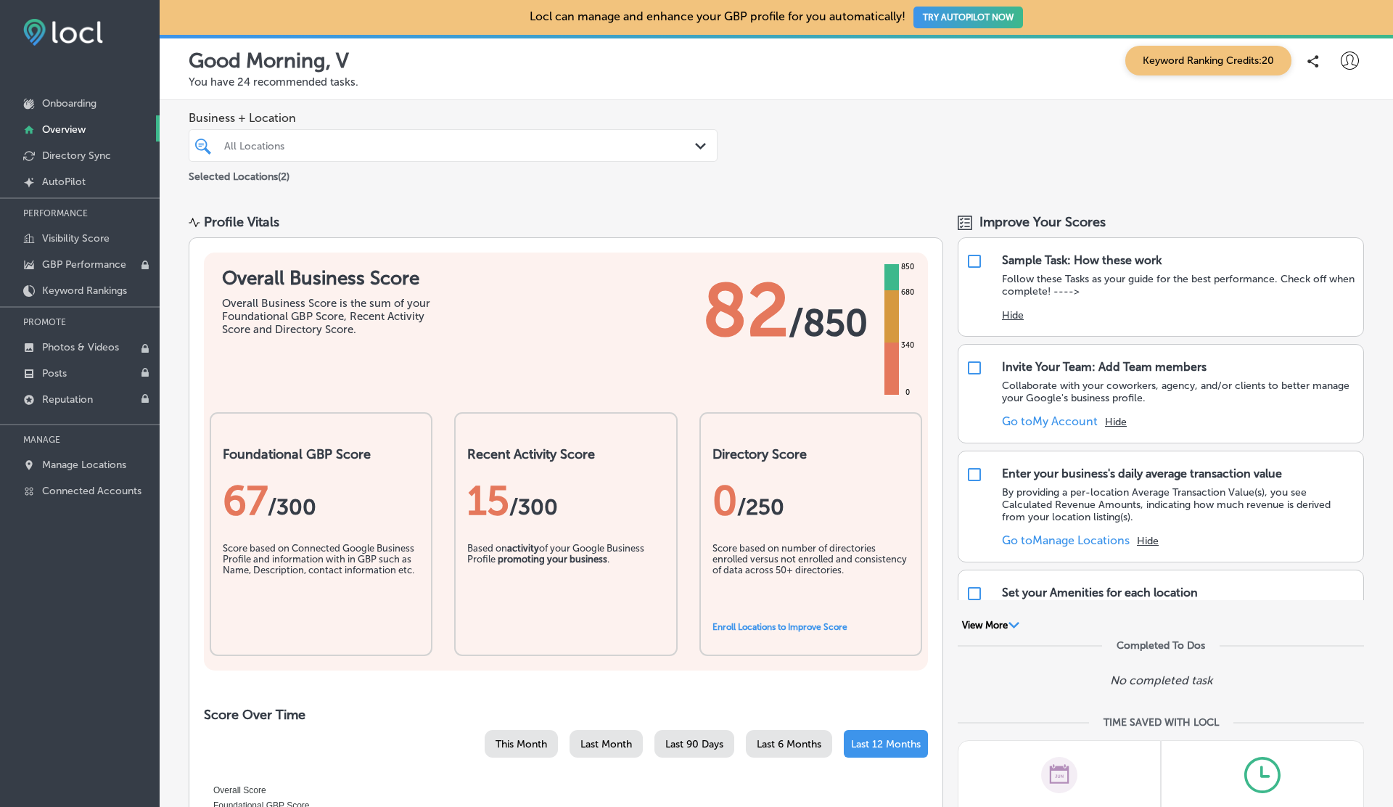
click at [321, 149] on div "All Locations" at bounding box center [460, 145] width 472 height 12
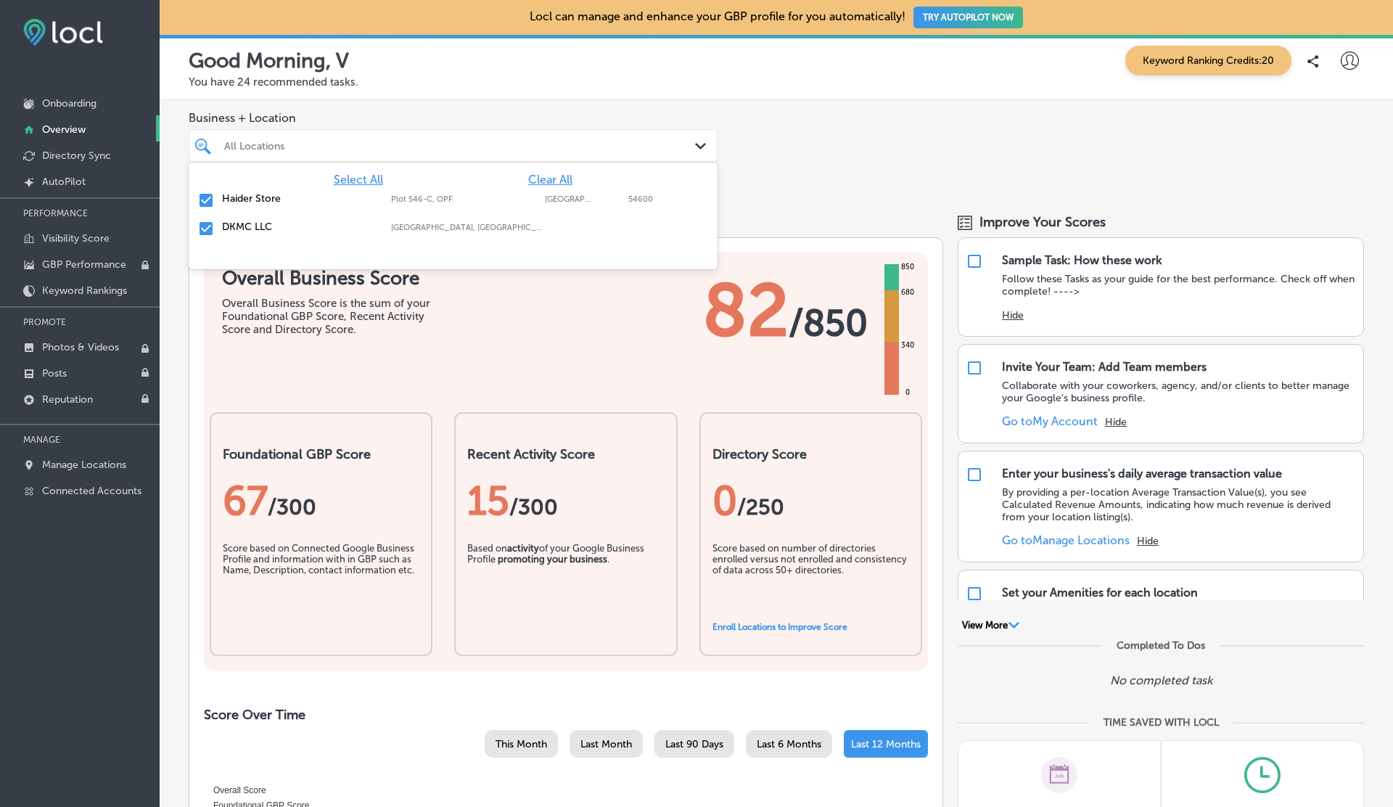
click at [321, 149] on div "All Locations" at bounding box center [460, 145] width 472 height 12
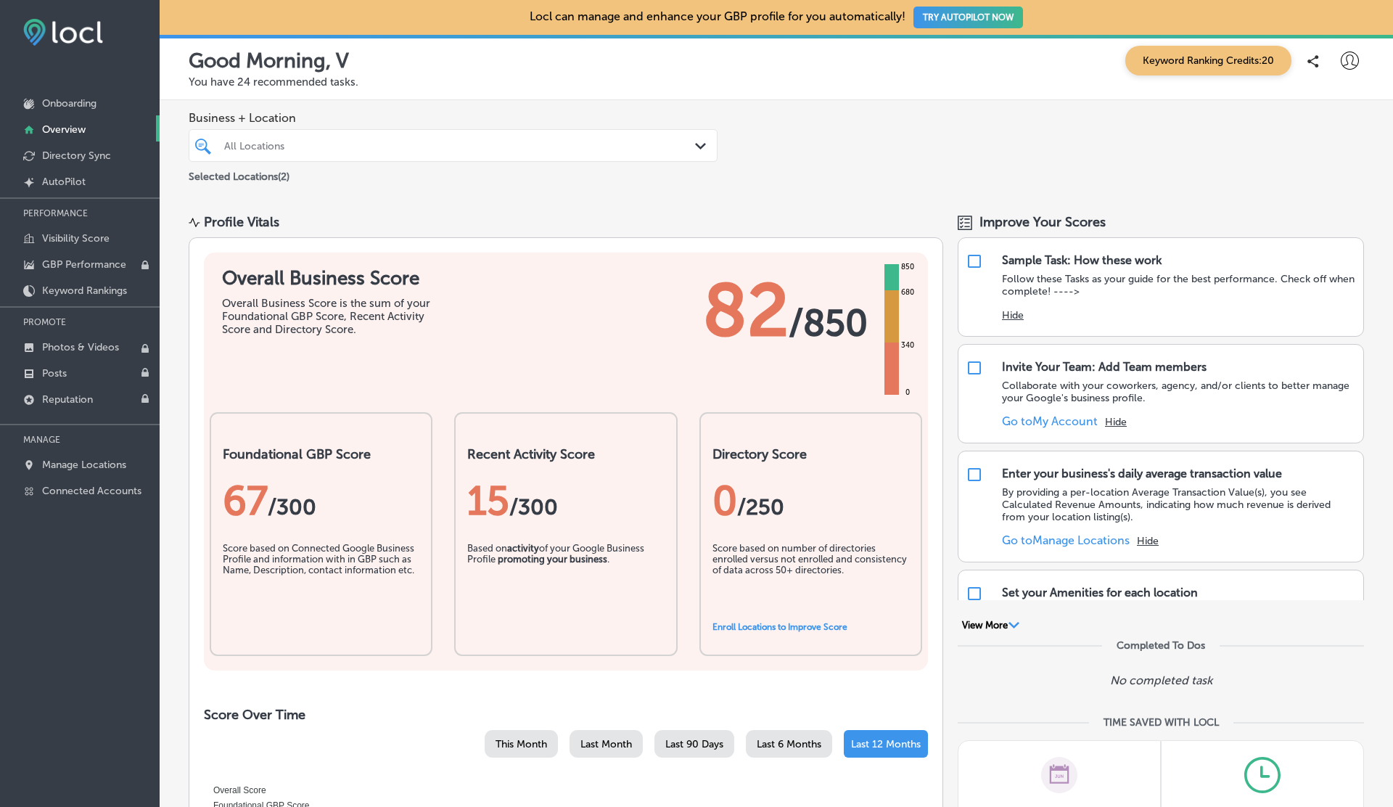
click at [321, 149] on div "All Locations" at bounding box center [460, 145] width 472 height 12
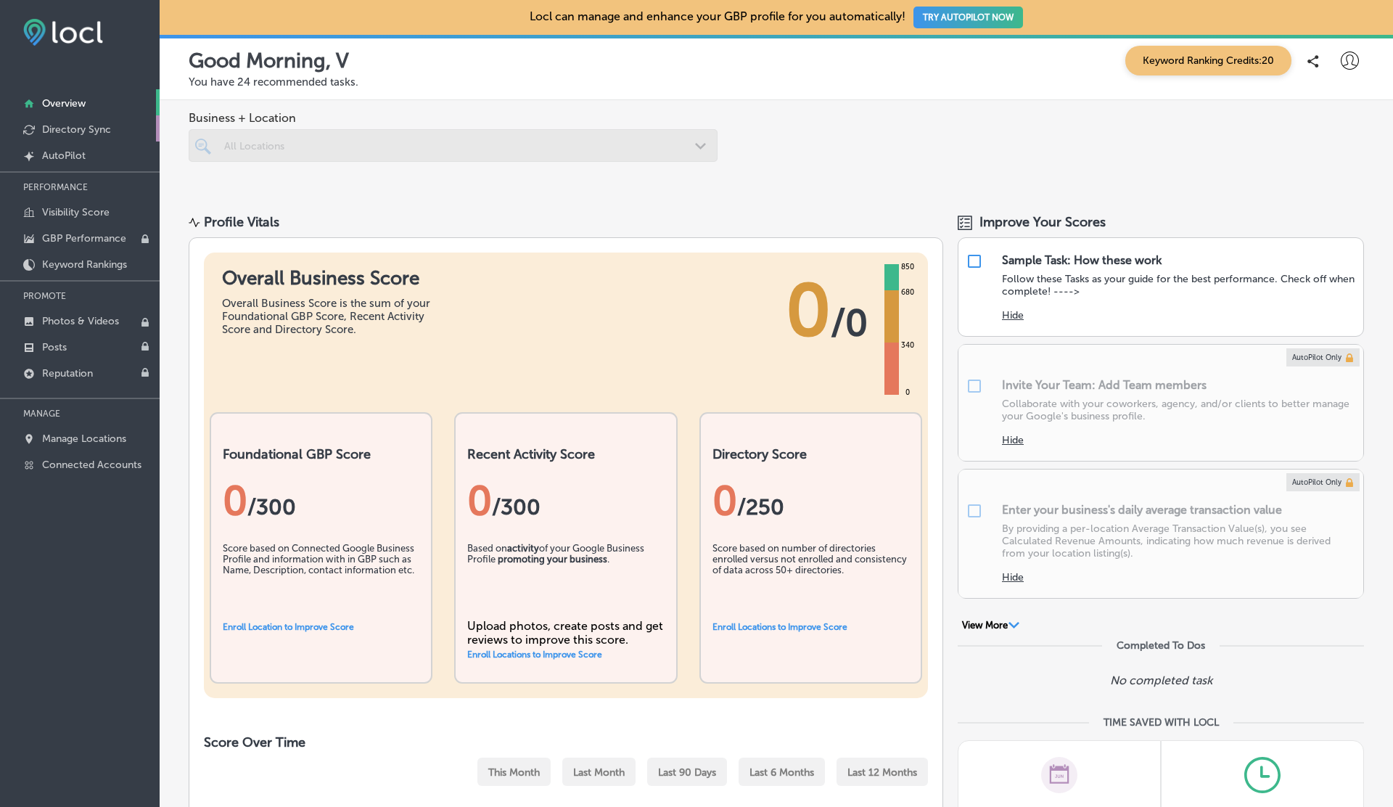
click at [81, 130] on p "Directory Sync" at bounding box center [76, 129] width 69 height 12
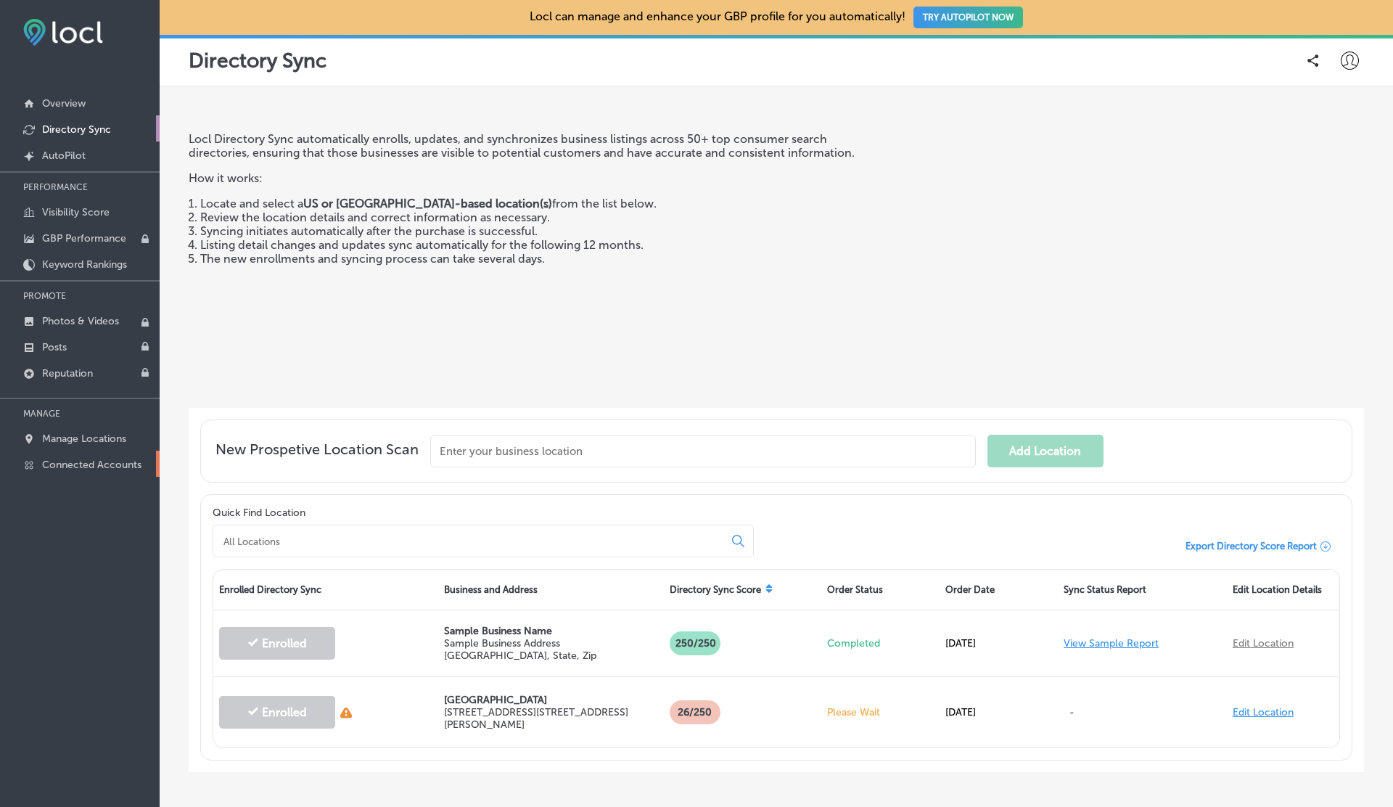
click at [80, 458] on p "Connected Accounts" at bounding box center [91, 464] width 99 height 12
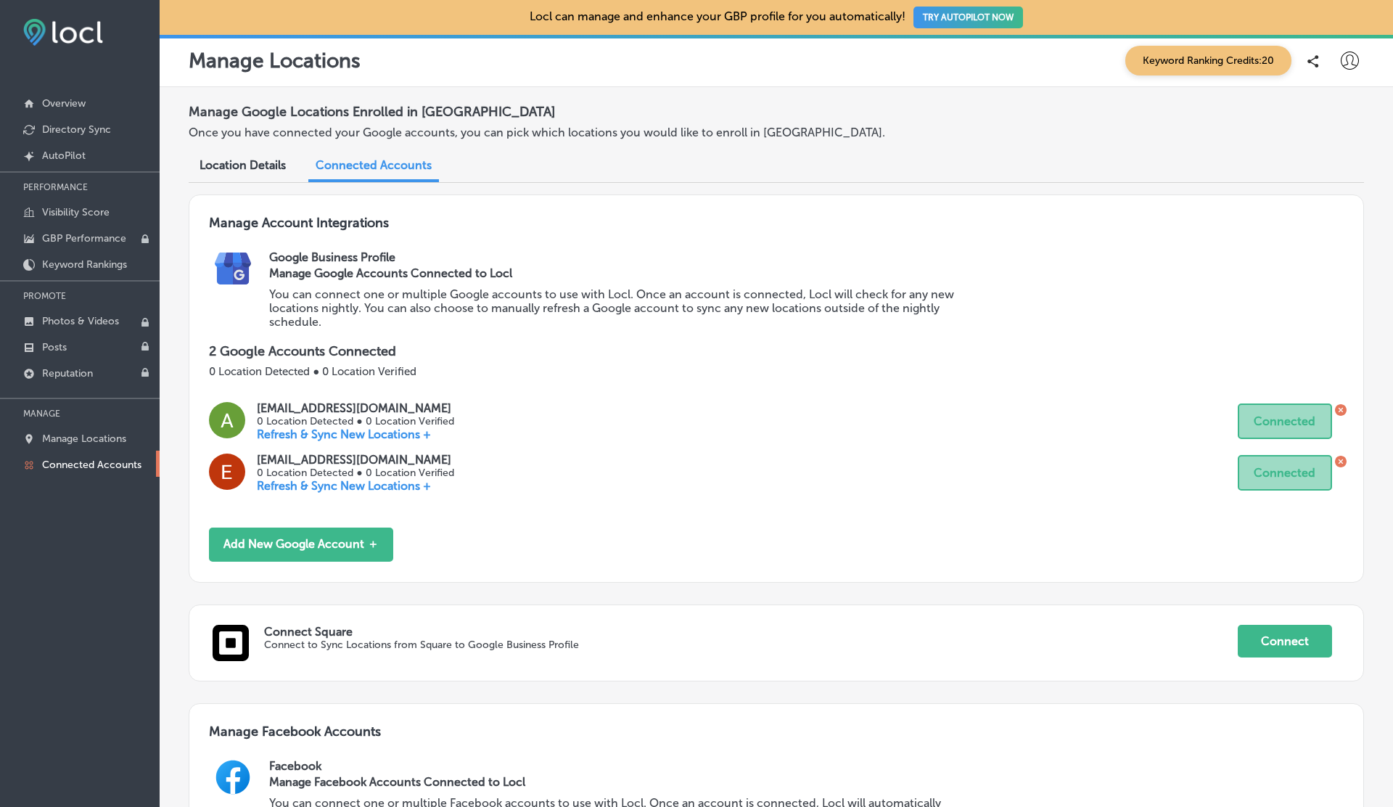
click at [1343, 408] on icon at bounding box center [1341, 410] width 12 height 12
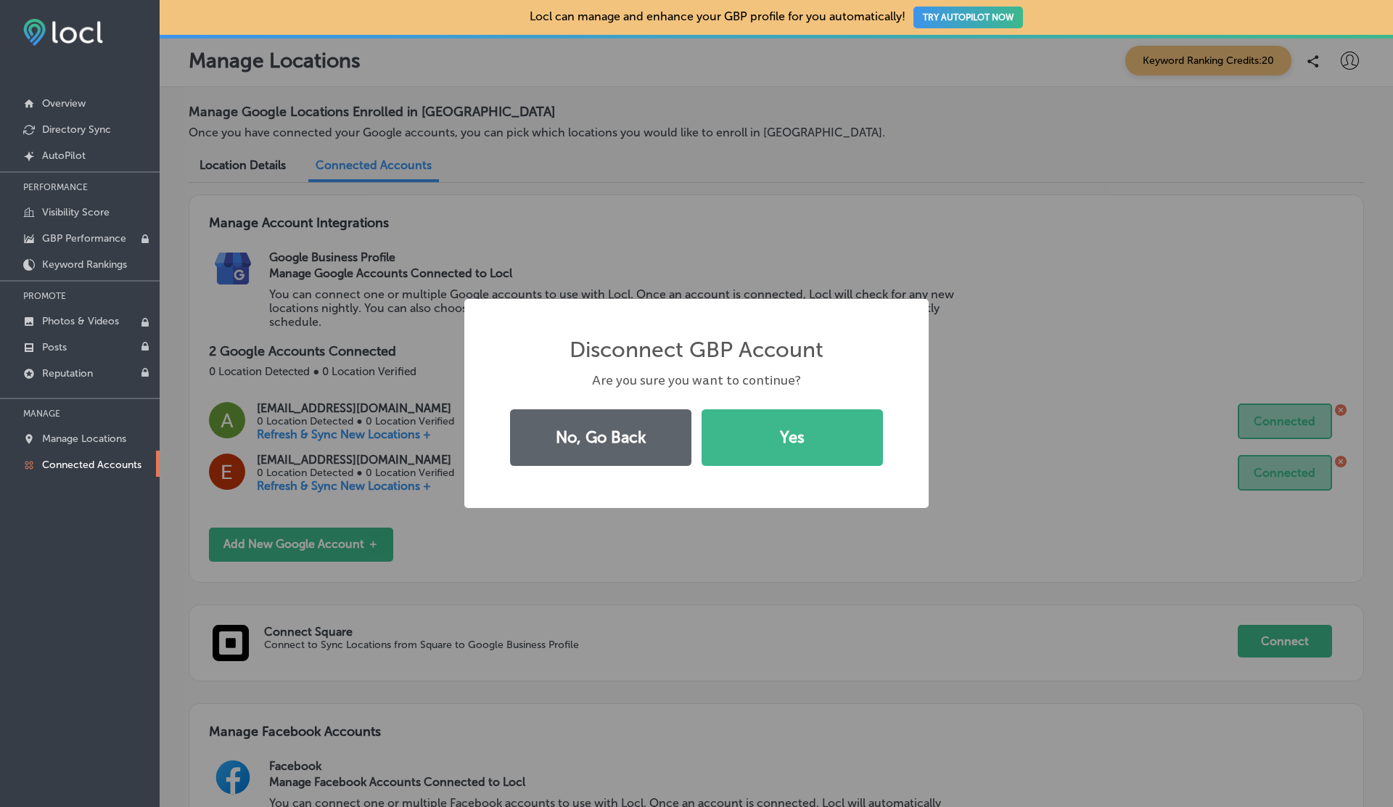
click at [701, 409] on button "Yes" at bounding box center [791, 437] width 181 height 57
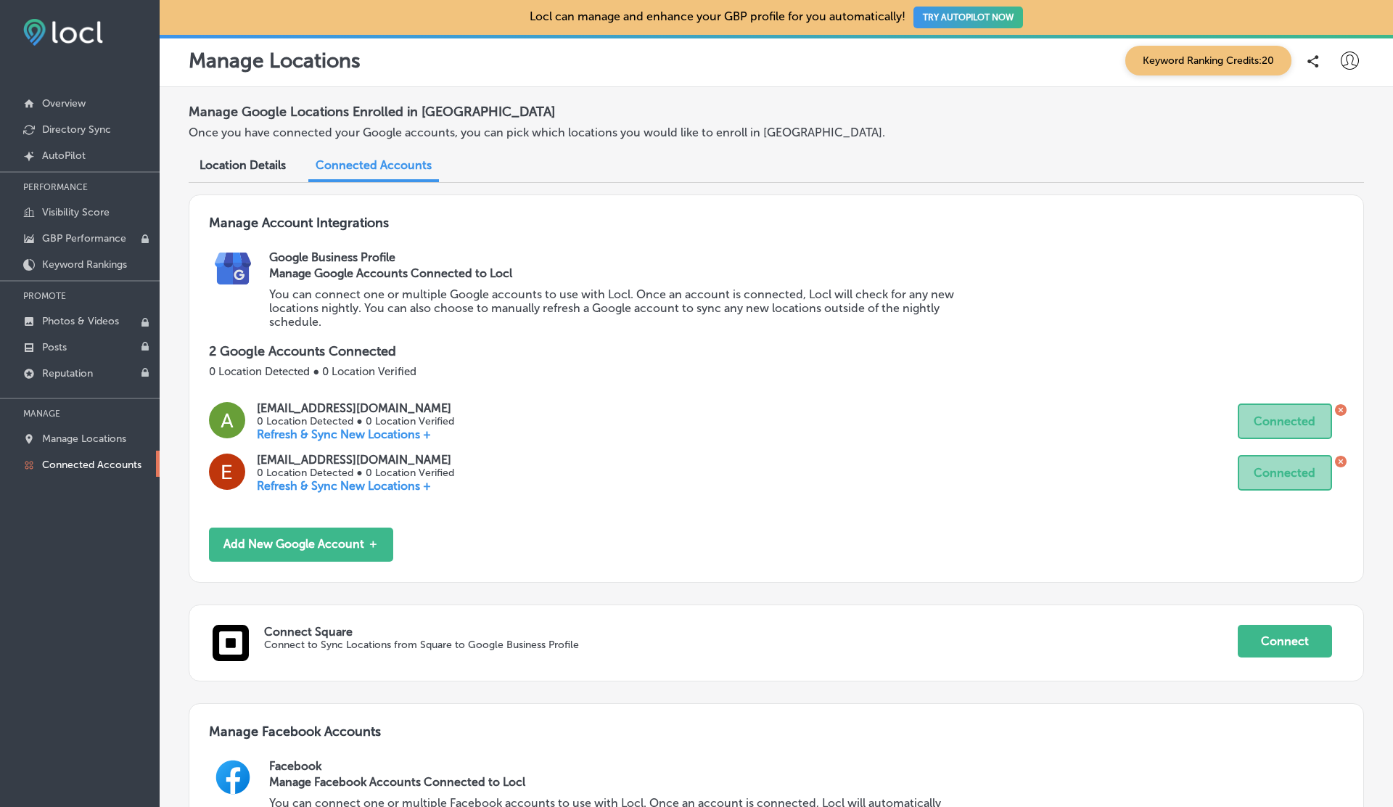
click at [1341, 461] on icon at bounding box center [1340, 461] width 4 height 4
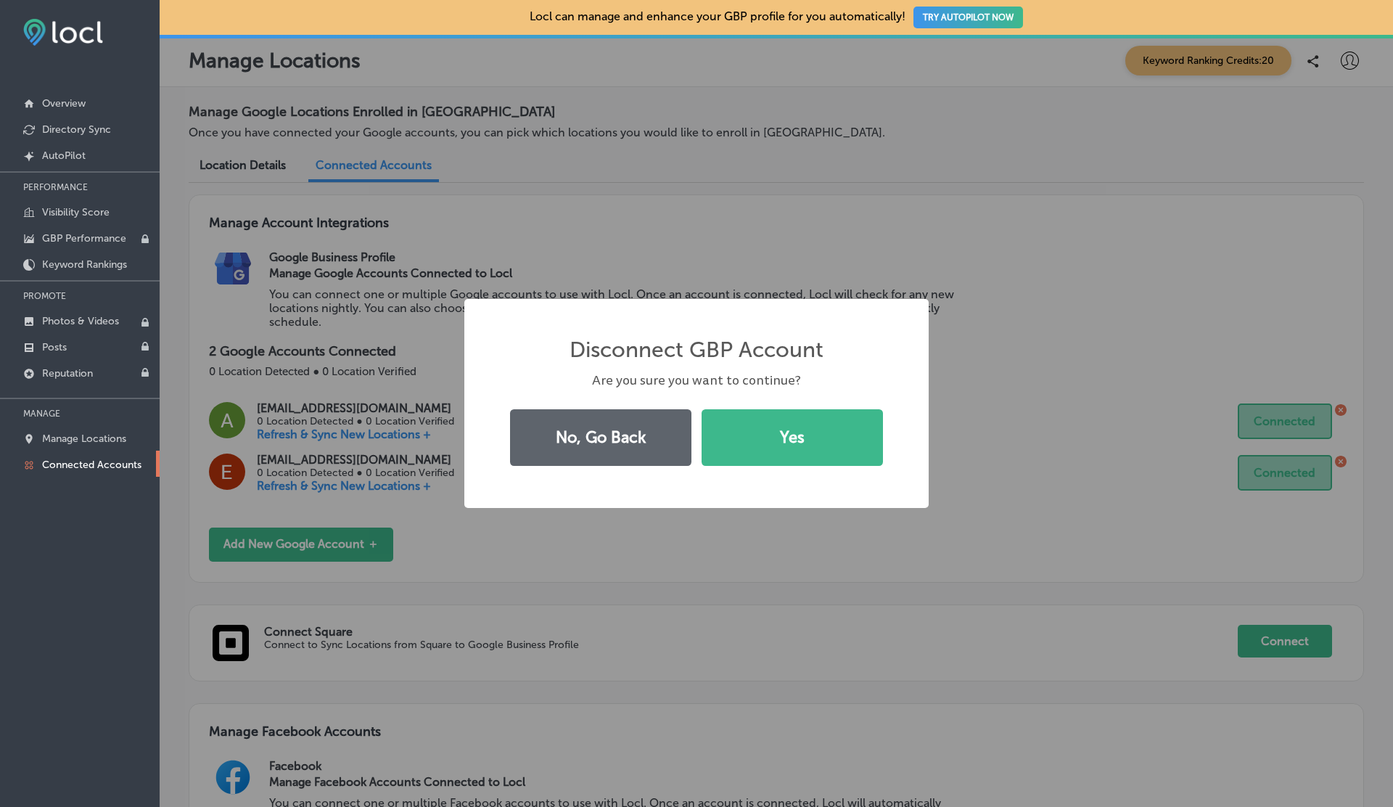
click at [701, 409] on button "Yes" at bounding box center [791, 437] width 181 height 57
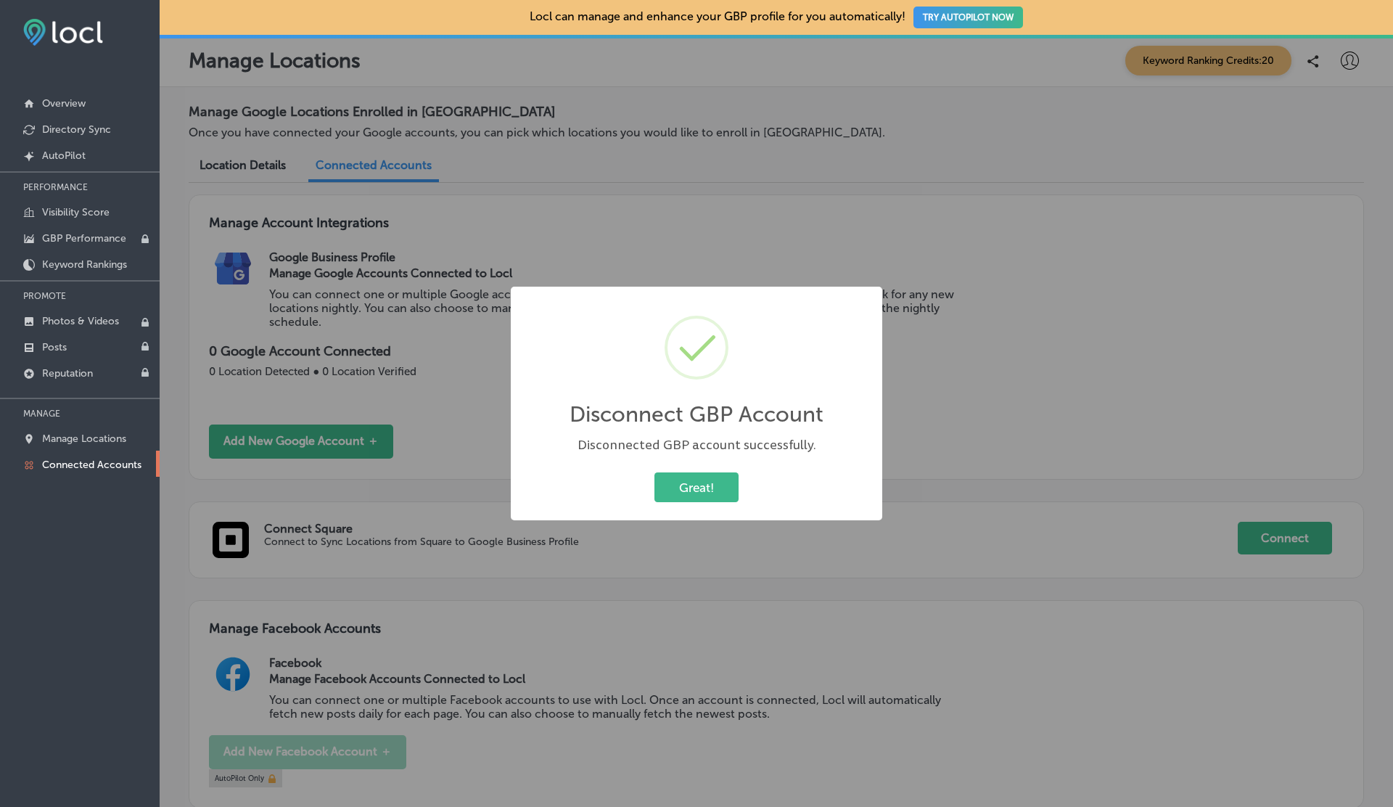
click at [654, 472] on button "Great!" at bounding box center [696, 487] width 84 height 30
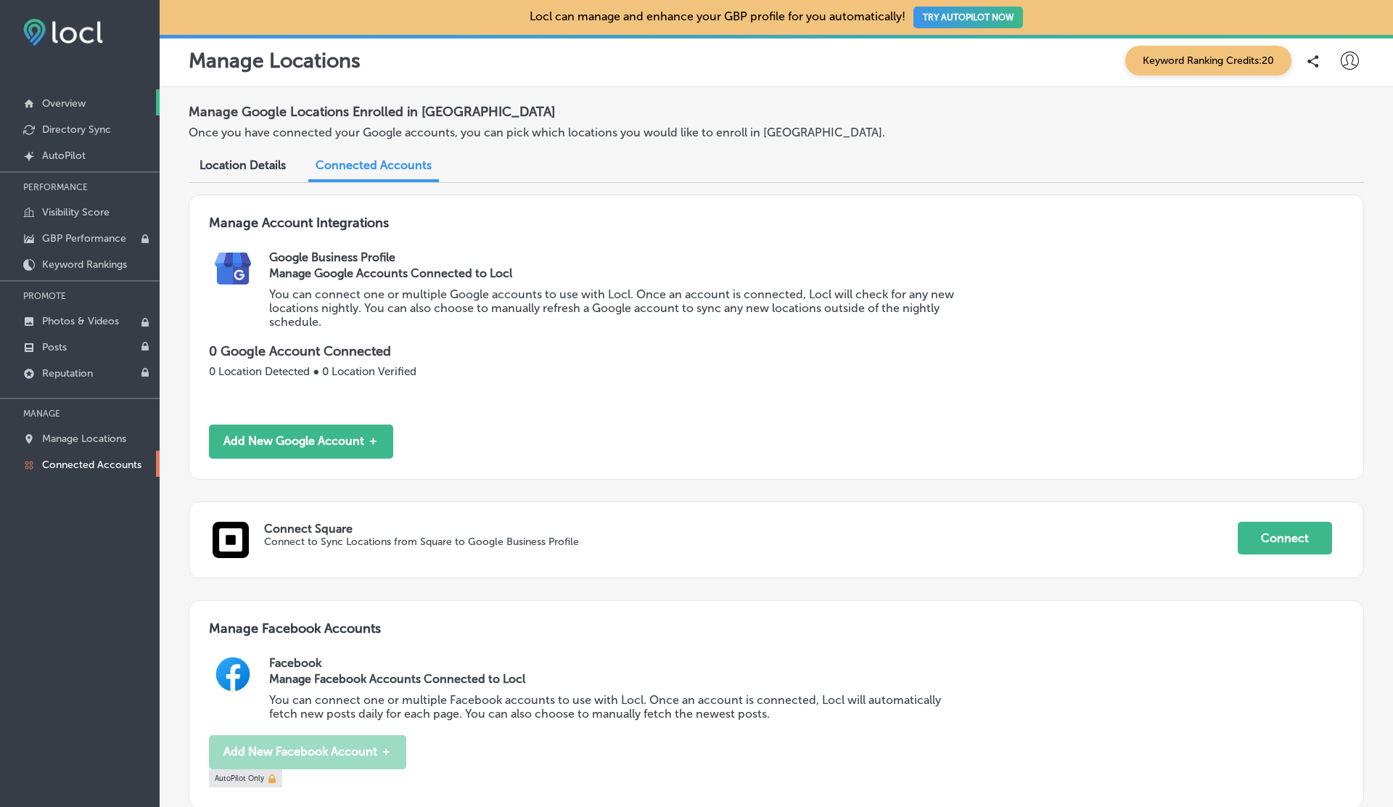
click at [70, 106] on p "Overview" at bounding box center [64, 103] width 44 height 12
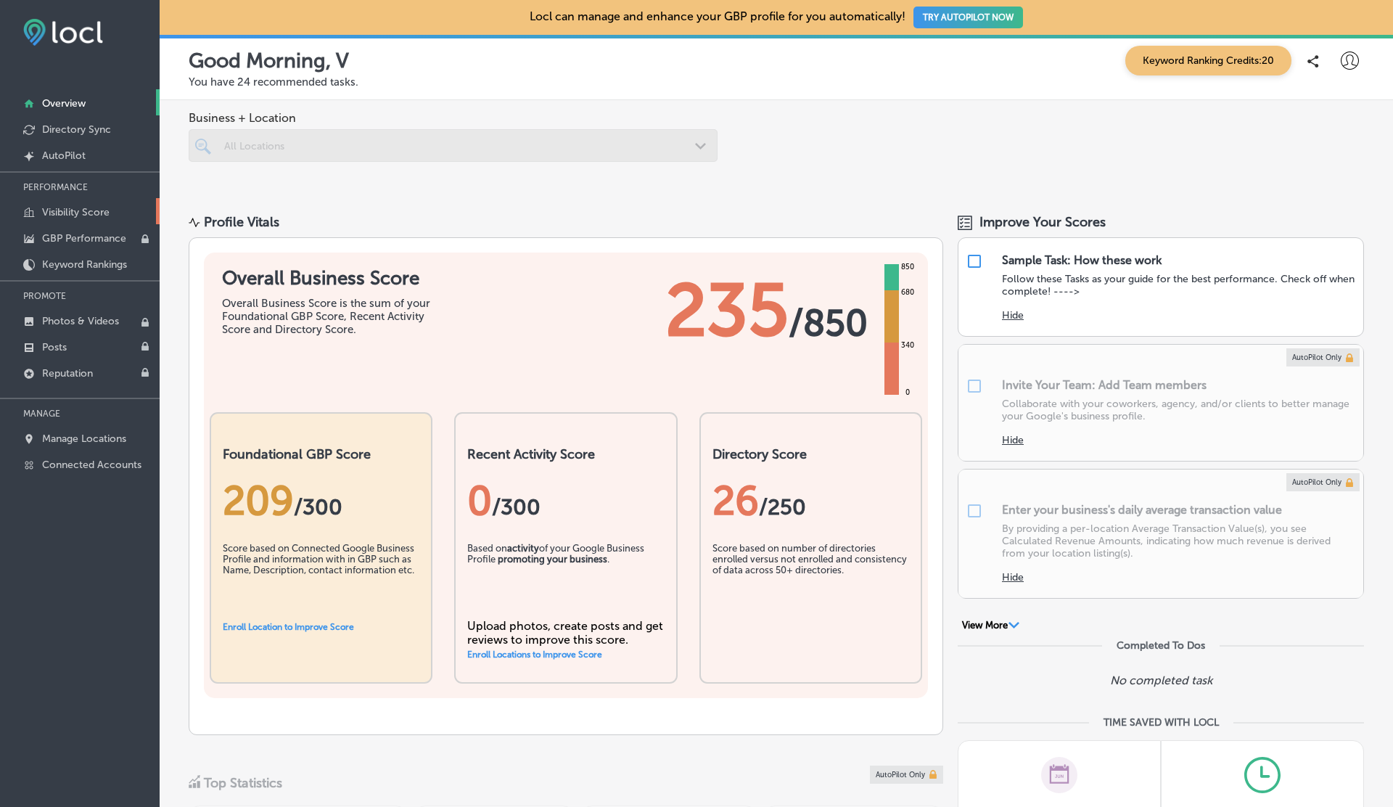
click at [72, 213] on p "Visibility Score" at bounding box center [75, 212] width 67 height 12
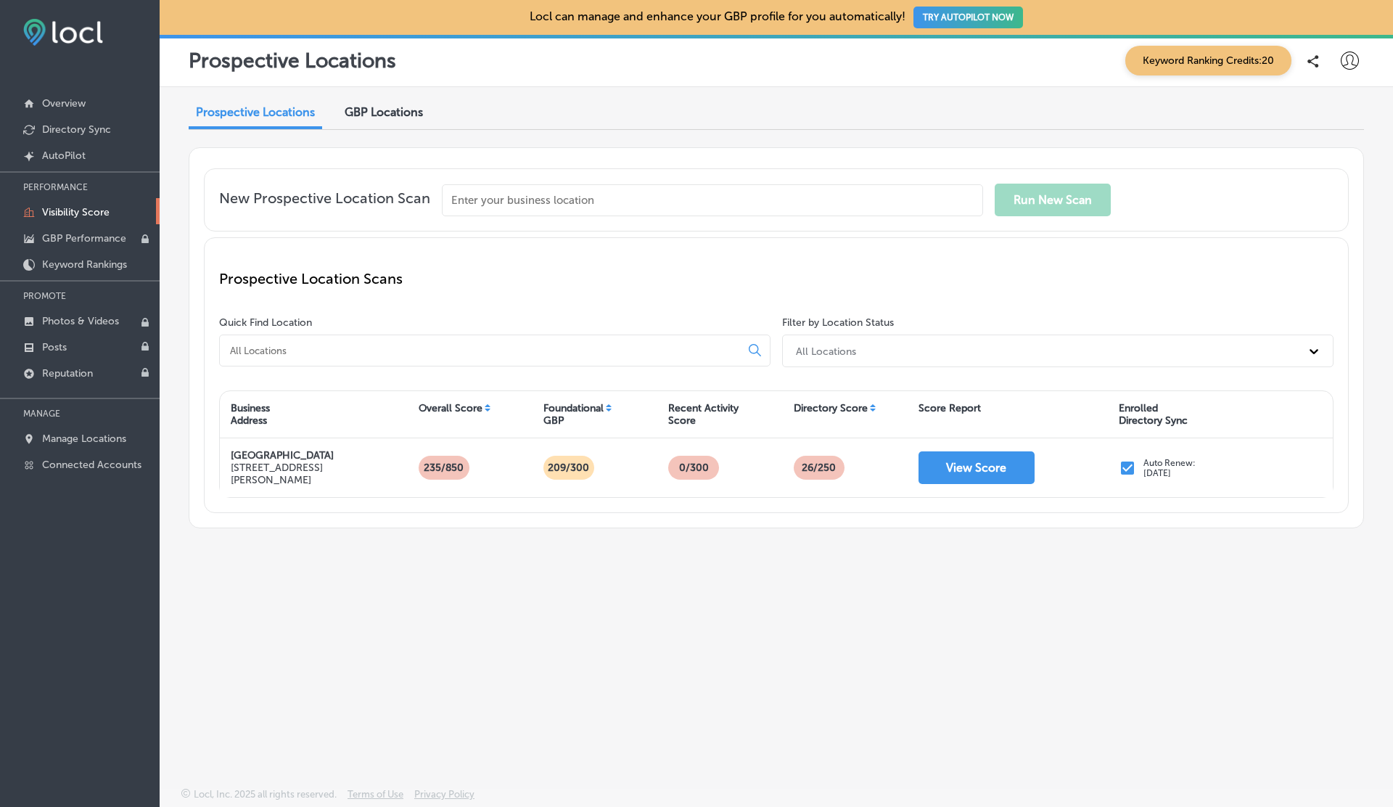
click at [482, 194] on input "text" at bounding box center [712, 200] width 541 height 32
click at [76, 101] on p "Overview" at bounding box center [64, 103] width 44 height 12
click at [488, 194] on input "text" at bounding box center [712, 200] width 541 height 32
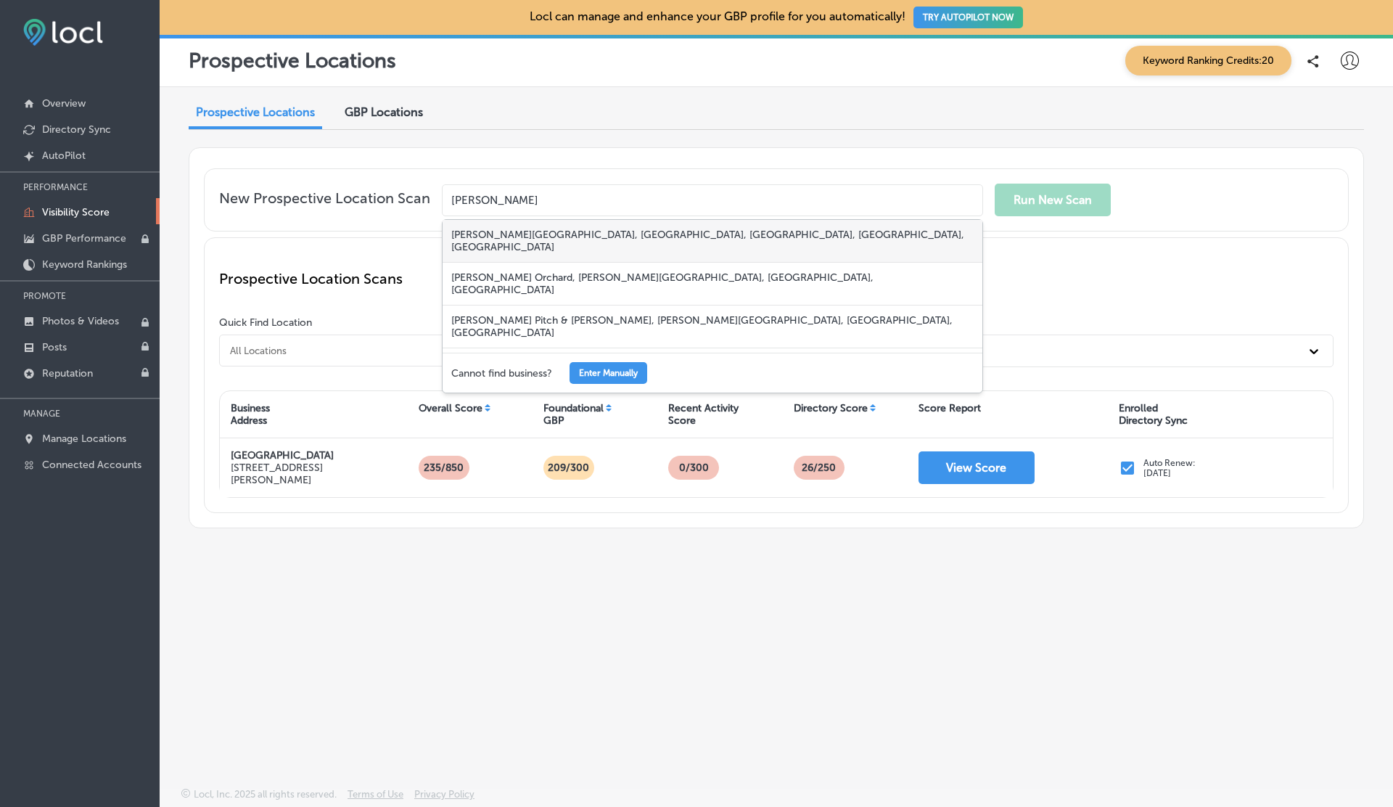
click at [519, 229] on div "Butler University, Sunset Avenue, Indianapolis, IN, USA" at bounding box center [712, 241] width 540 height 43
type input "Butler University, Sunset Avenue, Indianapolis, IN, USA"
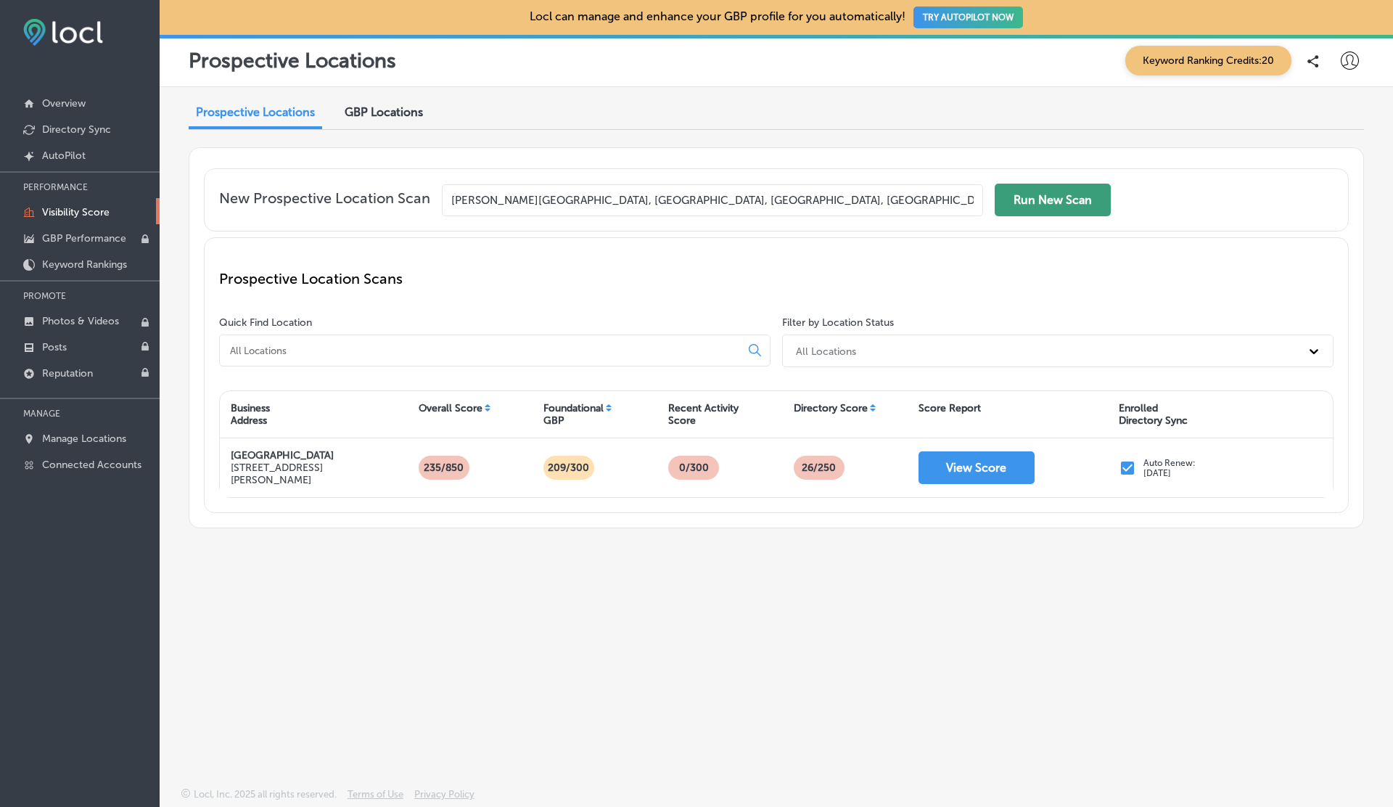
click at [1049, 194] on button "Run New Scan" at bounding box center [1053, 200] width 116 height 33
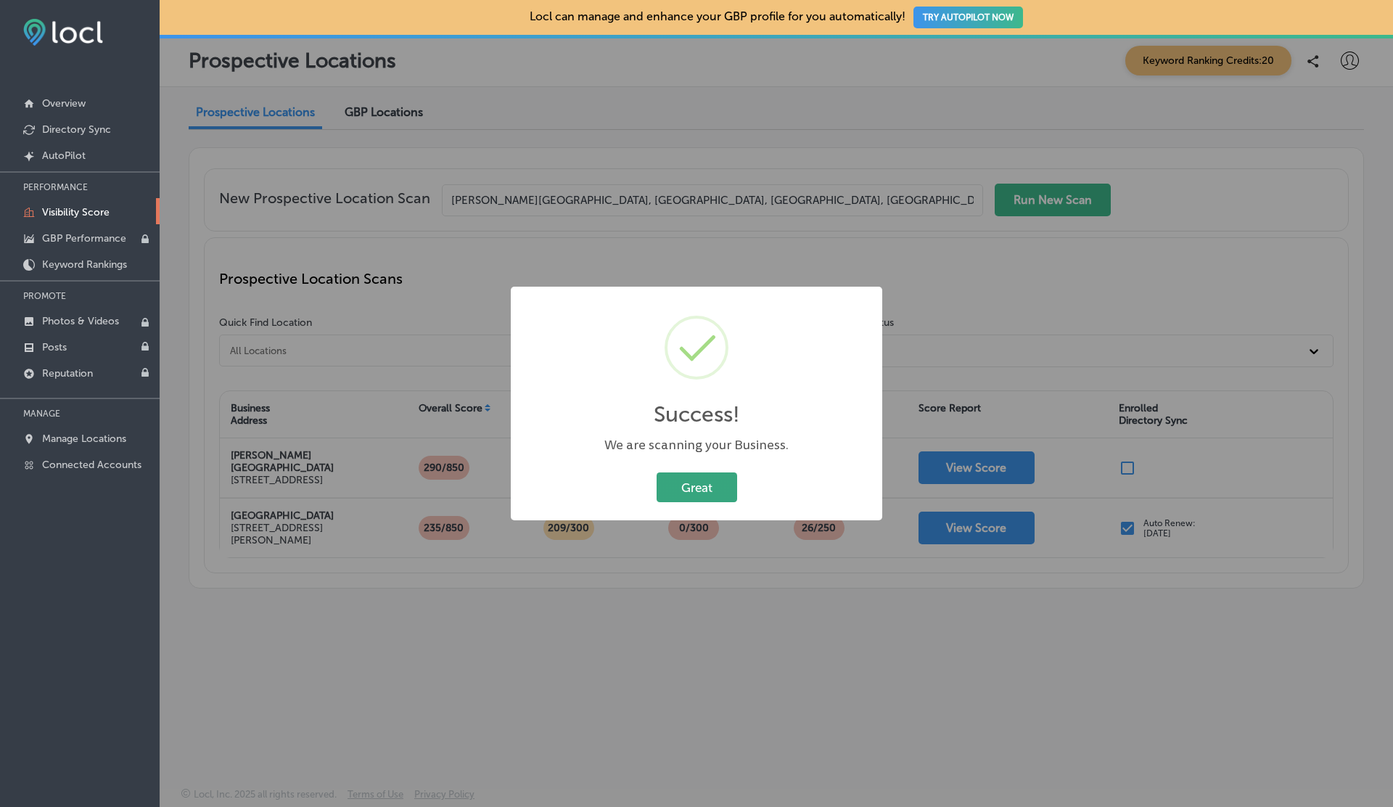
click at [675, 478] on button "Great" at bounding box center [696, 487] width 81 height 30
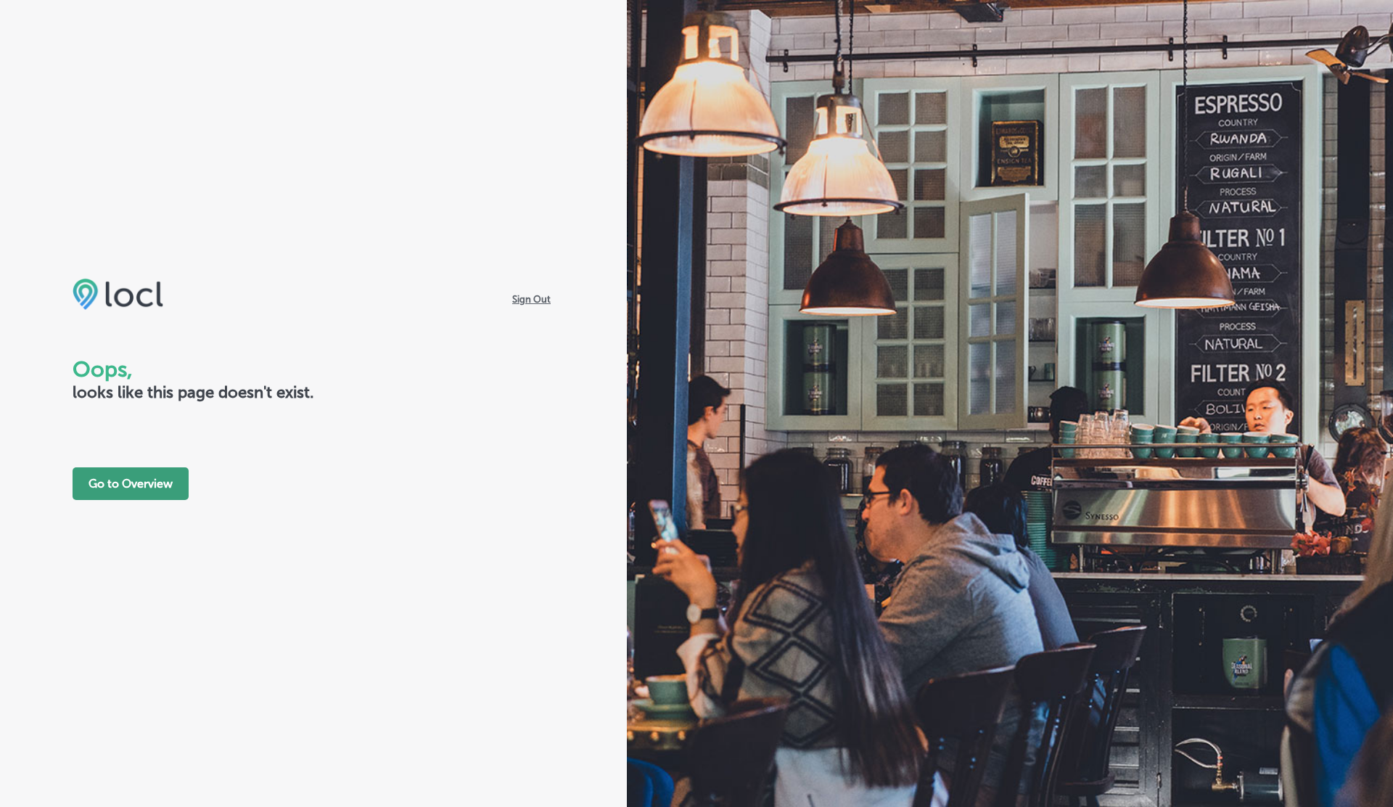
click at [162, 485] on button "Go to Overview" at bounding box center [131, 483] width 116 height 33
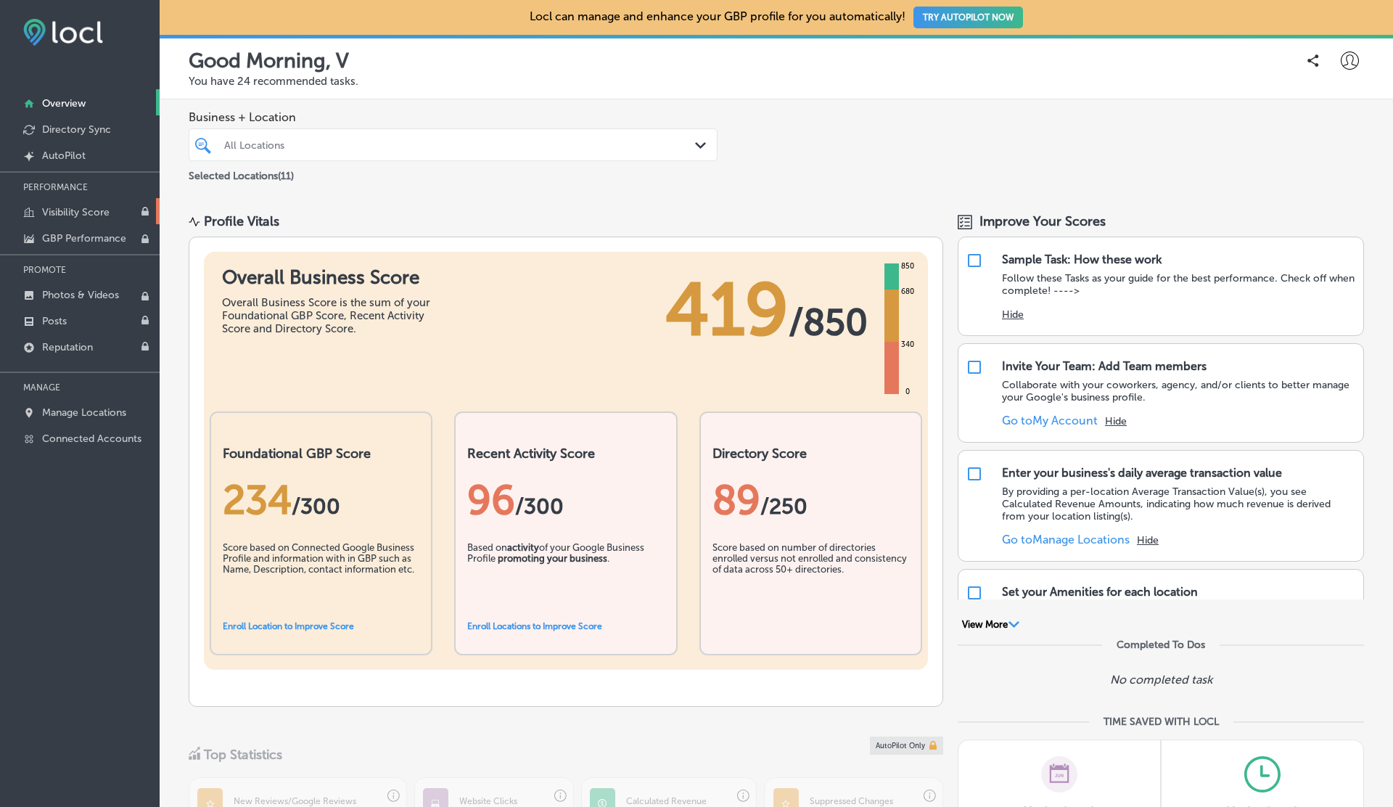
click at [76, 208] on p "Visibility Score" at bounding box center [75, 212] width 67 height 12
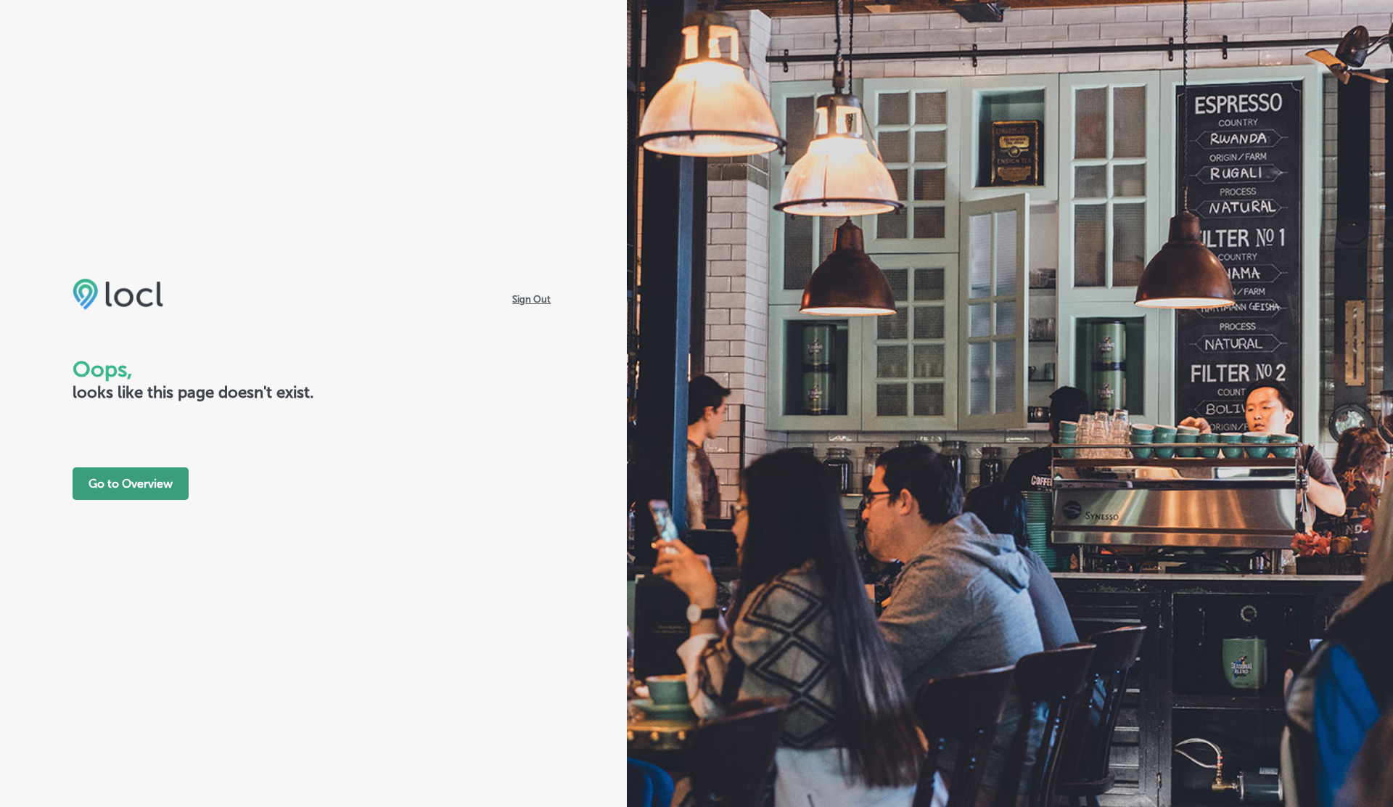
click at [125, 479] on button "Go to Overview" at bounding box center [131, 483] width 116 height 33
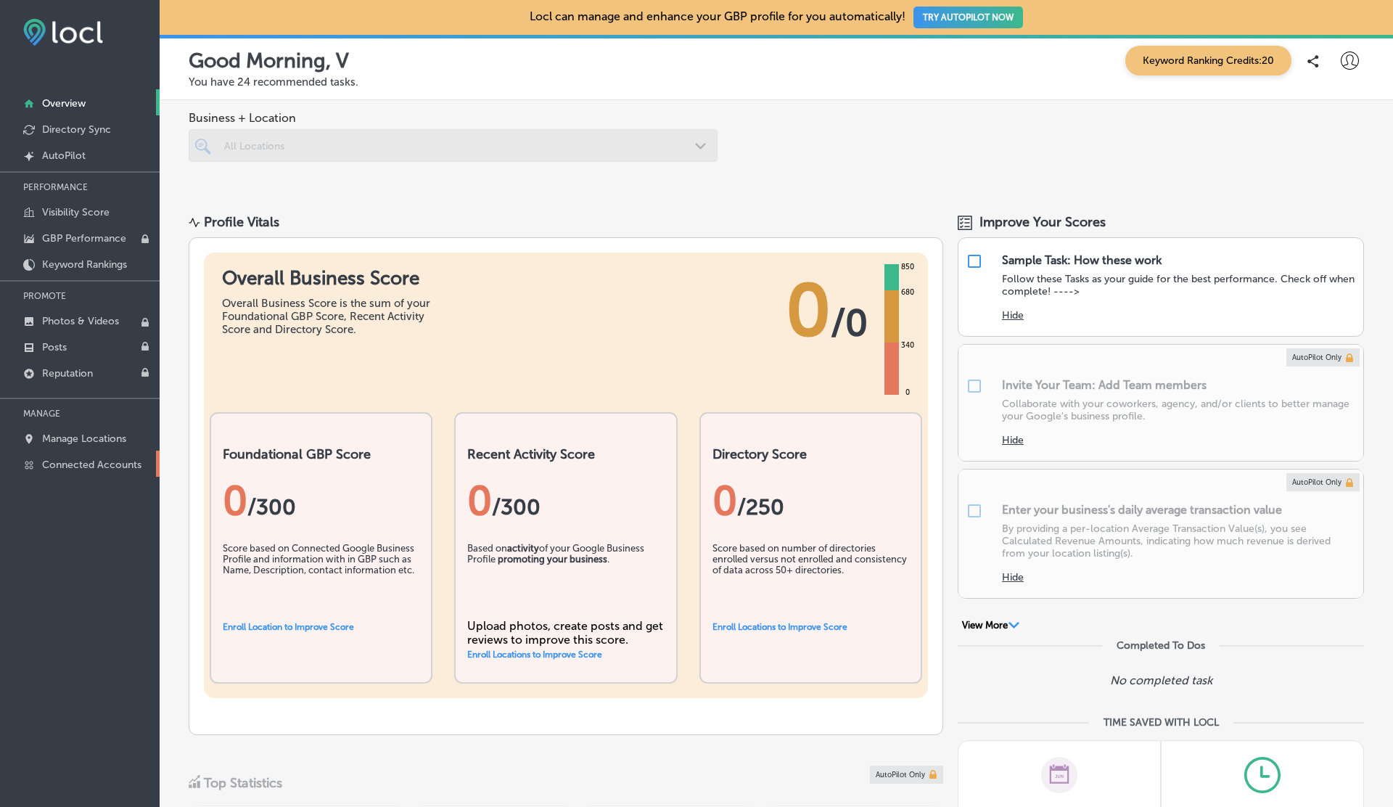
click at [95, 462] on p "Connected Accounts" at bounding box center [91, 464] width 99 height 12
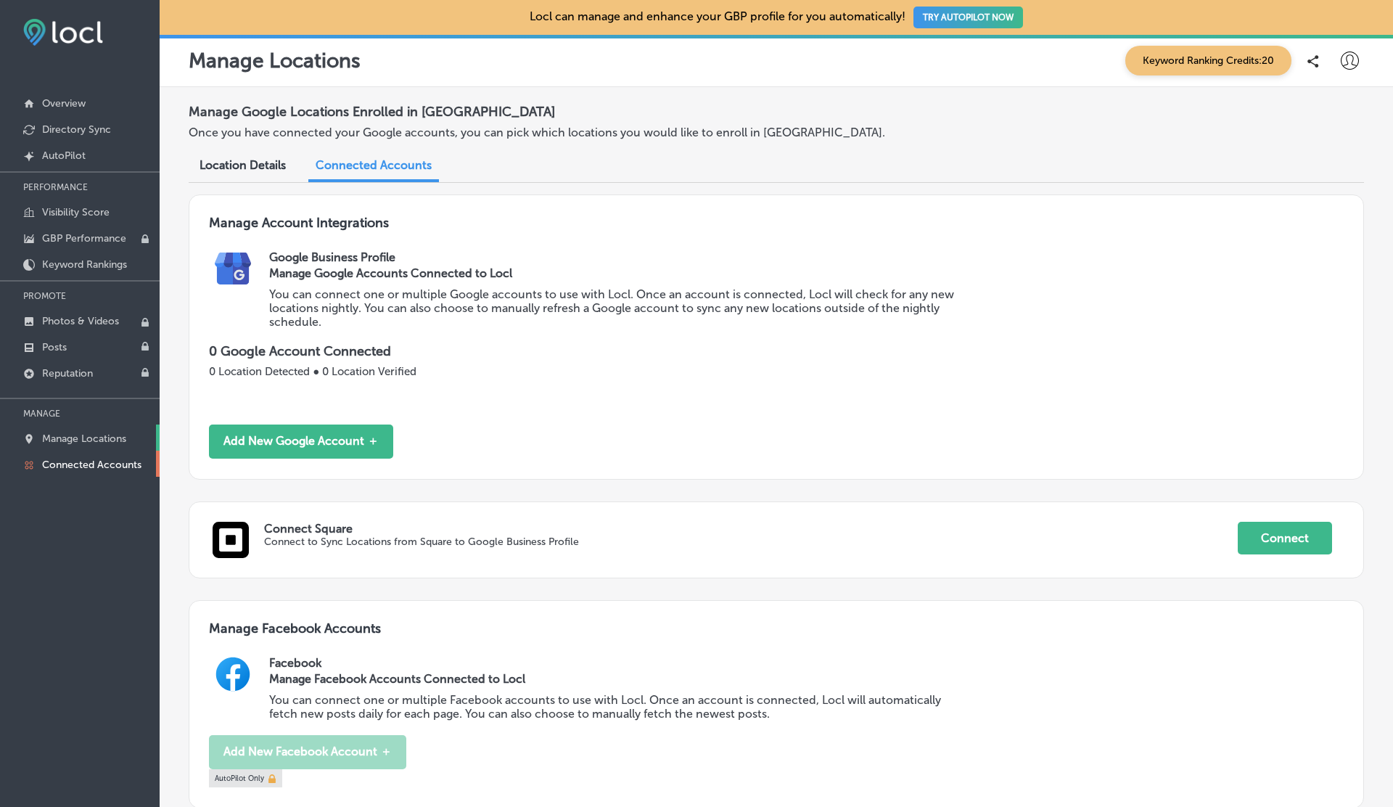
click at [104, 433] on p "Manage Locations" at bounding box center [84, 438] width 84 height 12
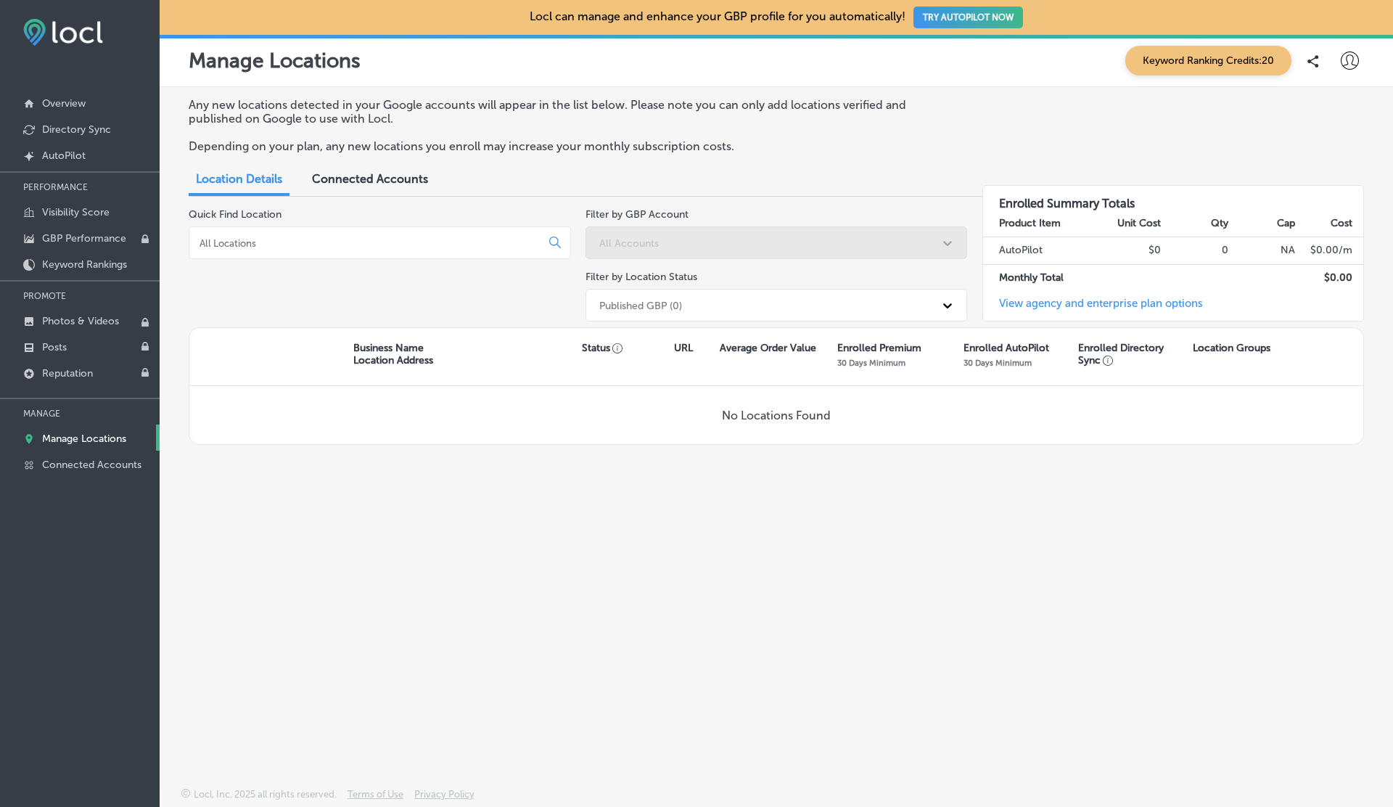
click at [686, 302] on div "Published GBP (0)" at bounding box center [763, 305] width 343 height 24
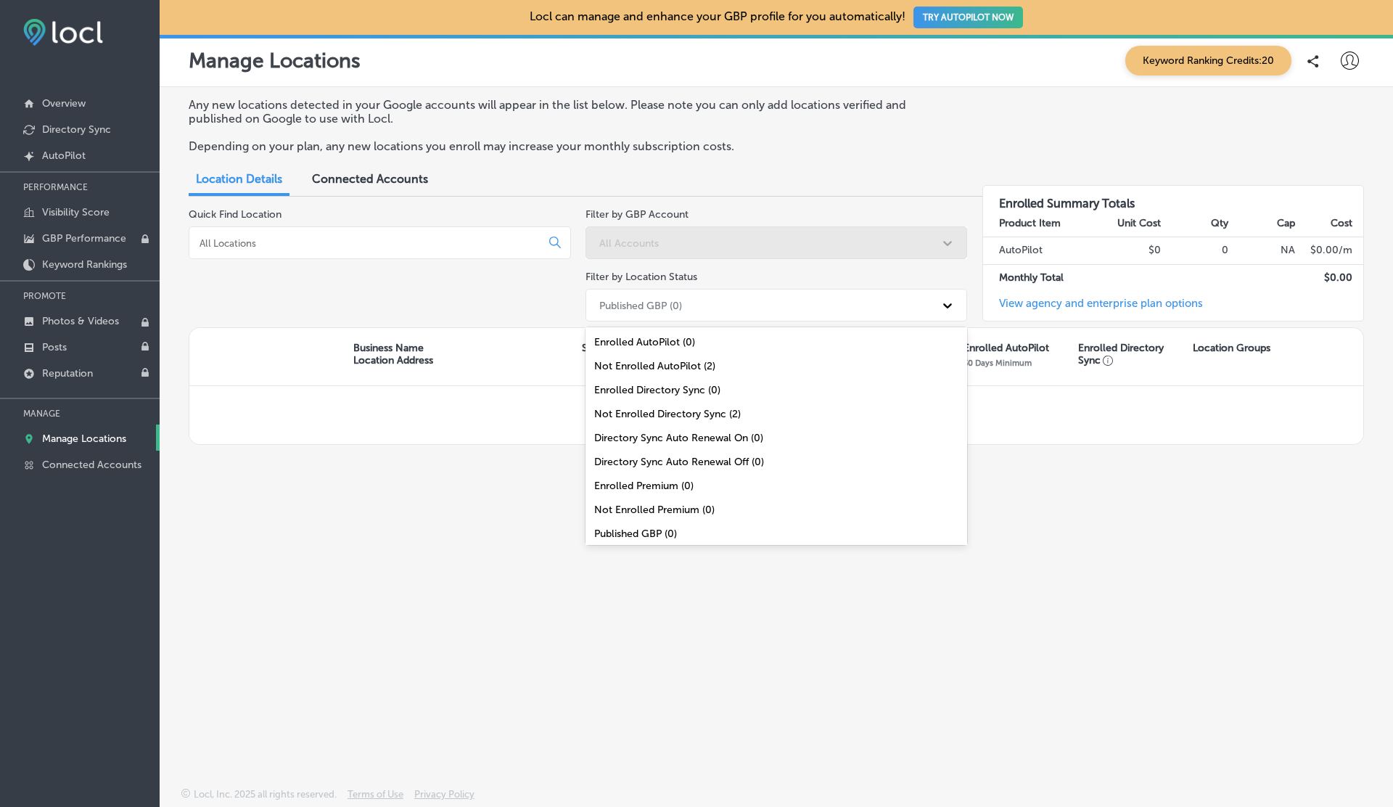
scroll to position [47, 0]
click at [79, 458] on p "Connected Accounts" at bounding box center [91, 464] width 99 height 12
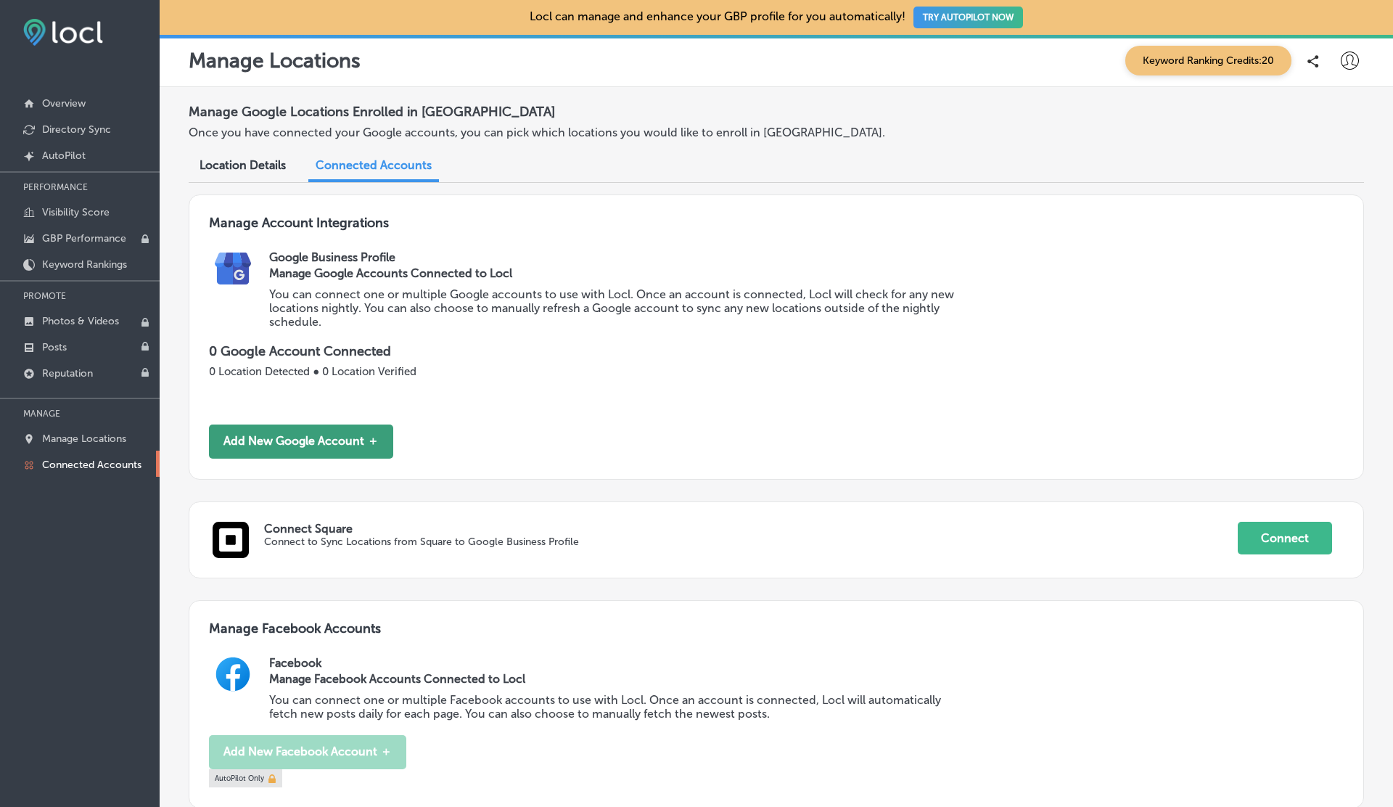
click at [315, 437] on button "Add New Google Account ＋" at bounding box center [301, 441] width 184 height 34
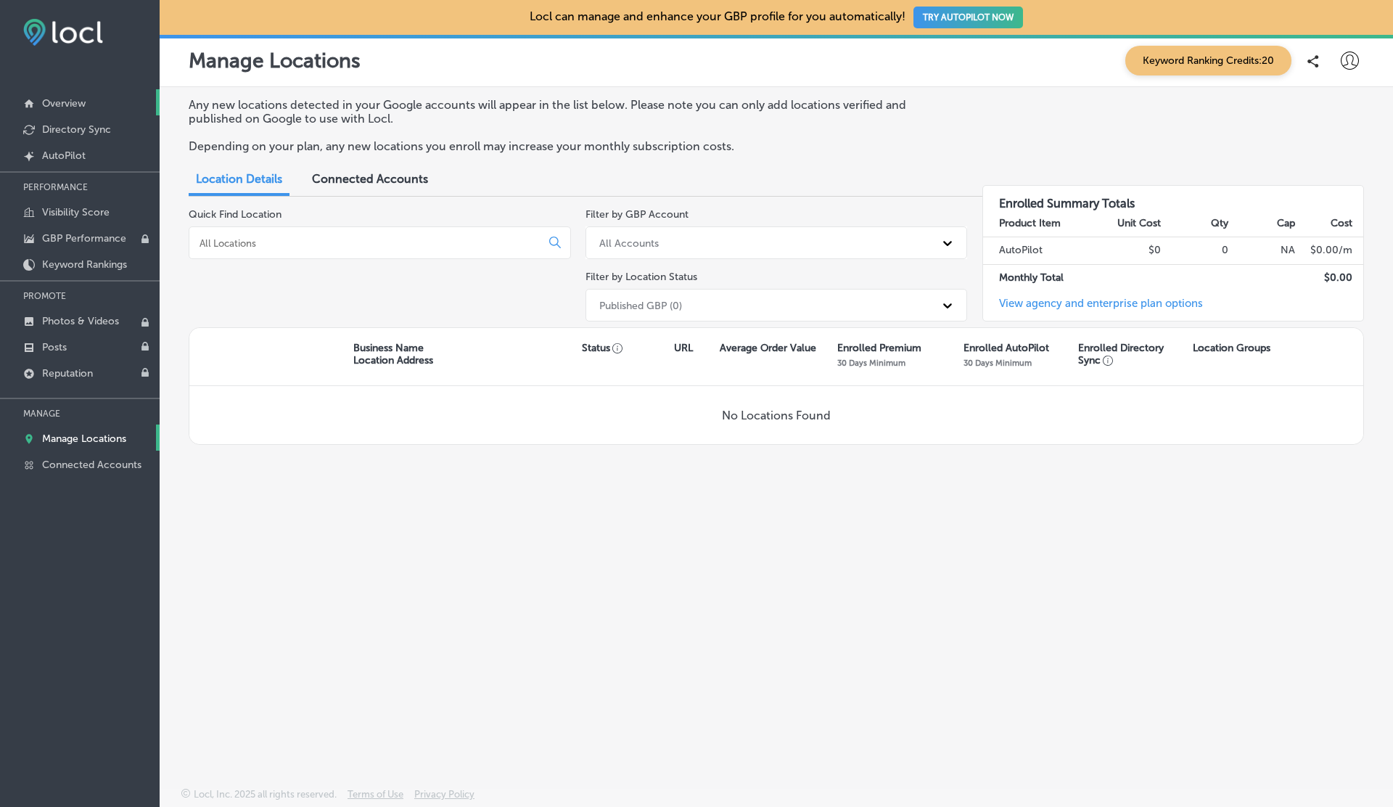
click at [84, 105] on p "Overview" at bounding box center [64, 103] width 44 height 12
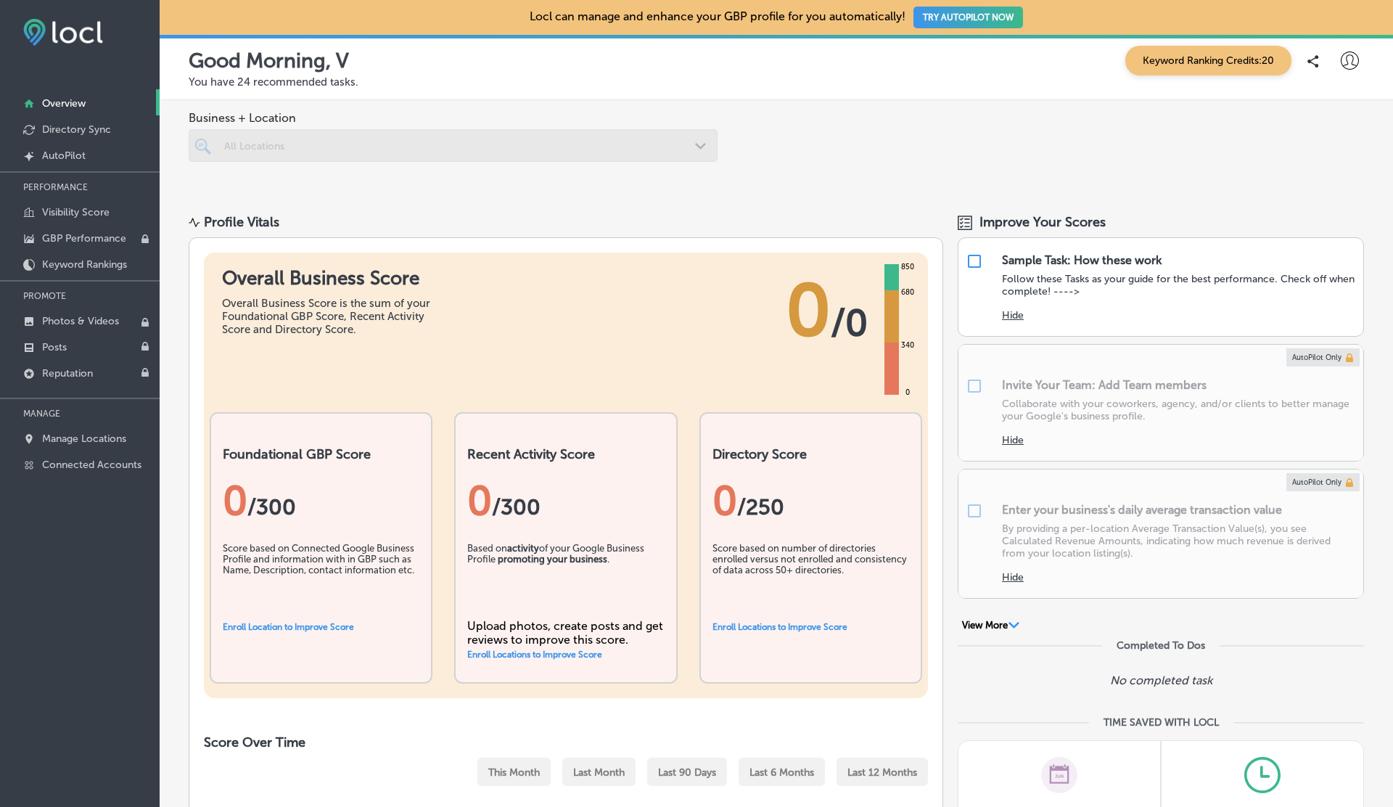
click at [369, 142] on div at bounding box center [453, 145] width 529 height 33
click at [68, 458] on p "Connected Accounts" at bounding box center [91, 464] width 99 height 12
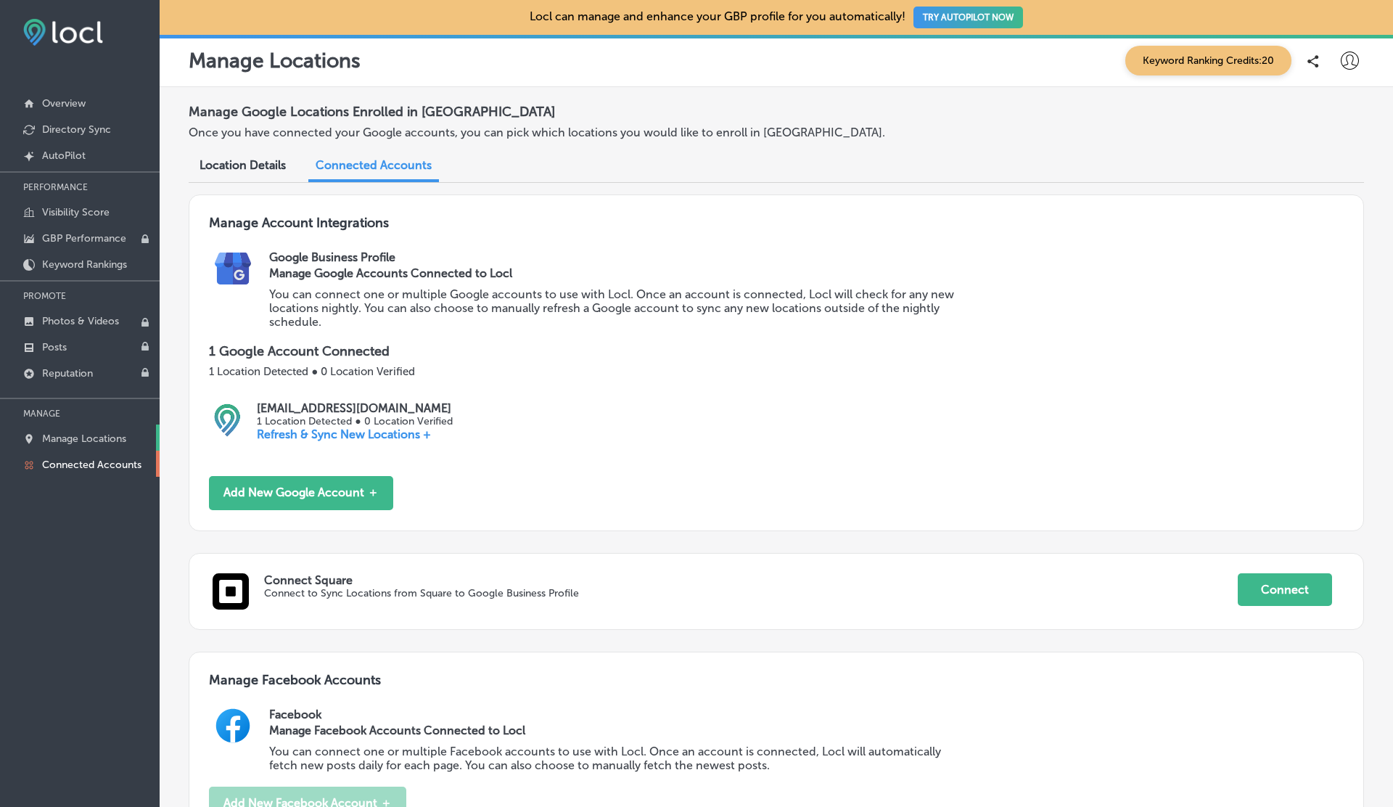
click at [103, 440] on p "Manage Locations" at bounding box center [84, 438] width 84 height 12
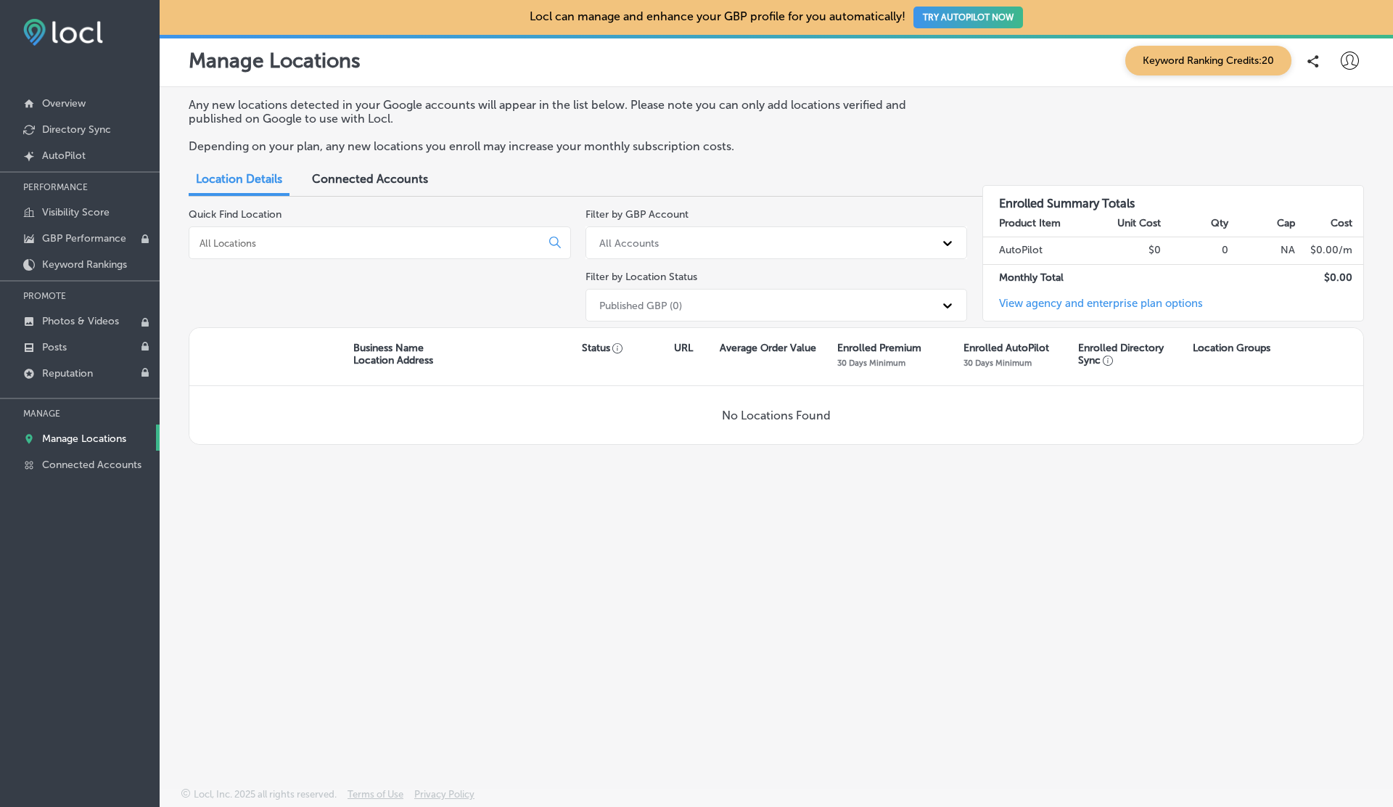
click at [661, 299] on div "Published GBP (0)" at bounding box center [640, 305] width 83 height 12
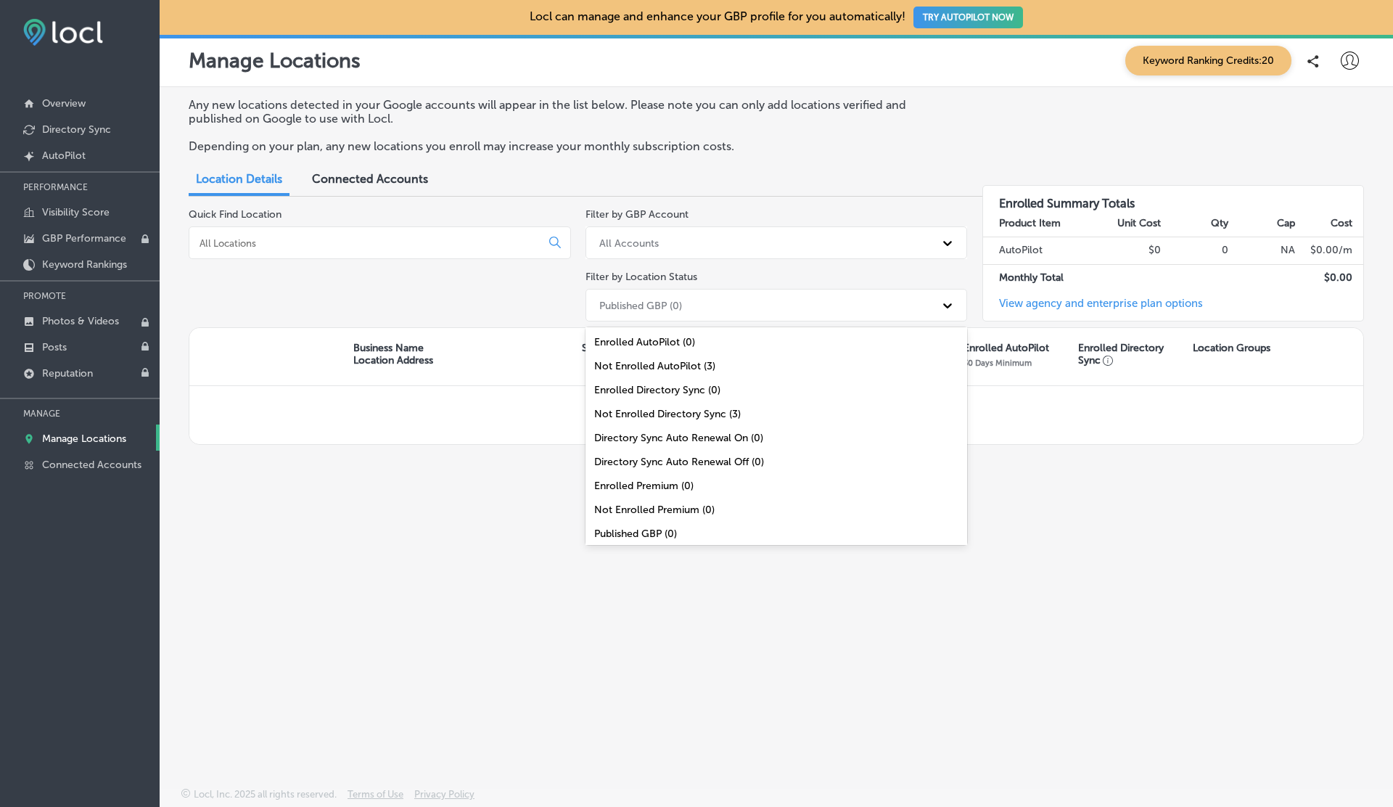
scroll to position [47, 0]
click at [394, 172] on span "Connected Accounts" at bounding box center [370, 179] width 116 height 14
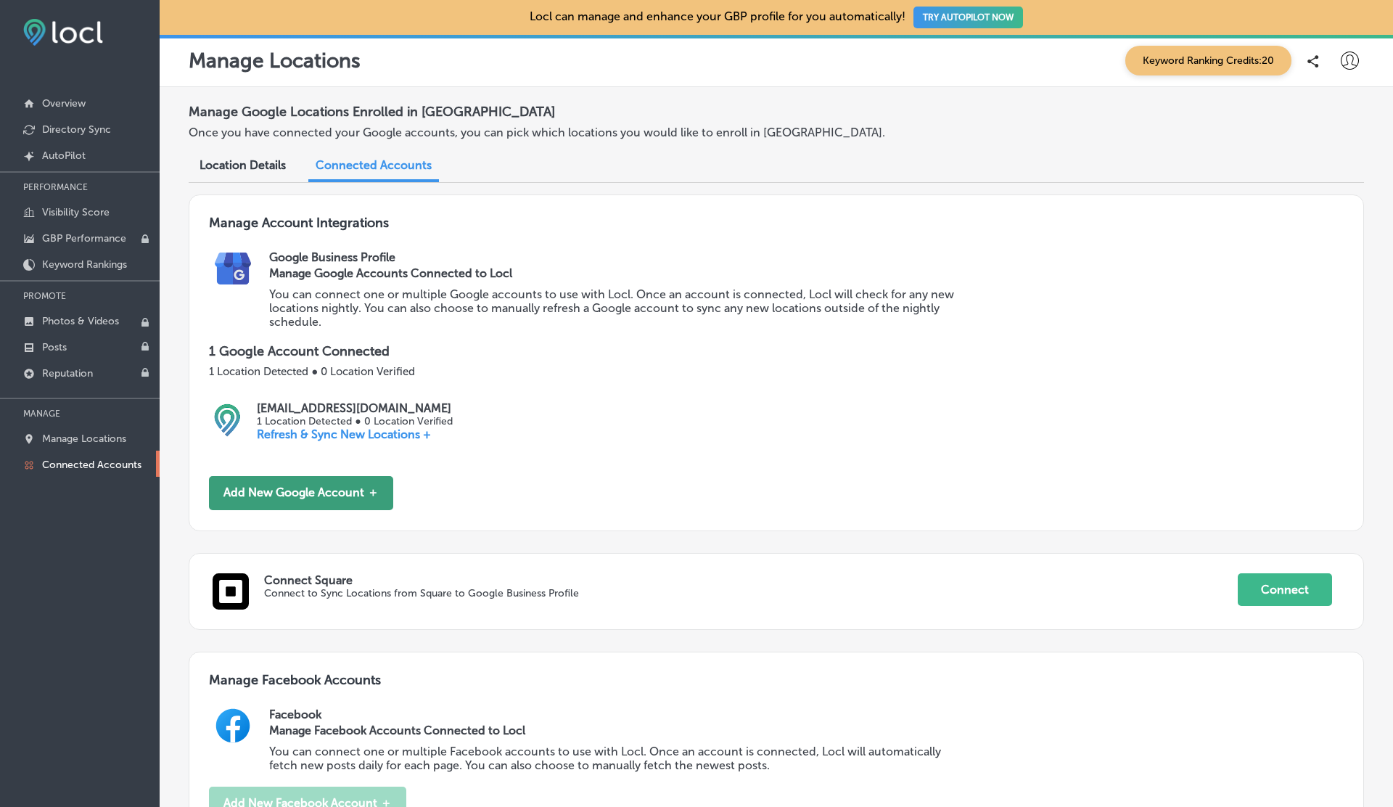
click at [326, 486] on button "Add New Google Account ＋" at bounding box center [301, 493] width 184 height 34
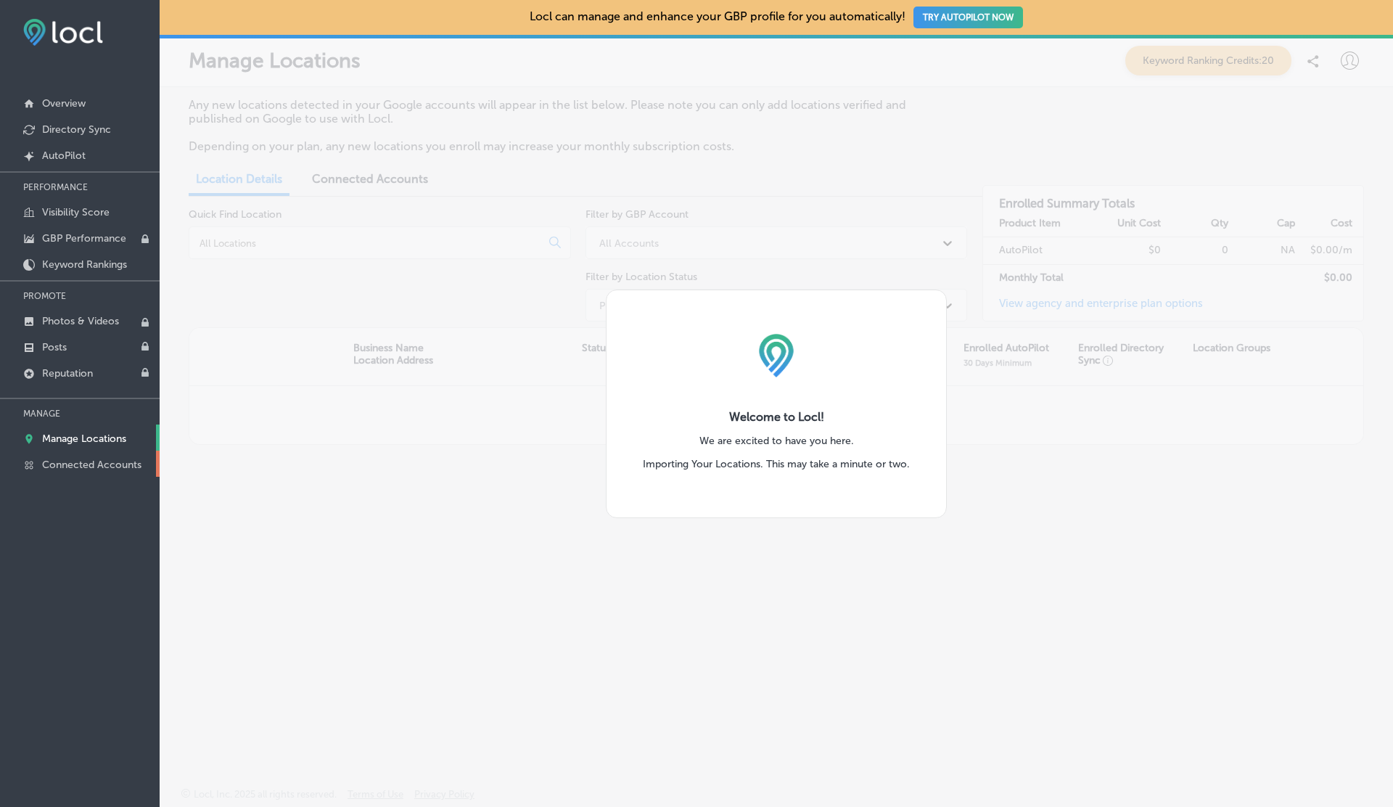
click at [62, 453] on link "Connected Accounts" at bounding box center [80, 463] width 160 height 26
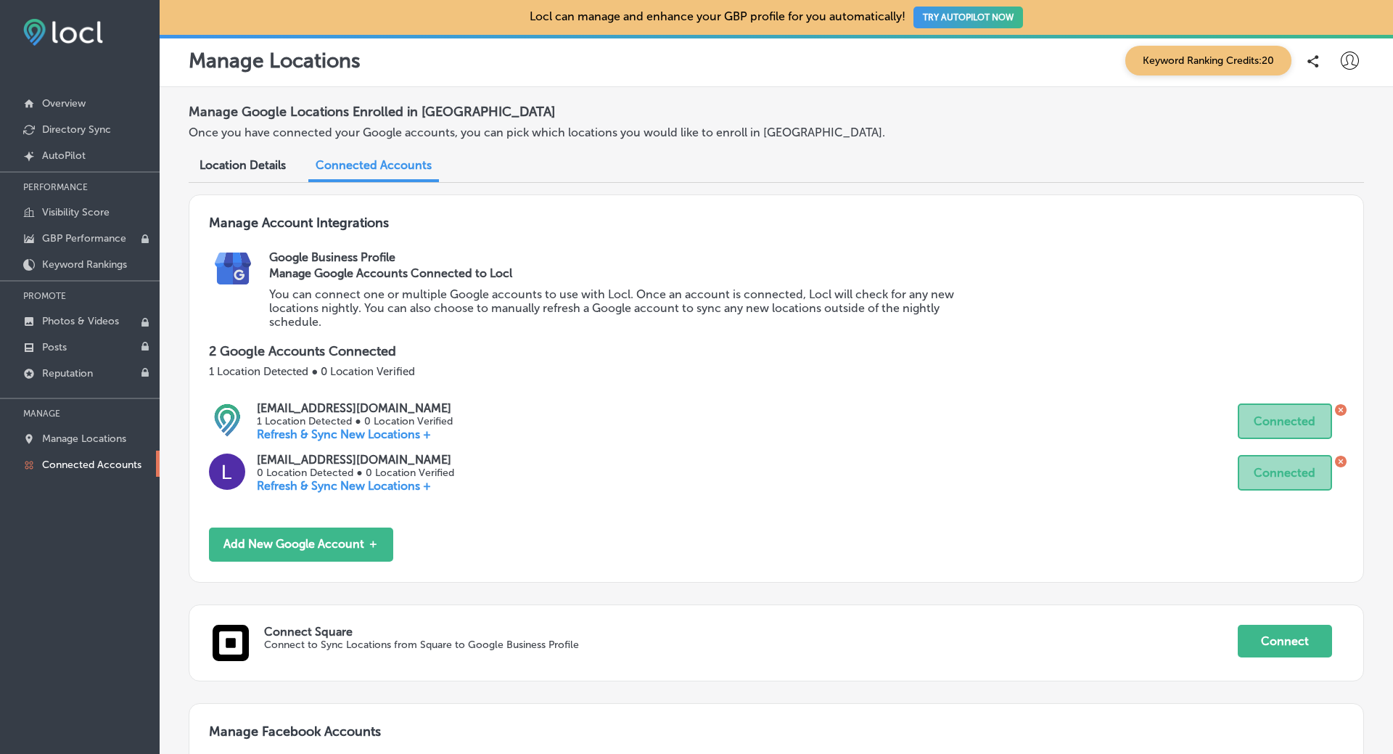
click at [1343, 411] on icon at bounding box center [1341, 410] width 12 height 12
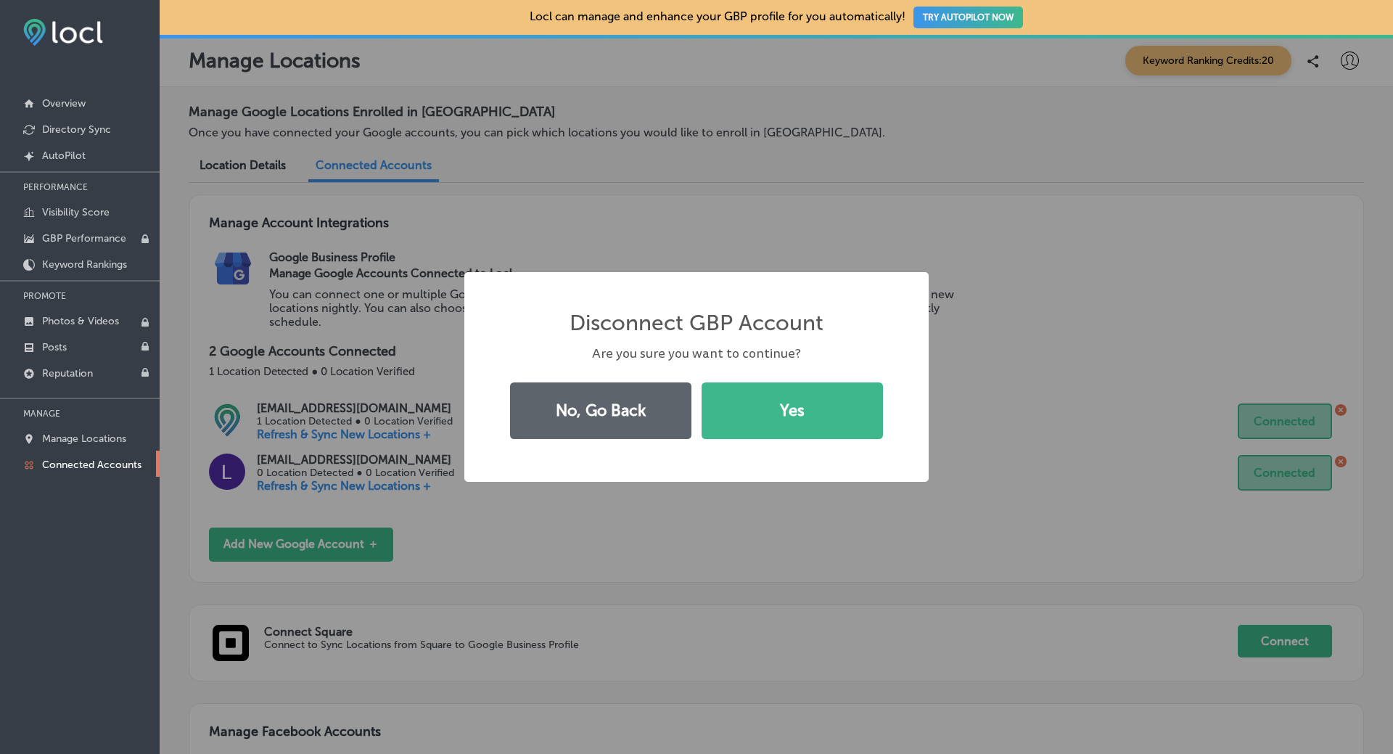
click at [816, 422] on div "No, Go Back Yes" at bounding box center [696, 410] width 389 height 67
click at [816, 422] on button "Yes" at bounding box center [791, 410] width 181 height 57
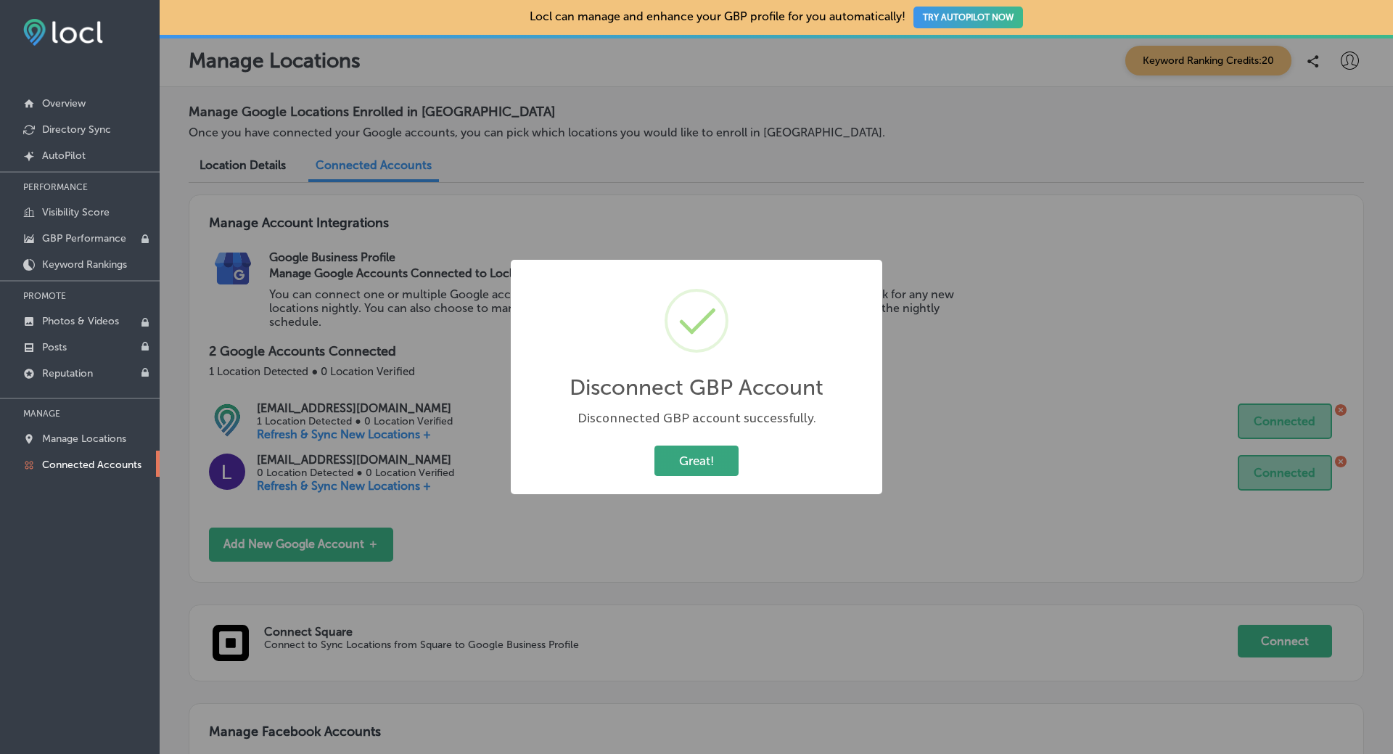
click at [686, 456] on button "Great!" at bounding box center [696, 460] width 84 height 30
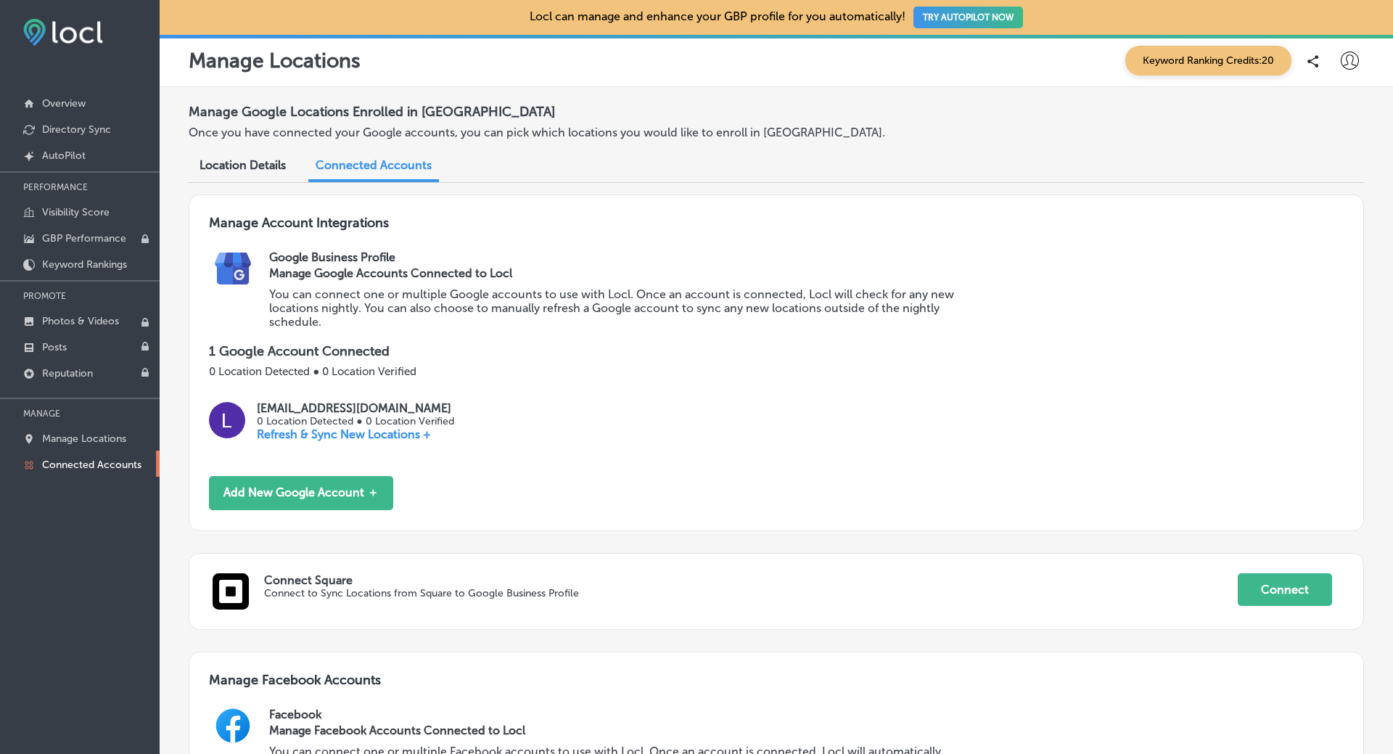
click at [382, 429] on p "Refresh & Sync New Locations +" at bounding box center [355, 434] width 197 height 14
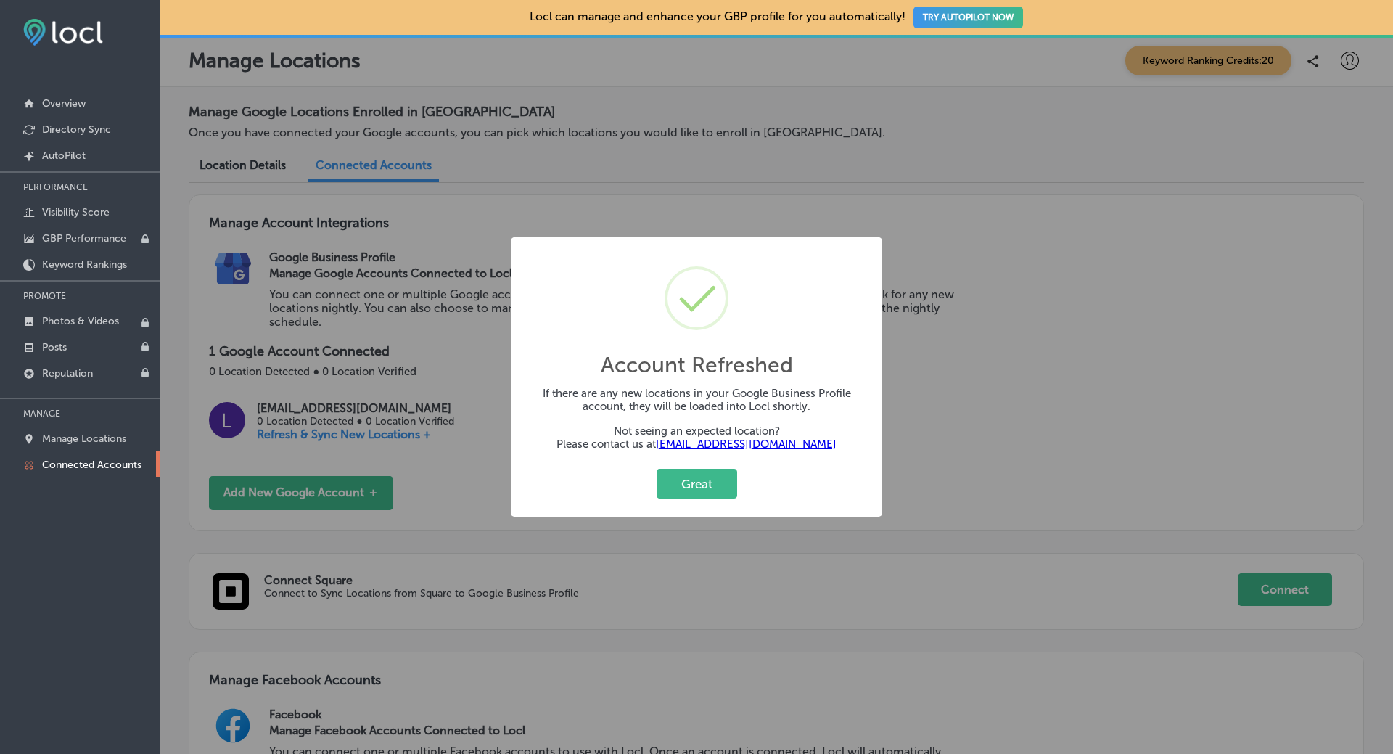
click at [711, 482] on div "Account Refreshed × If there are any new locations in your Google Business Prof…" at bounding box center [696, 377] width 1393 height 754
click at [711, 482] on button "Great" at bounding box center [696, 484] width 81 height 30
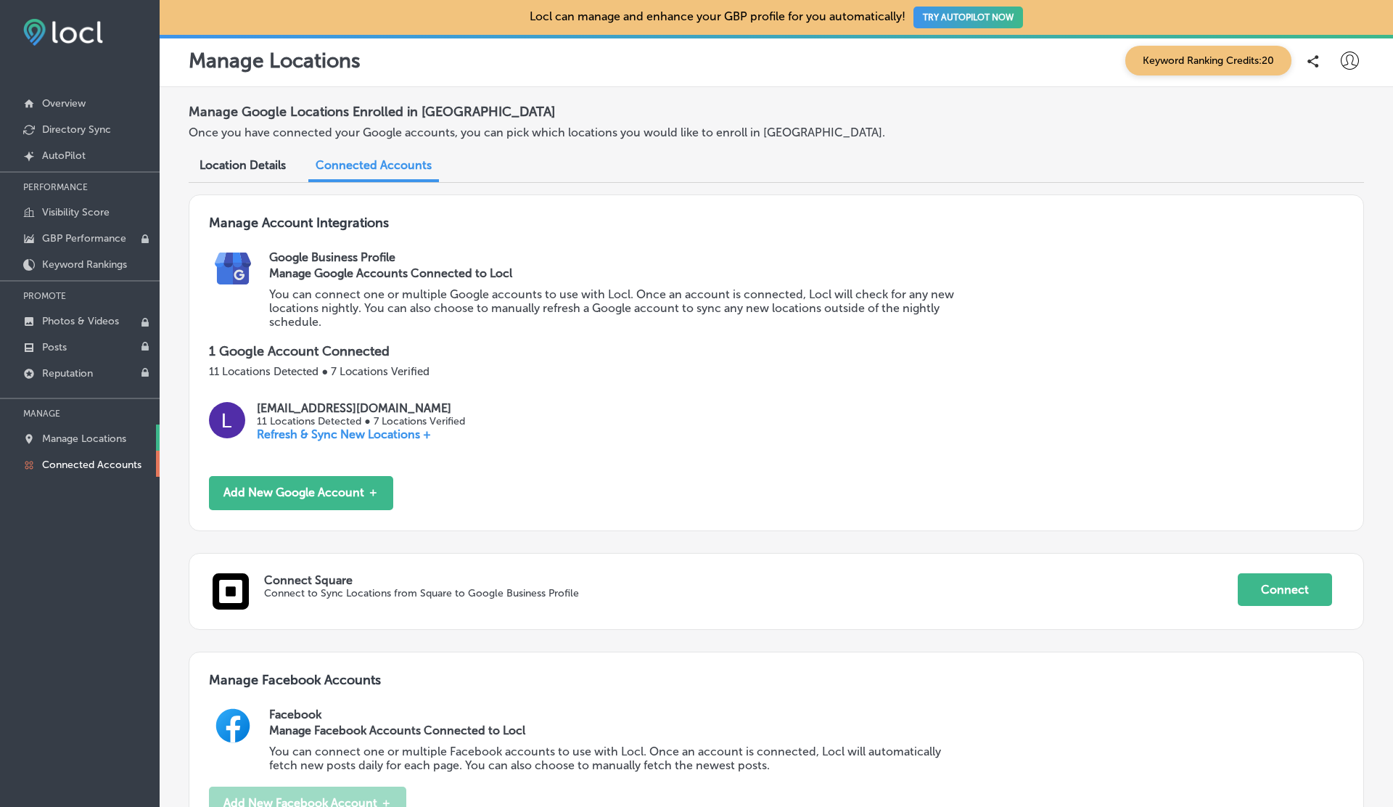
click at [75, 444] on link "Manage Locations" at bounding box center [80, 437] width 160 height 26
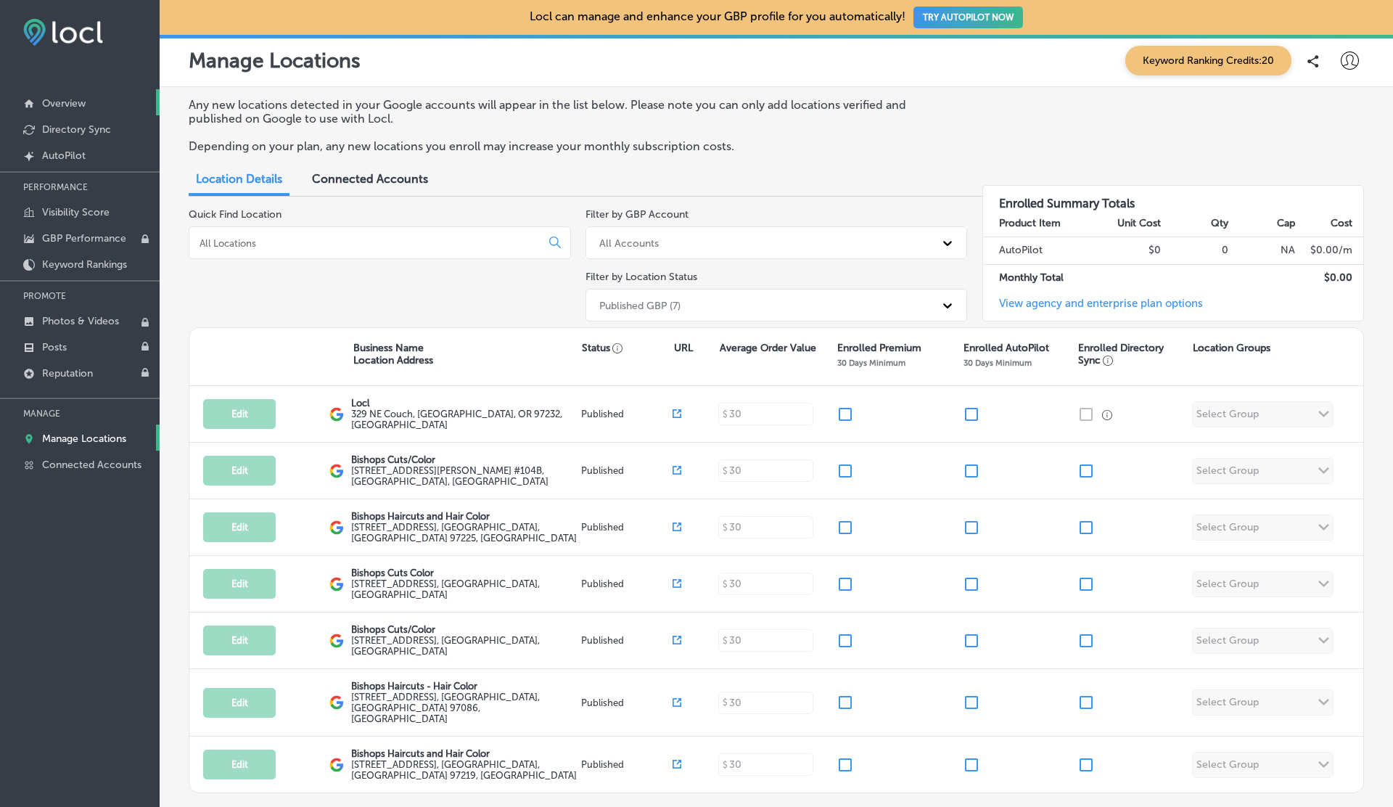
click at [54, 102] on p "Overview" at bounding box center [64, 103] width 44 height 12
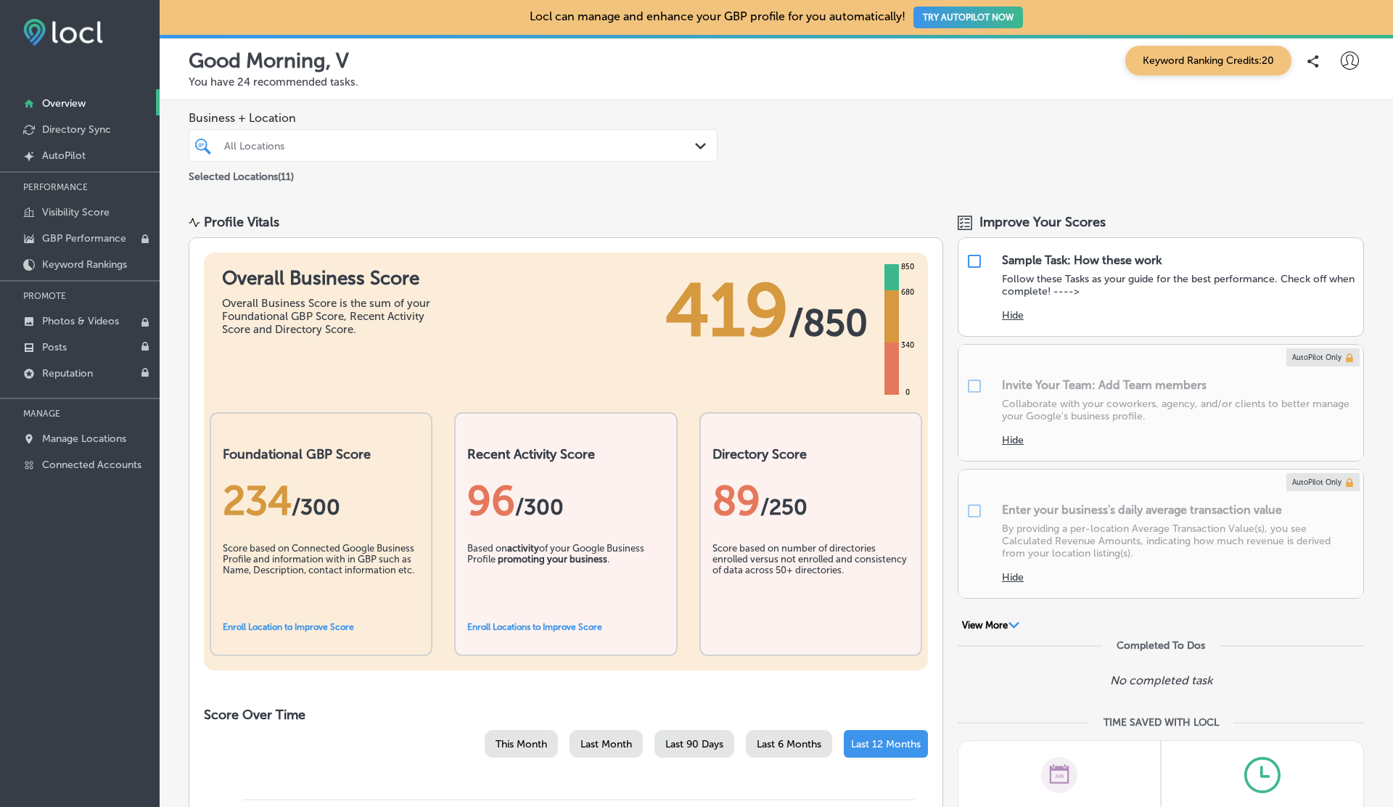
click at [387, 141] on div "All Locations" at bounding box center [460, 145] width 472 height 12
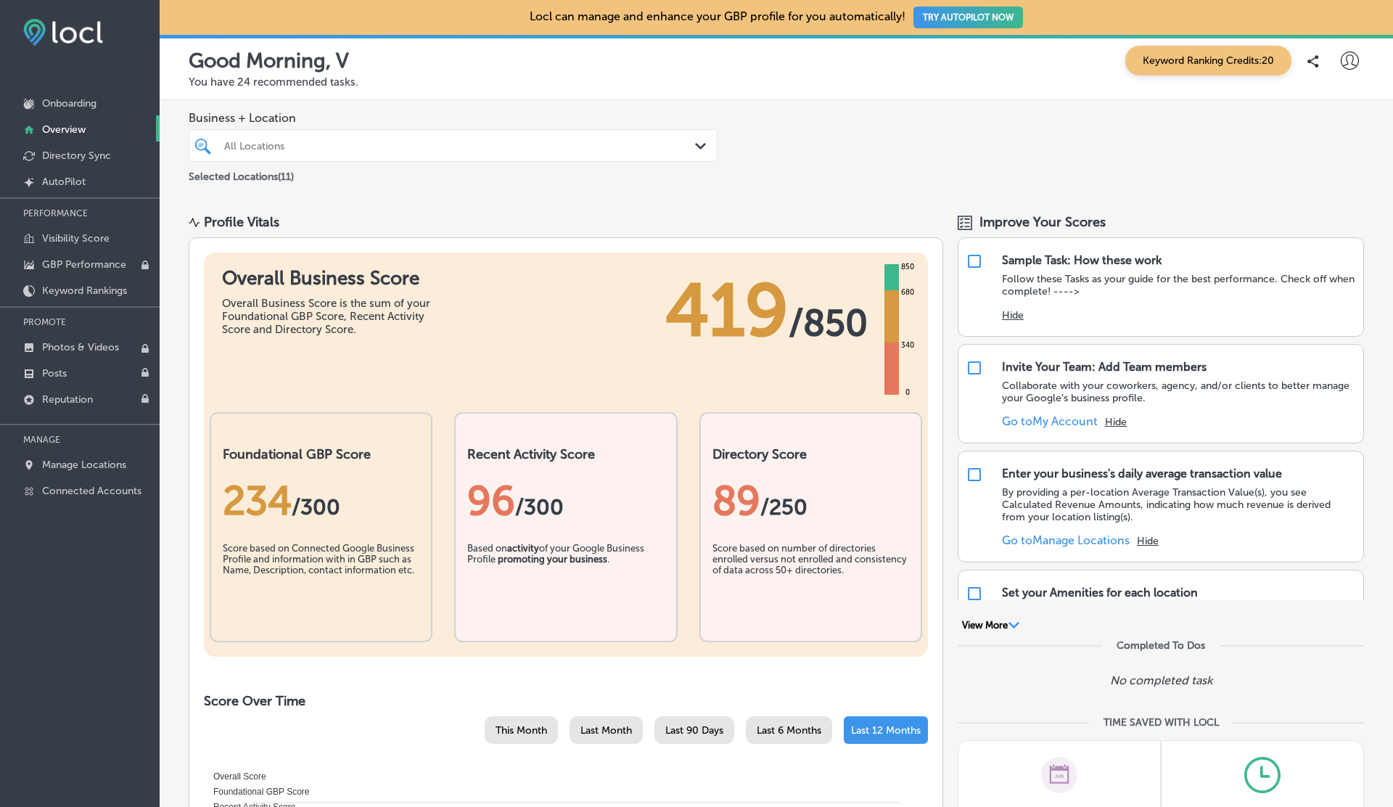
click at [418, 147] on div "All Locations" at bounding box center [460, 145] width 472 height 12
click at [91, 464] on p "Manage Locations" at bounding box center [84, 464] width 84 height 12
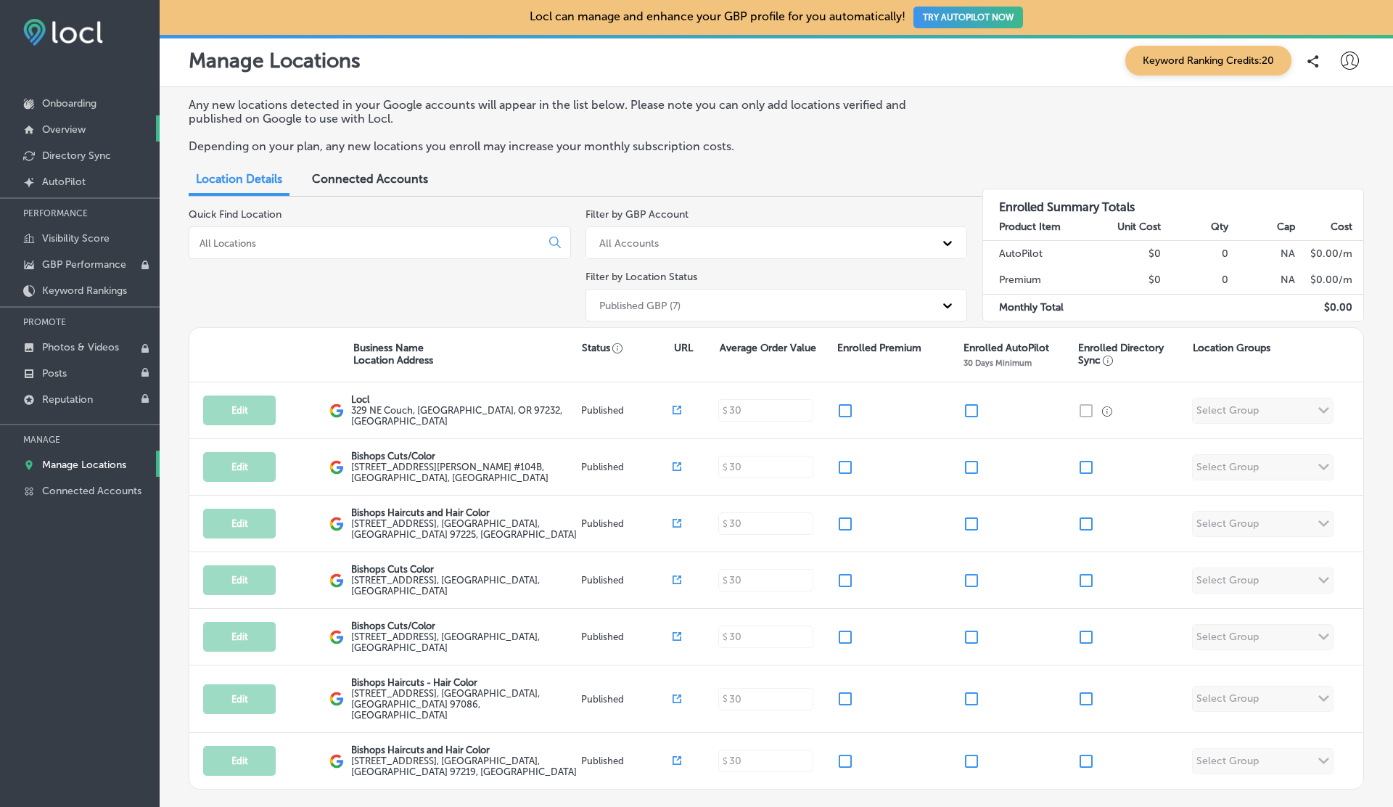
click at [64, 132] on p "Overview" at bounding box center [64, 129] width 44 height 12
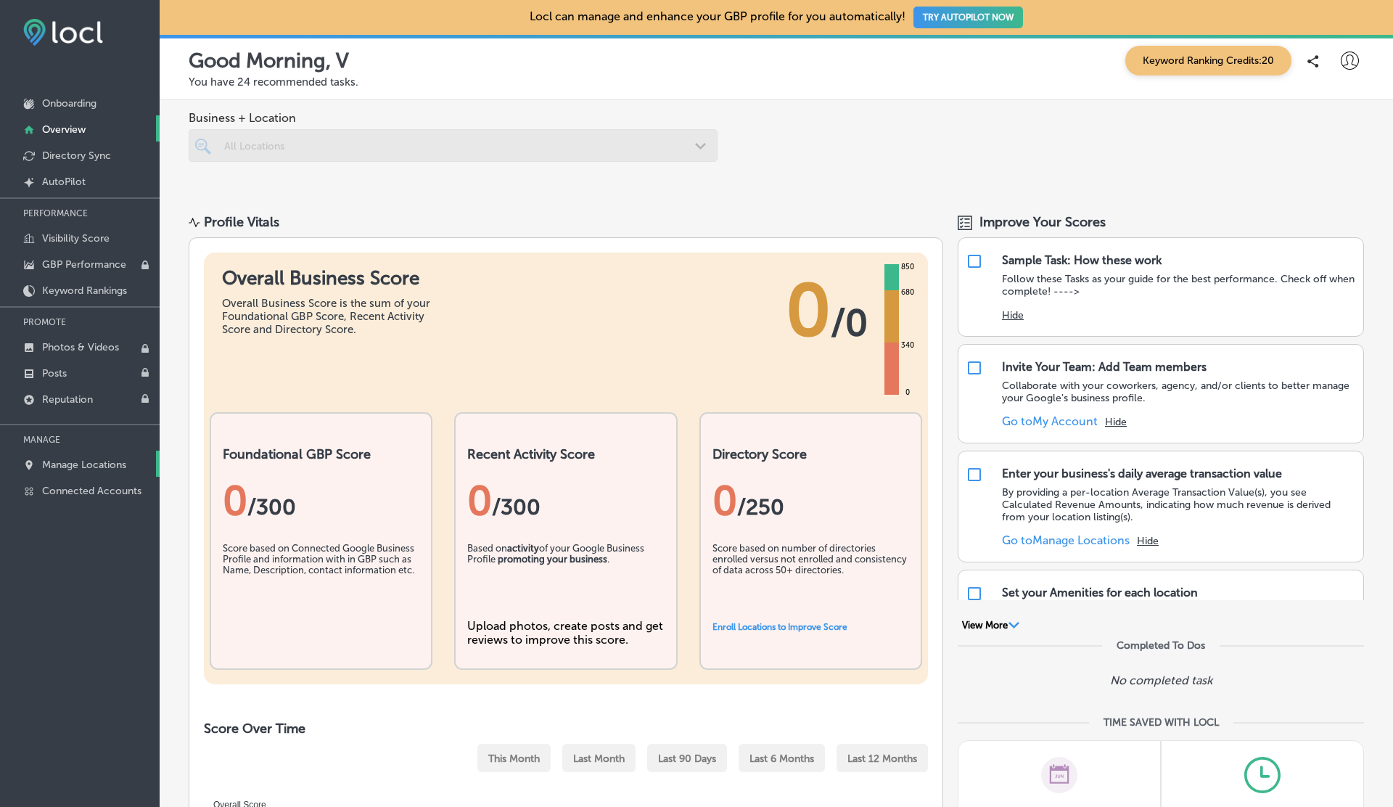
click at [80, 455] on link "Manage Locations" at bounding box center [80, 463] width 160 height 26
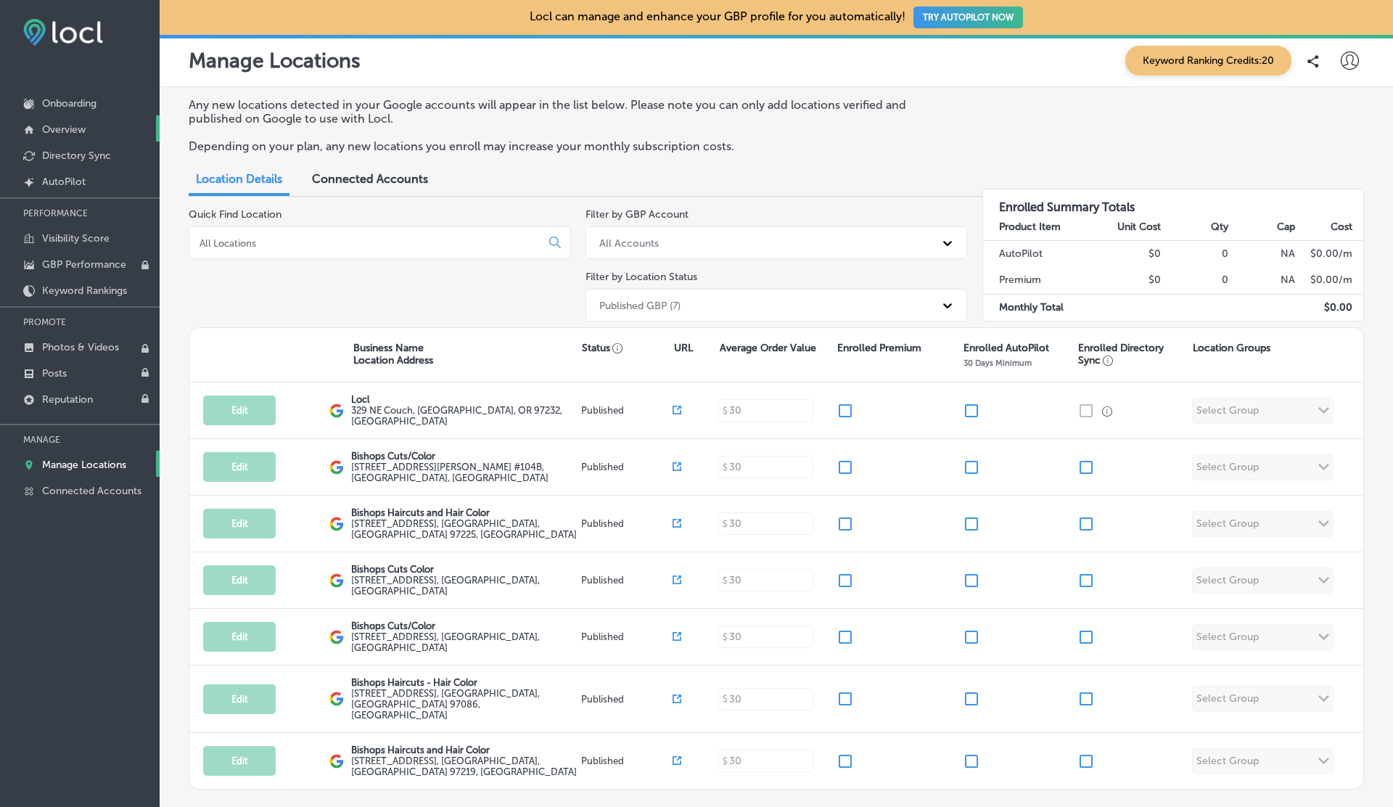
click at [83, 131] on p "Overview" at bounding box center [64, 129] width 44 height 12
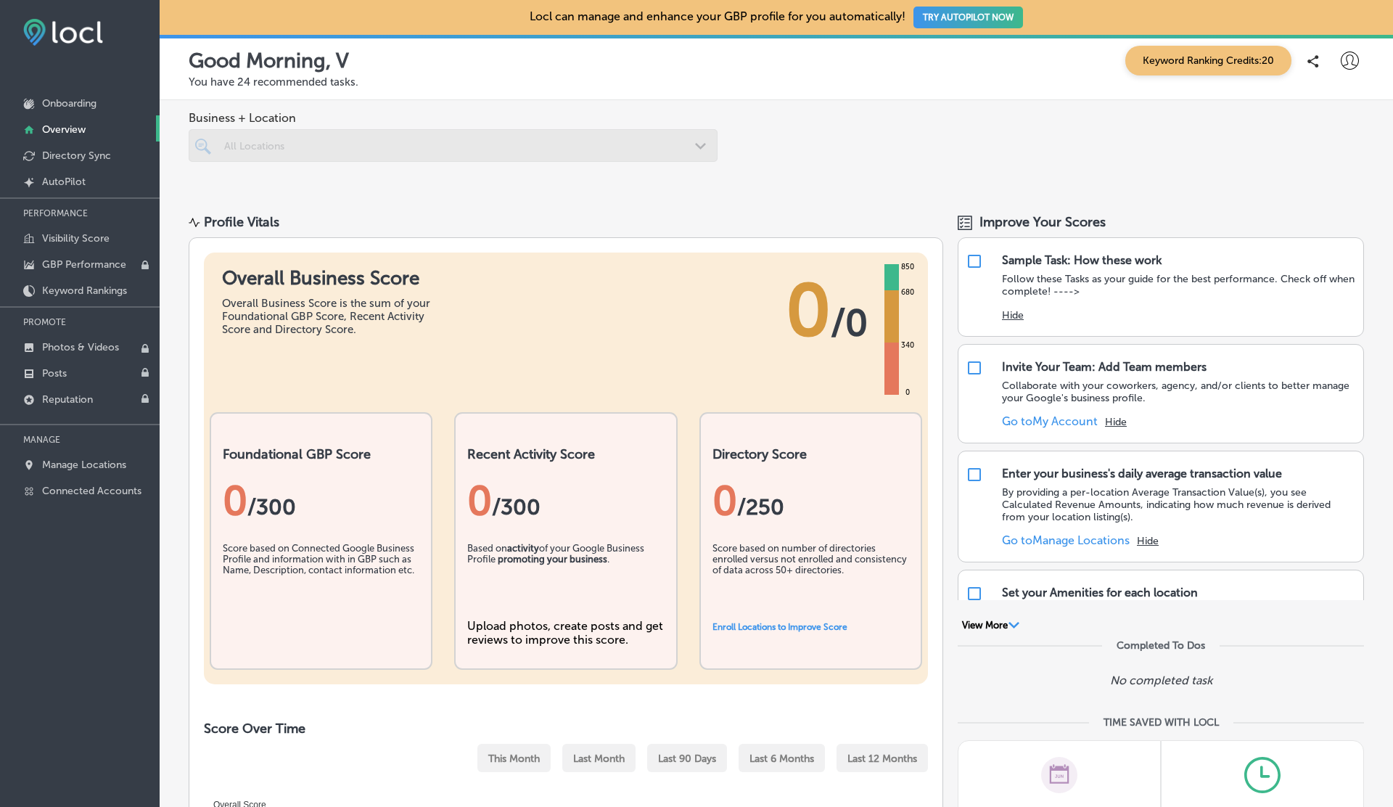
click at [258, 268] on h1 "Overall Business Score" at bounding box center [331, 278] width 218 height 22
copy h1 "Overall Business Score"
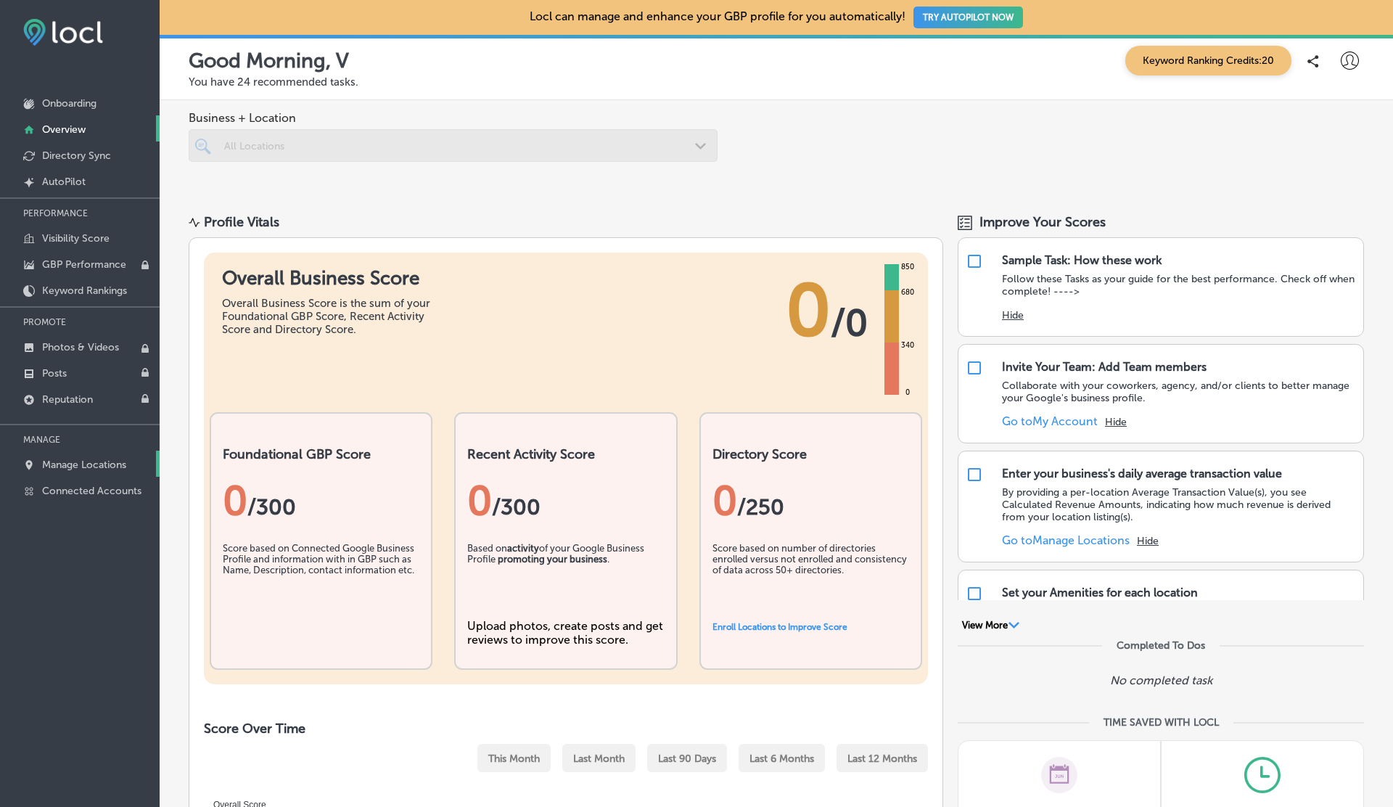
click at [60, 472] on link "Manage Locations" at bounding box center [80, 463] width 160 height 26
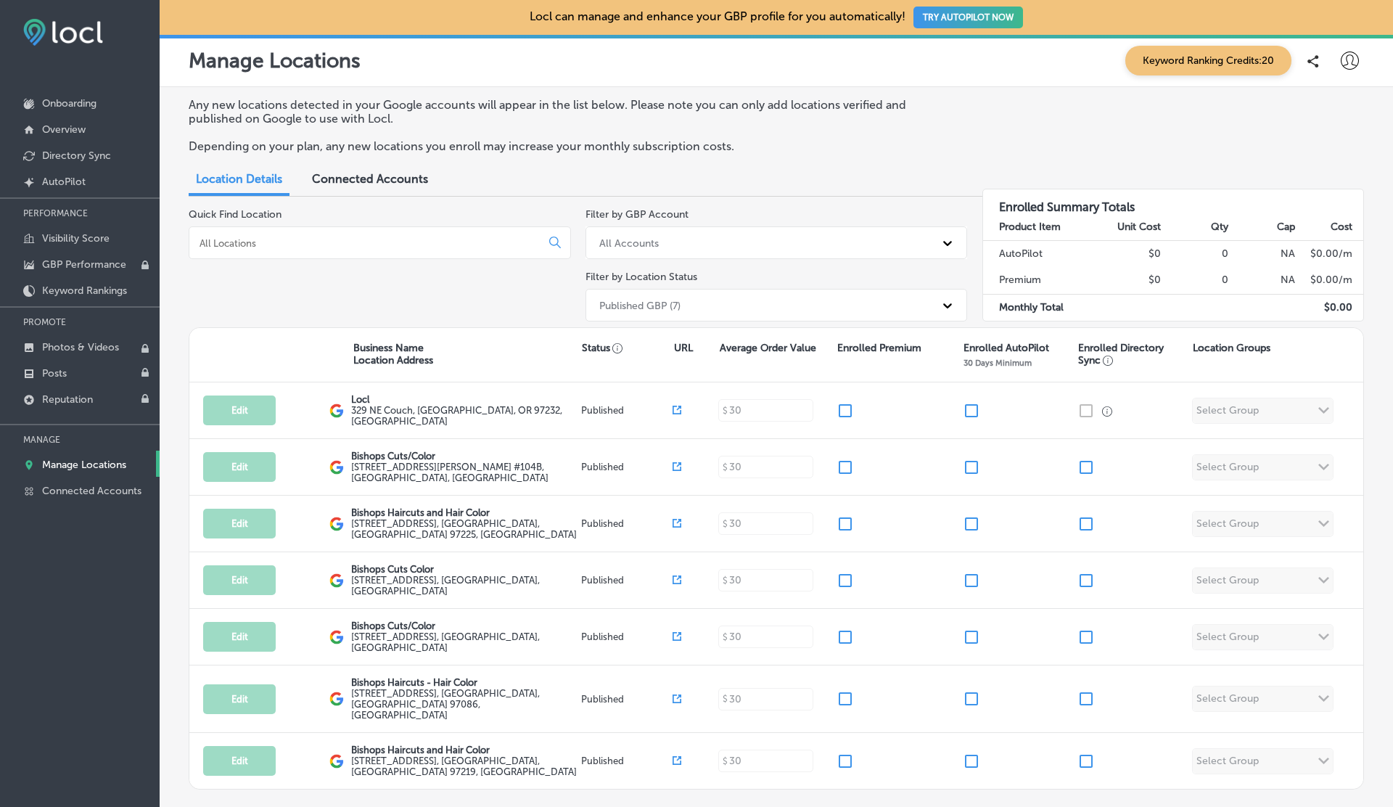
click at [775, 298] on div "Published GBP (7)" at bounding box center [763, 305] width 343 height 24
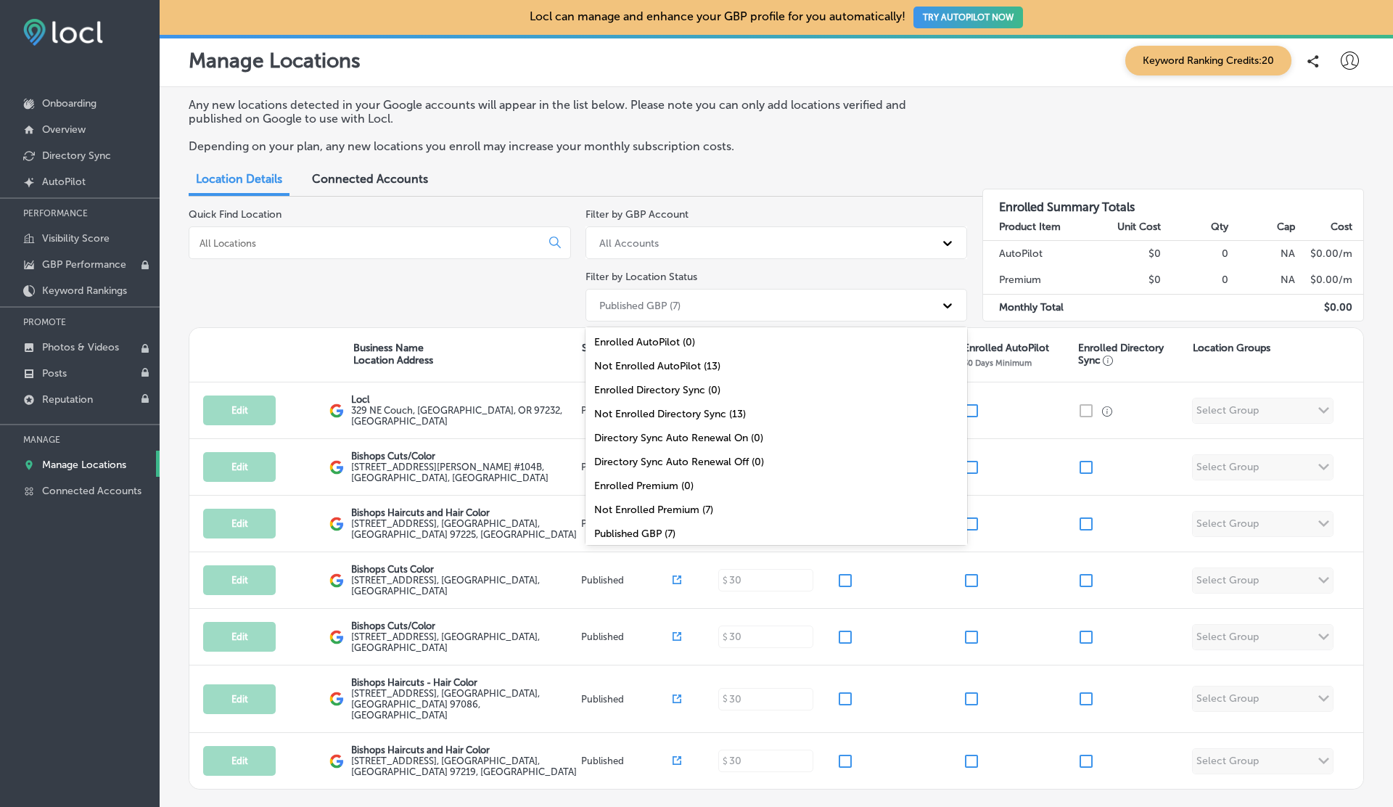
click at [775, 298] on div "Published GBP (7)" at bounding box center [763, 305] width 343 height 24
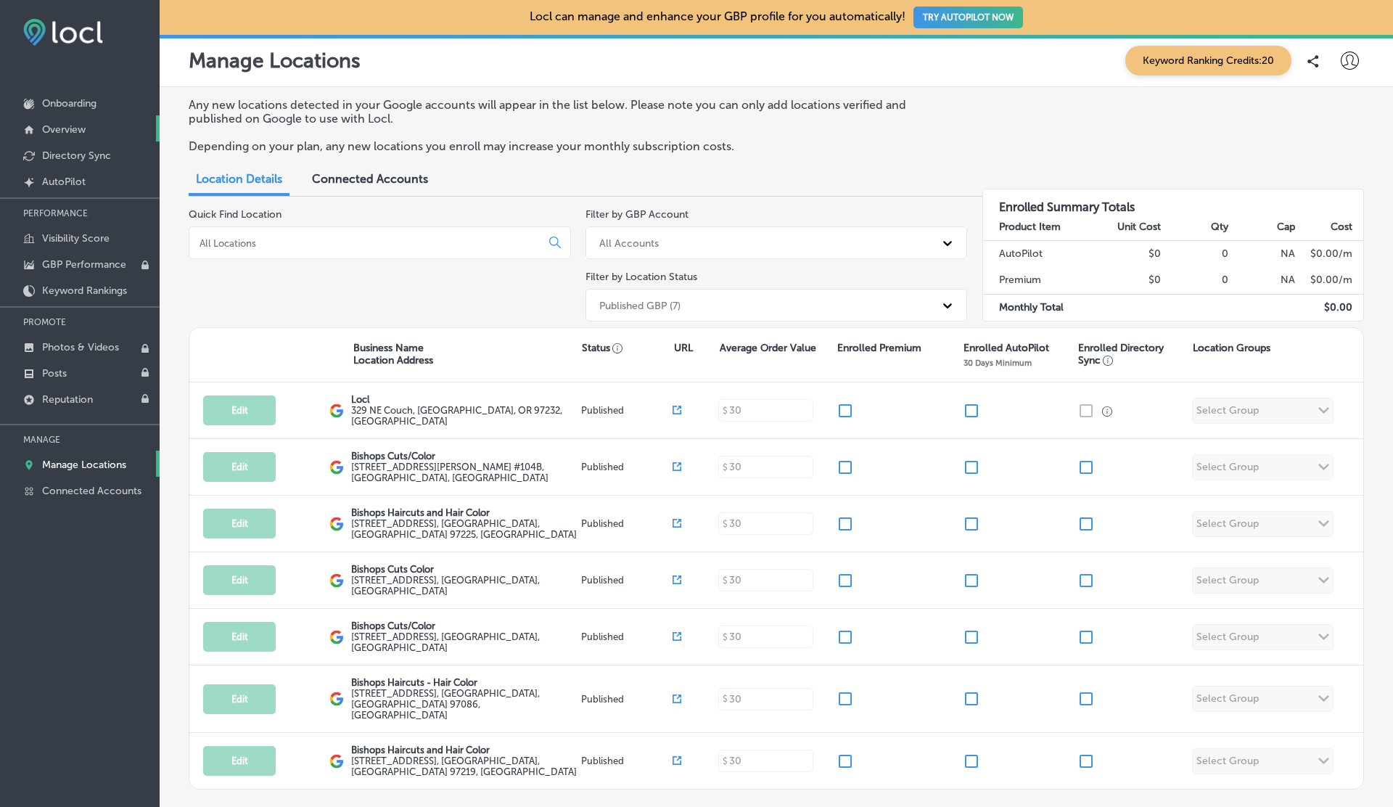
click at [59, 128] on p "Overview" at bounding box center [64, 129] width 44 height 12
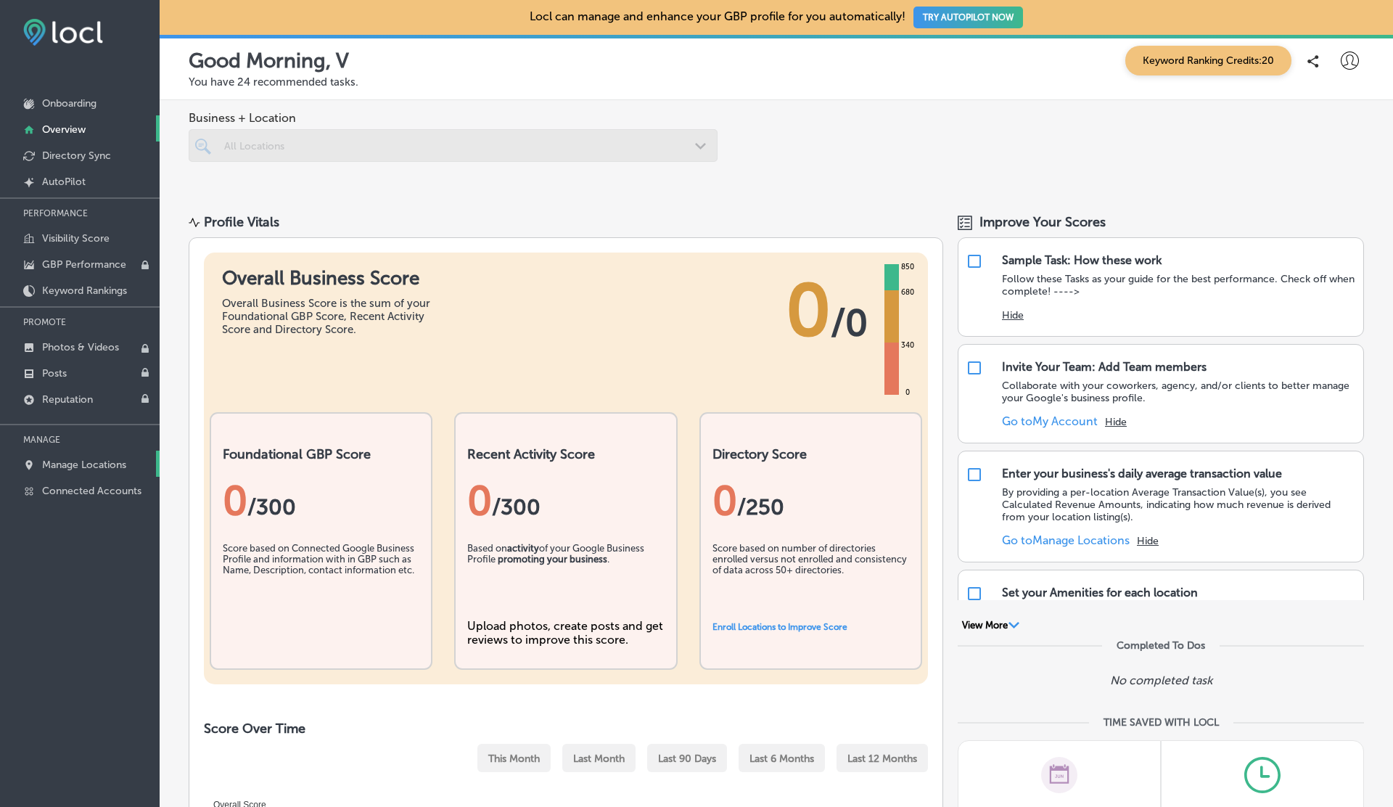
click at [81, 458] on p "Manage Locations" at bounding box center [84, 464] width 84 height 12
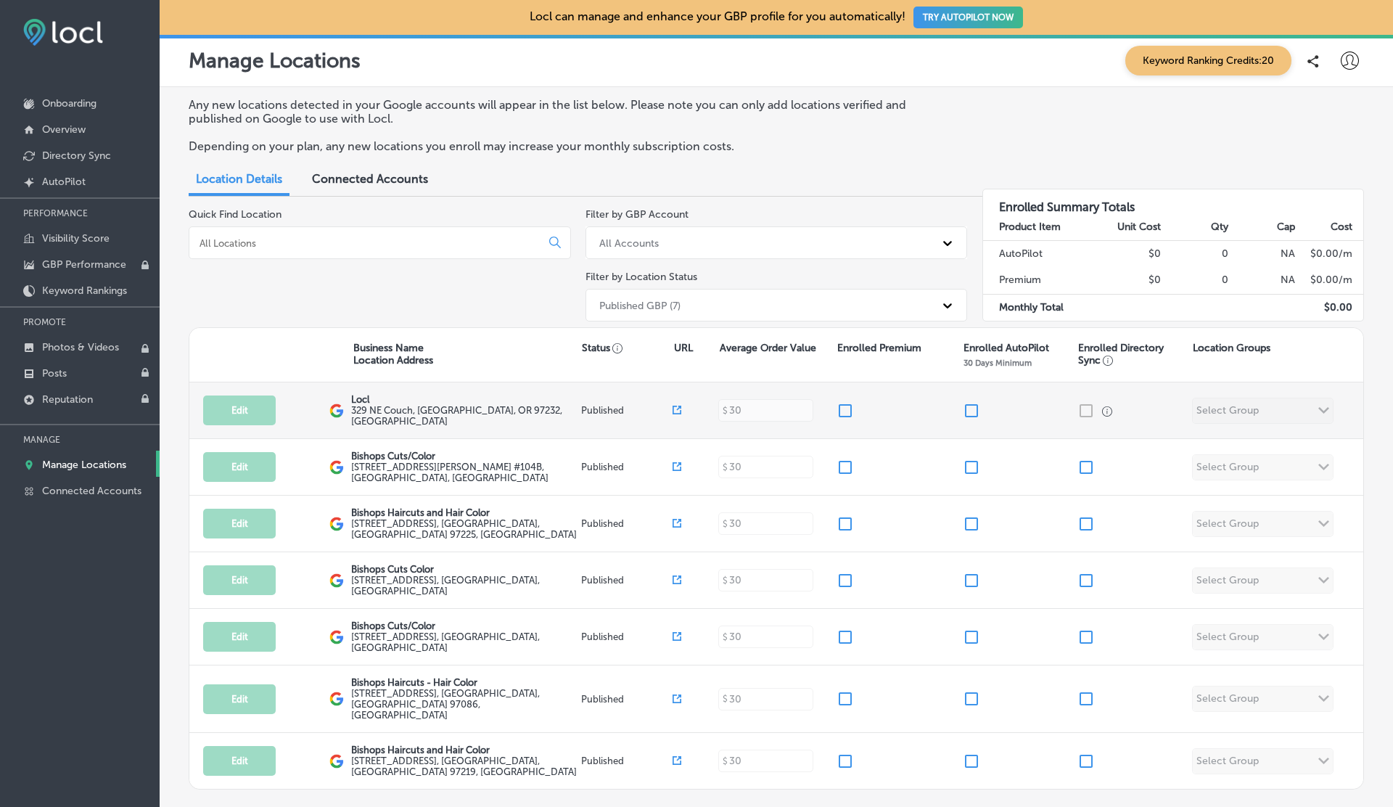
click at [846, 407] on input "checkbox" at bounding box center [844, 410] width 17 height 17
checkbox input "true"
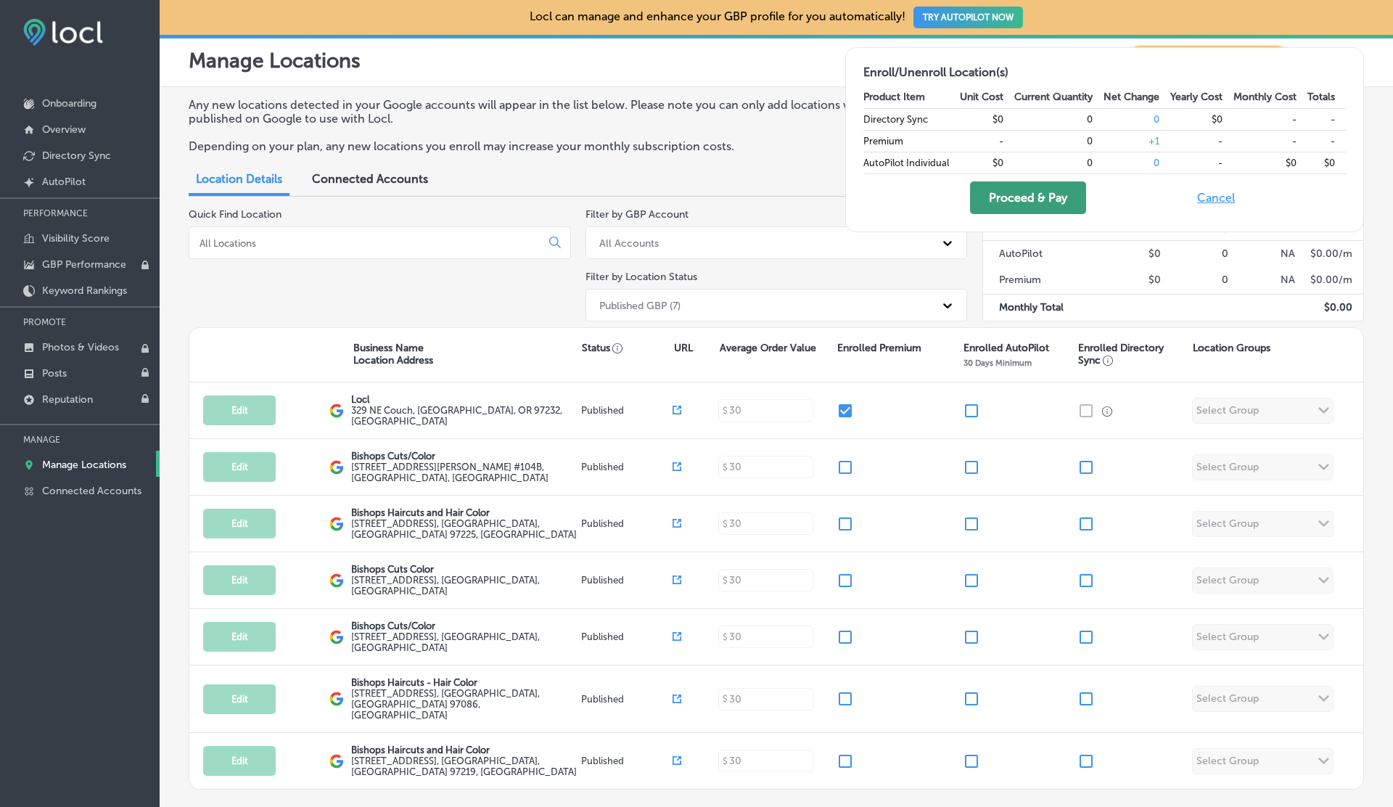
click at [1022, 190] on button "Proceed & Pay" at bounding box center [1028, 197] width 116 height 33
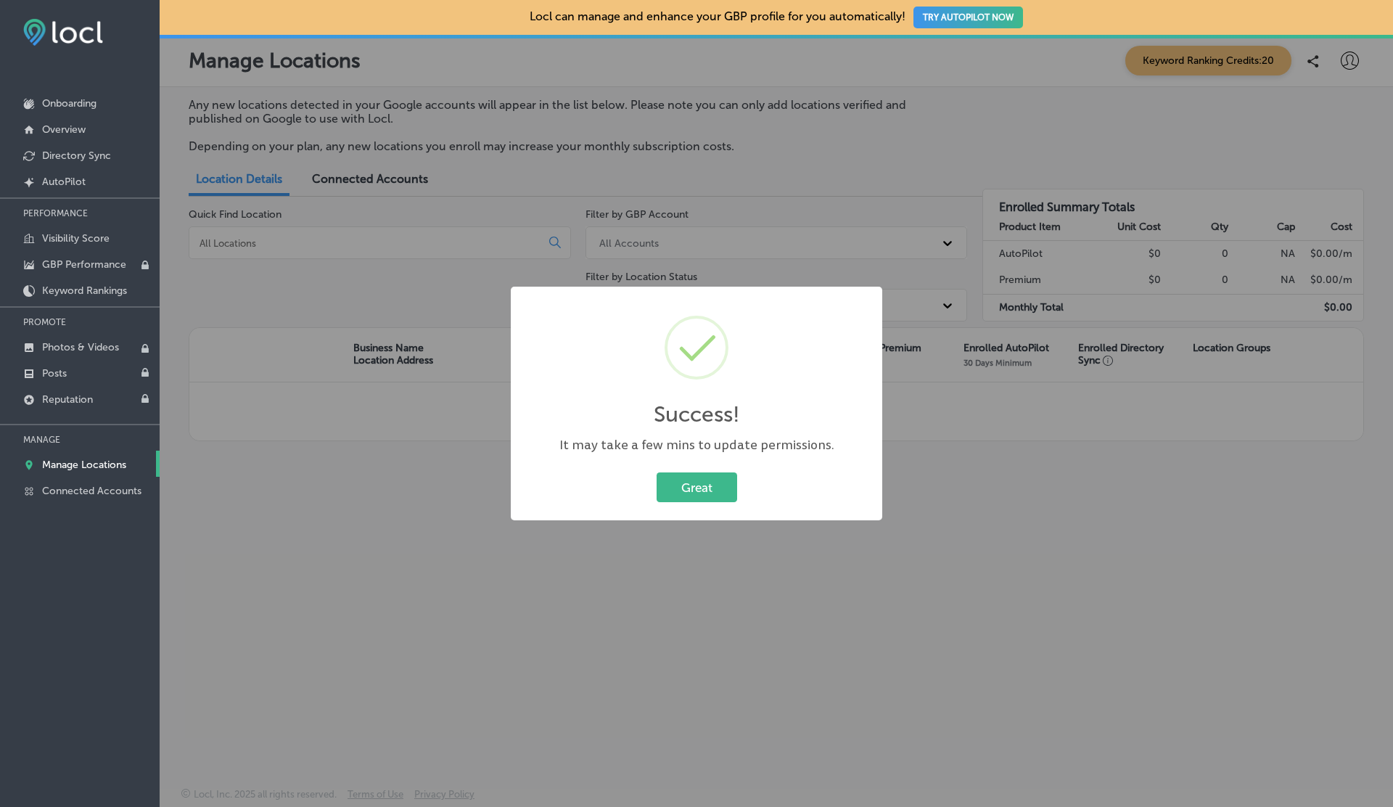
click at [656, 472] on button "Great" at bounding box center [696, 487] width 81 height 30
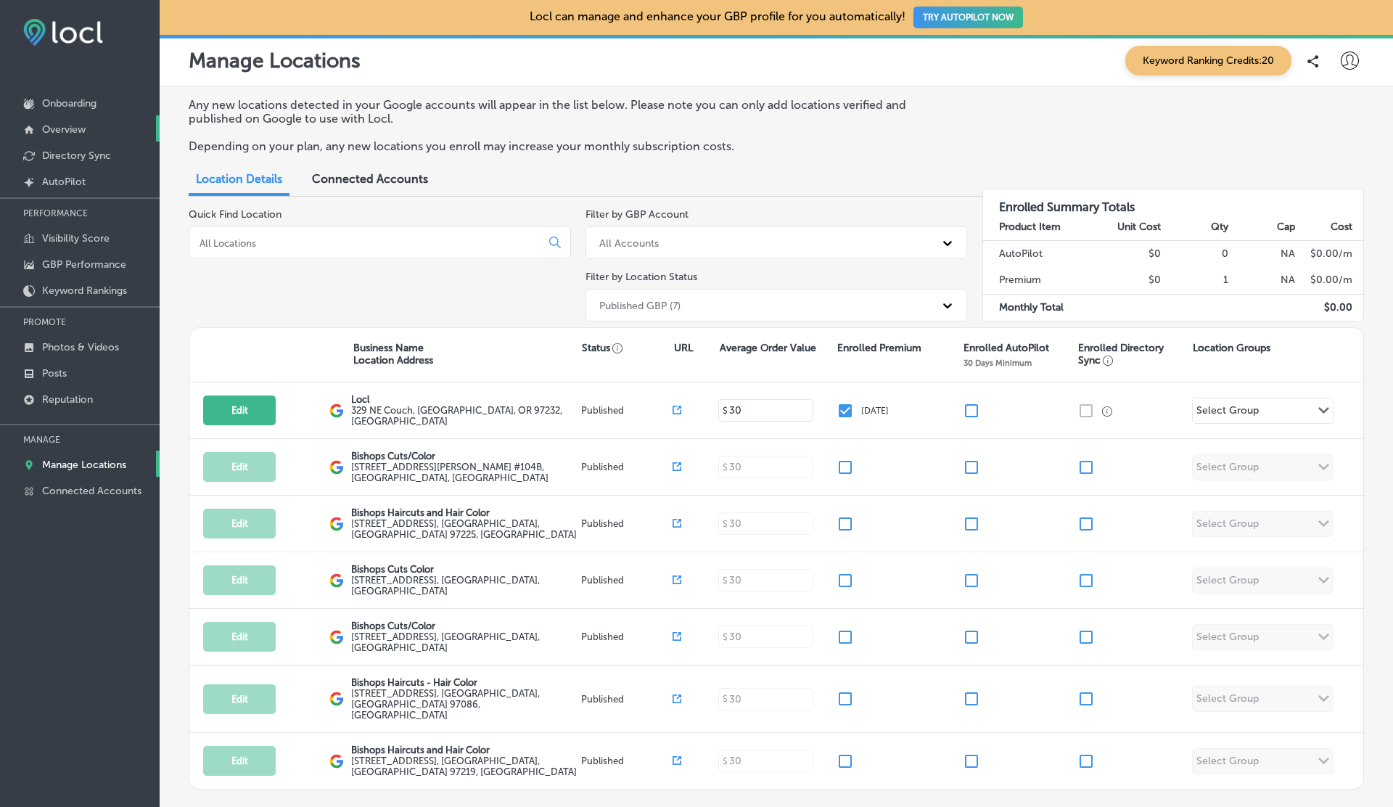
click at [77, 136] on link "Overview" at bounding box center [80, 128] width 160 height 26
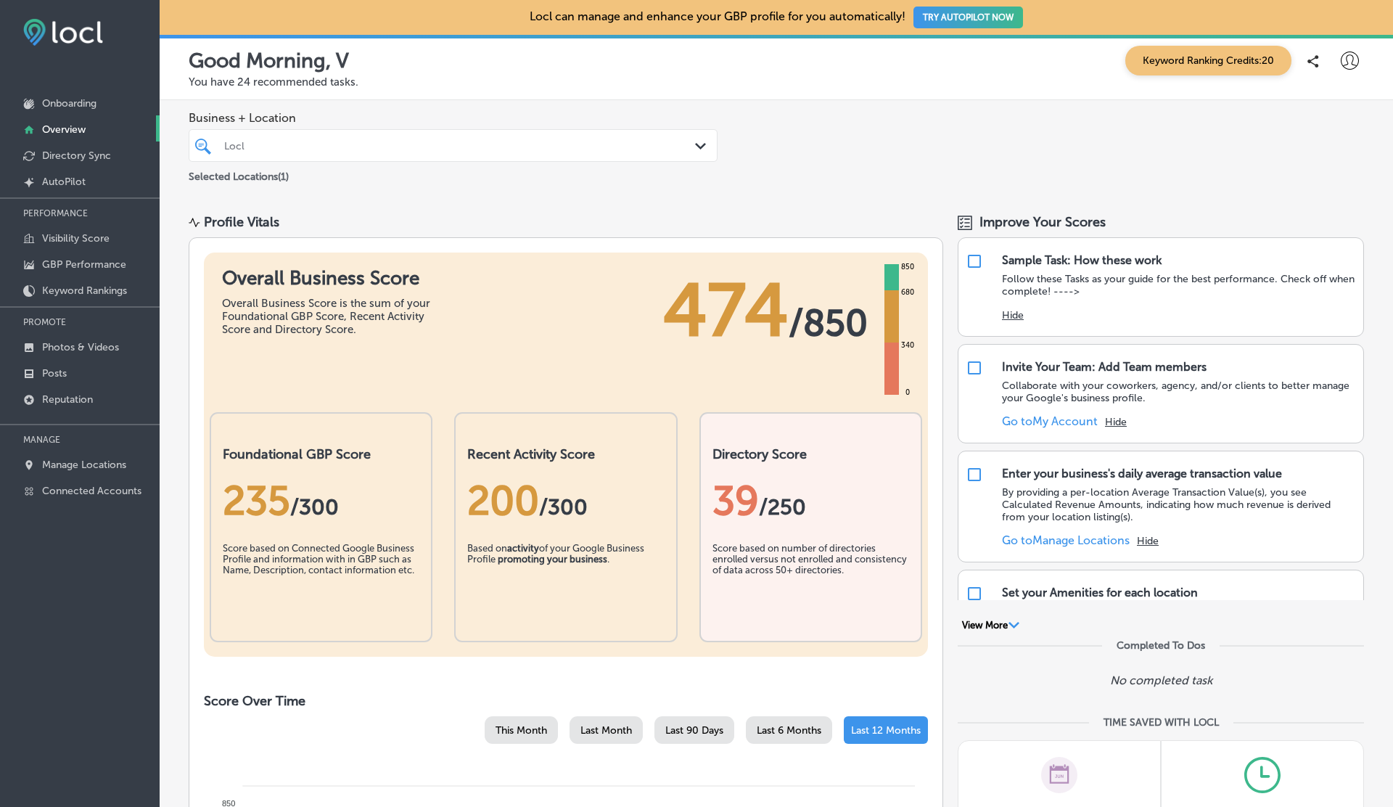
click at [443, 136] on div at bounding box center [430, 146] width 415 height 20
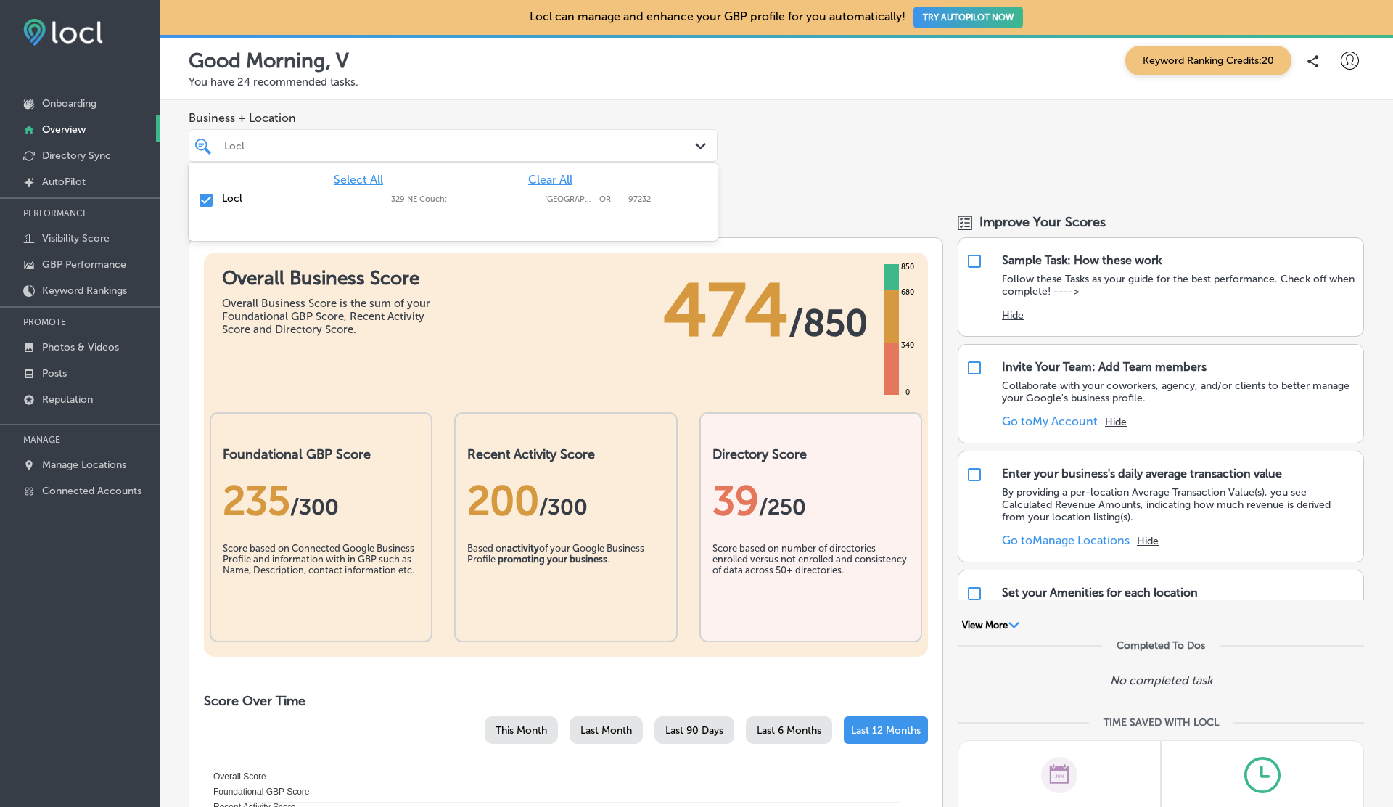
click at [443, 141] on div "Locl" at bounding box center [460, 145] width 472 height 12
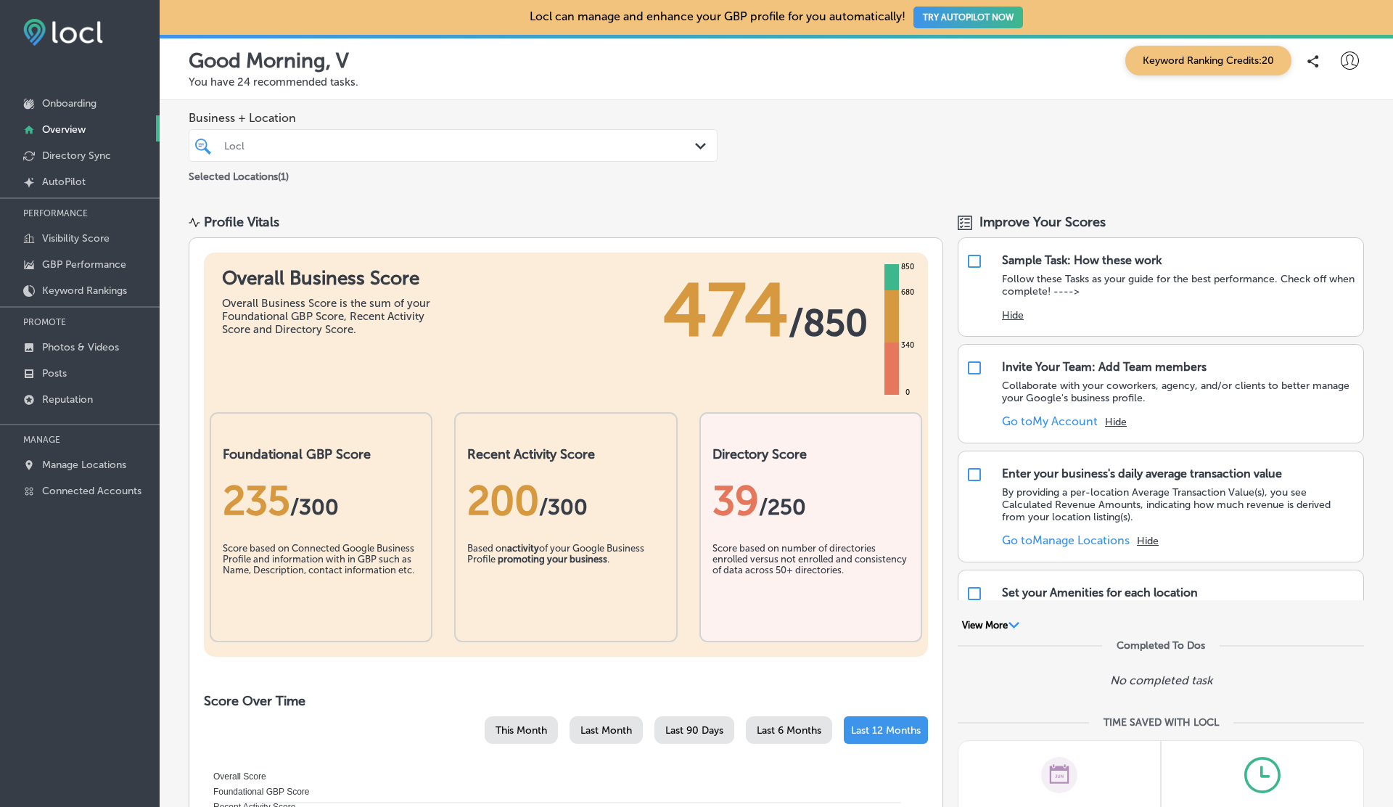
click at [443, 141] on div "Locl" at bounding box center [460, 145] width 472 height 12
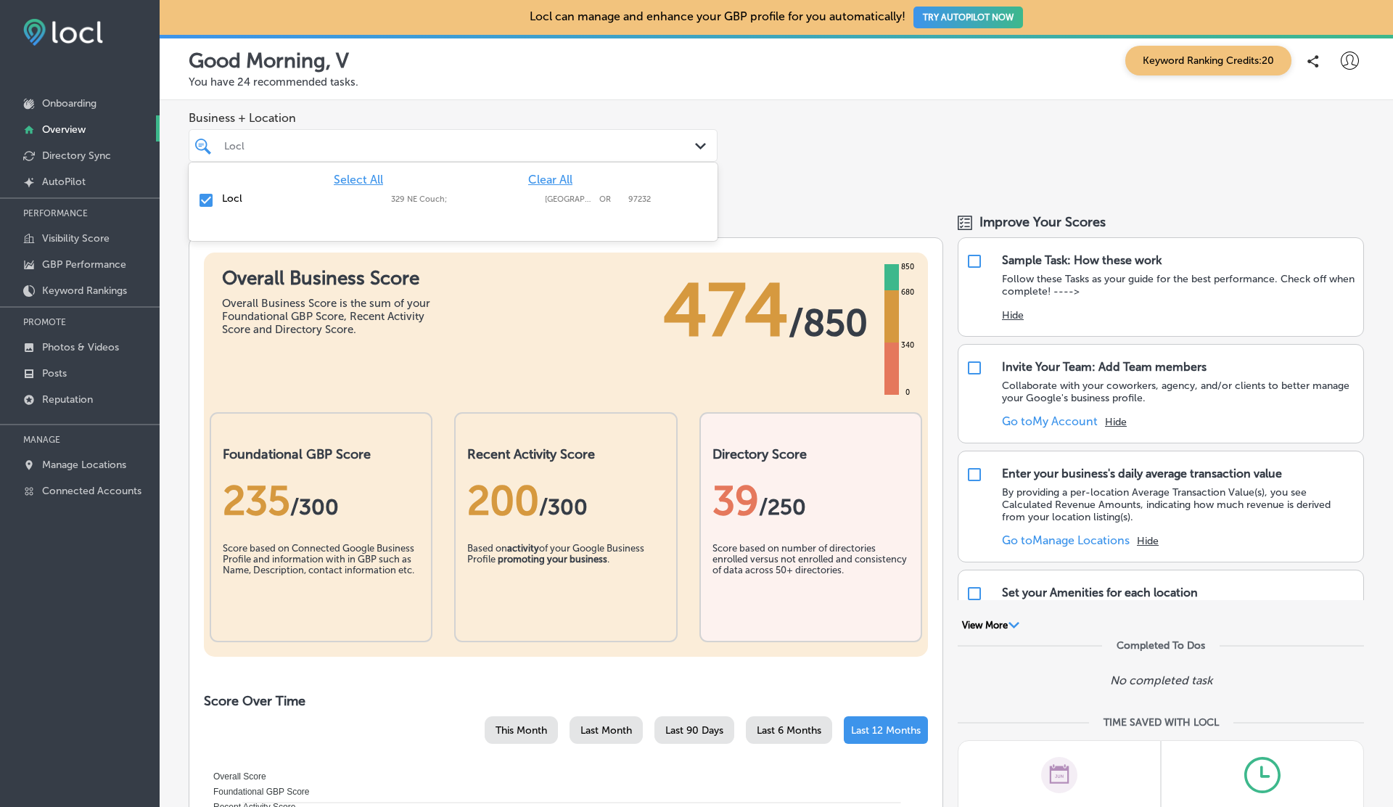
click at [443, 141] on div "Locl" at bounding box center [460, 145] width 472 height 12
